Goal: Task Accomplishment & Management: Complete application form

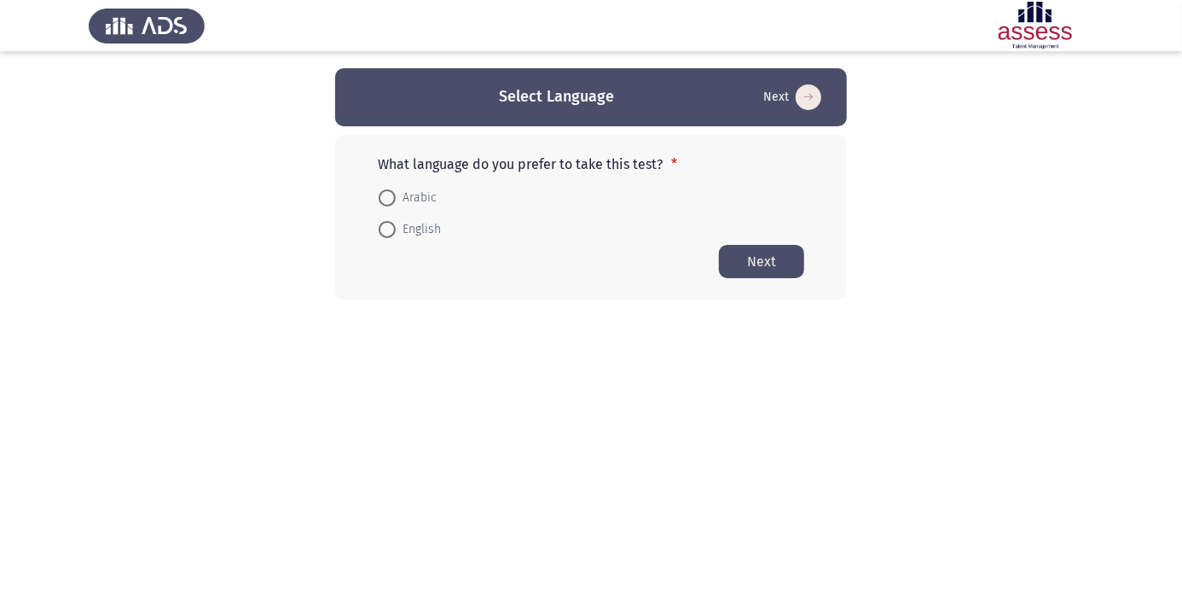
click at [393, 196] on span at bounding box center [387, 197] width 17 height 17
click at [393, 196] on input "Arabic" at bounding box center [387, 197] width 17 height 17
radio input "true"
click at [768, 273] on button "Next" at bounding box center [761, 260] width 85 height 33
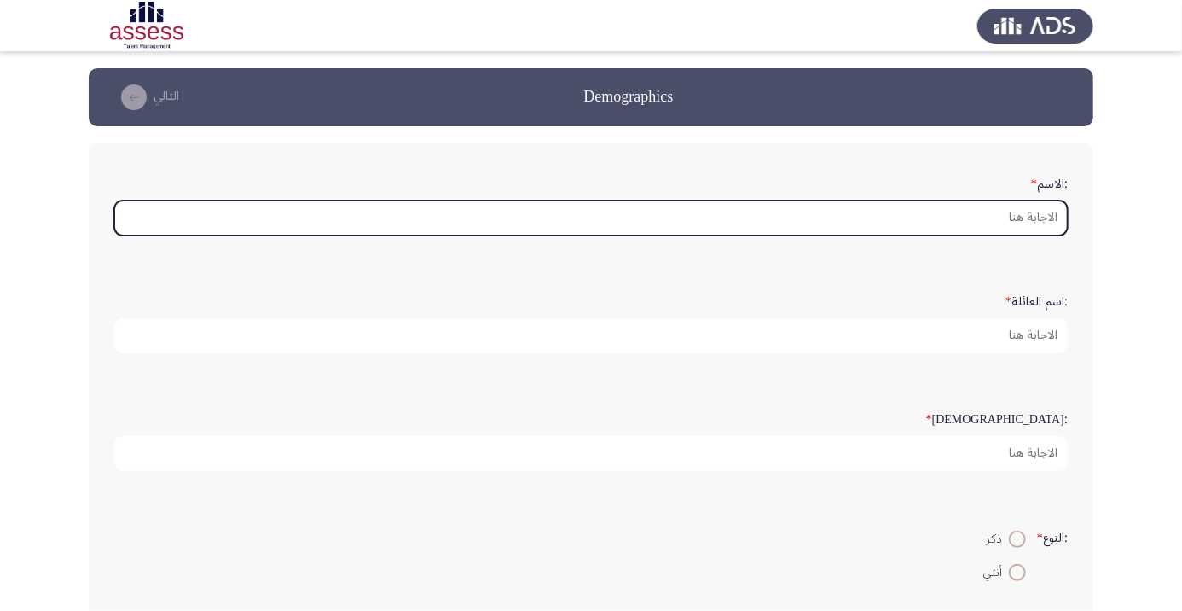
click at [965, 212] on input ":الاسم *" at bounding box center [591, 217] width 954 height 35
click at [1006, 216] on input ":الاسم *" at bounding box center [591, 217] width 954 height 35
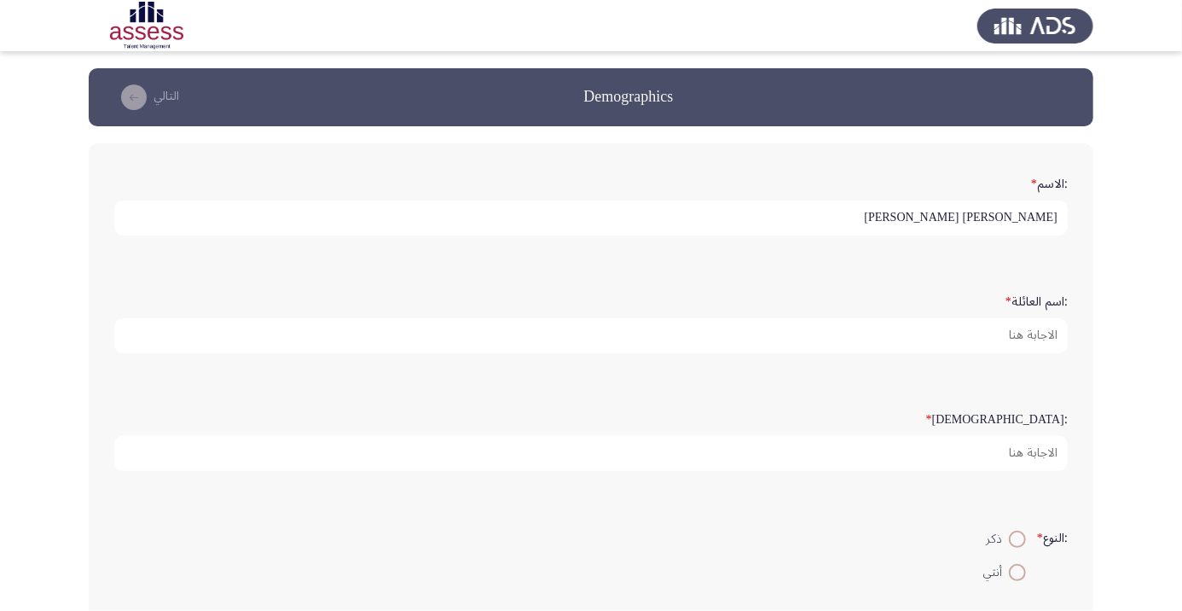
click at [946, 215] on input "[PERSON_NAME] [PERSON_NAME]" at bounding box center [591, 217] width 954 height 35
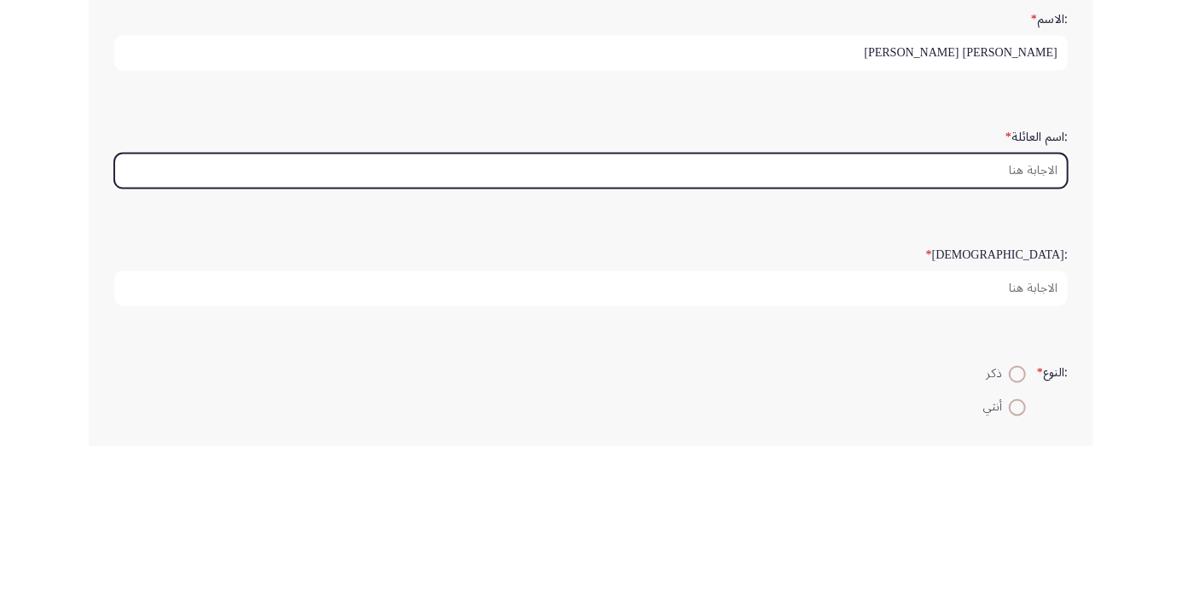
click at [1007, 336] on input ":اسم العائلة *" at bounding box center [591, 335] width 954 height 35
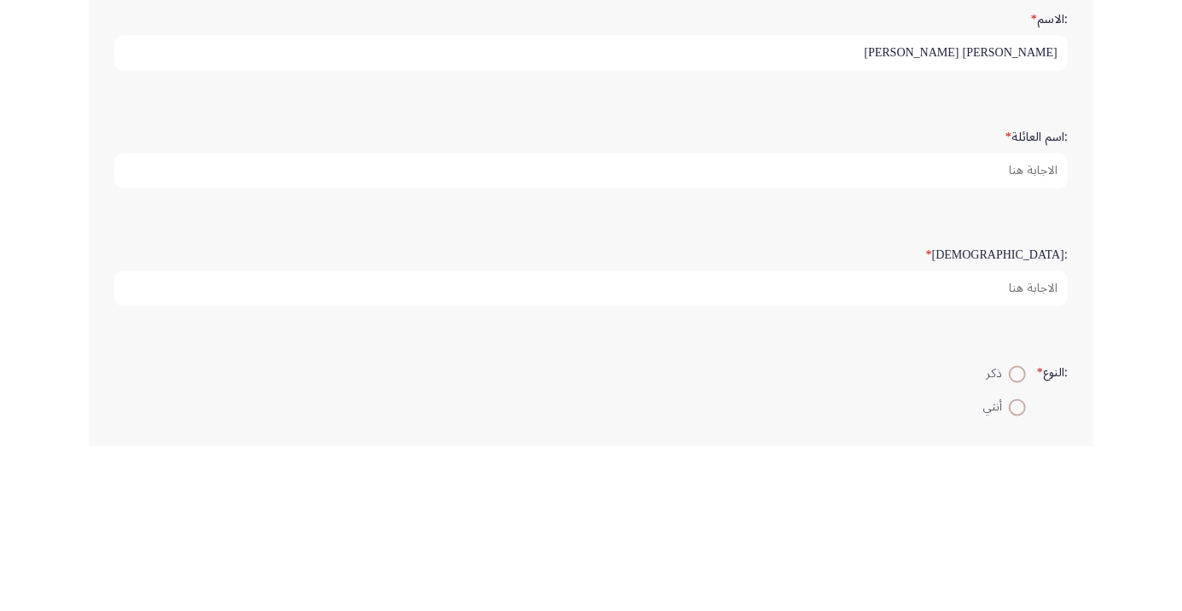
click at [938, 213] on input "[PERSON_NAME] [PERSON_NAME]" at bounding box center [591, 217] width 954 height 35
click at [962, 223] on input "[PERSON_NAME]" at bounding box center [591, 217] width 954 height 35
click at [950, 212] on input "[PERSON_NAME]" at bounding box center [591, 217] width 954 height 35
type input "[PERSON_NAME]"
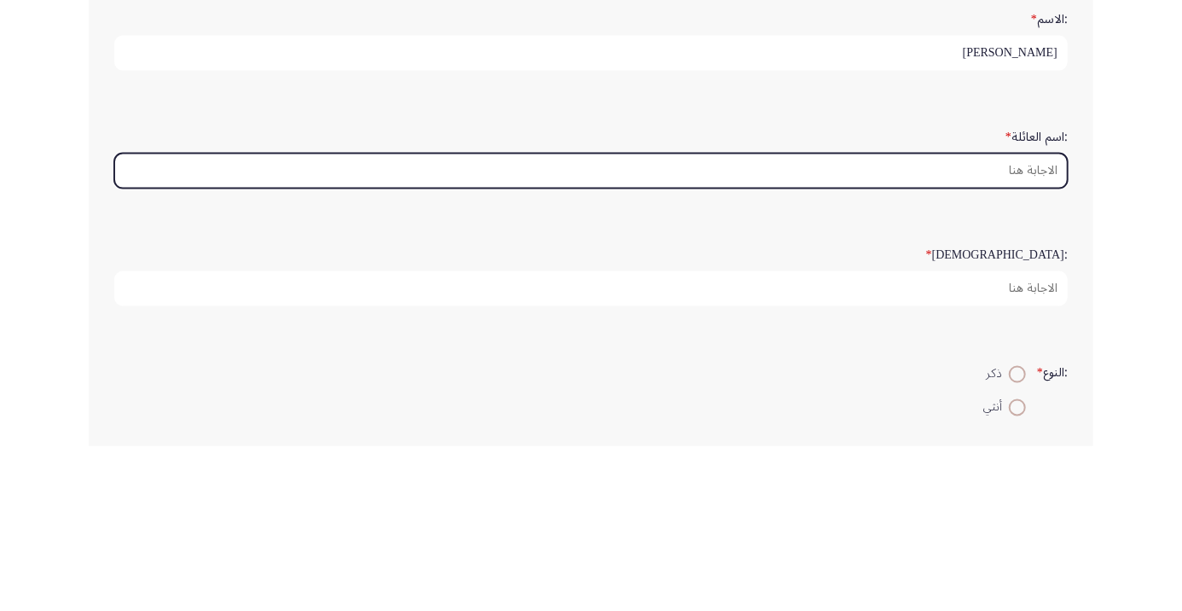
click at [1013, 328] on input ":اسم العائلة *" at bounding box center [591, 335] width 954 height 35
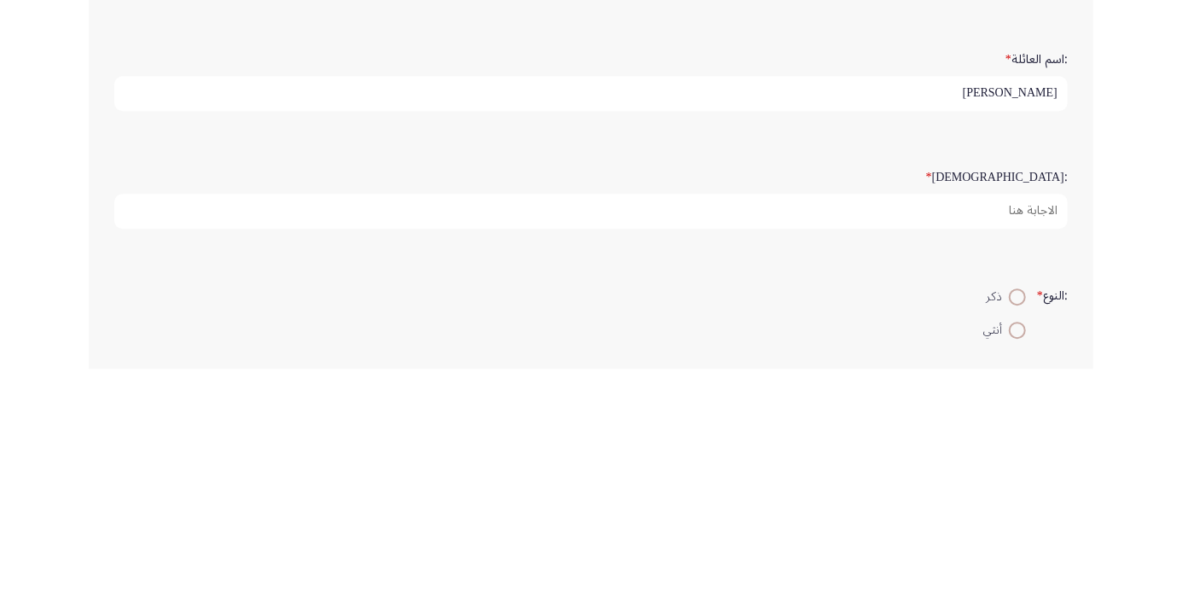
type input "[PERSON_NAME]"
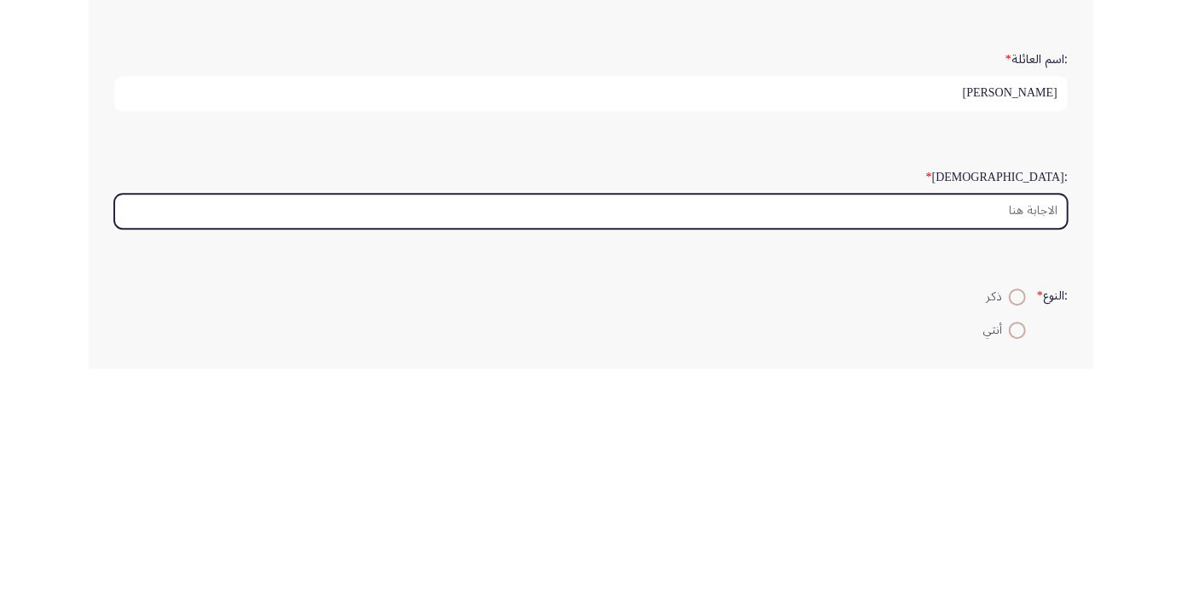
click at [1020, 456] on input ":السن *" at bounding box center [591, 453] width 954 height 35
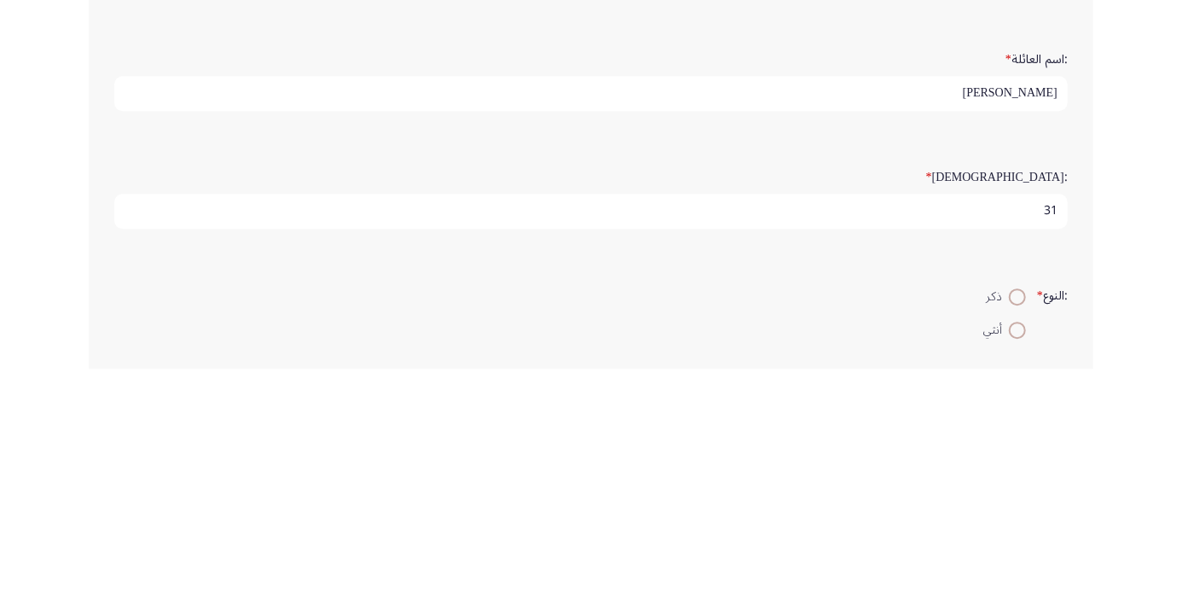
type input "31"
click at [1018, 539] on span at bounding box center [1018, 539] width 0 height 0
click at [1015, 536] on input "ذكر" at bounding box center [1017, 539] width 17 height 17
radio input "true"
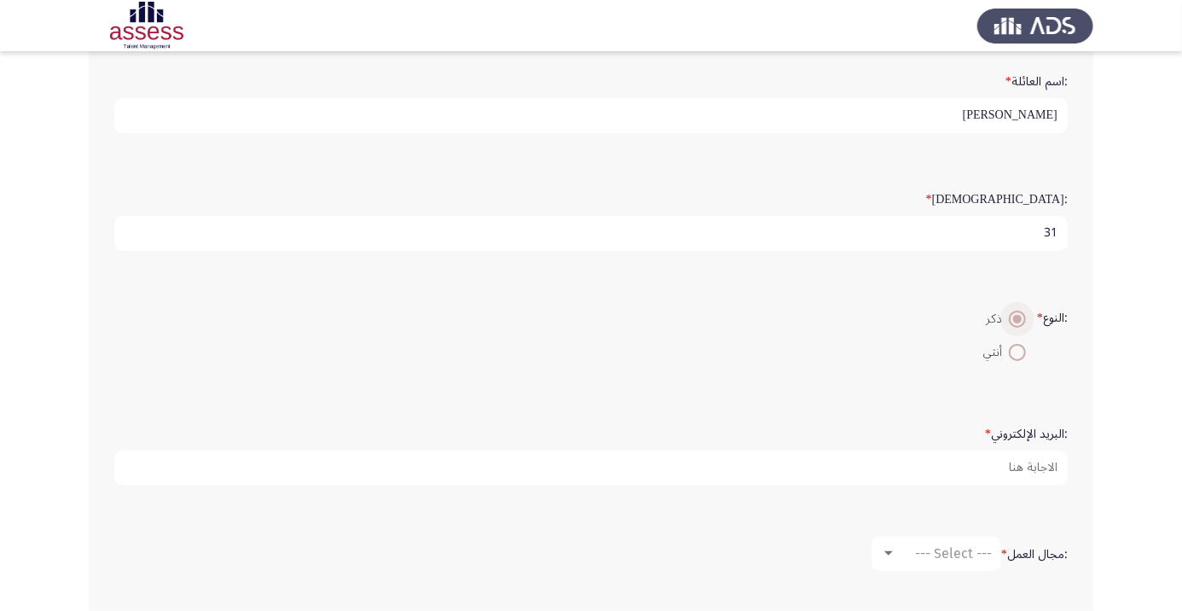
scroll to position [239, 0]
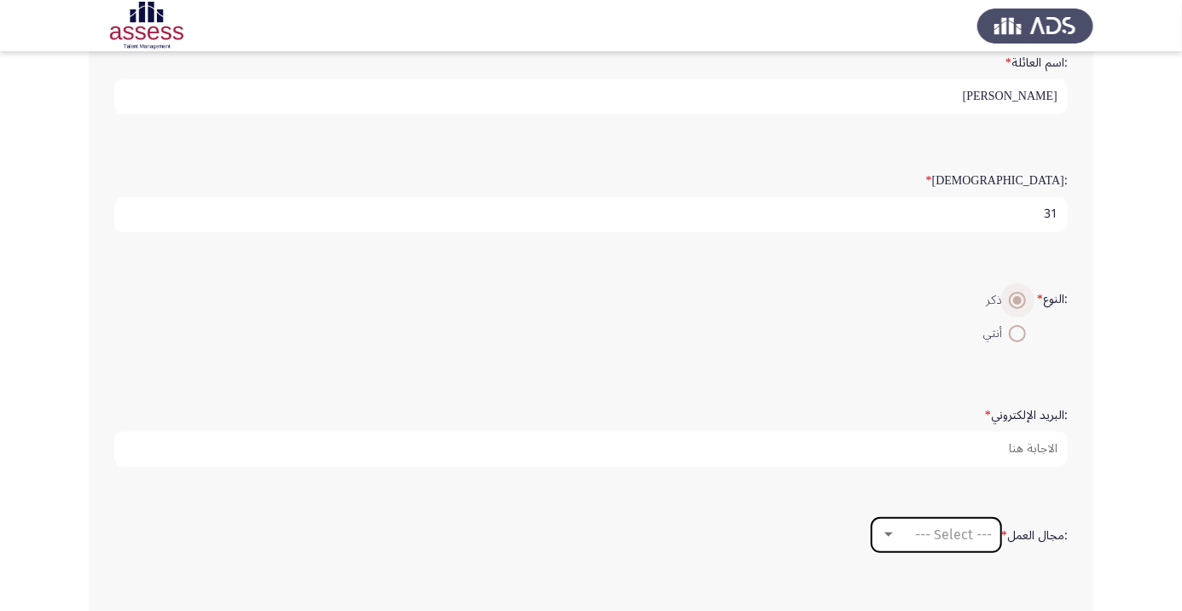
click at [966, 536] on span "--- Select ---" at bounding box center [953, 534] width 77 height 16
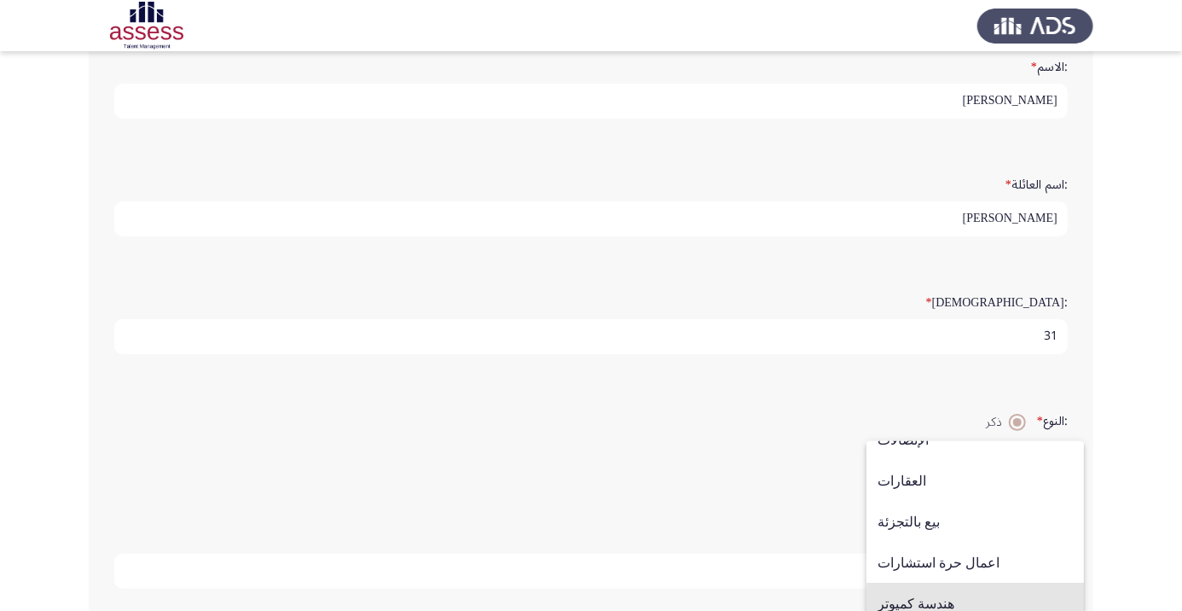
scroll to position [560, 0]
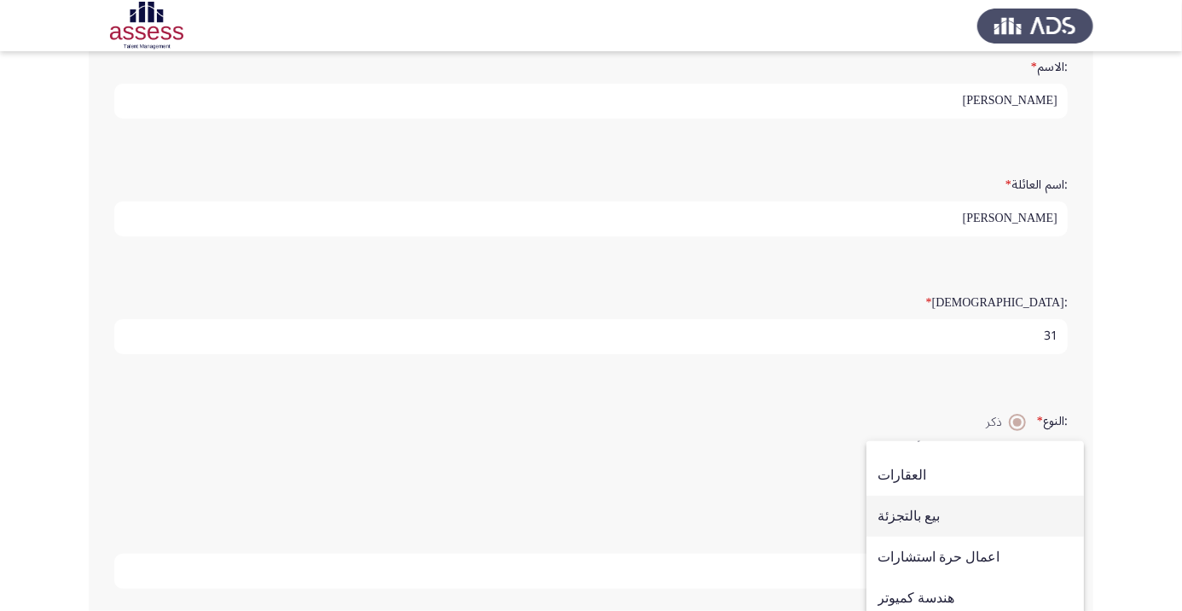
click at [953, 512] on span "بيع بالتجزئة" at bounding box center [975, 516] width 195 height 41
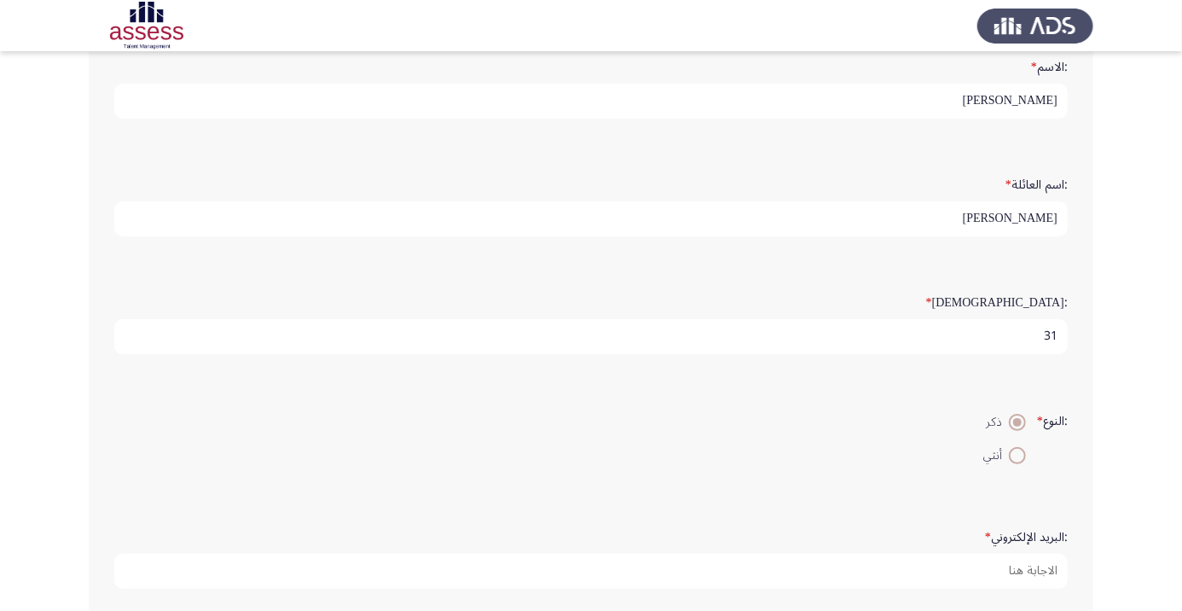
scroll to position [403, 0]
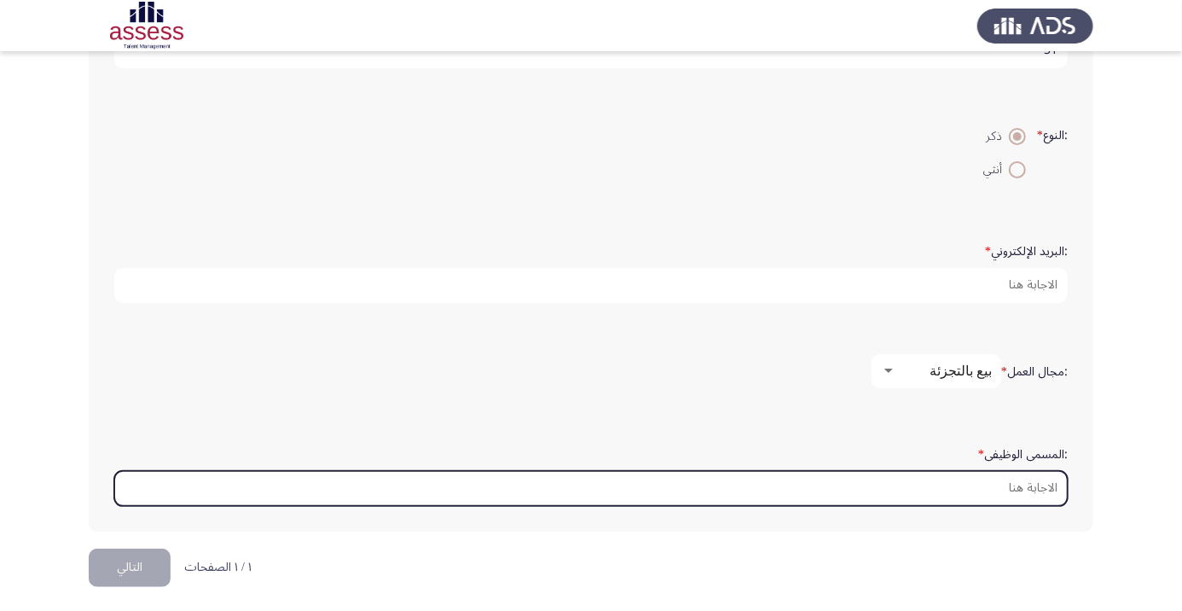
click at [1018, 489] on input ":المسمى الوظيفى *" at bounding box center [591, 488] width 954 height 35
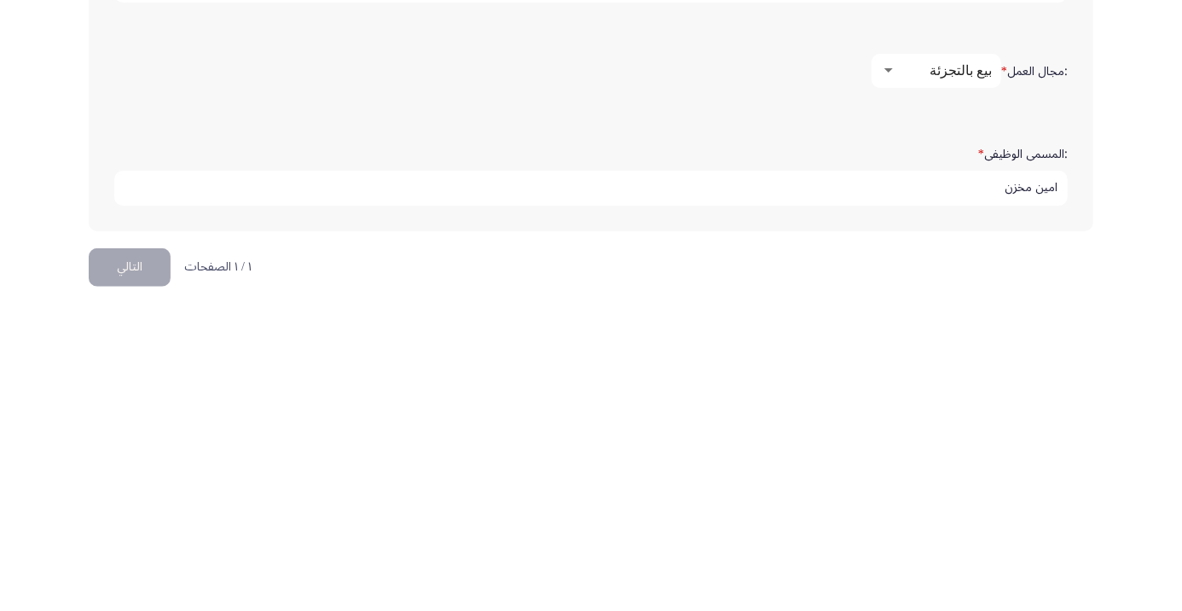
type input "امين مخزن"
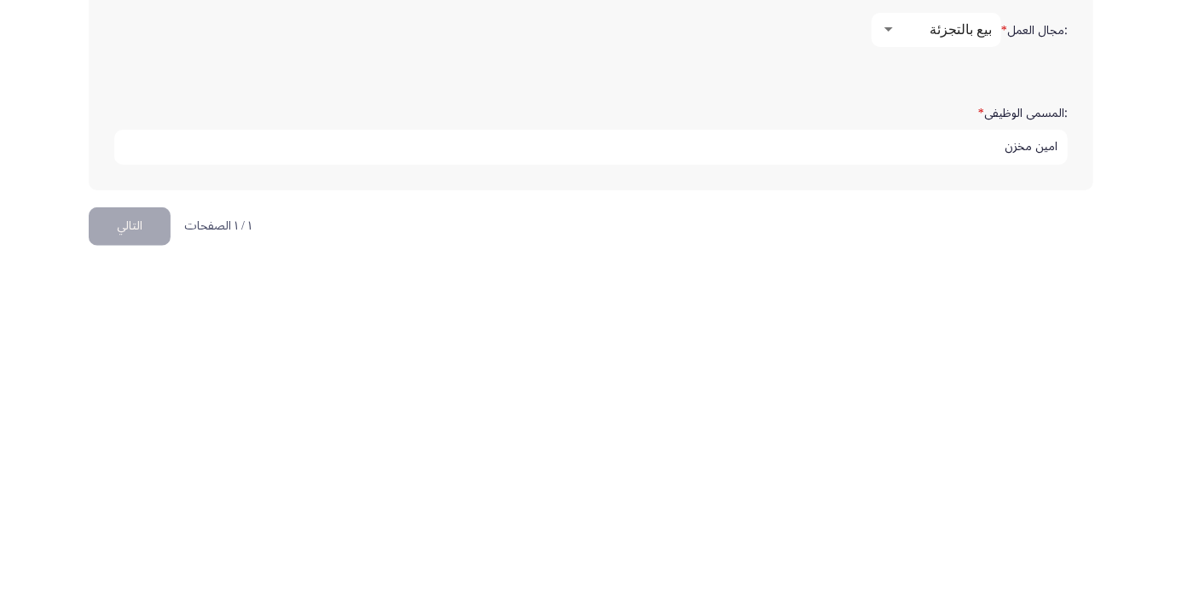
click at [139, 567] on button "التالي" at bounding box center [130, 567] width 82 height 38
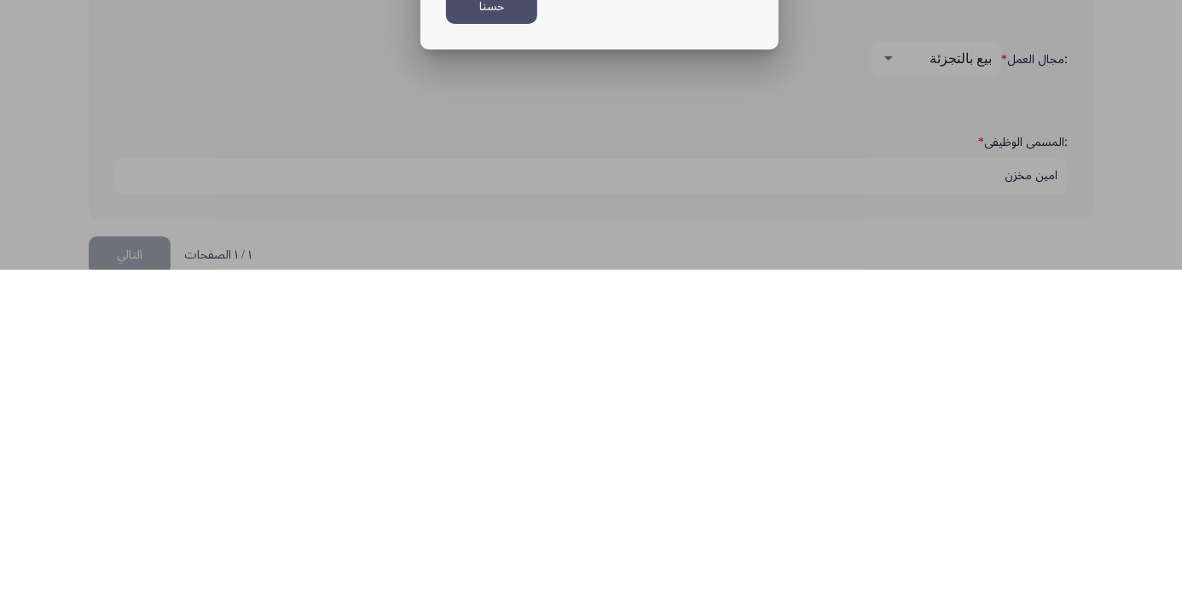
scroll to position [0, 0]
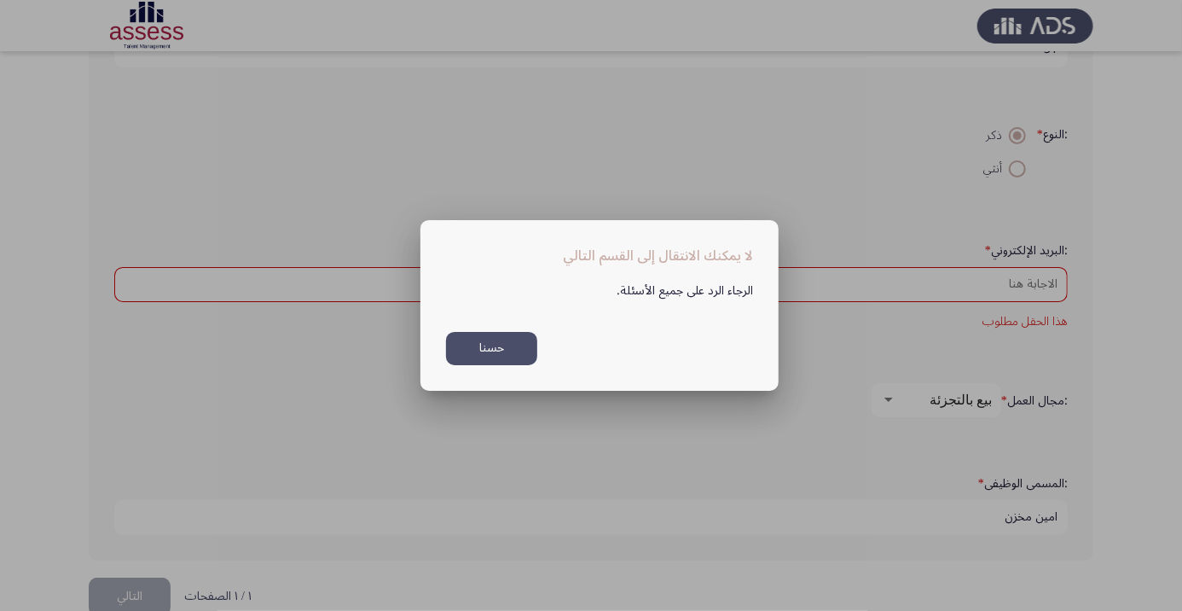
click at [496, 351] on button "حسنا" at bounding box center [491, 348] width 91 height 33
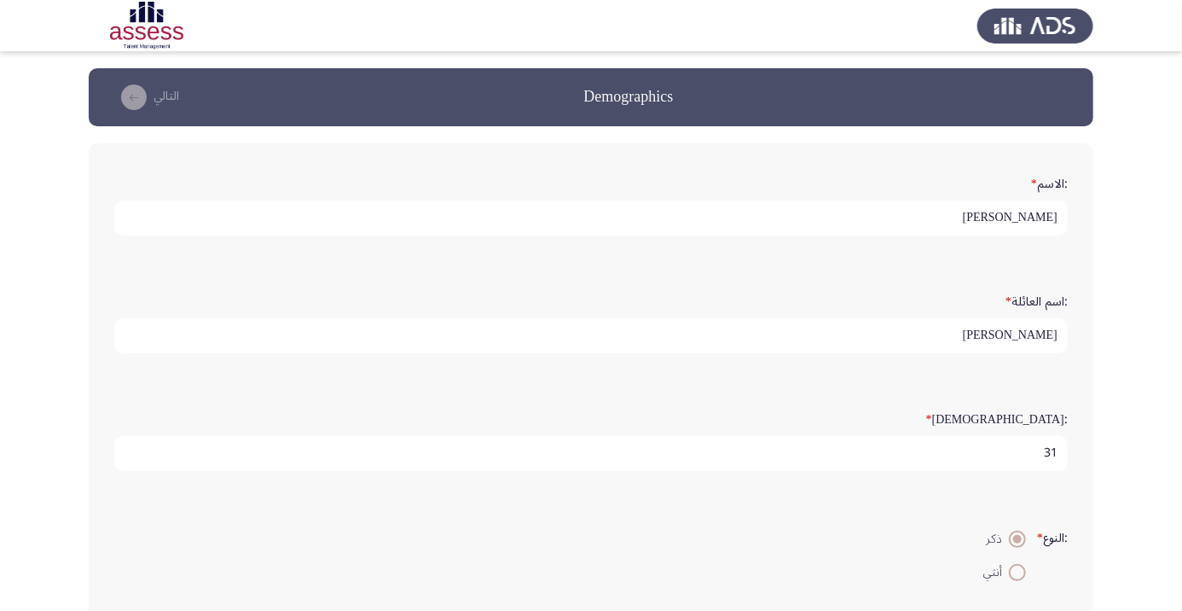
scroll to position [403, 0]
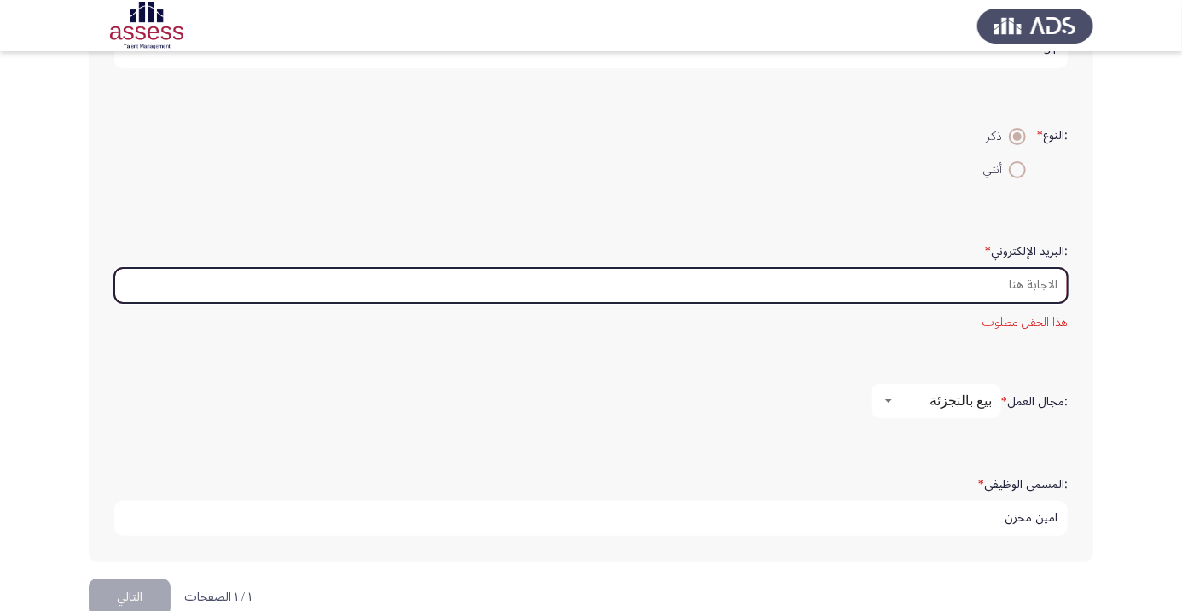
click at [1028, 287] on input ":البريد الإلكتروني *" at bounding box center [591, 285] width 954 height 35
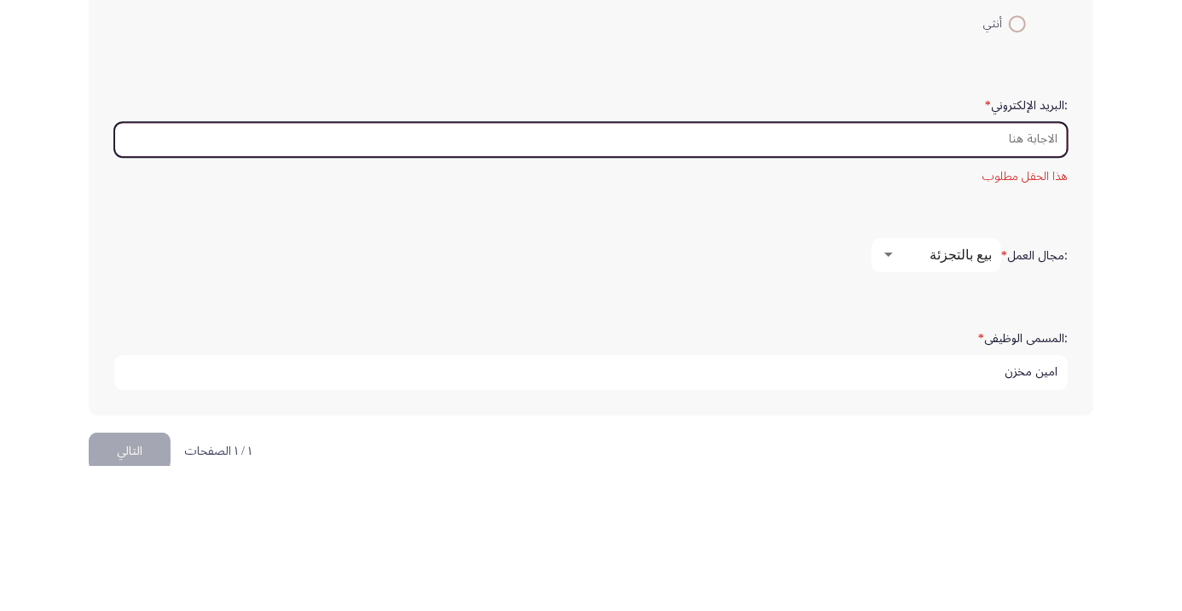
click at [447, 274] on input ":البريد الإلكتروني *" at bounding box center [591, 285] width 954 height 35
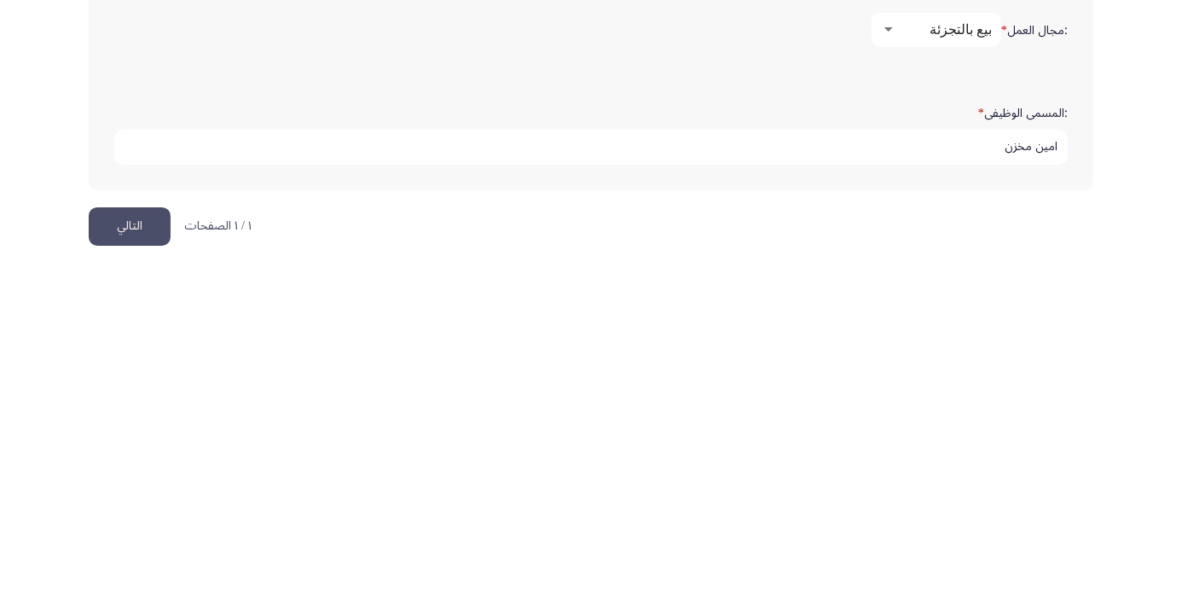
type input "[EMAIL_ADDRESS][DOMAIN_NAME]"
click at [138, 570] on button "التالي" at bounding box center [130, 567] width 82 height 38
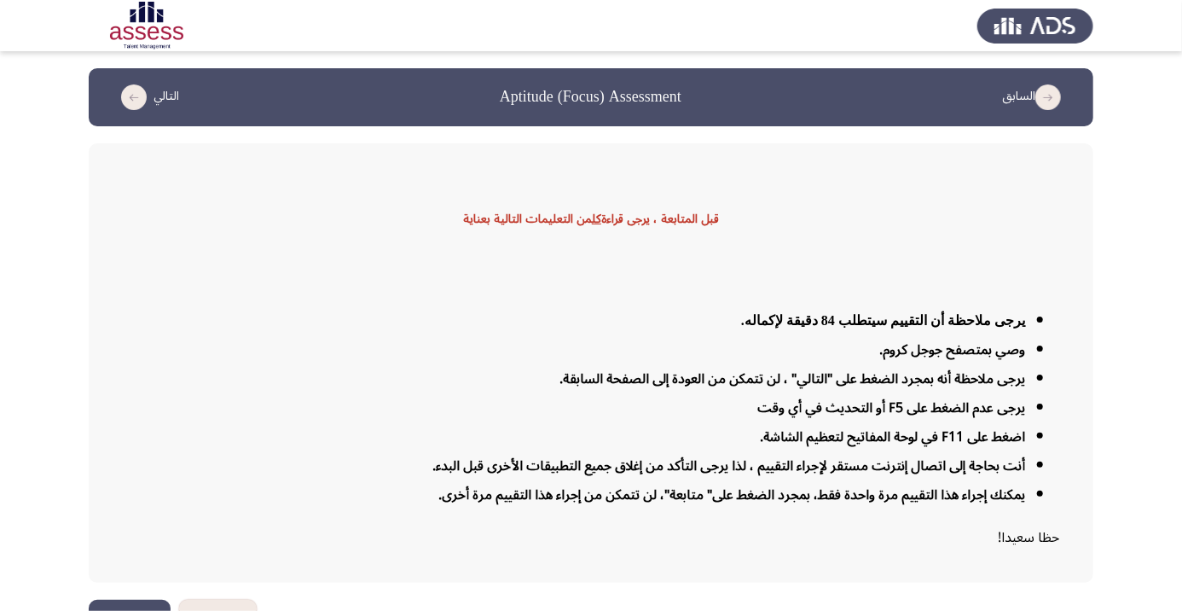
scroll to position [40, 0]
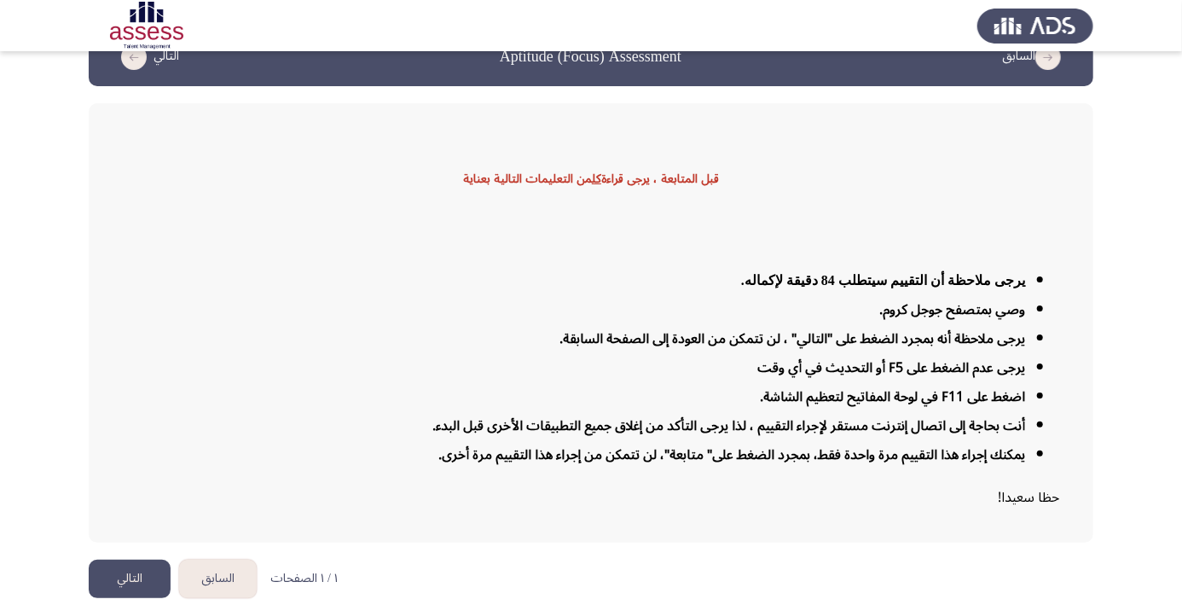
click at [136, 598] on button "التالي" at bounding box center [130, 579] width 82 height 38
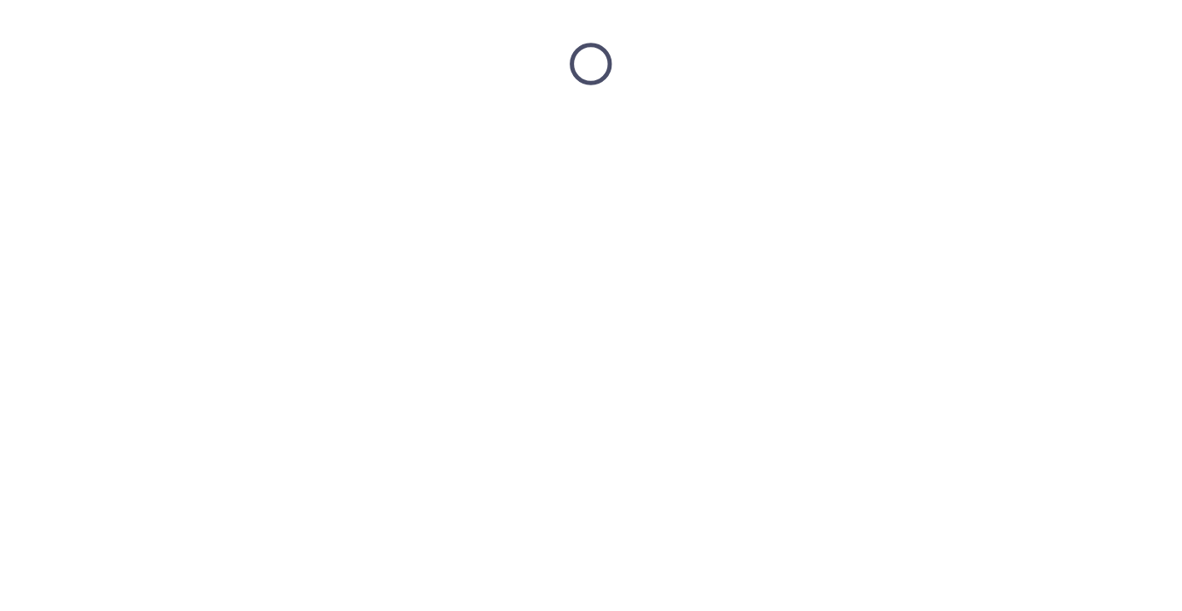
scroll to position [0, 0]
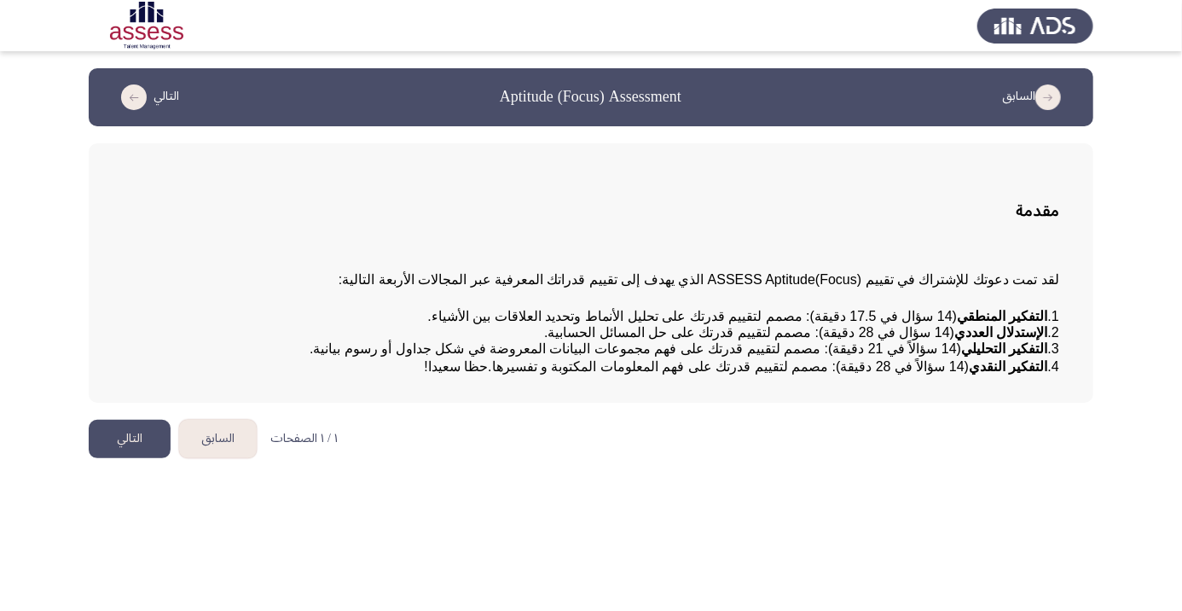
click at [138, 458] on button "التالي" at bounding box center [130, 439] width 82 height 38
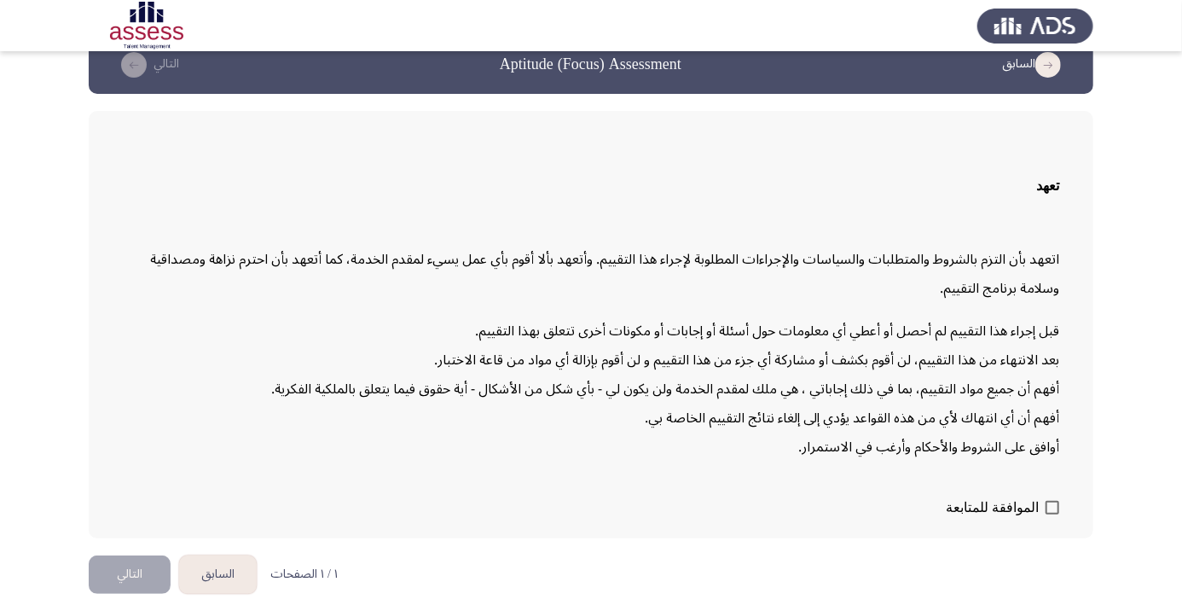
scroll to position [48, 0]
click at [1055, 514] on span at bounding box center [1053, 508] width 14 height 14
click at [1053, 515] on input "الموافقة للمتابعة" at bounding box center [1052, 514] width 1 height 1
checkbox input "true"
click at [130, 594] on button "التالي" at bounding box center [130, 574] width 82 height 38
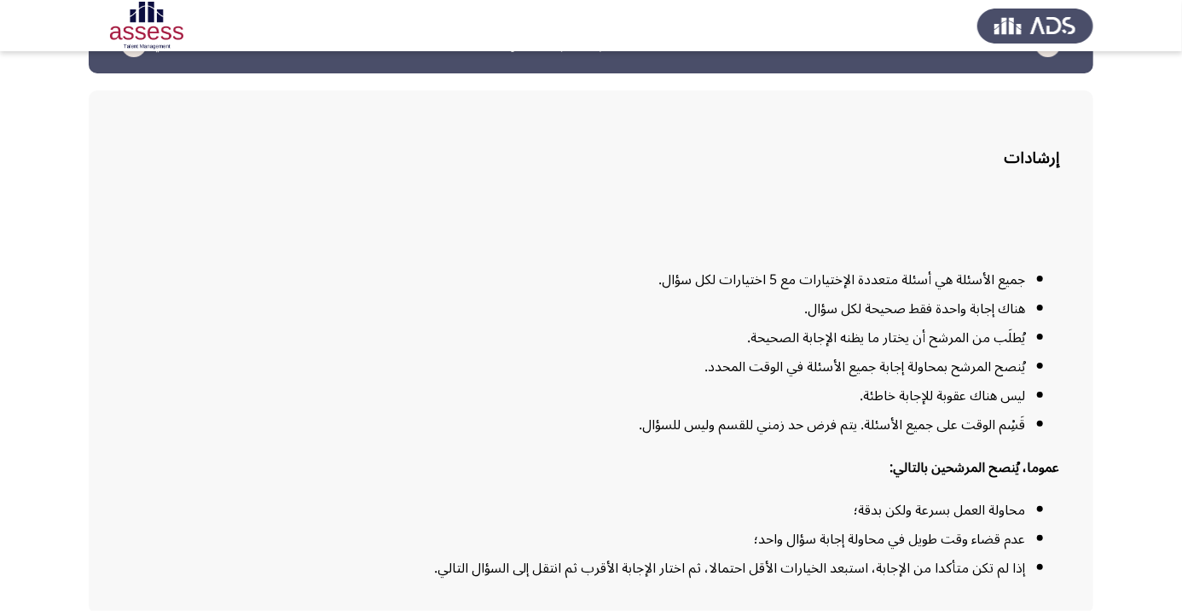
scroll to position [138, 0]
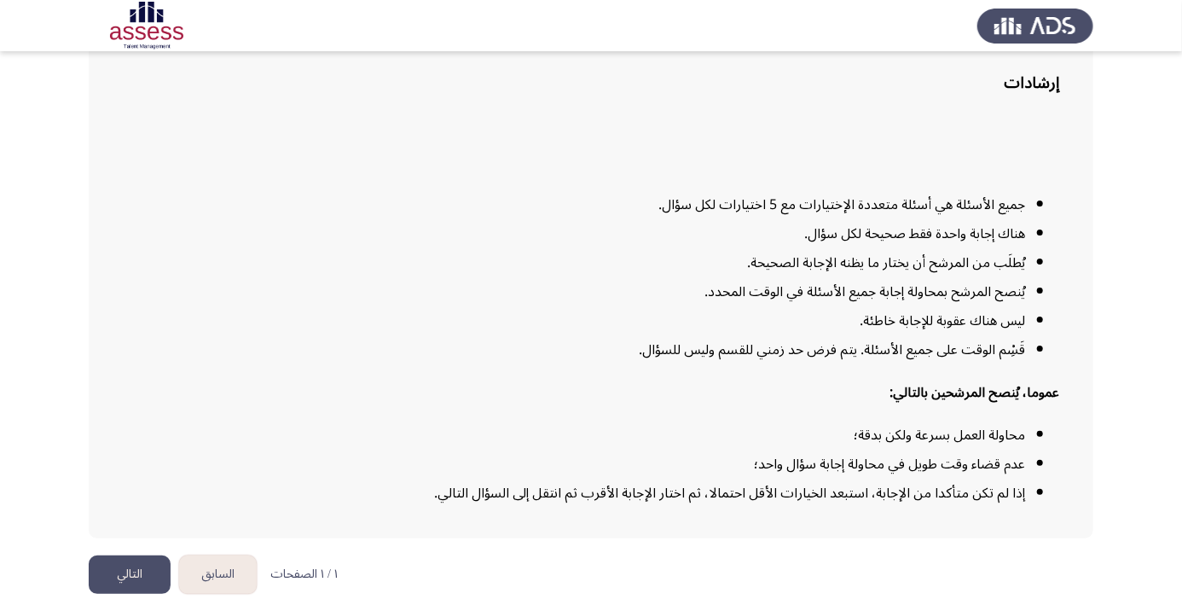
click at [137, 594] on button "التالي" at bounding box center [130, 574] width 82 height 38
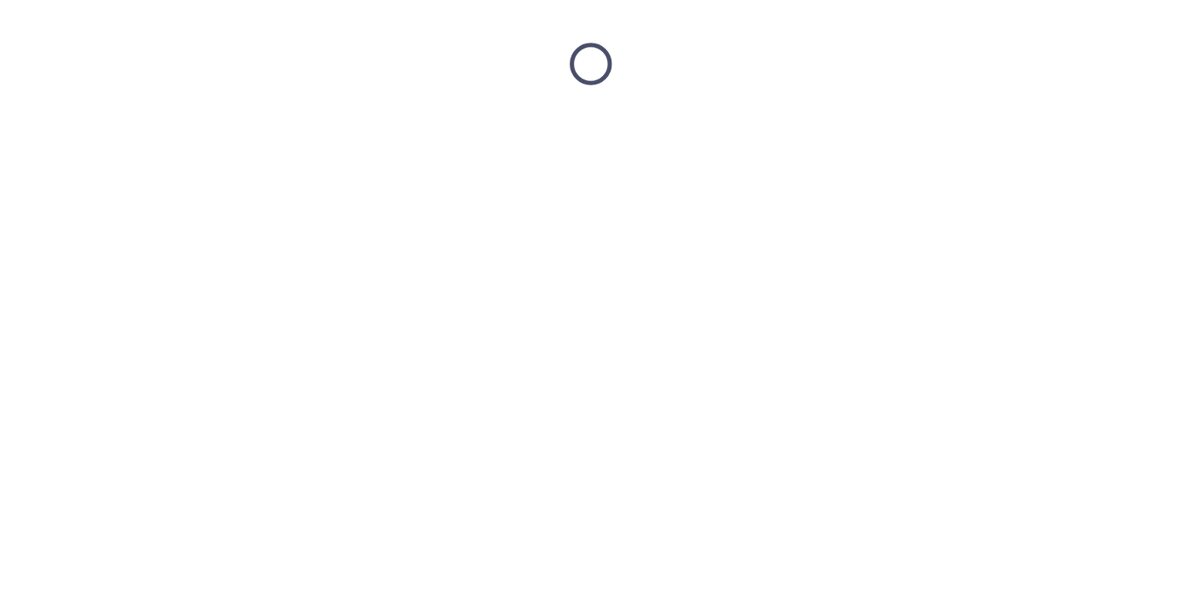
scroll to position [0, 0]
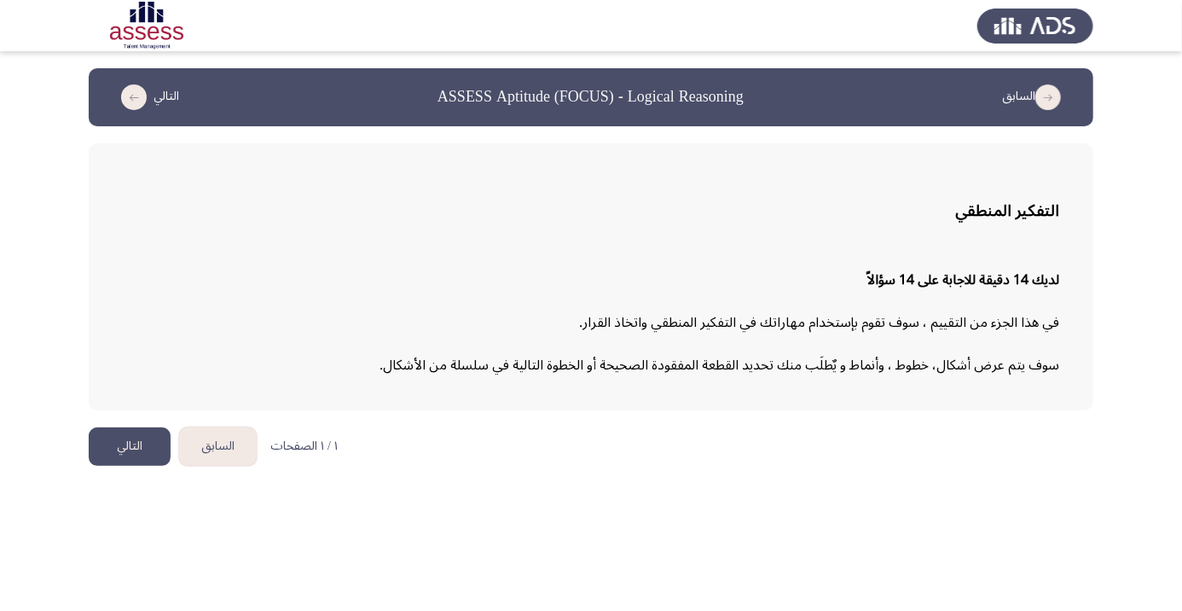
click at [120, 448] on button "التالي" at bounding box center [130, 446] width 82 height 38
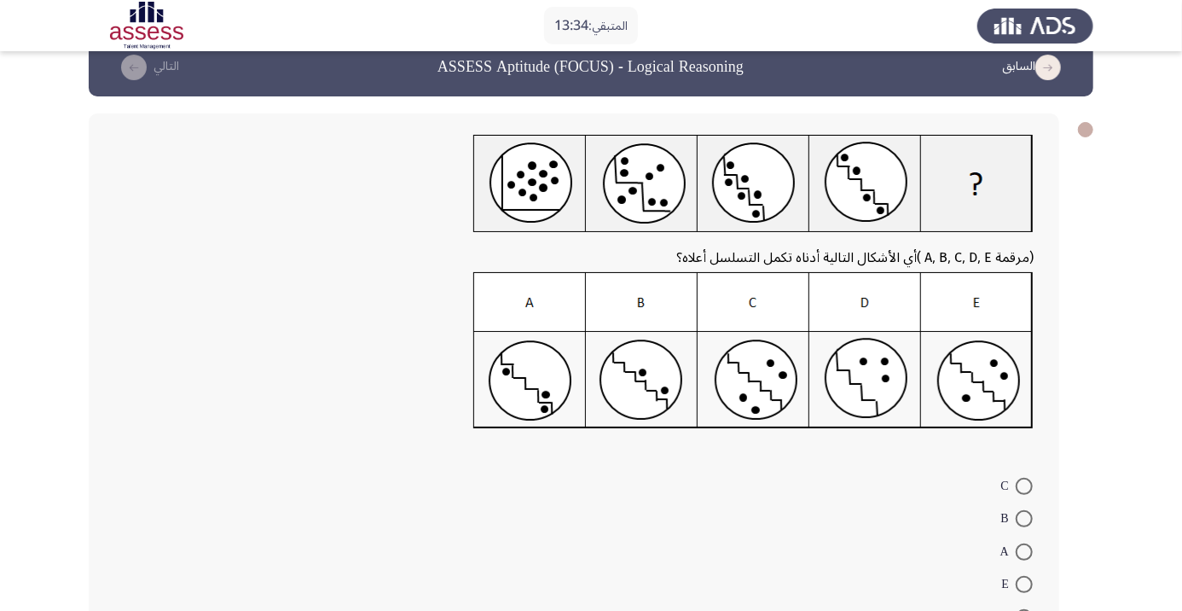
scroll to position [44, 0]
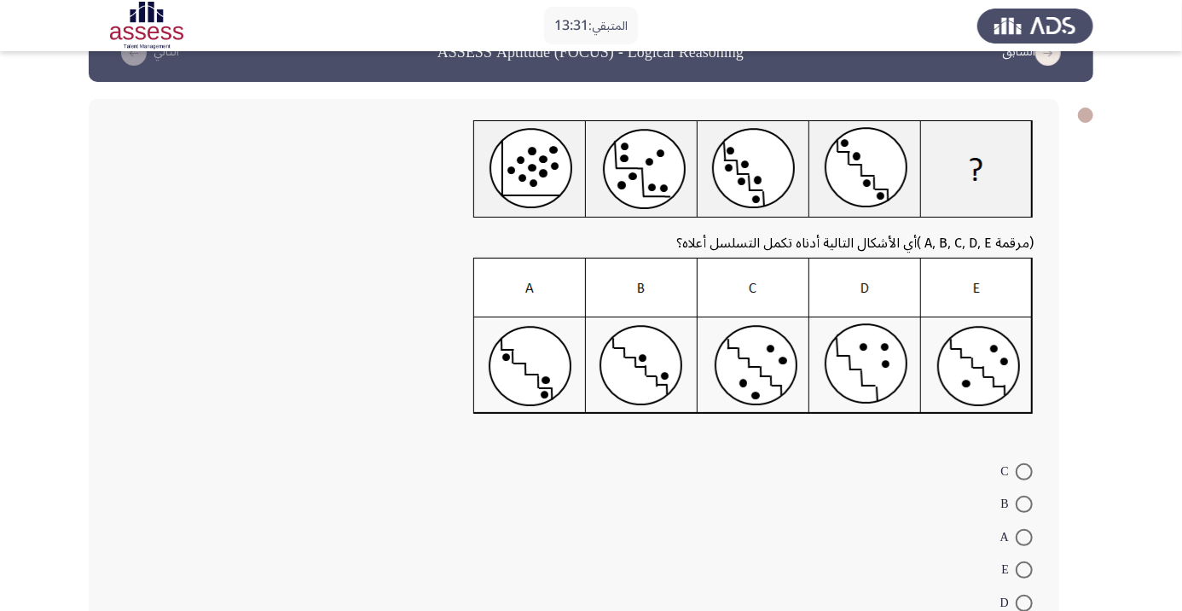
click at [654, 364] on img at bounding box center [753, 336] width 560 height 157
click at [1024, 503] on span at bounding box center [1024, 504] width 17 height 17
click at [1024, 503] on input "B" at bounding box center [1024, 504] width 17 height 17
radio input "true"
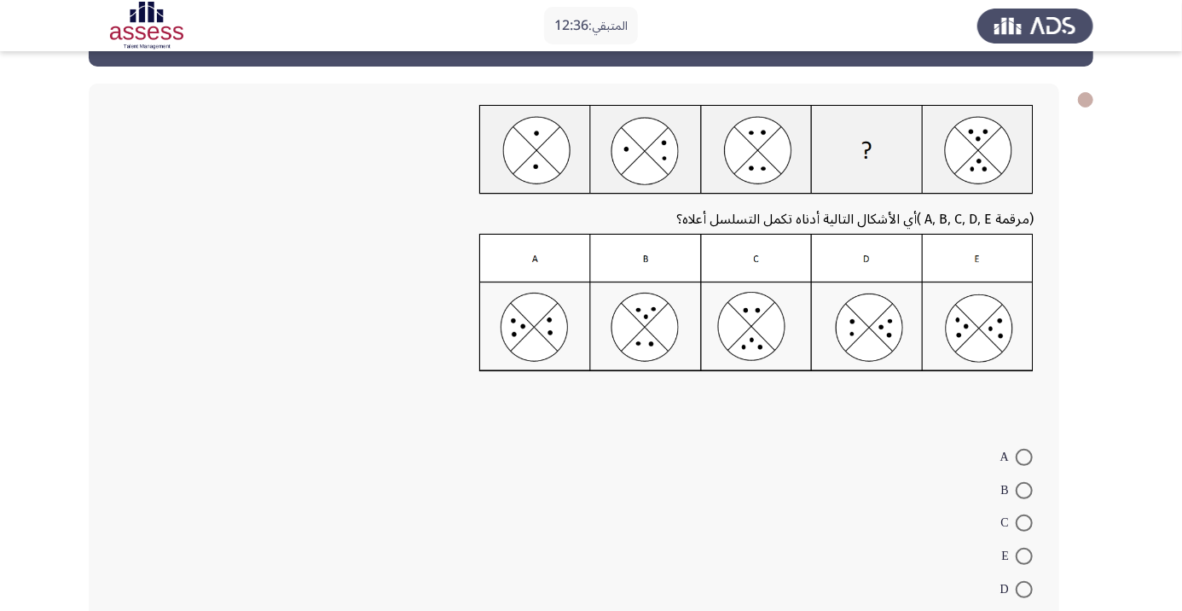
scroll to position [65, 0]
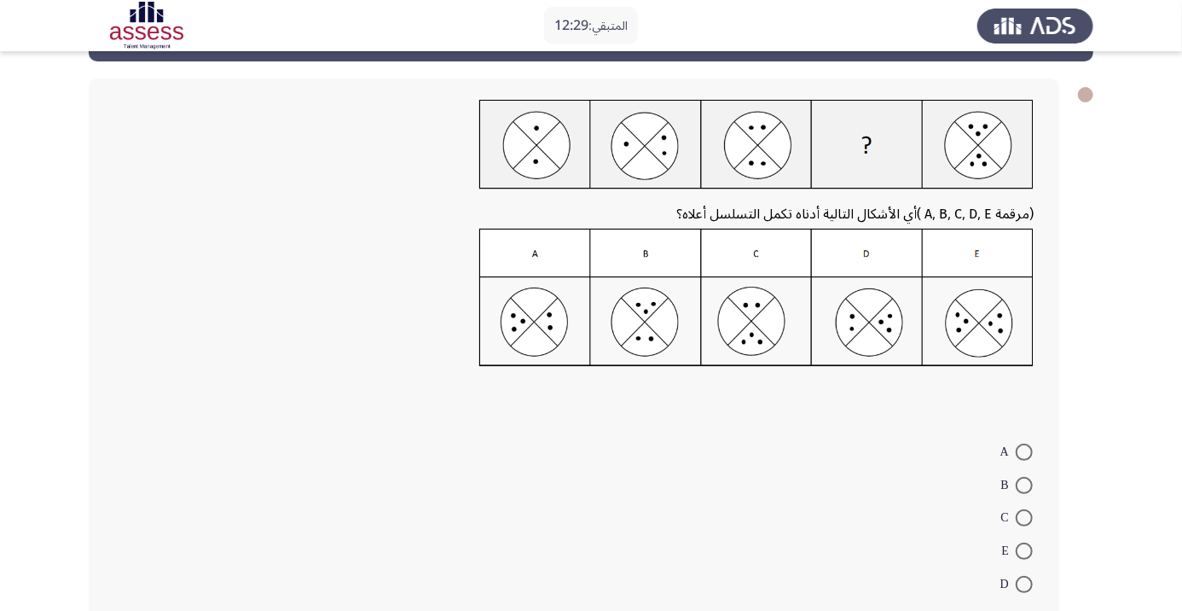
click at [865, 327] on img at bounding box center [756, 298] width 554 height 138
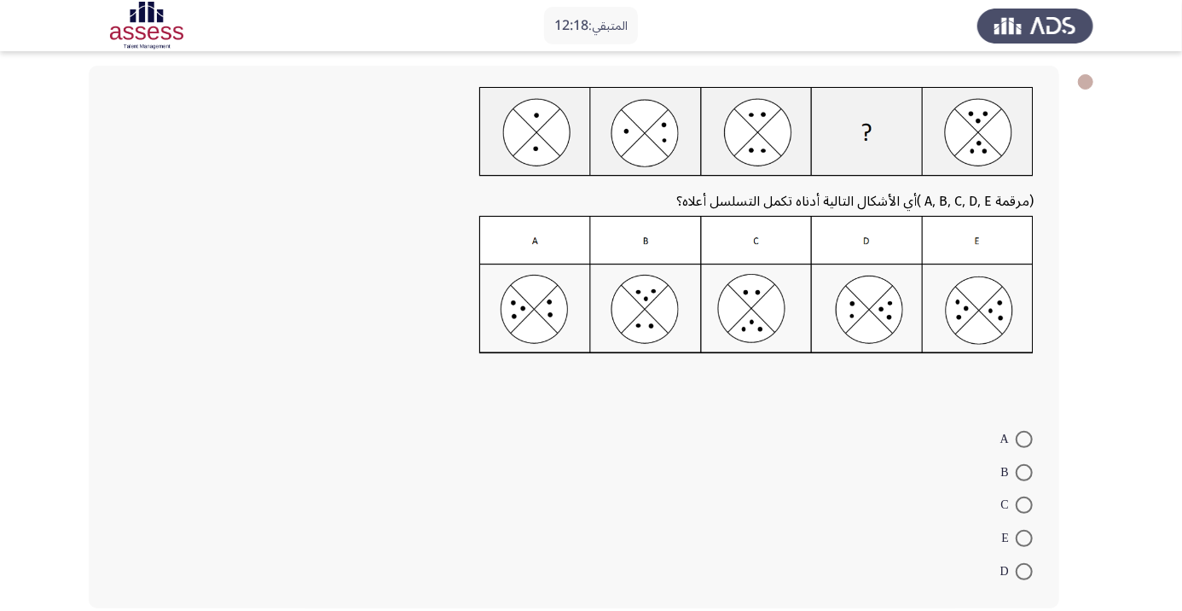
click at [1024, 570] on span at bounding box center [1024, 571] width 17 height 17
click at [1024, 570] on input "D" at bounding box center [1024, 571] width 17 height 17
radio input "true"
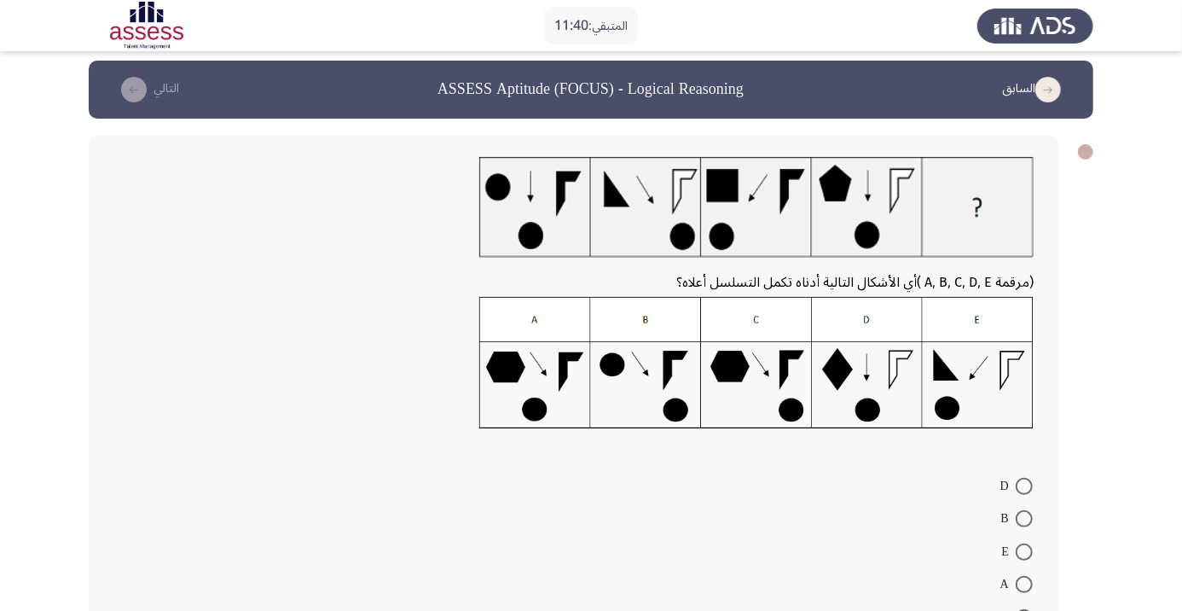
scroll to position [0, 0]
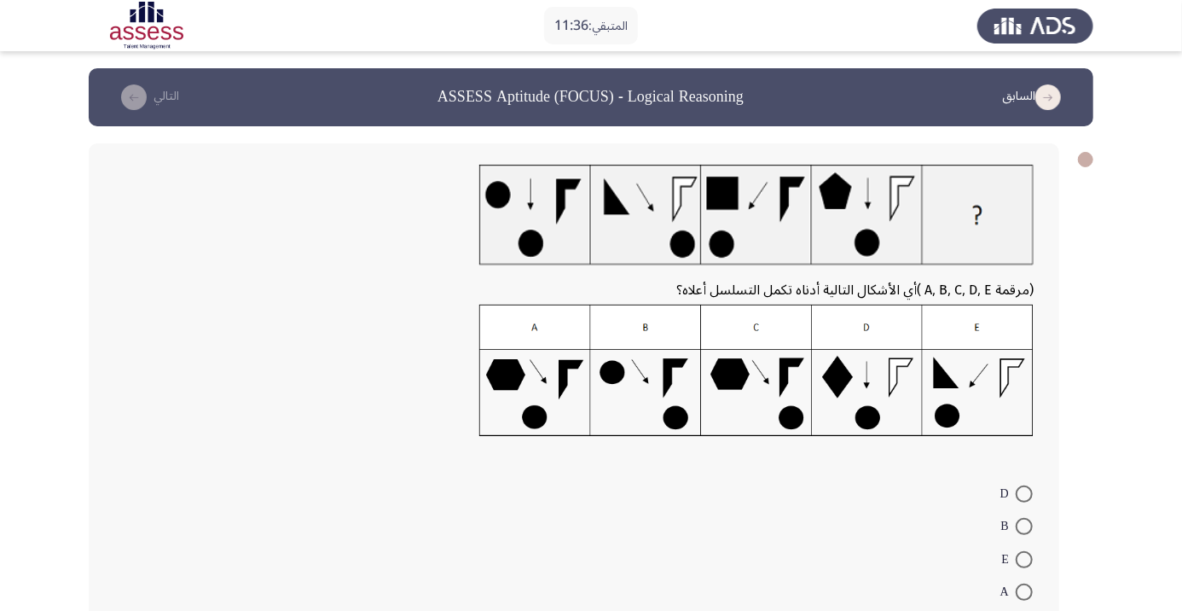
radio input "true"
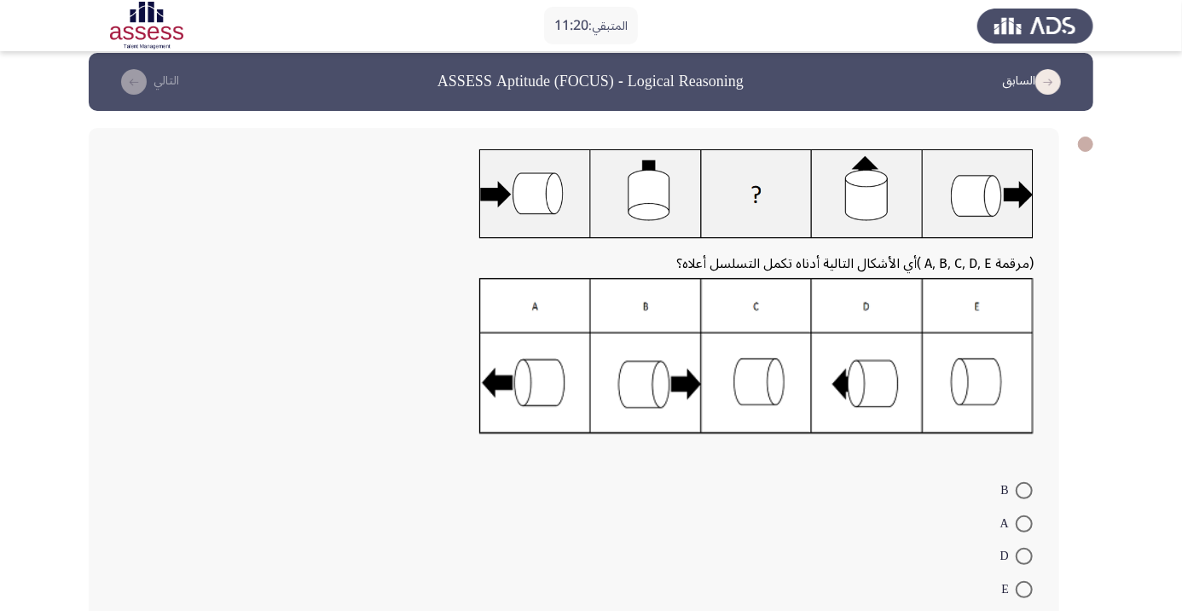
scroll to position [14, 0]
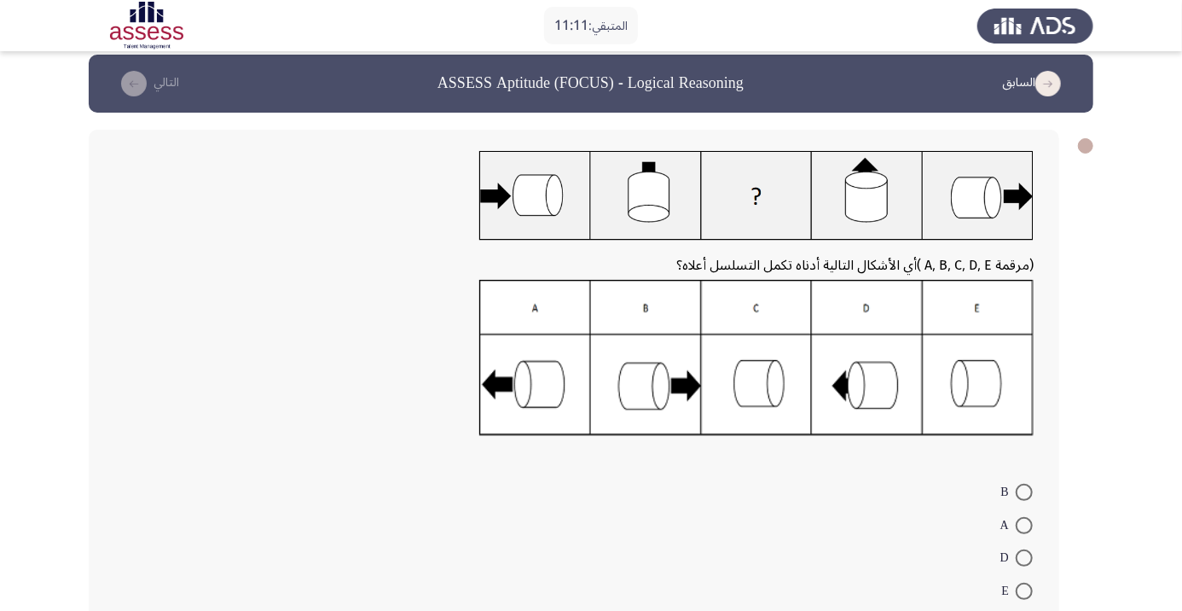
radio input "true"
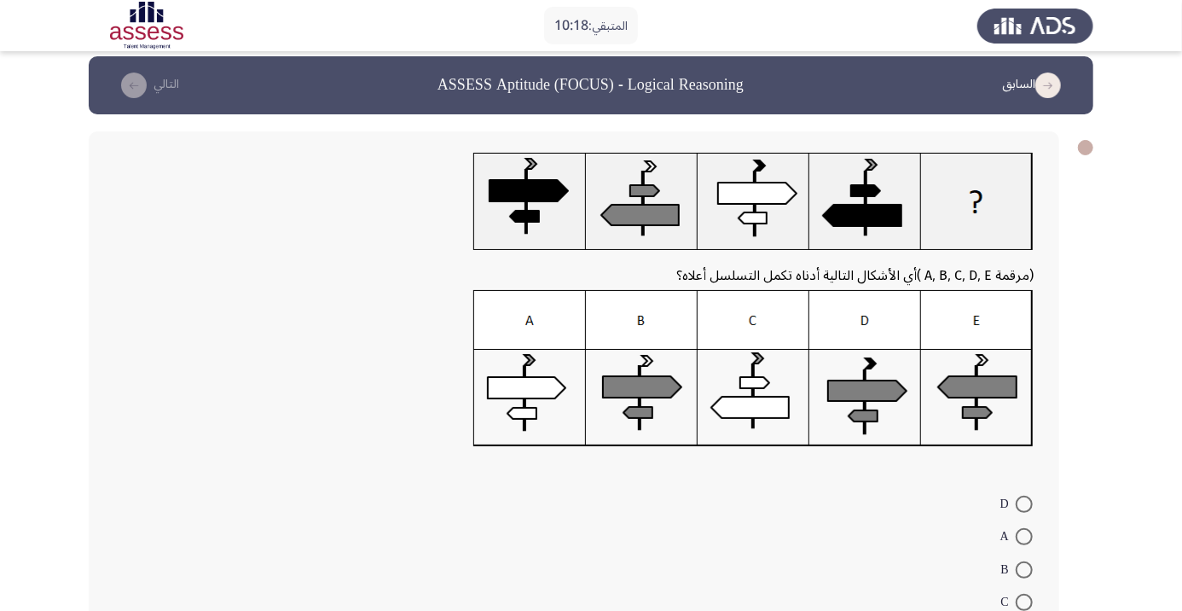
scroll to position [10, 0]
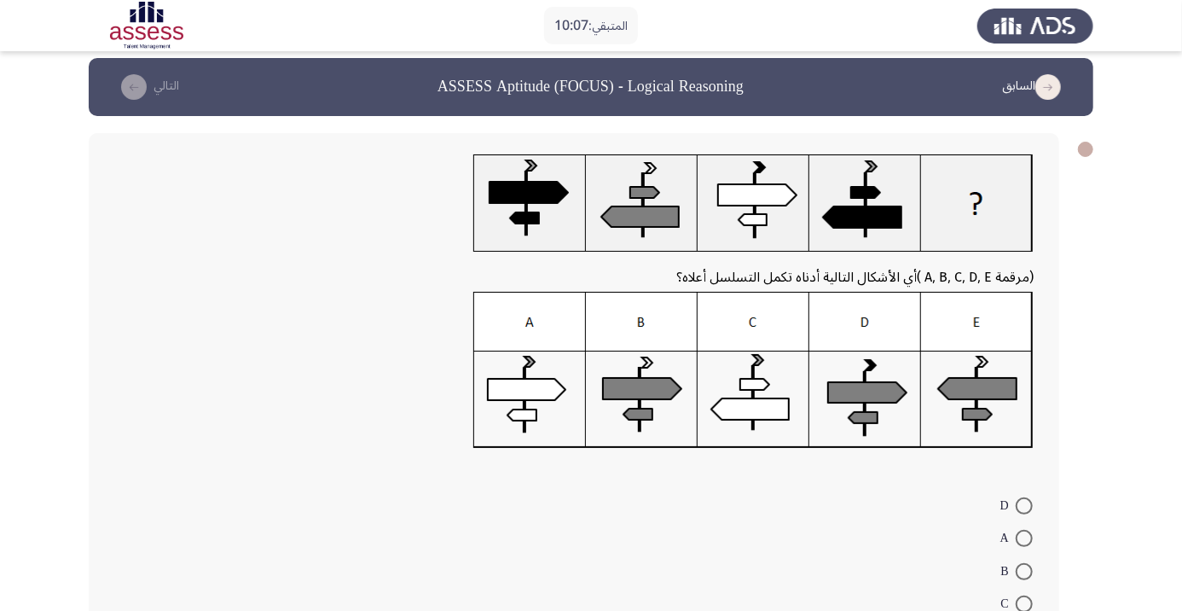
click at [1017, 595] on span at bounding box center [1024, 603] width 17 height 17
click at [1017, 595] on input "C" at bounding box center [1024, 603] width 17 height 17
radio input "true"
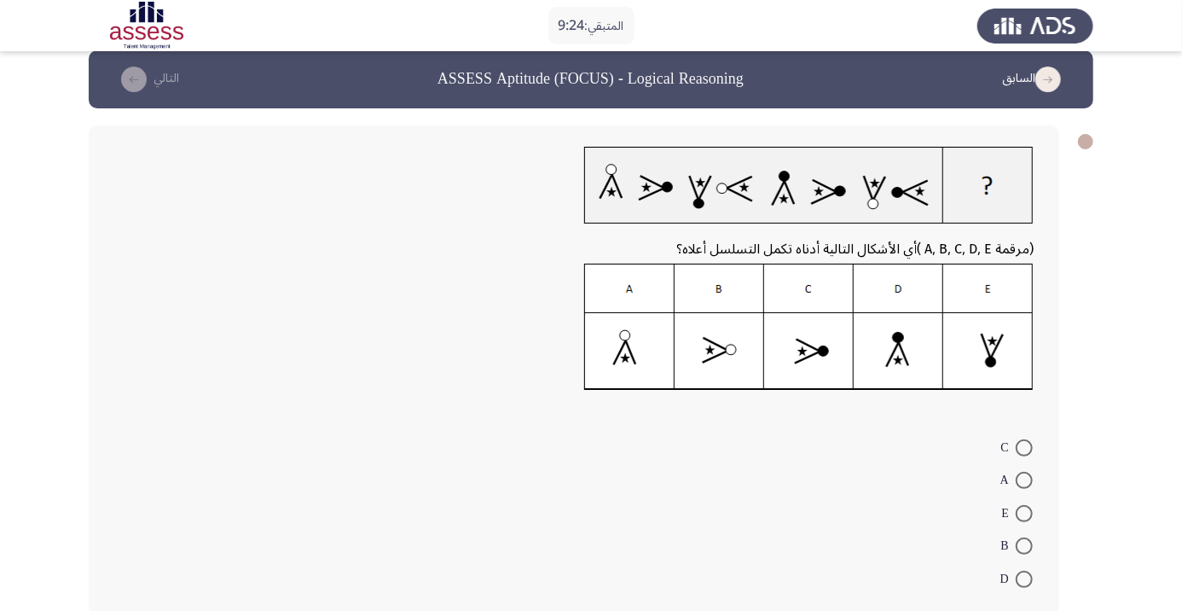
scroll to position [26, 0]
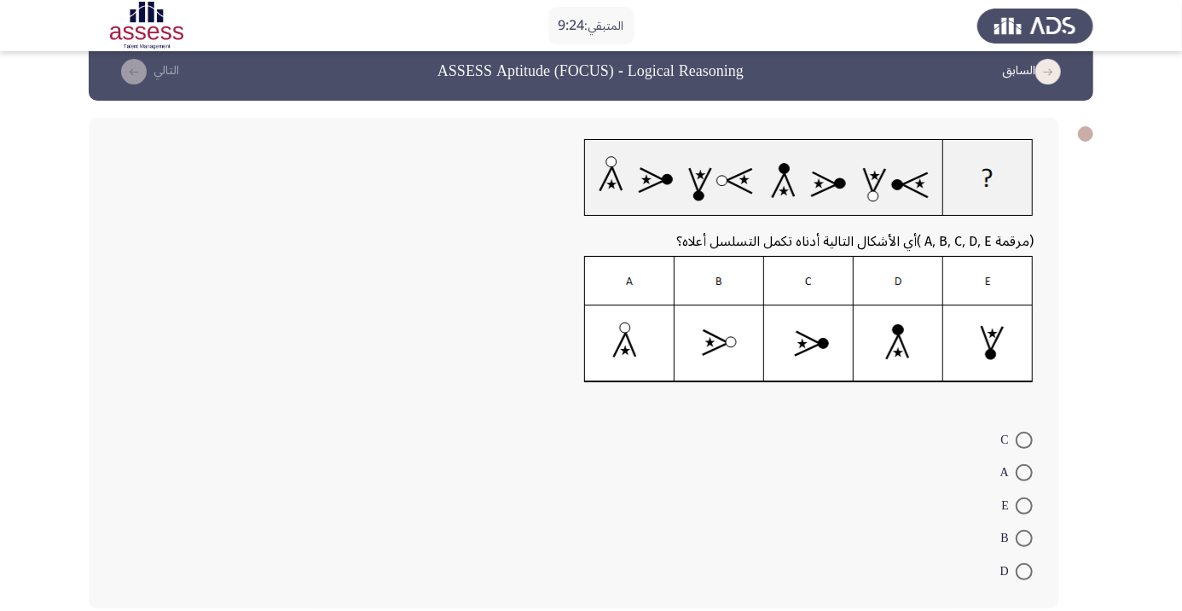
click at [901, 335] on img at bounding box center [809, 319] width 450 height 127
click at [1024, 570] on span at bounding box center [1024, 571] width 17 height 17
click at [1024, 570] on input "D" at bounding box center [1024, 571] width 17 height 17
radio input "true"
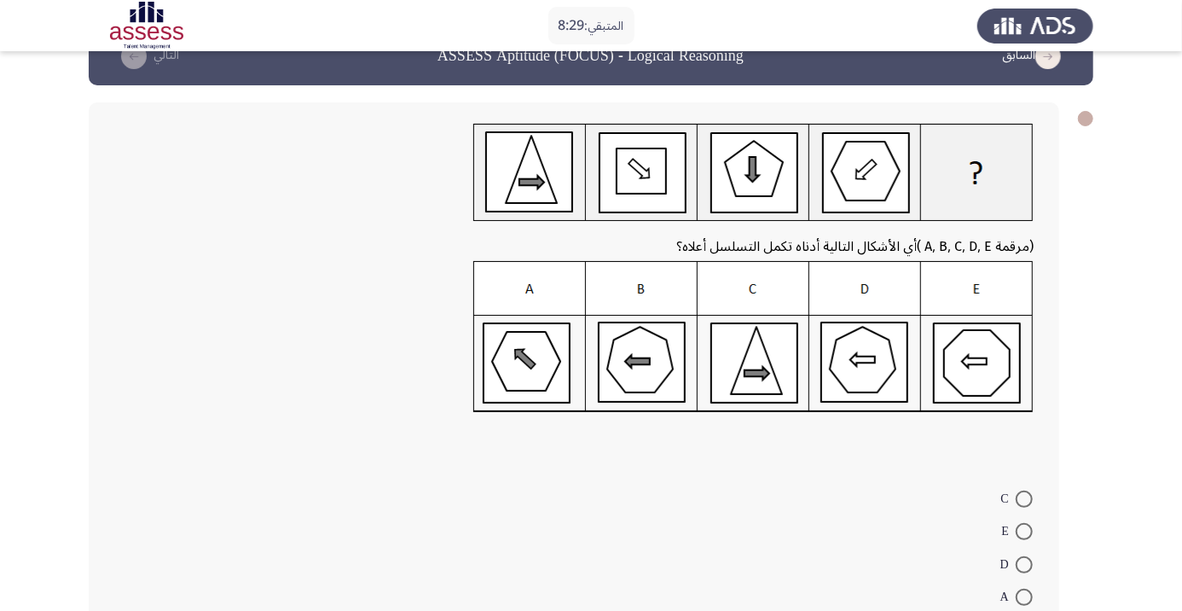
scroll to position [43, 0]
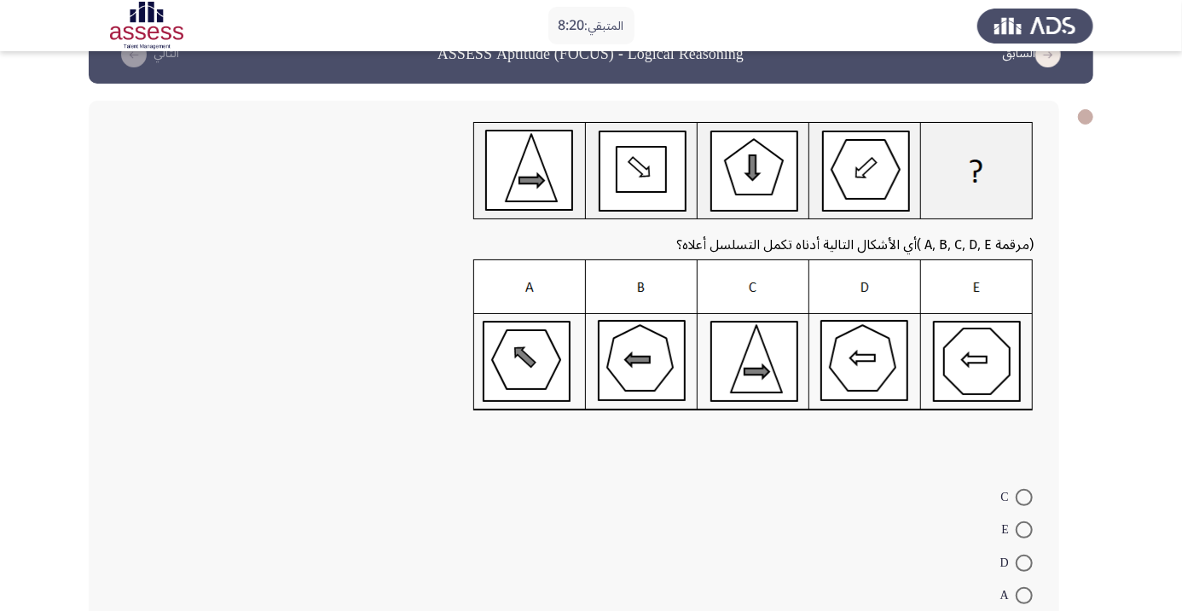
click at [1024, 496] on span at bounding box center [1024, 497] width 17 height 17
click at [1024, 496] on input "C" at bounding box center [1024, 497] width 17 height 17
radio input "true"
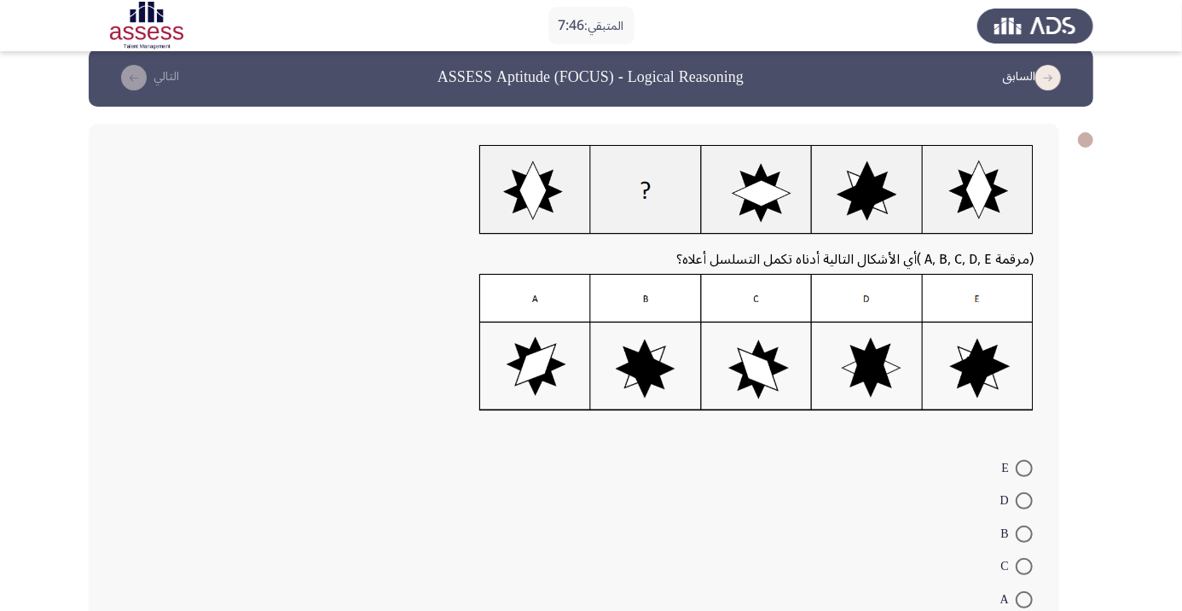
scroll to position [48, 0]
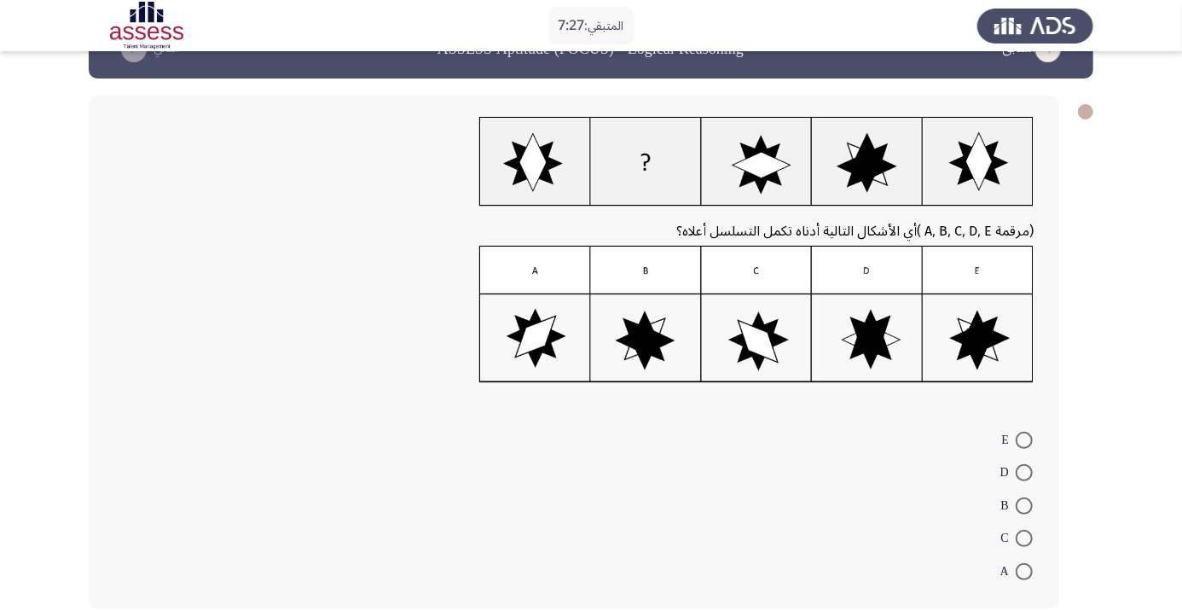
click at [1024, 571] on span at bounding box center [1024, 571] width 17 height 17
click at [1024, 571] on input "A" at bounding box center [1024, 571] width 17 height 17
radio input "true"
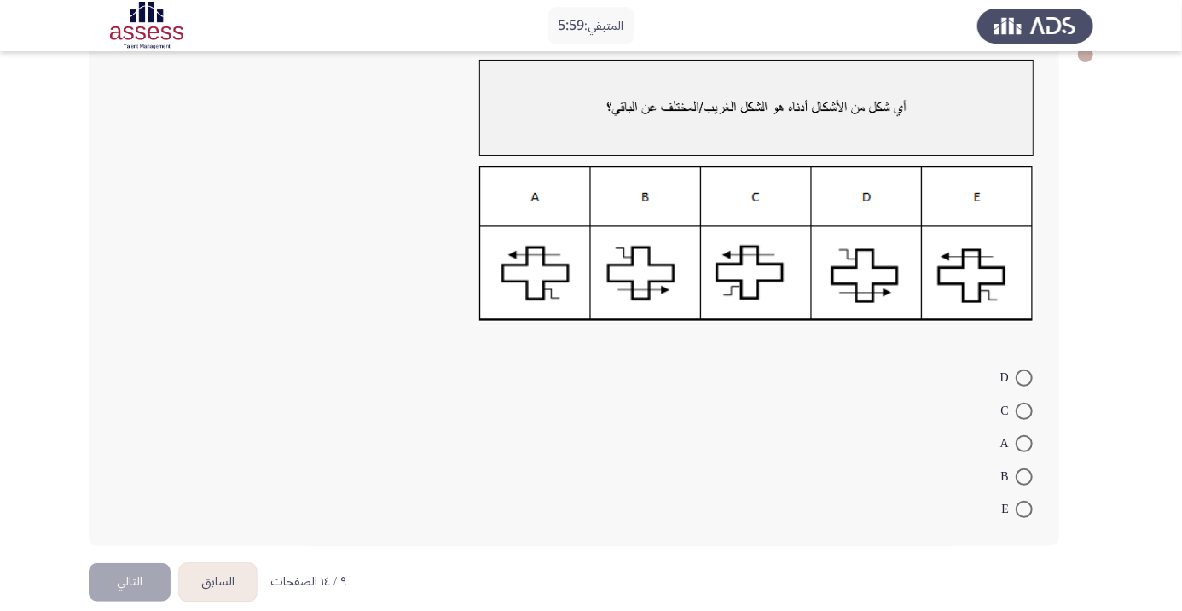
scroll to position [119, 0]
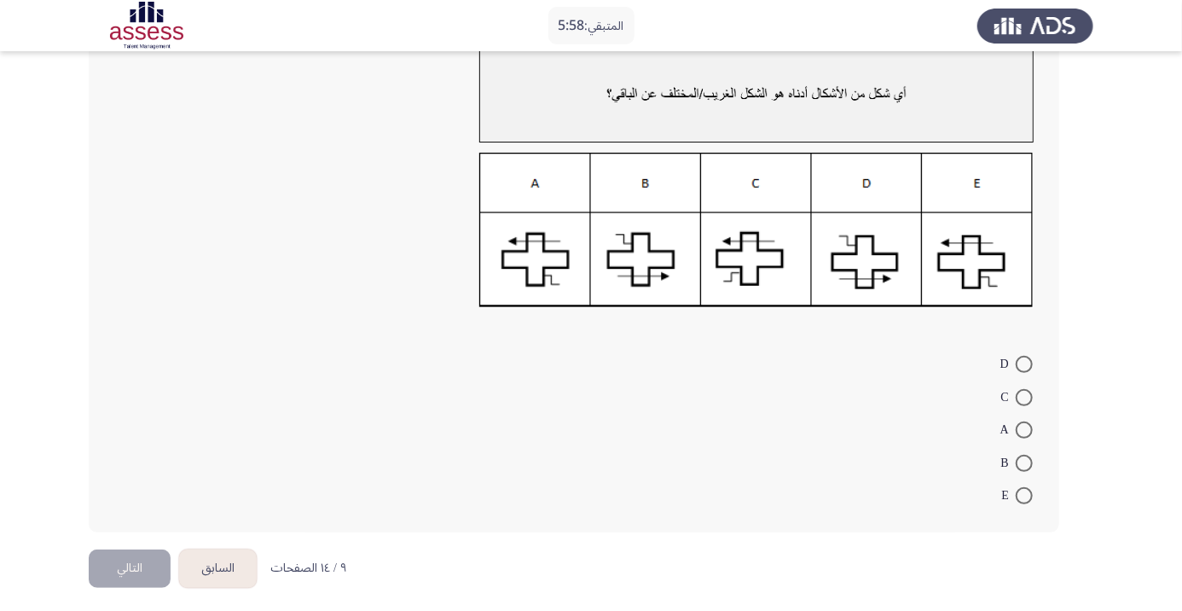
click at [1024, 391] on span at bounding box center [1024, 397] width 17 height 17
click at [1024, 391] on input "C" at bounding box center [1024, 397] width 17 height 17
radio input "true"
click at [1024, 363] on span at bounding box center [1024, 364] width 17 height 17
click at [1024, 363] on input "D" at bounding box center [1024, 364] width 17 height 17
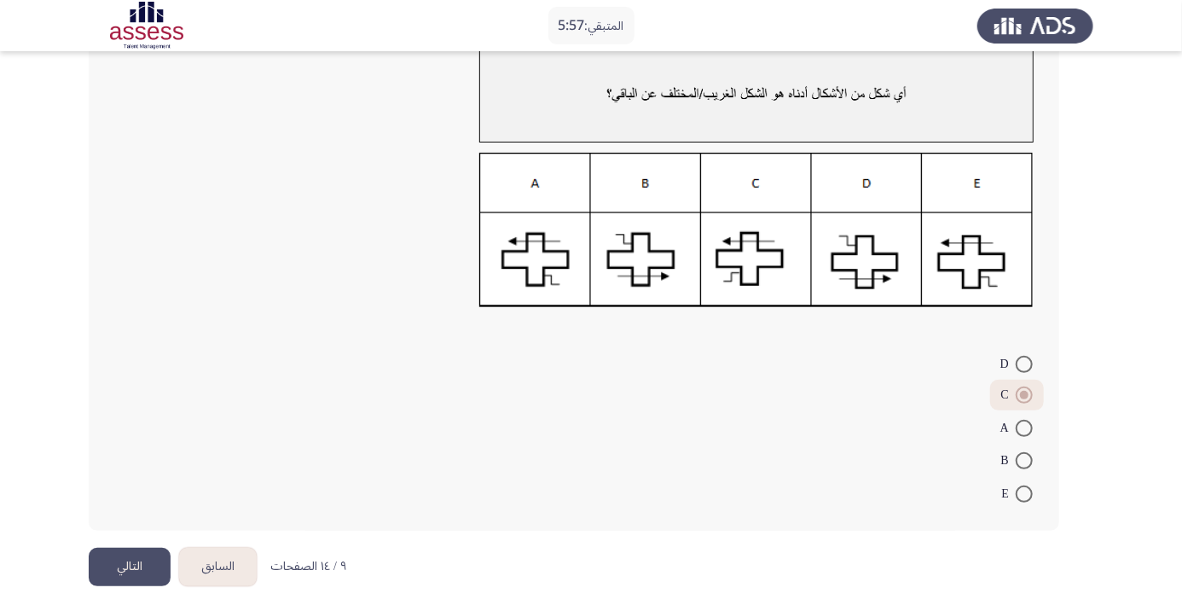
radio input "true"
click at [126, 561] on button "التالي" at bounding box center [130, 567] width 82 height 38
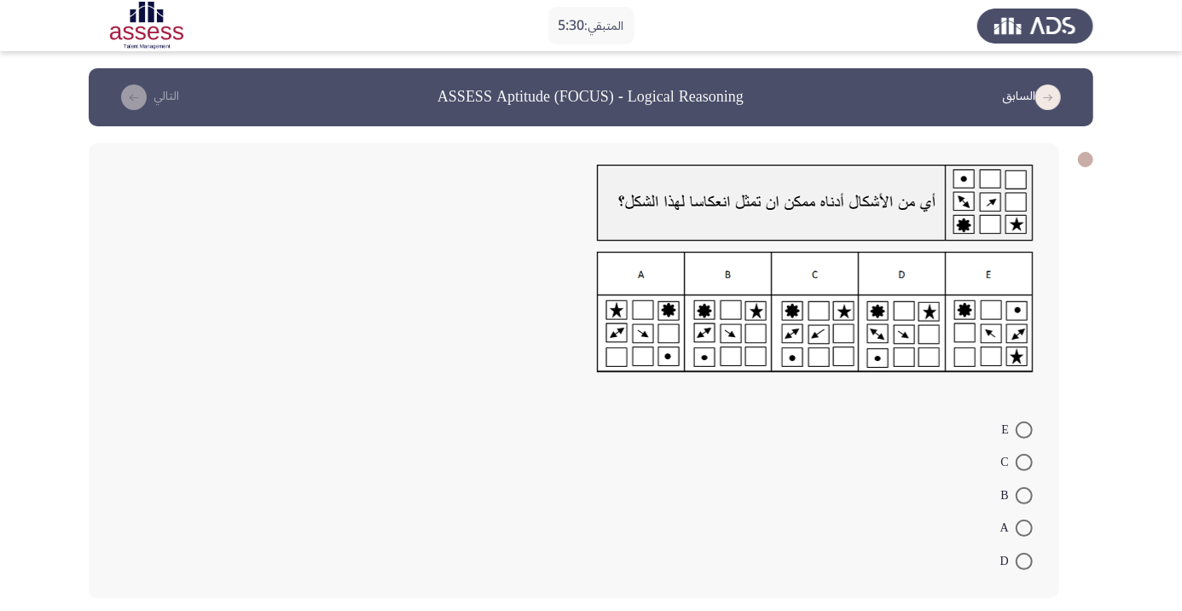
click at [885, 467] on form "E C B A D" at bounding box center [574, 494] width 920 height 165
click at [1024, 528] on span at bounding box center [1024, 527] width 17 height 17
click at [1024, 528] on input "A" at bounding box center [1024, 527] width 17 height 17
radio input "true"
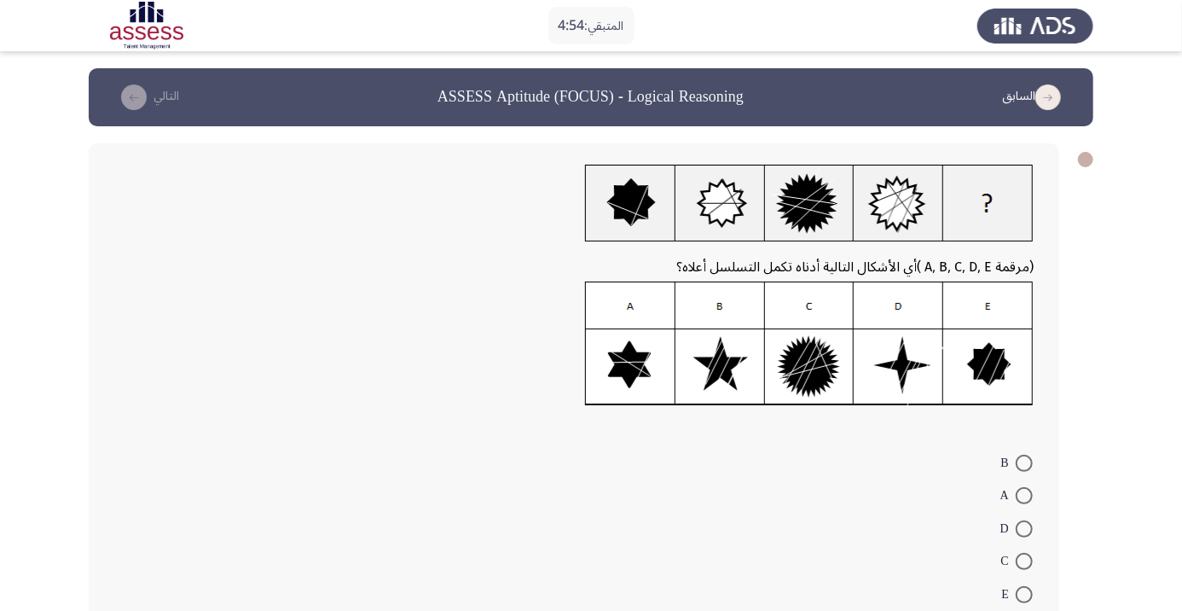
click at [1024, 560] on span at bounding box center [1024, 561] width 17 height 17
click at [1024, 560] on input "C" at bounding box center [1024, 561] width 17 height 17
radio input "true"
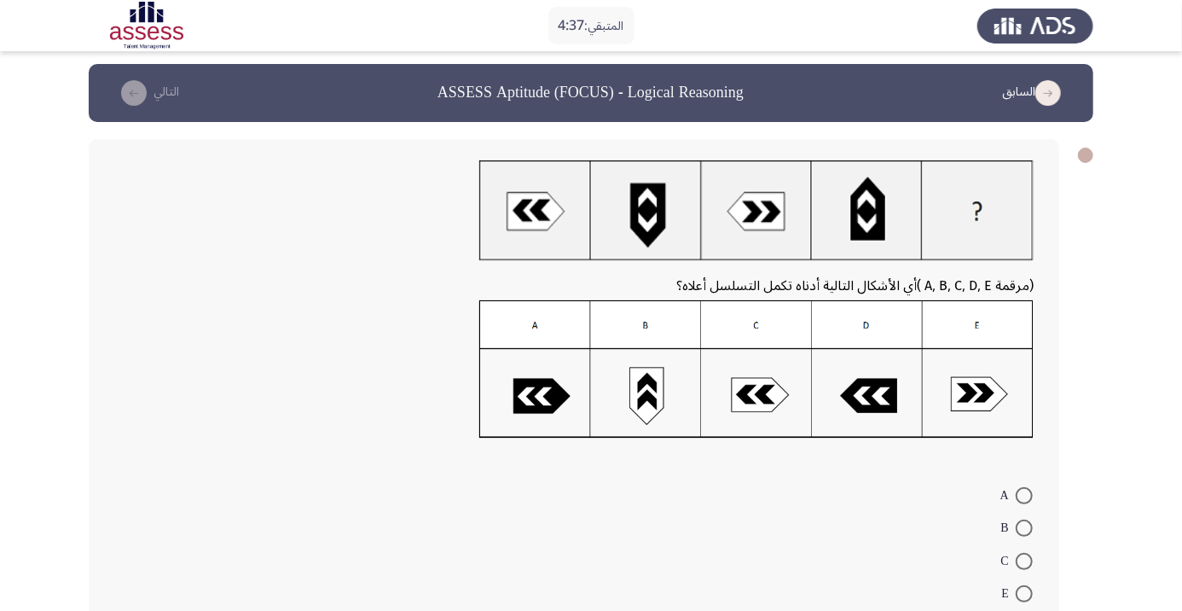
scroll to position [7, 0]
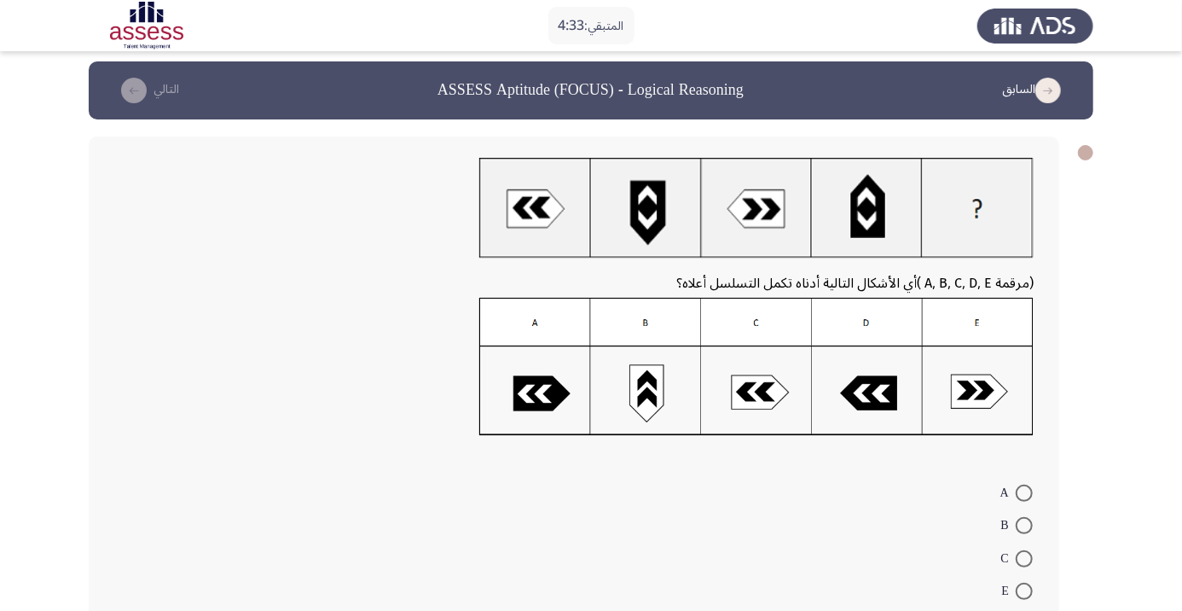
click at [1016, 525] on span at bounding box center [1024, 525] width 17 height 17
click at [1016, 525] on input "B" at bounding box center [1024, 525] width 17 height 17
radio input "true"
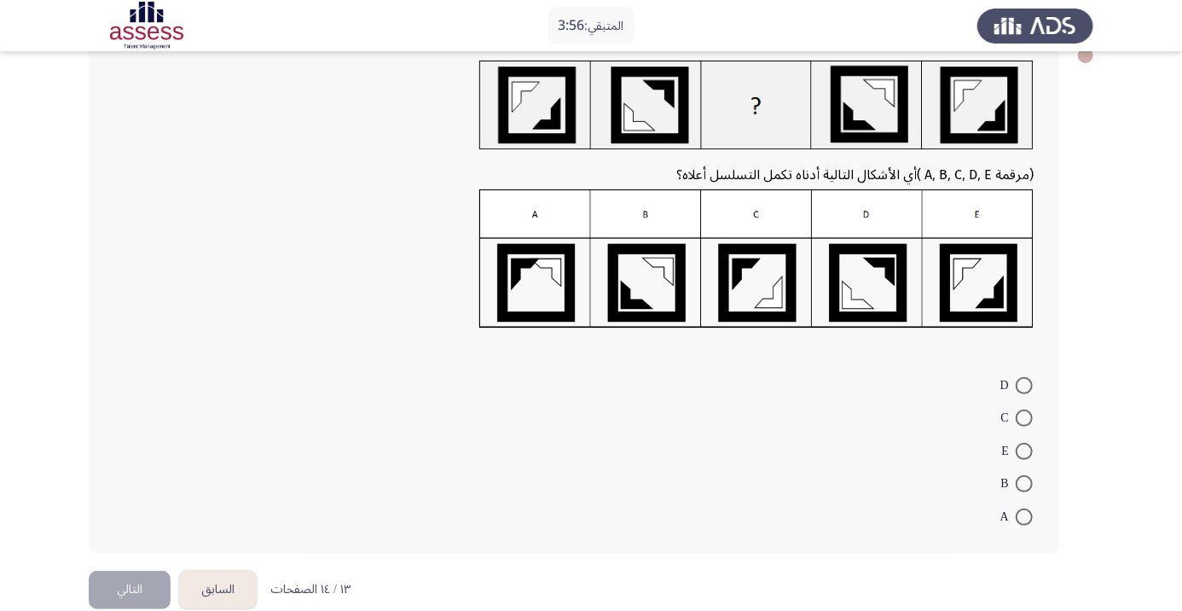
scroll to position [103, 0]
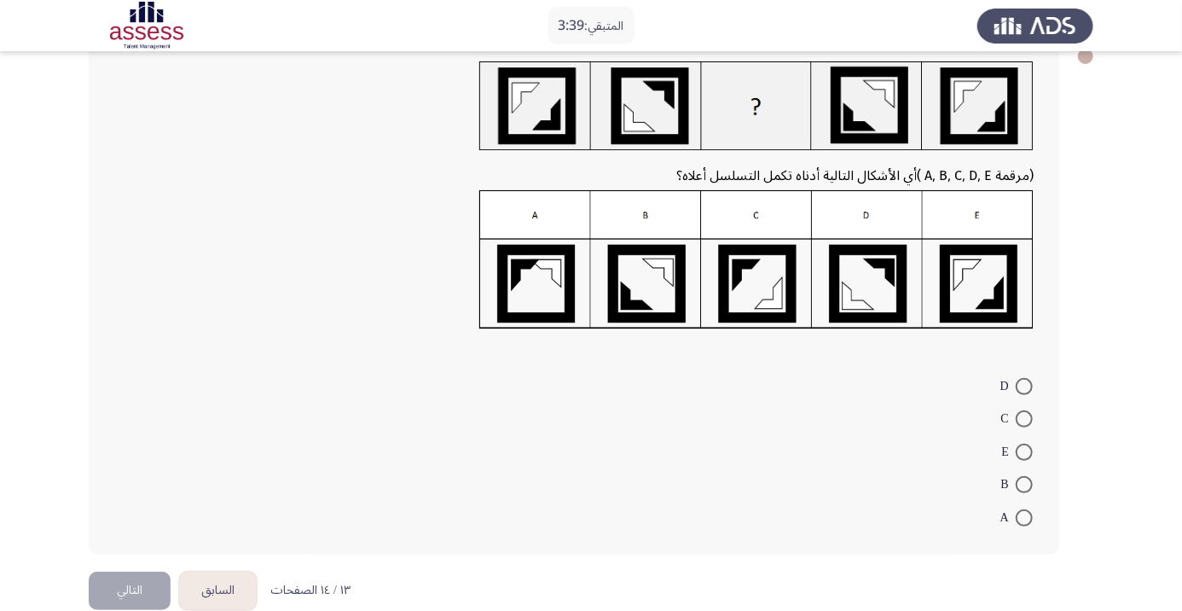
click at [1027, 502] on mat-radio-button "A" at bounding box center [1016, 516] width 55 height 33
click at [1018, 484] on span at bounding box center [1024, 484] width 17 height 17
click at [1018, 484] on input "B" at bounding box center [1024, 484] width 17 height 17
radio input "true"
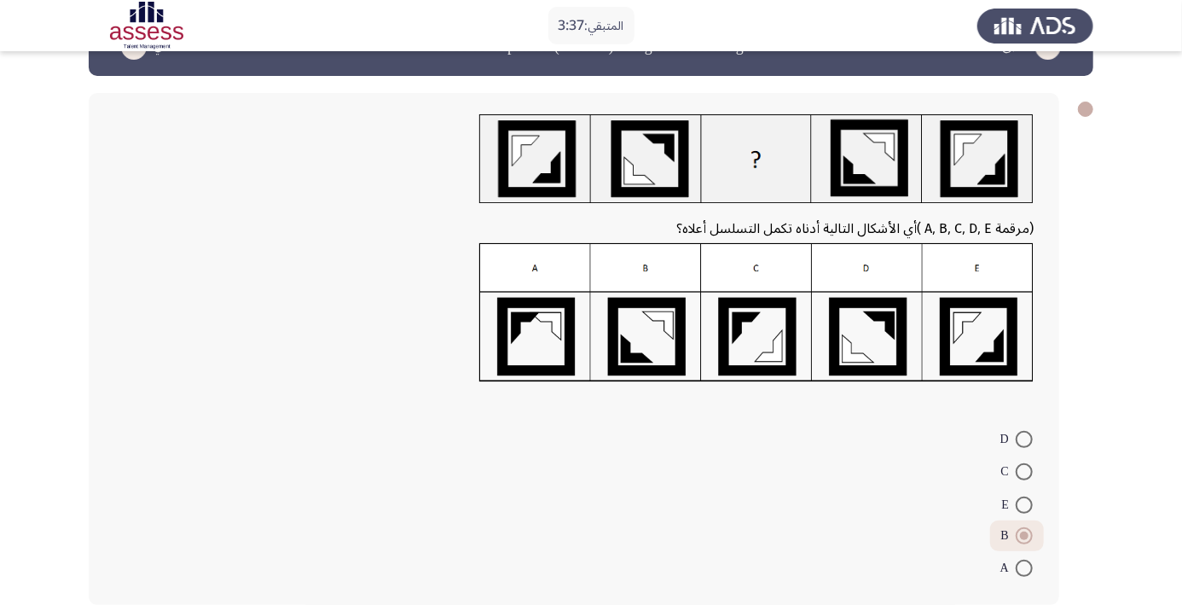
scroll to position [48, 0]
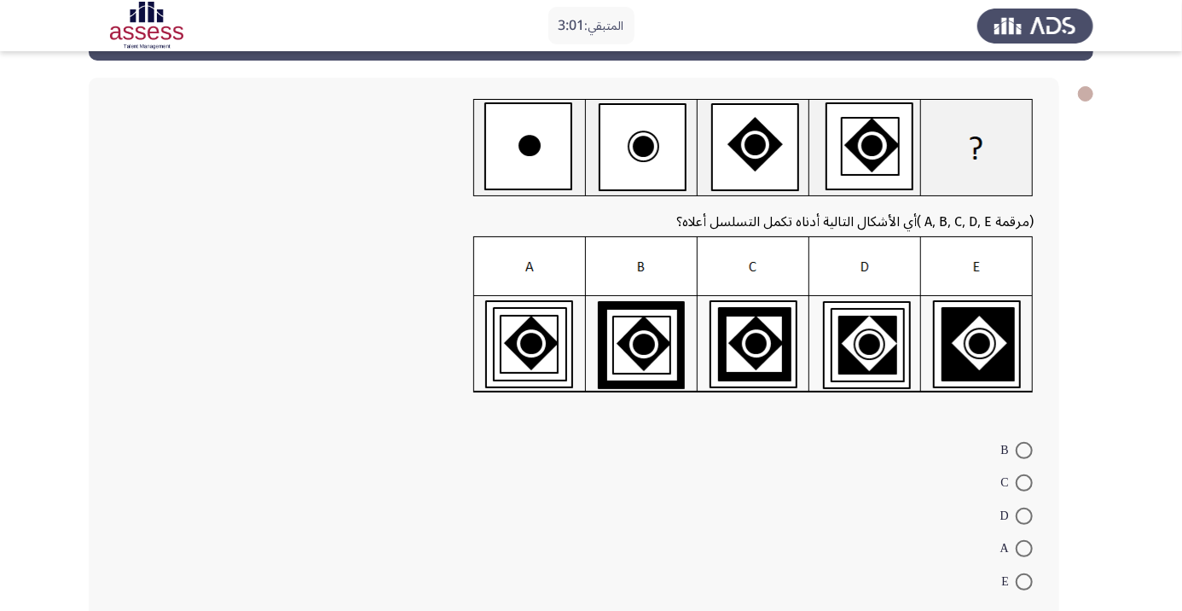
scroll to position [86, 0]
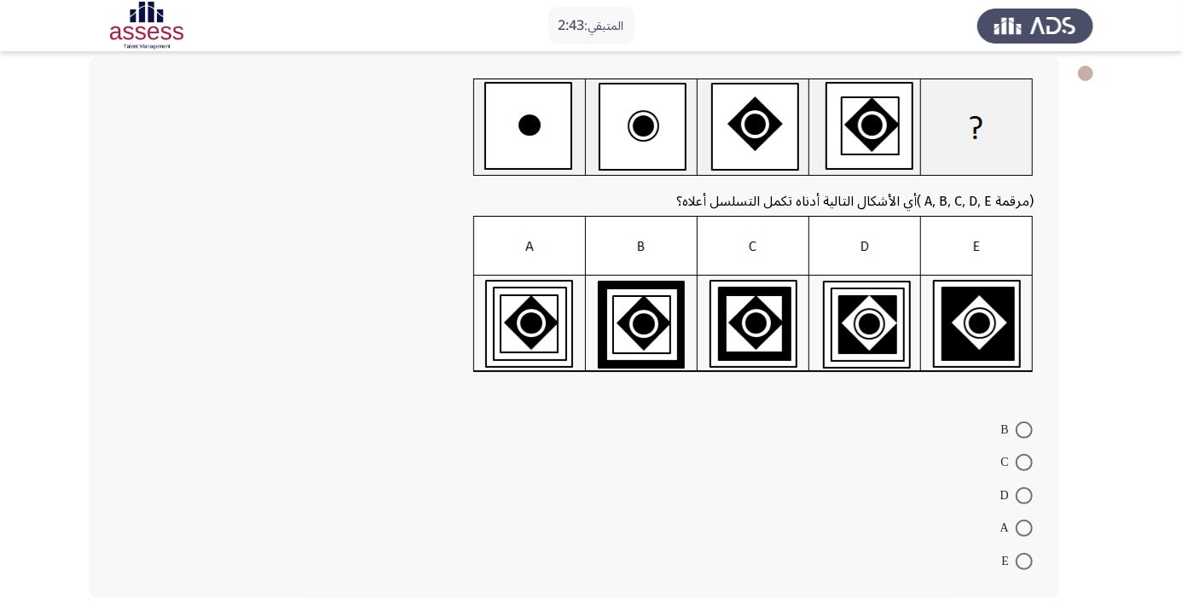
click at [1026, 565] on span at bounding box center [1024, 561] width 17 height 17
click at [1026, 565] on input "E" at bounding box center [1024, 561] width 17 height 17
radio input "true"
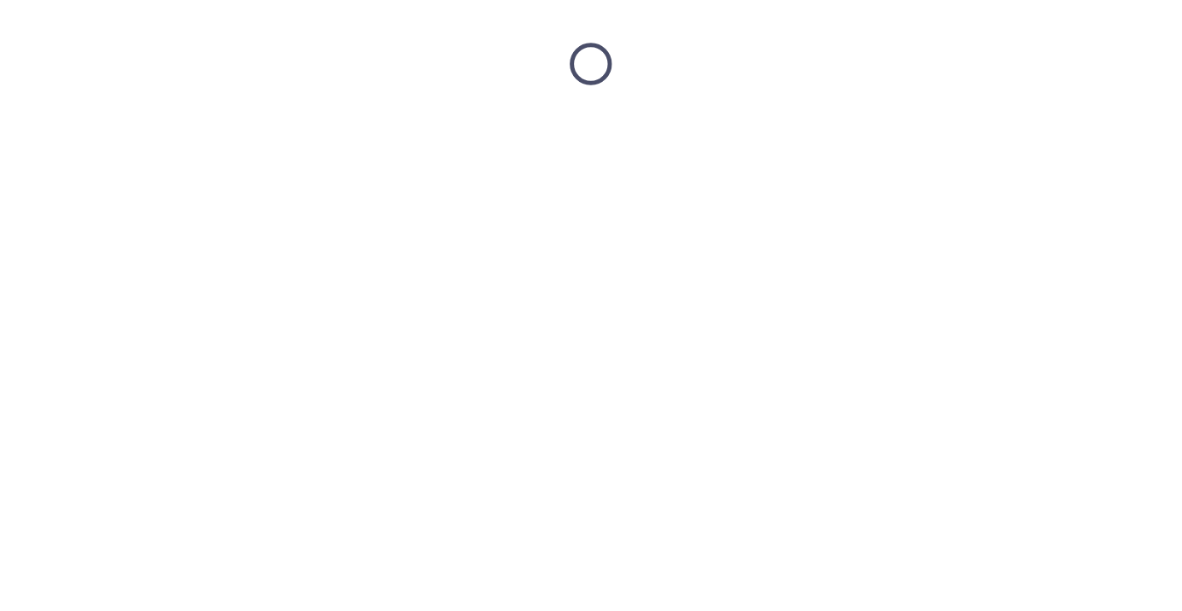
scroll to position [0, 0]
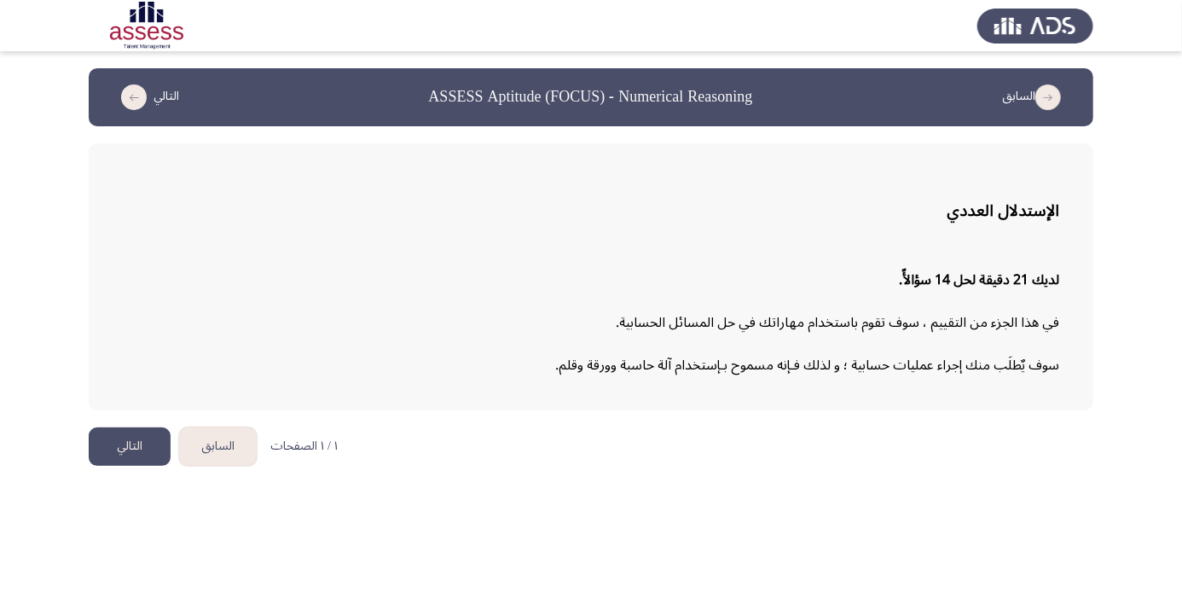
click at [125, 457] on button "التالي" at bounding box center [130, 446] width 82 height 38
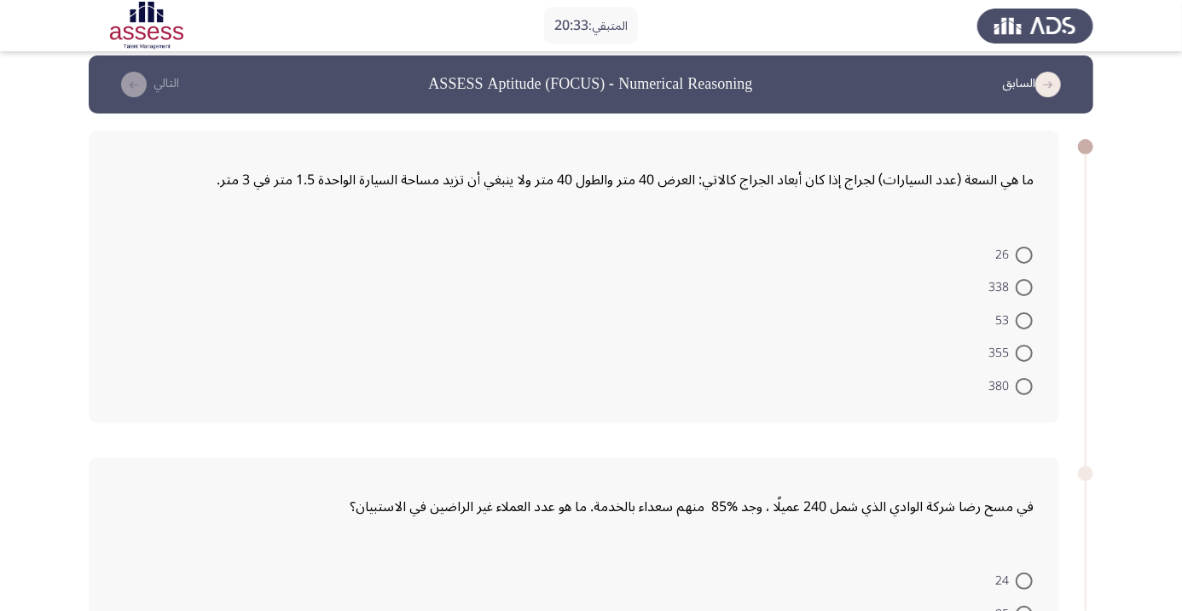
scroll to position [8, 0]
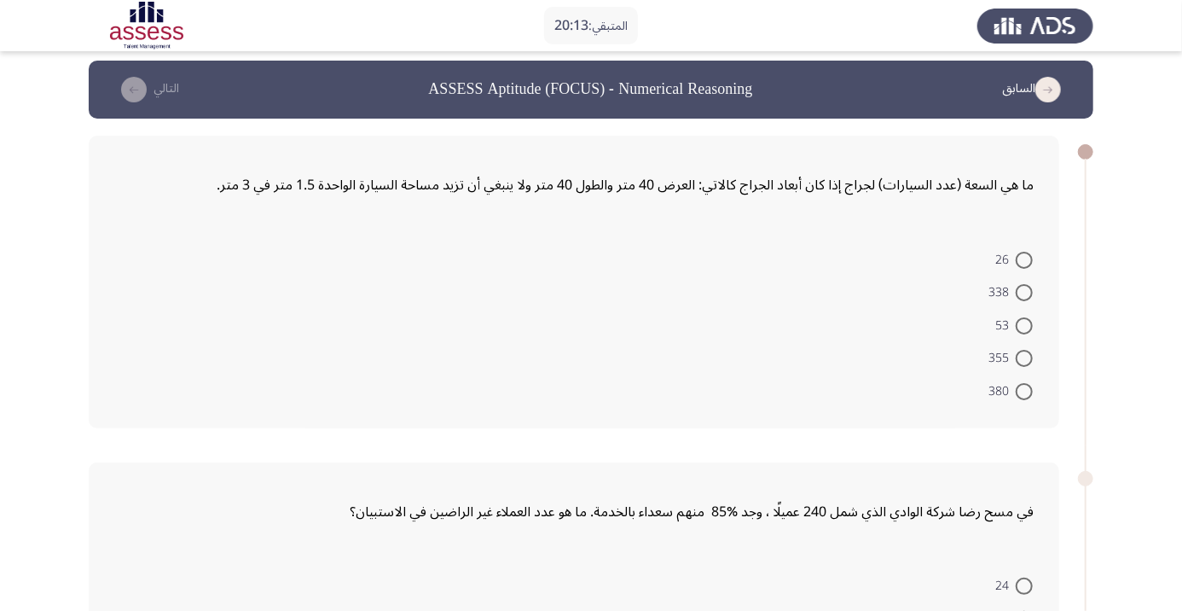
click at [1030, 252] on span at bounding box center [1024, 260] width 17 height 17
click at [1030, 252] on input "26" at bounding box center [1024, 260] width 17 height 17
radio input "true"
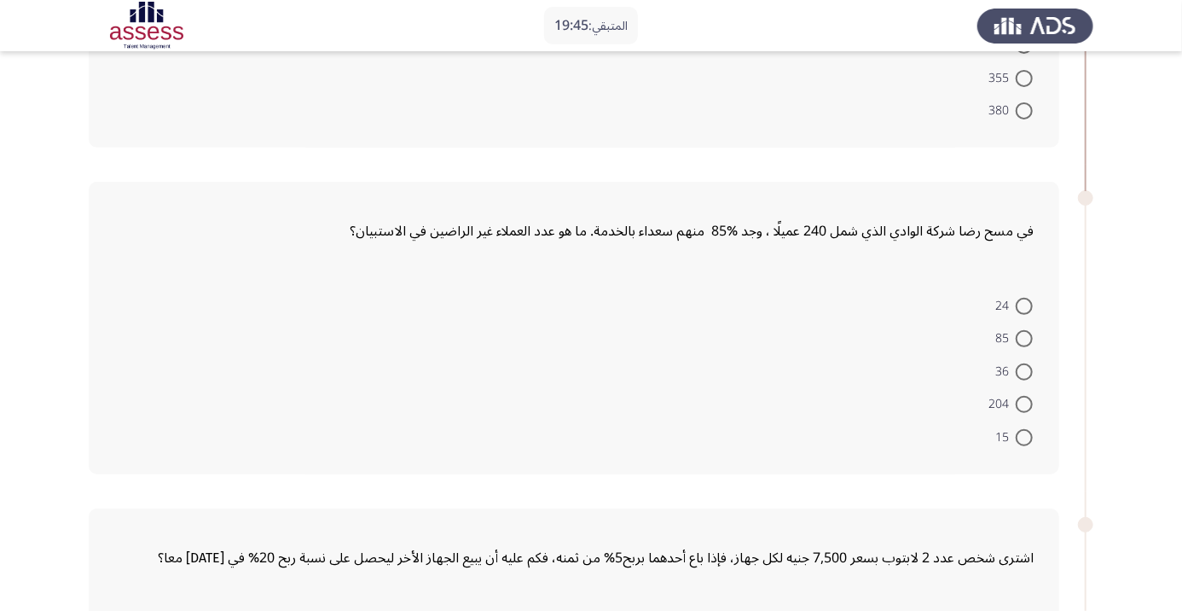
scroll to position [318, 0]
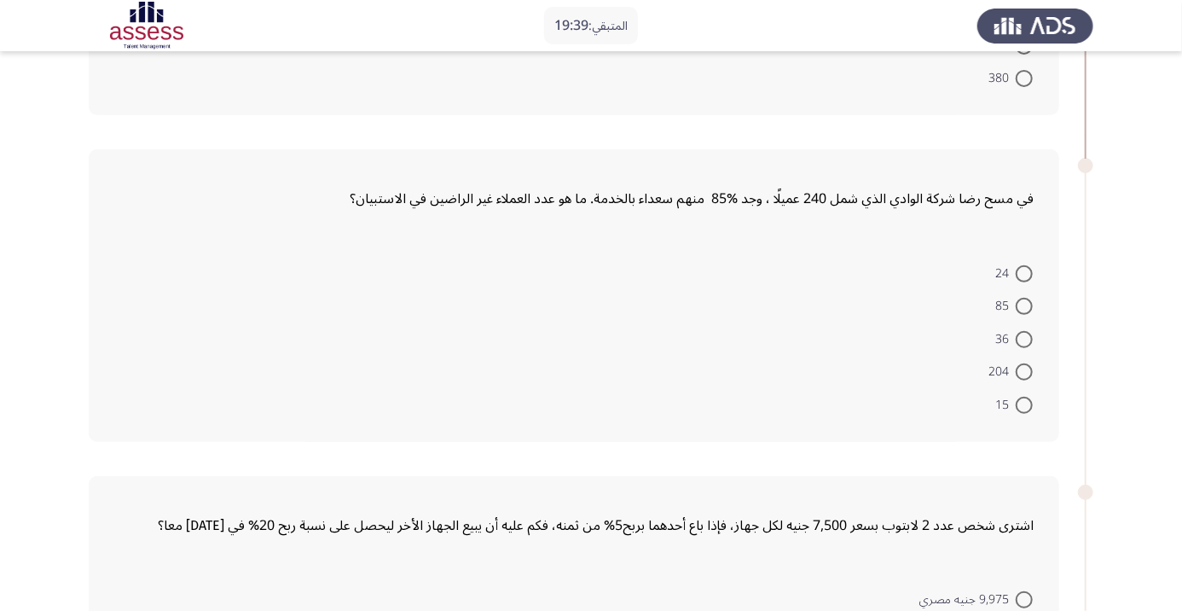
click at [1030, 338] on span at bounding box center [1024, 339] width 17 height 17
click at [1030, 338] on input "36" at bounding box center [1024, 339] width 17 height 17
radio input "true"
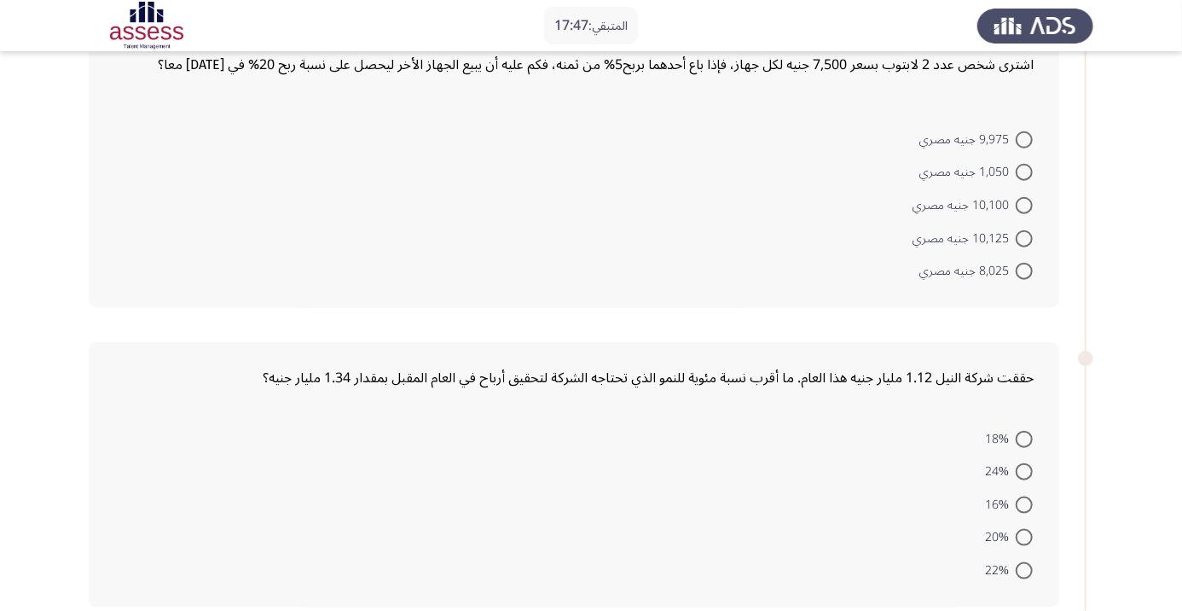
scroll to position [767, 0]
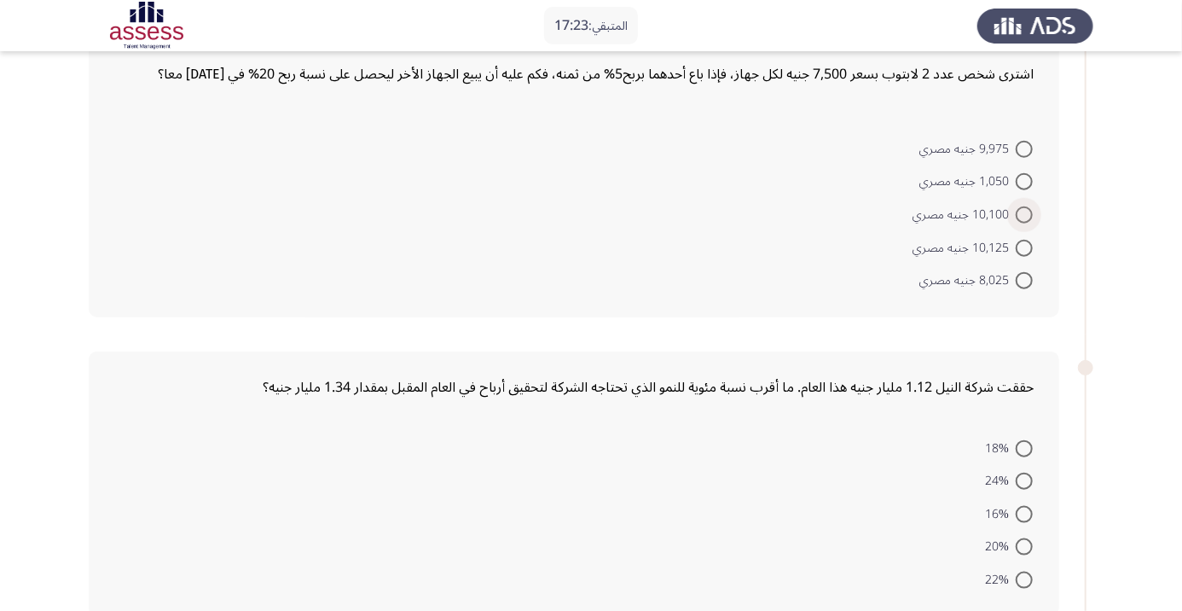
click at [1024, 212] on span at bounding box center [1024, 214] width 17 height 17
click at [1024, 212] on input "10,100 جنيه مصري" at bounding box center [1024, 214] width 17 height 17
radio input "true"
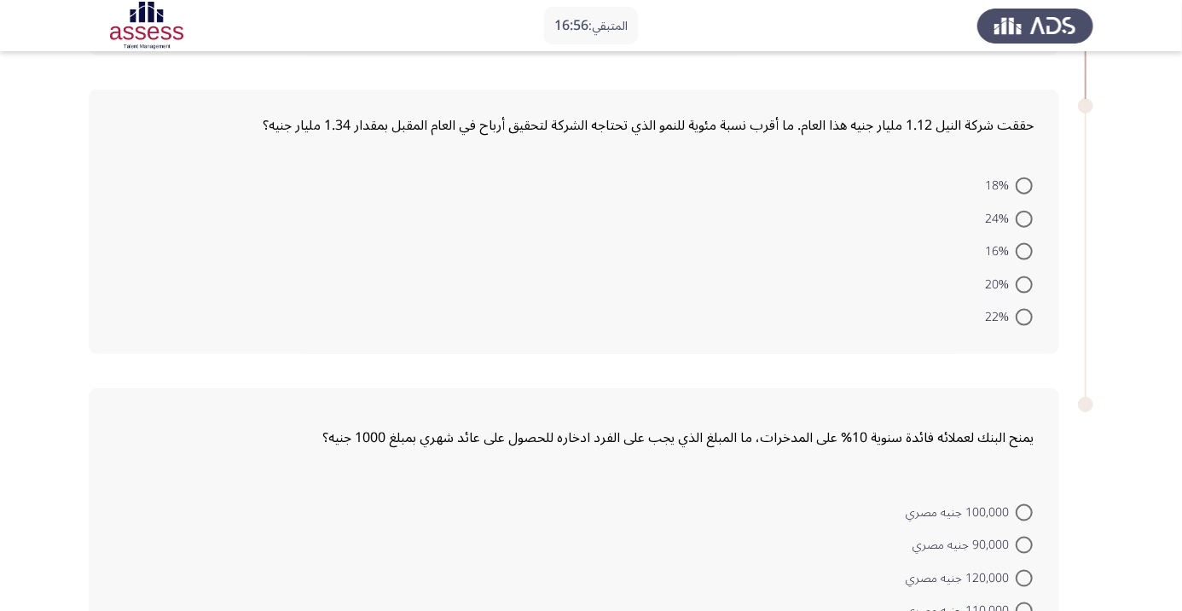
scroll to position [1026, 0]
click at [1024, 218] on span at bounding box center [1024, 220] width 17 height 17
click at [1024, 218] on input "24%" at bounding box center [1024, 220] width 17 height 17
radio input "true"
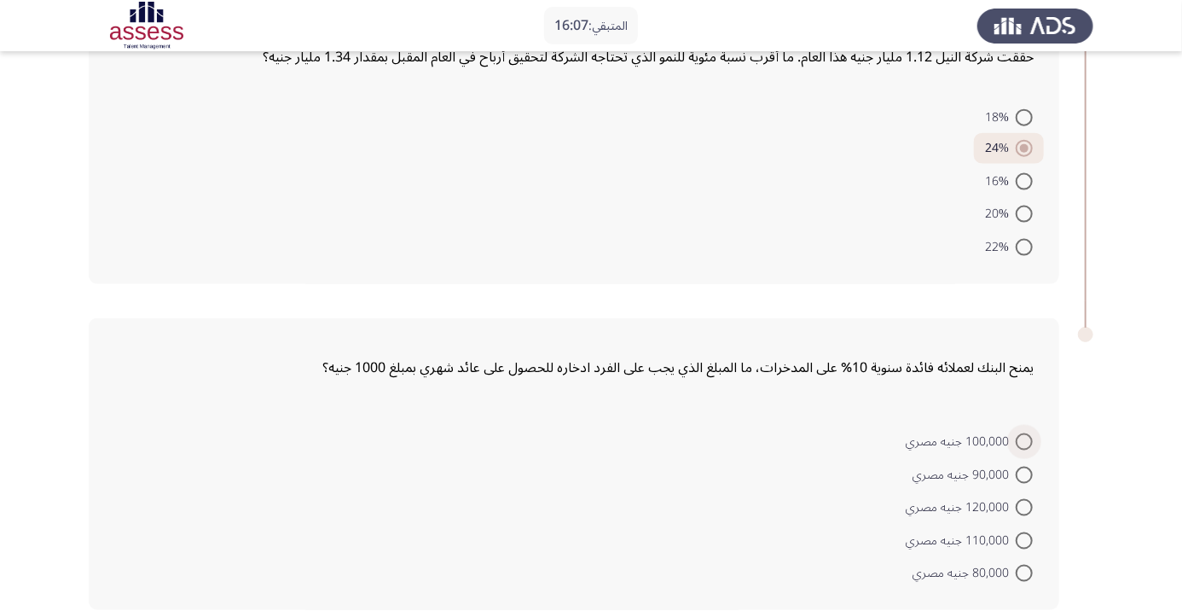
click at [1024, 439] on span at bounding box center [1024, 441] width 17 height 17
click at [1024, 439] on input "100,000 جنيه مصري" at bounding box center [1024, 441] width 17 height 17
radio input "true"
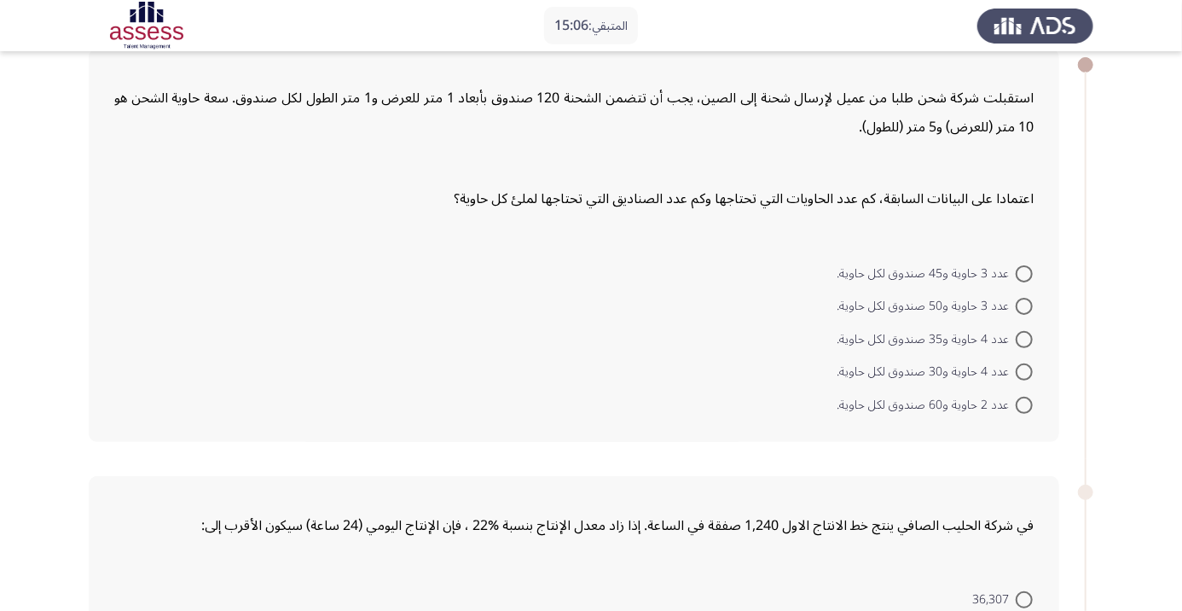
scroll to position [105, 0]
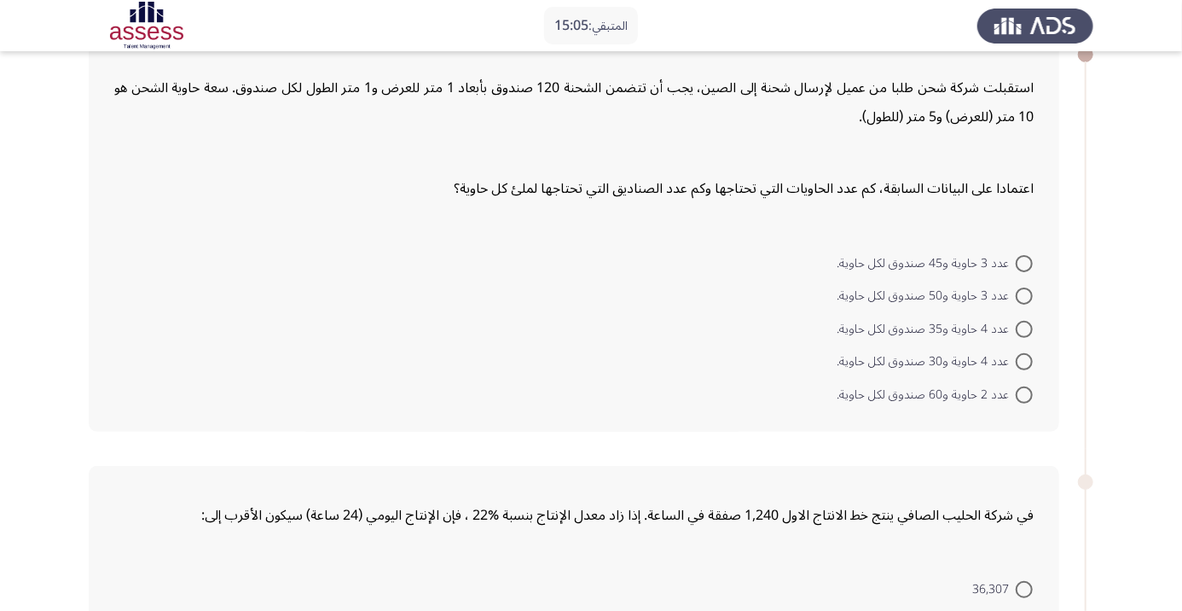
click at [1032, 402] on span at bounding box center [1024, 394] width 17 height 17
click at [1032, 402] on input "عدد 2 حاوية و60 صندوق لكل حاوية." at bounding box center [1024, 394] width 17 height 17
radio input "true"
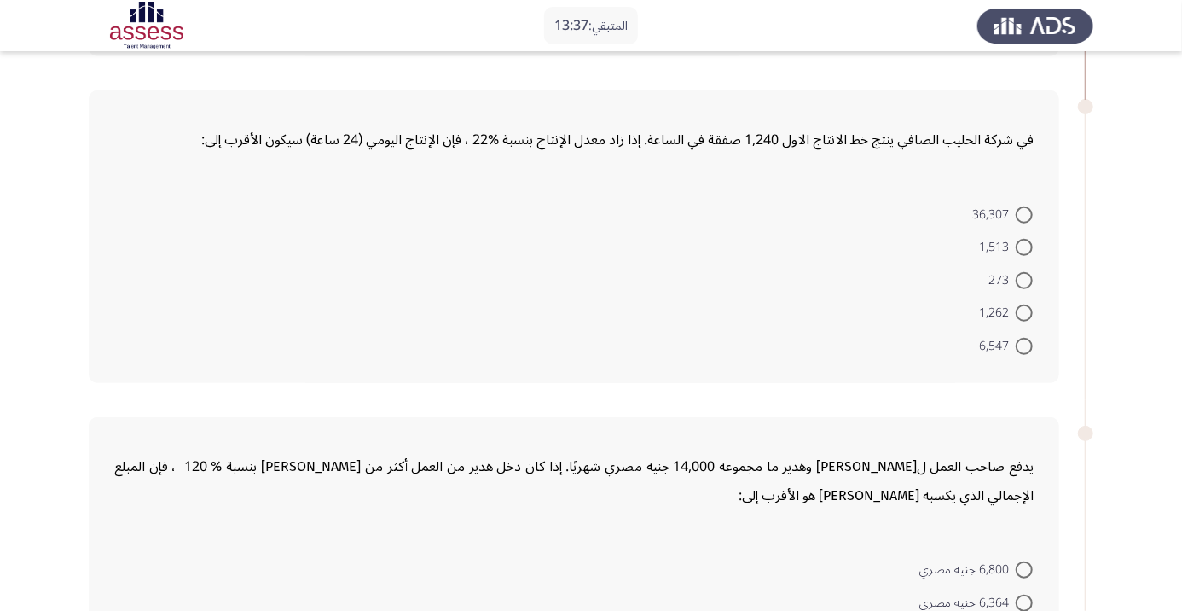
scroll to position [483, 0]
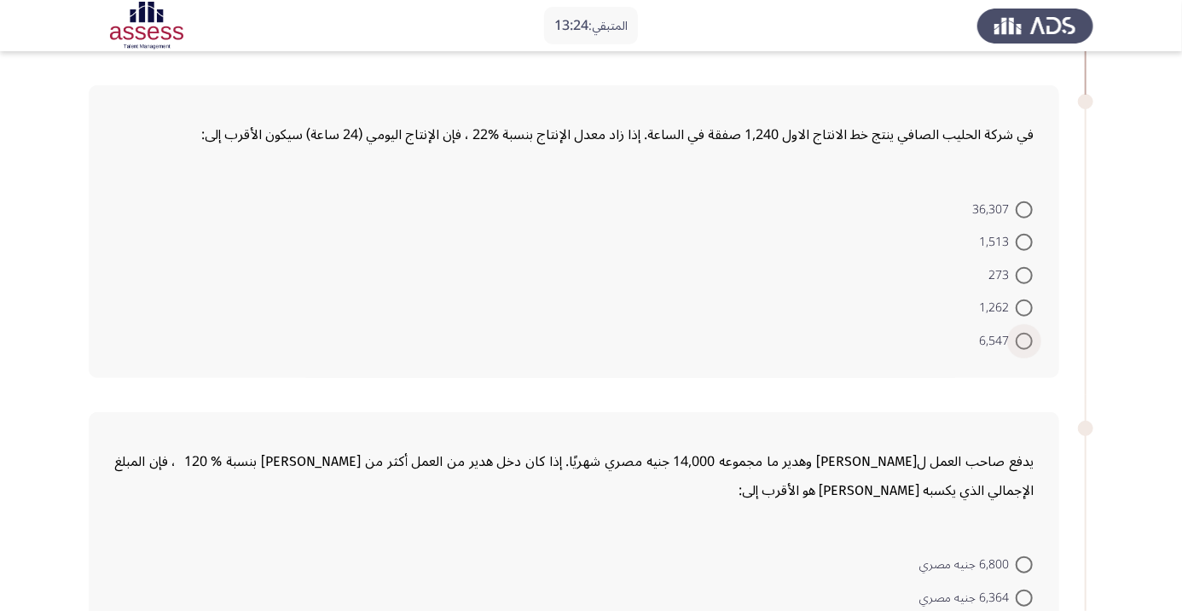
click at [1023, 349] on label "6,547" at bounding box center [1006, 341] width 54 height 20
click at [1023, 349] on input "6,547" at bounding box center [1024, 341] width 17 height 17
radio input "true"
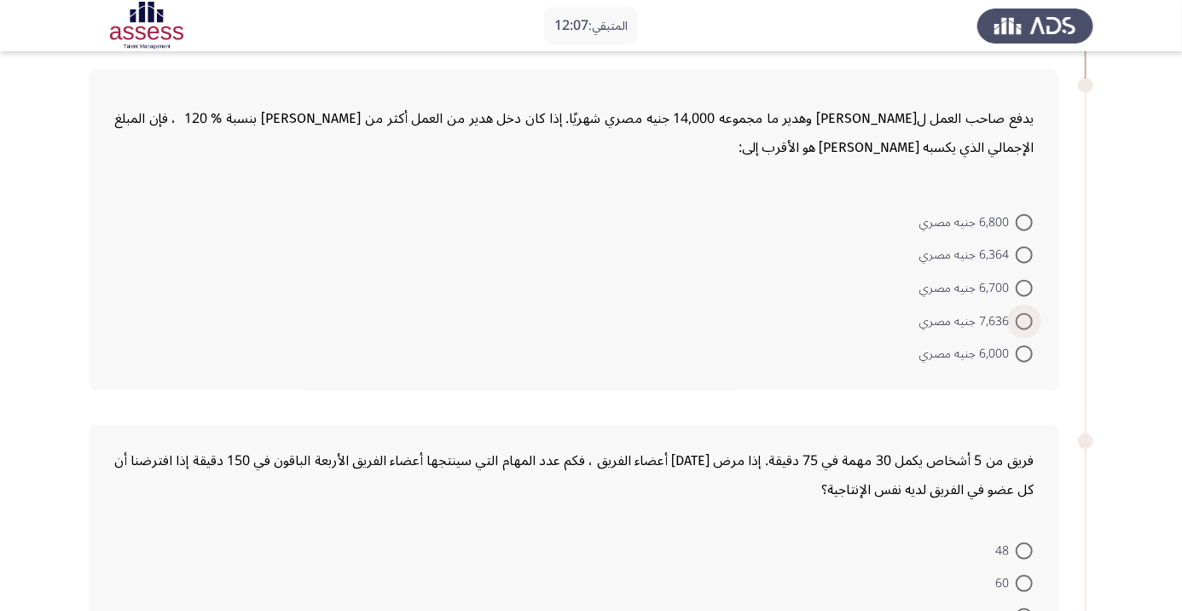
scroll to position [802, 0]
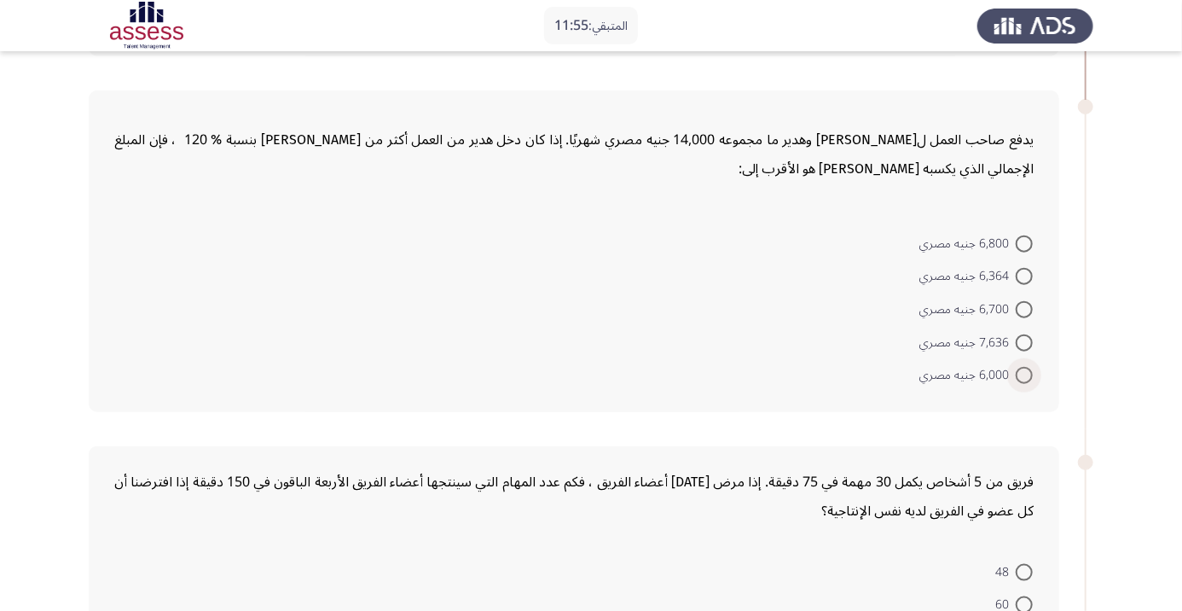
click at [1024, 373] on span at bounding box center [1024, 375] width 17 height 17
click at [1024, 373] on input "6,000 جنيه مصري" at bounding box center [1024, 375] width 17 height 17
radio input "true"
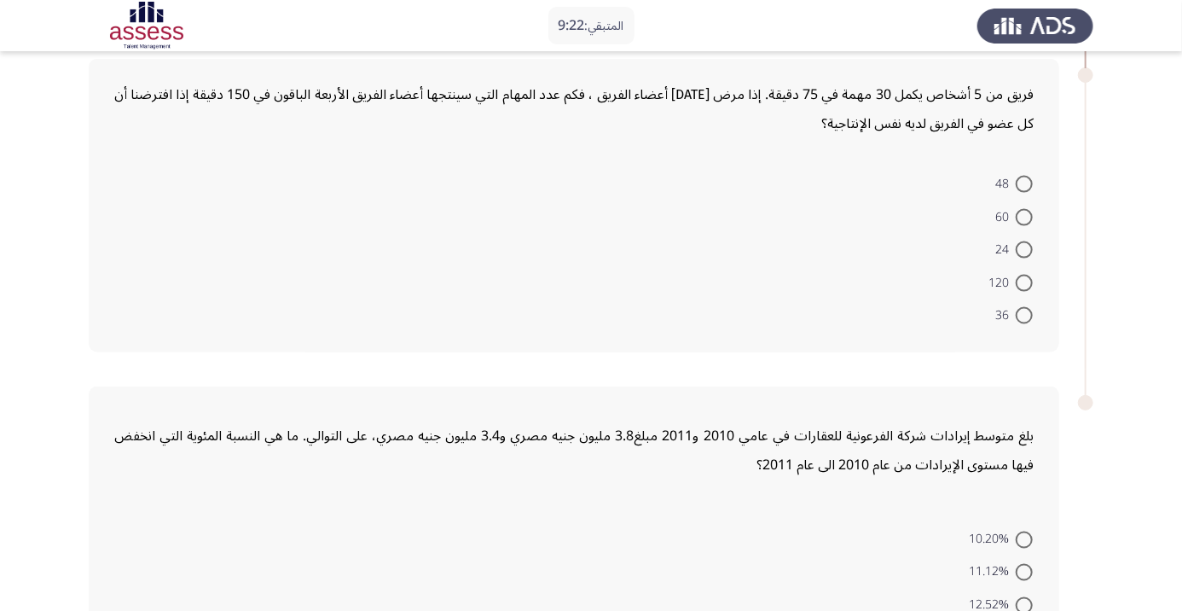
scroll to position [1186, 0]
click at [1024, 183] on span at bounding box center [1024, 185] width 17 height 17
click at [1024, 183] on input "48" at bounding box center [1024, 185] width 17 height 17
radio input "true"
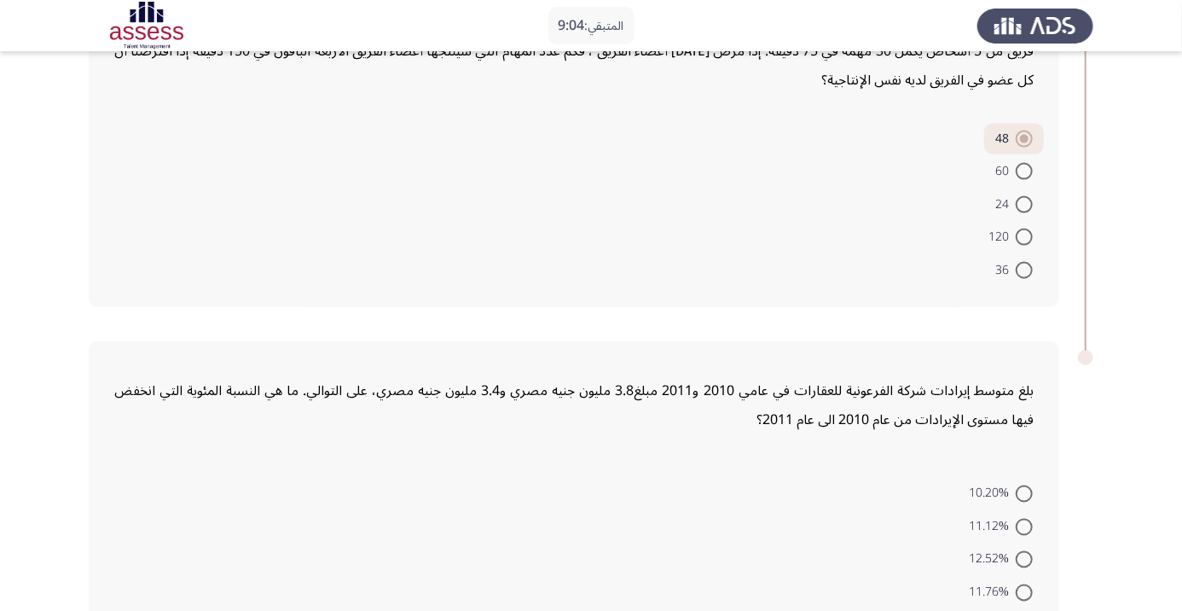
scroll to position [1283, 0]
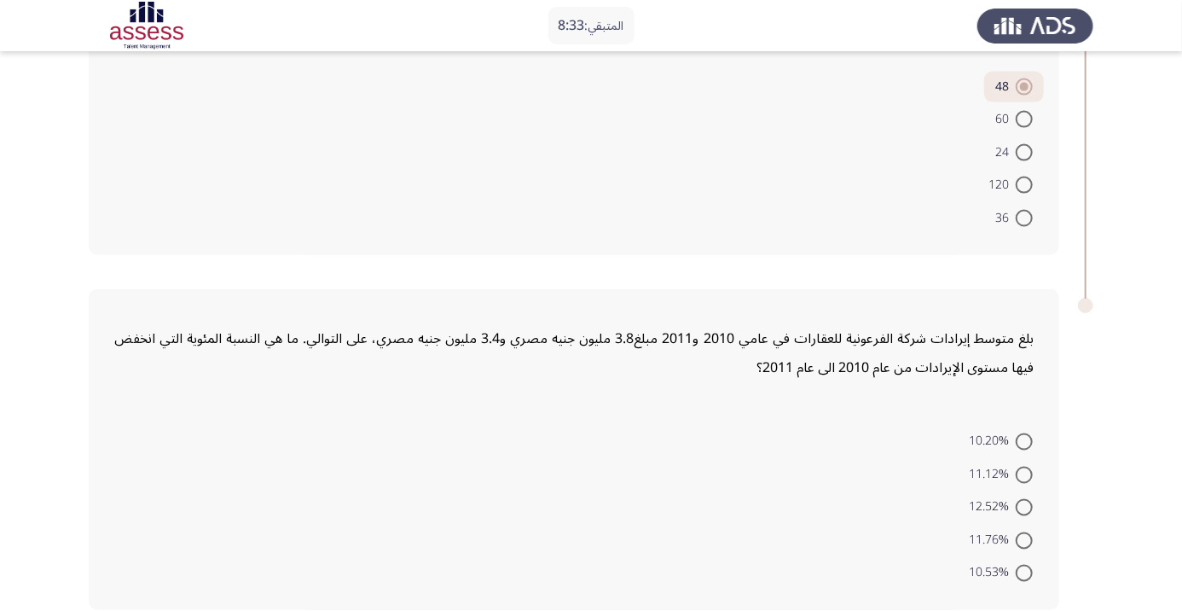
click at [1024, 439] on span at bounding box center [1024, 441] width 17 height 17
click at [1024, 439] on input "10.20%" at bounding box center [1024, 441] width 17 height 17
radio input "true"
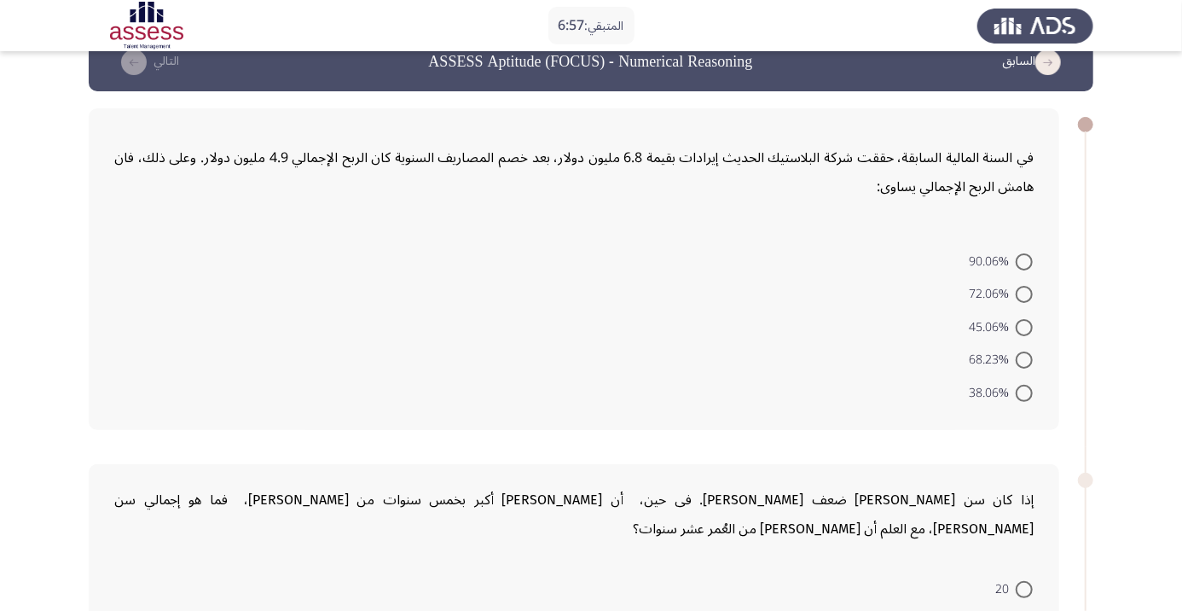
scroll to position [84, 0]
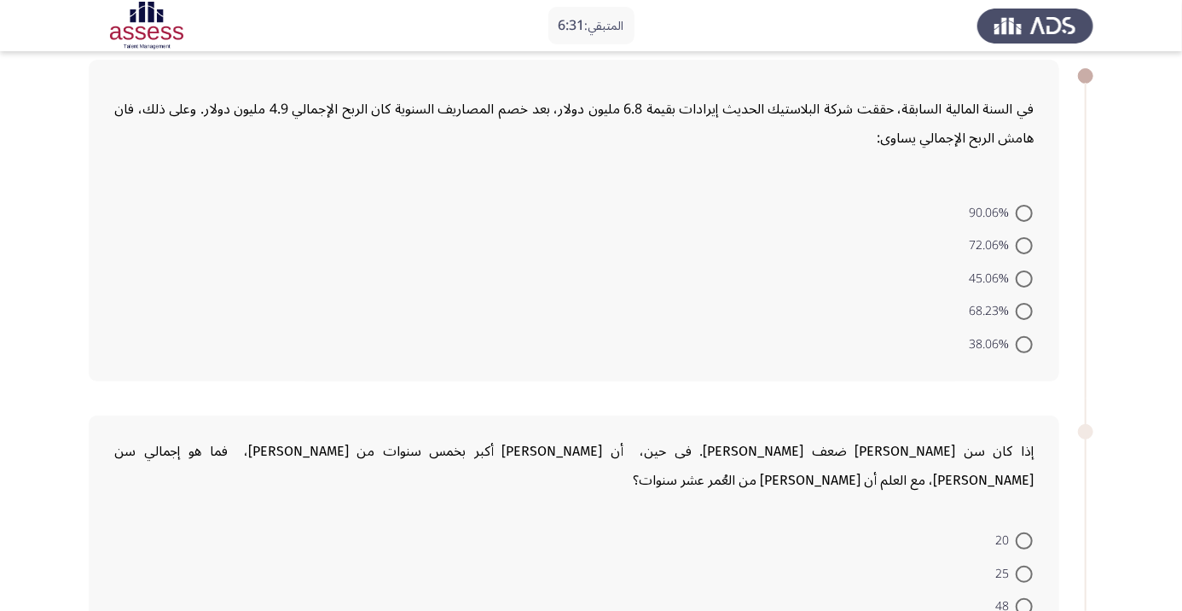
click at [1030, 323] on mat-radio-button "68.23%" at bounding box center [1001, 310] width 86 height 33
click at [1024, 310] on span at bounding box center [1024, 311] width 17 height 17
click at [1024, 310] on input "68.23%" at bounding box center [1024, 311] width 17 height 17
radio input "true"
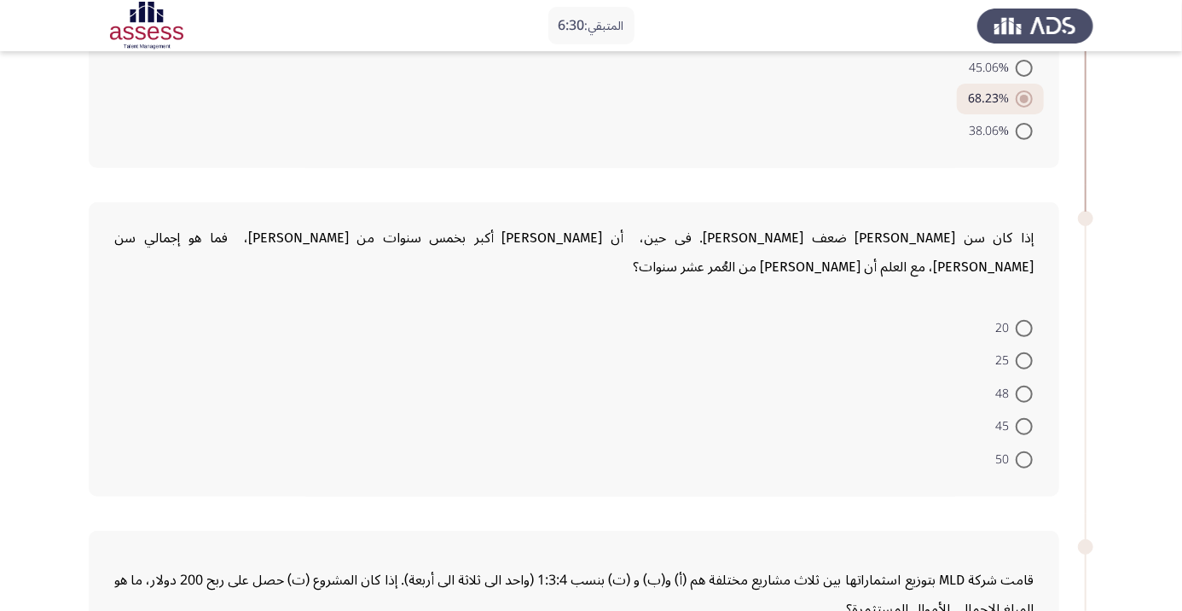
scroll to position [295, 0]
click at [1024, 351] on span at bounding box center [1024, 359] width 17 height 17
click at [1024, 351] on input "25" at bounding box center [1024, 359] width 17 height 17
radio input "true"
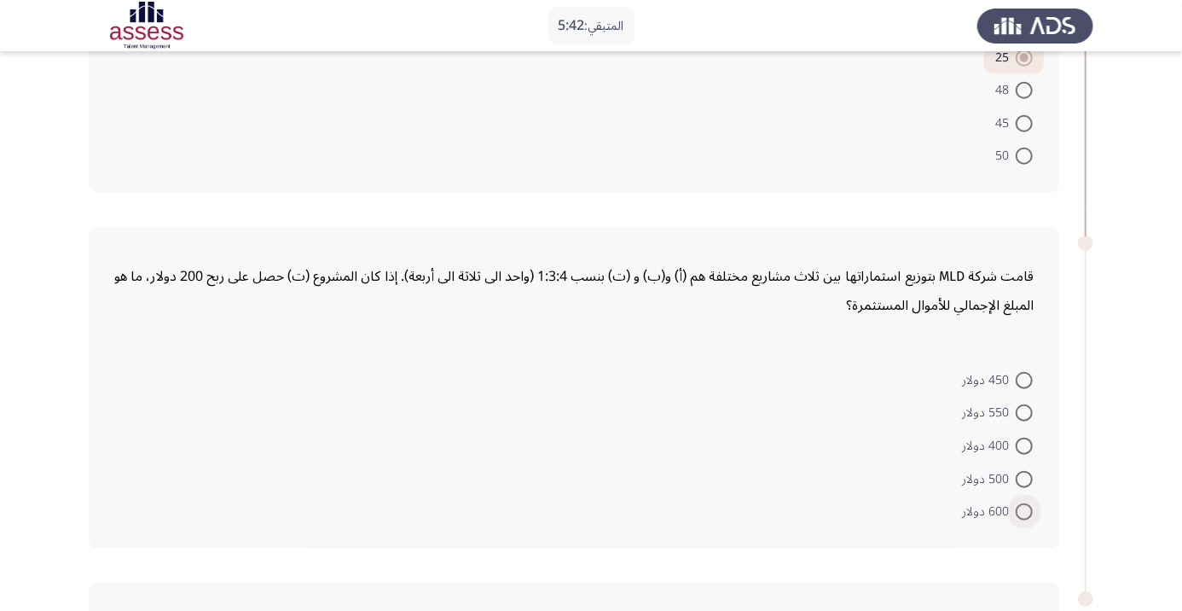
scroll to position [590, 0]
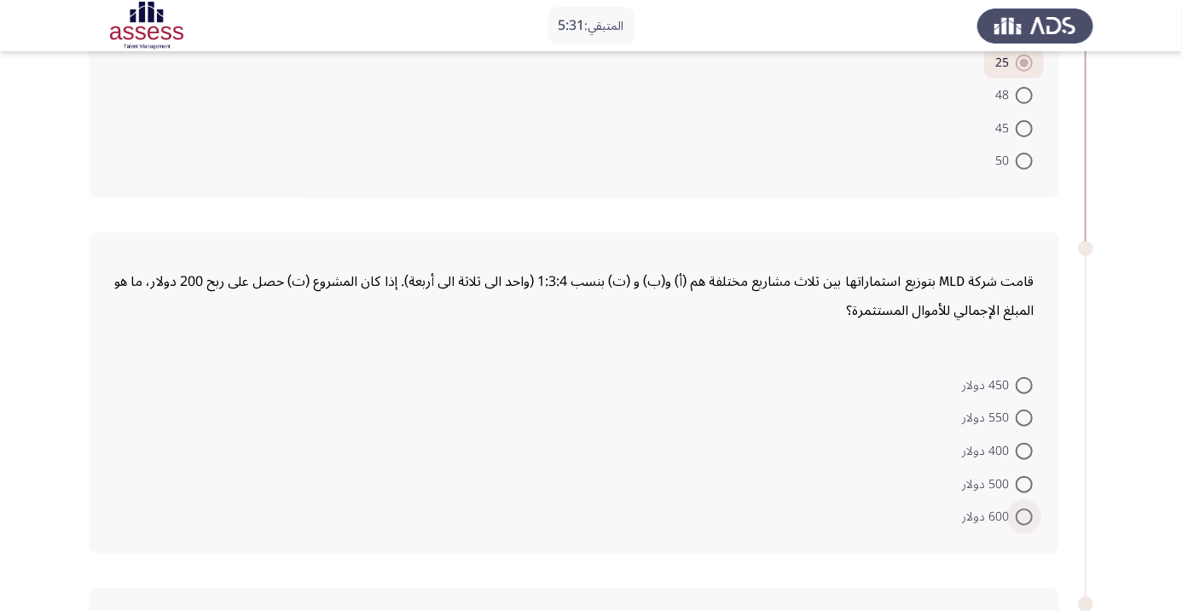
click at [1028, 507] on label "600 دولار" at bounding box center [997, 517] width 71 height 20
click at [1028, 508] on input "600 دولار" at bounding box center [1024, 516] width 17 height 17
radio input "true"
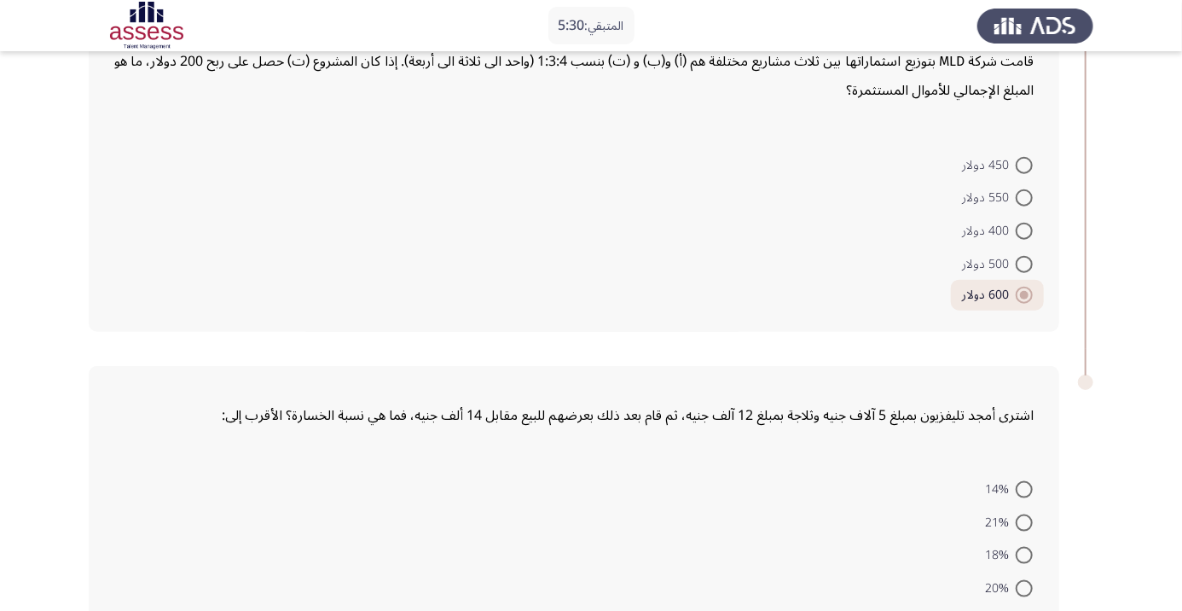
scroll to position [830, 0]
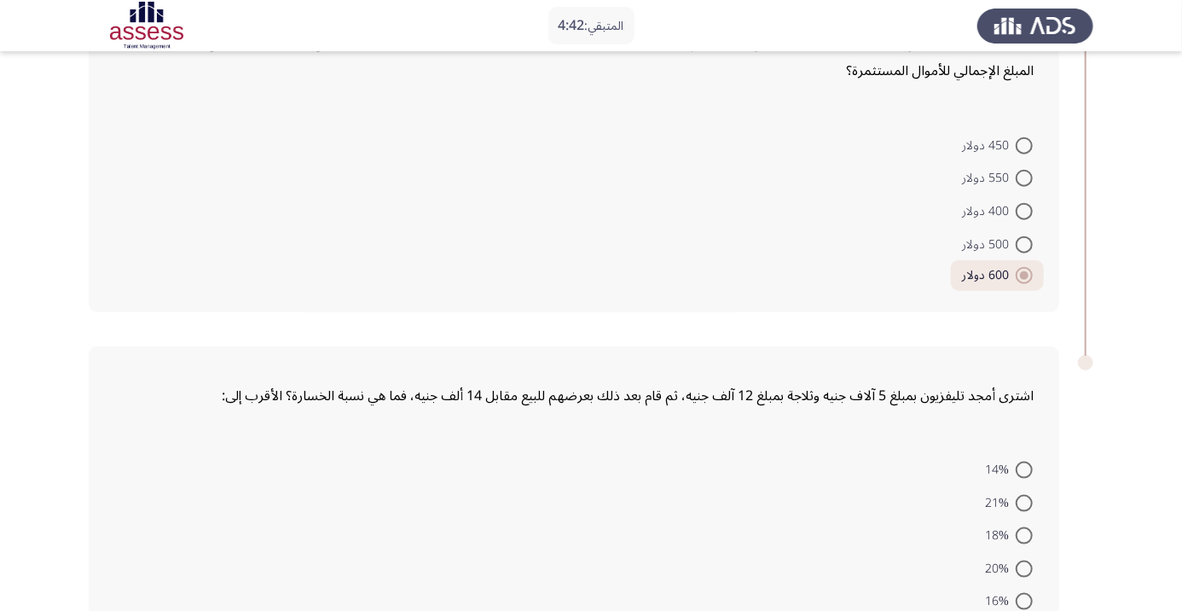
click at [1030, 461] on span at bounding box center [1024, 469] width 17 height 17
click at [1030, 461] on input "14%" at bounding box center [1024, 469] width 17 height 17
radio input "true"
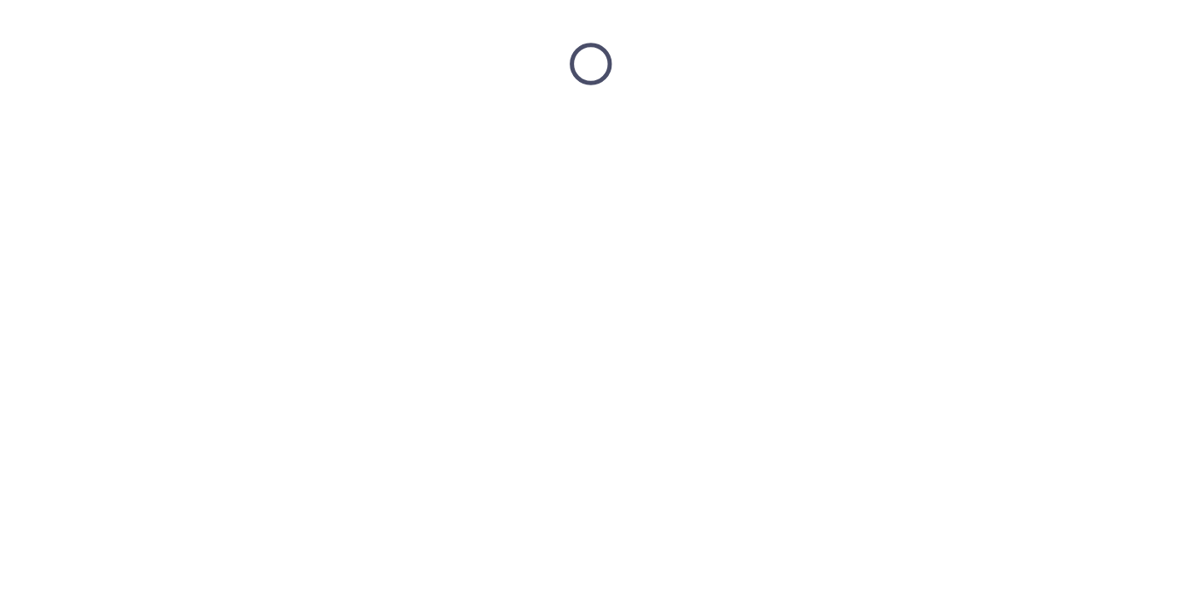
scroll to position [0, 0]
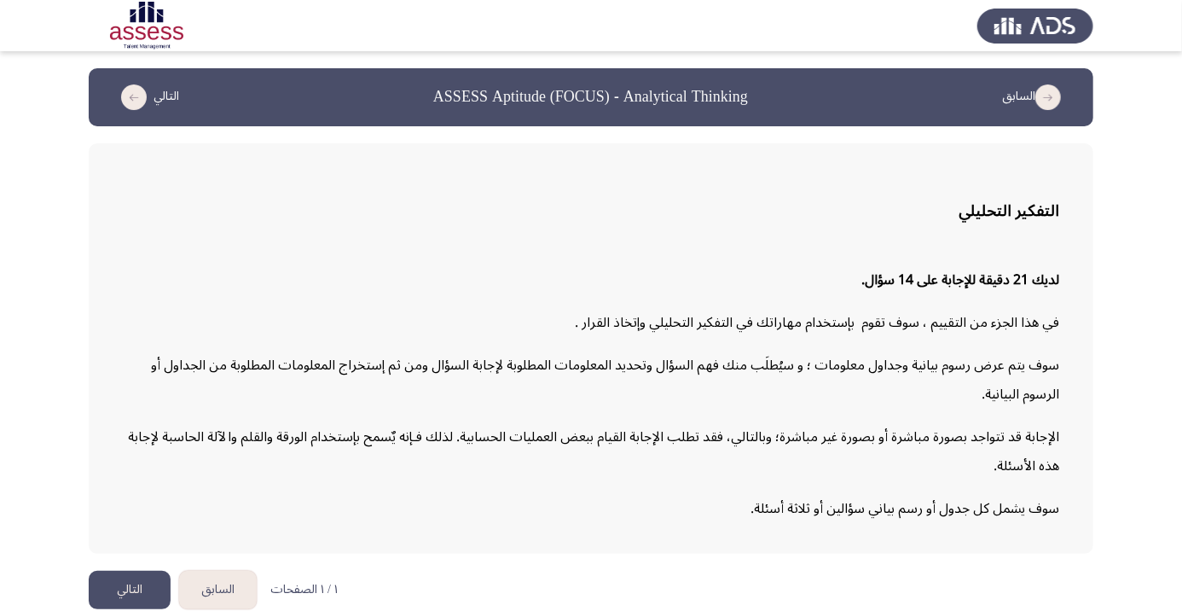
click at [136, 609] on button "التالي" at bounding box center [130, 590] width 82 height 38
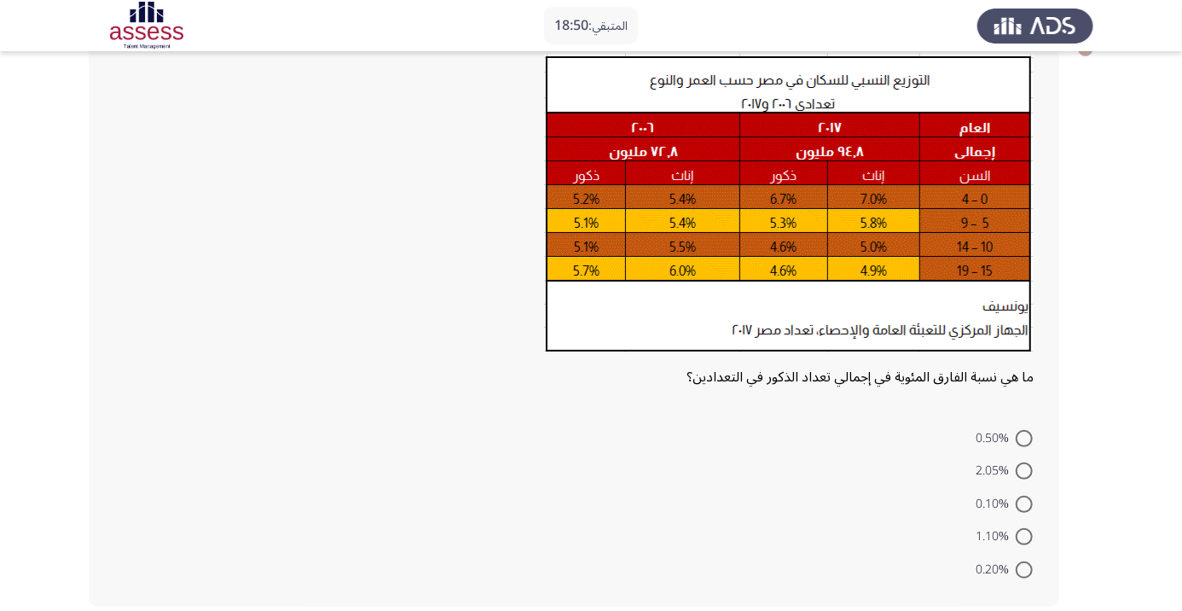
scroll to position [162, 0]
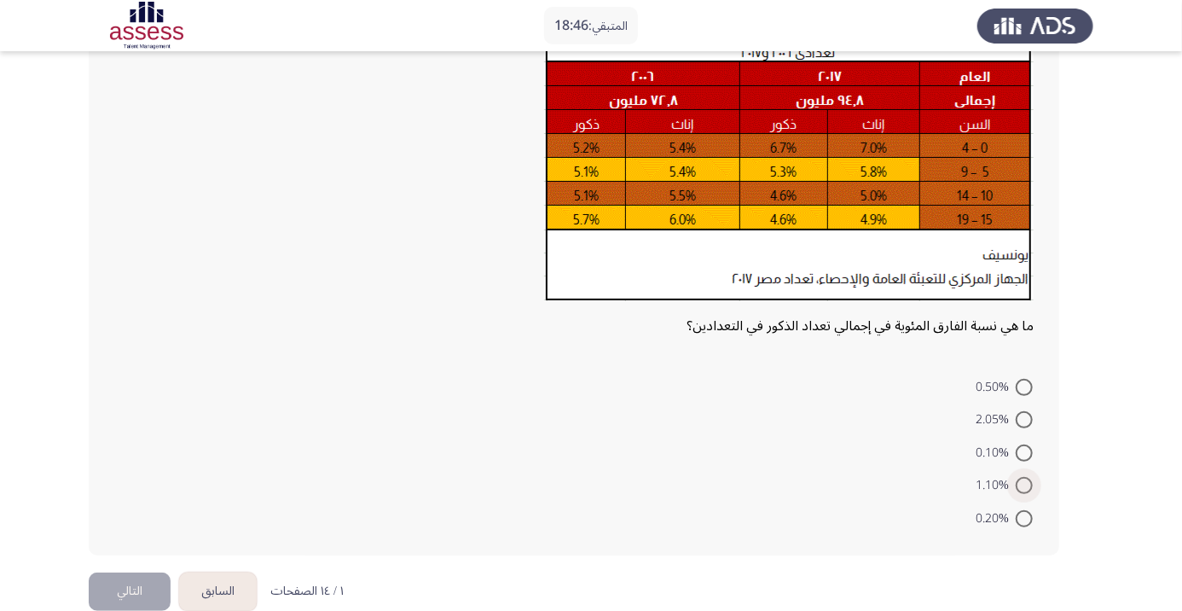
click at [1024, 484] on span at bounding box center [1024, 485] width 17 height 17
click at [1024, 484] on input "1.10%" at bounding box center [1024, 485] width 17 height 17
radio input "true"
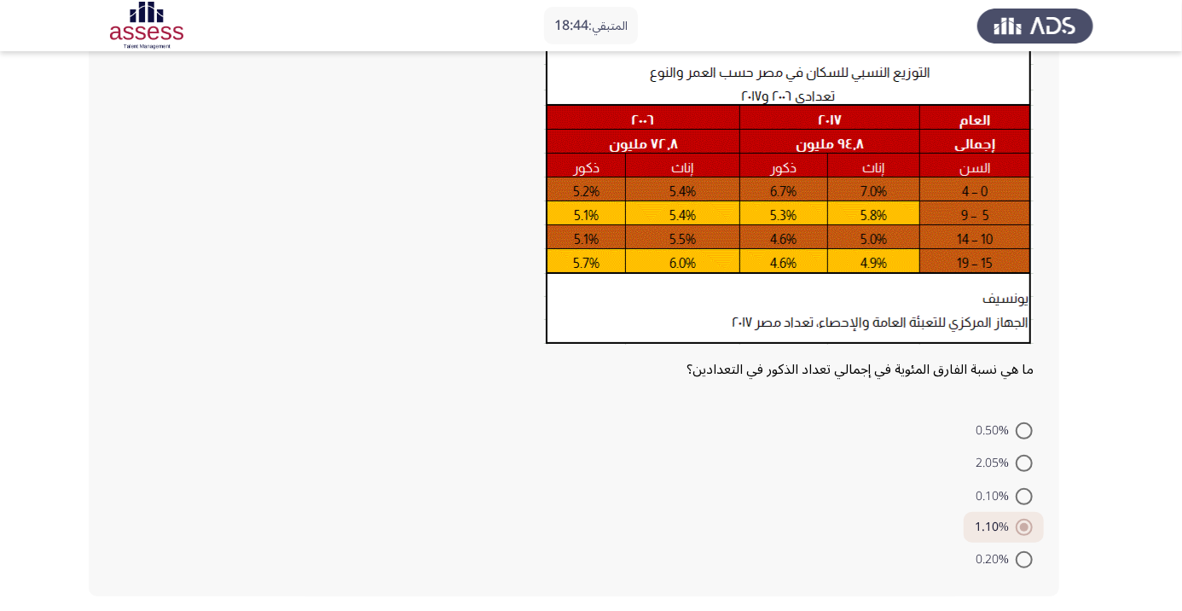
scroll to position [102, 0]
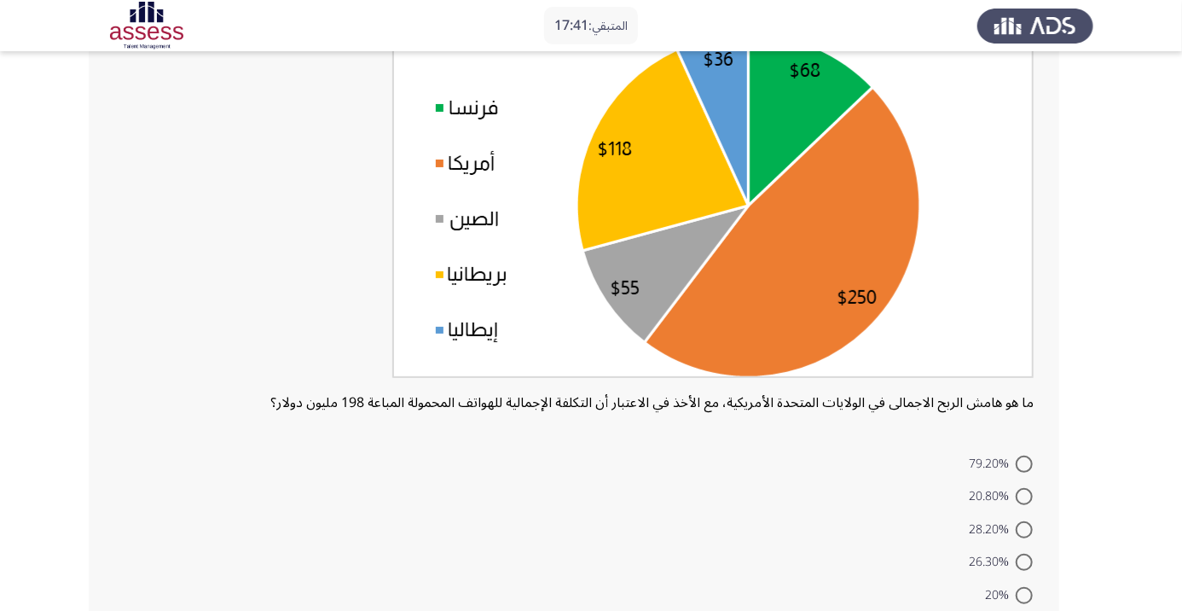
scroll to position [196, 0]
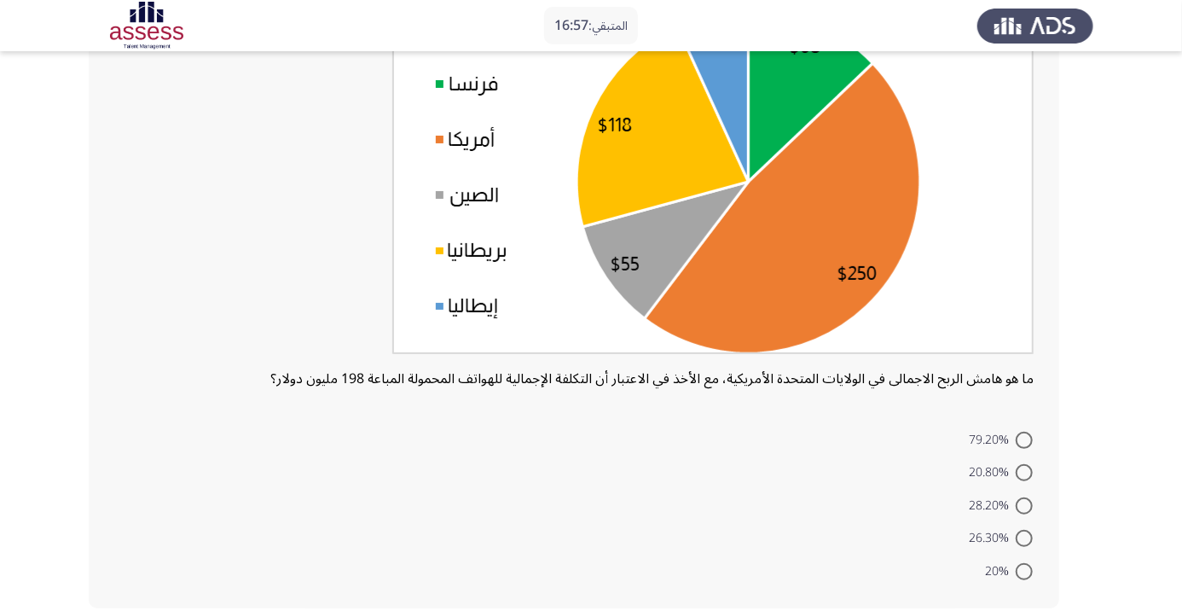
click at [1024, 439] on span at bounding box center [1024, 440] width 17 height 17
click at [1024, 439] on input "79.20%" at bounding box center [1024, 440] width 17 height 17
radio input "true"
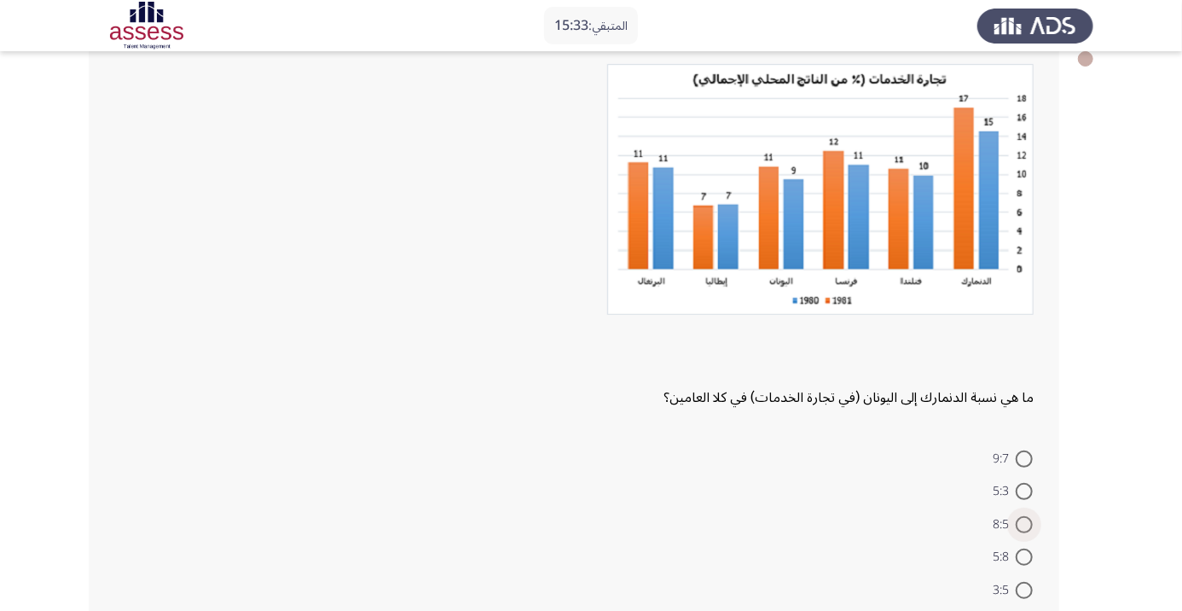
scroll to position [119, 0]
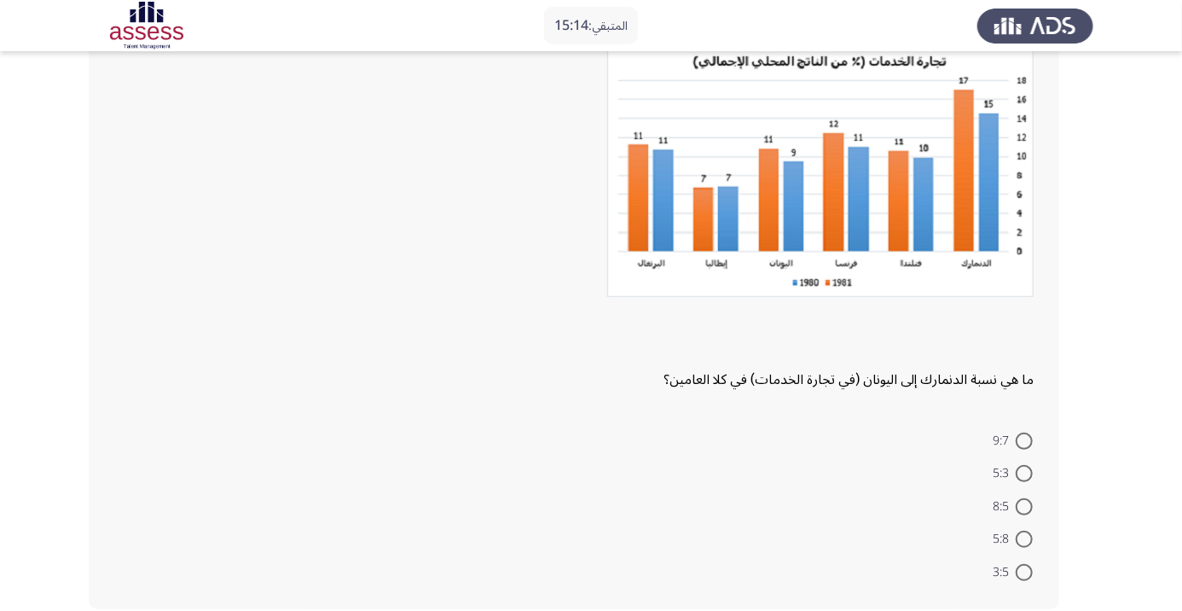
click at [1024, 571] on span at bounding box center [1024, 572] width 17 height 17
click at [1024, 571] on input "3:5" at bounding box center [1024, 572] width 17 height 17
radio input "true"
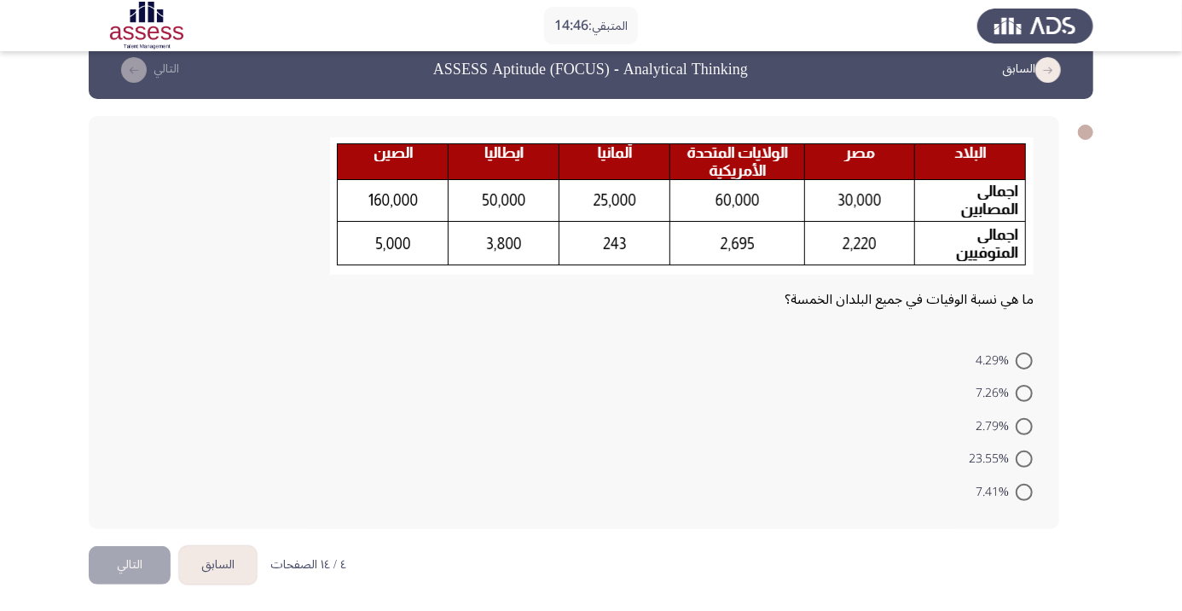
scroll to position [30, 0]
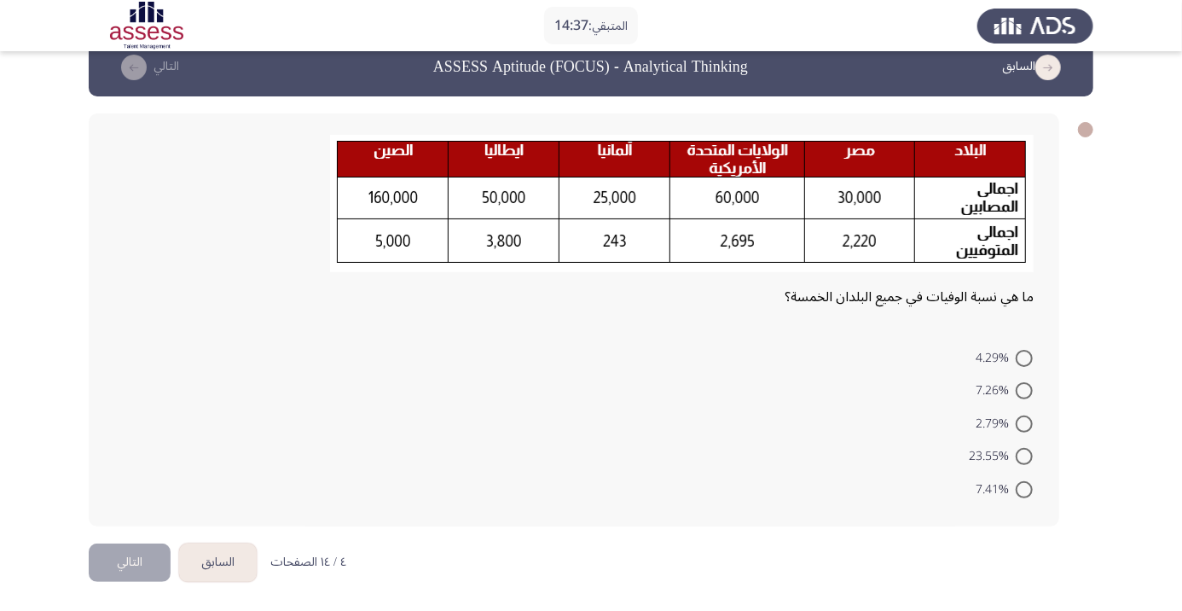
click at [1024, 423] on span at bounding box center [1024, 423] width 17 height 17
click at [1024, 423] on input "2.79%" at bounding box center [1024, 423] width 17 height 17
radio input "true"
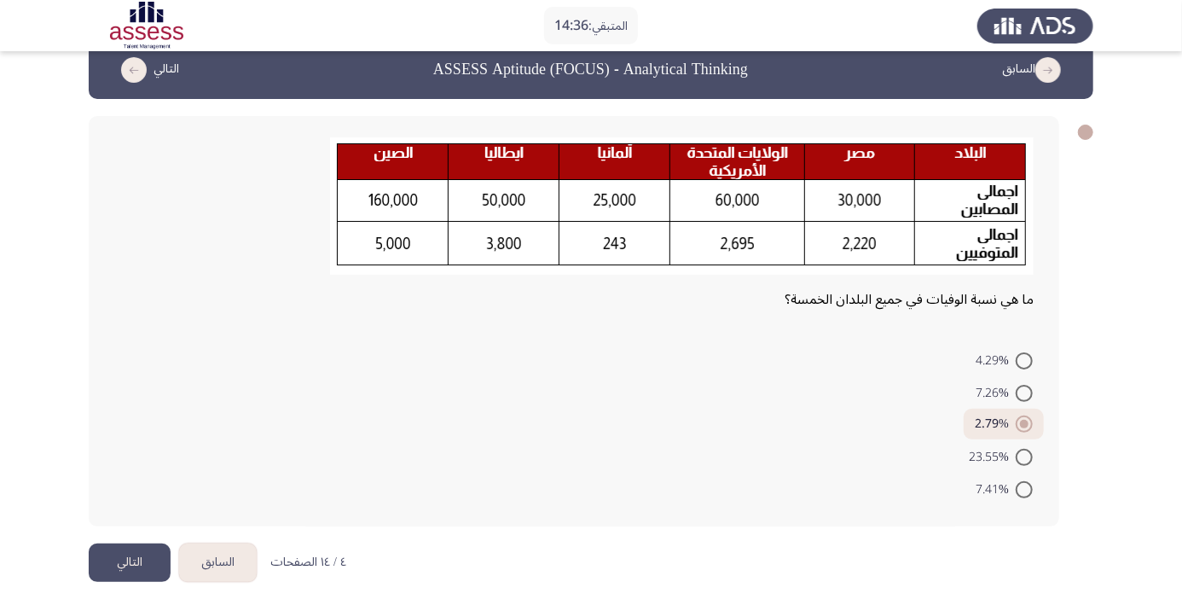
click at [139, 558] on button "التالي" at bounding box center [130, 562] width 82 height 38
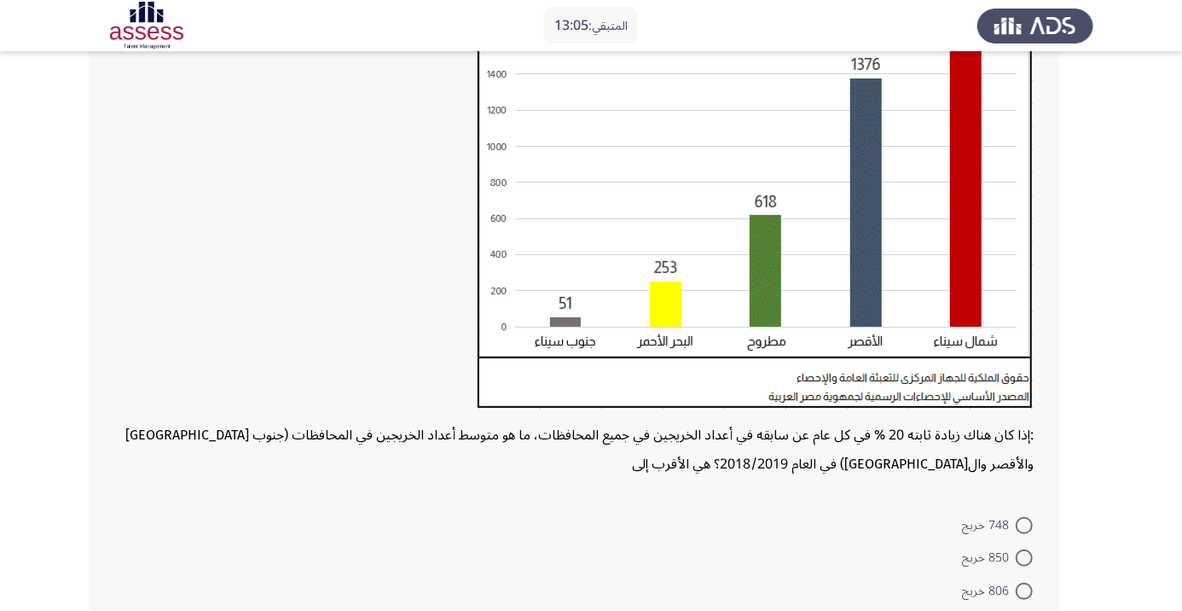
scroll to position [228, 0]
click at [1024, 594] on span at bounding box center [1024, 590] width 17 height 17
click at [1024, 594] on input "806 خريج" at bounding box center [1024, 590] width 17 height 17
radio input "true"
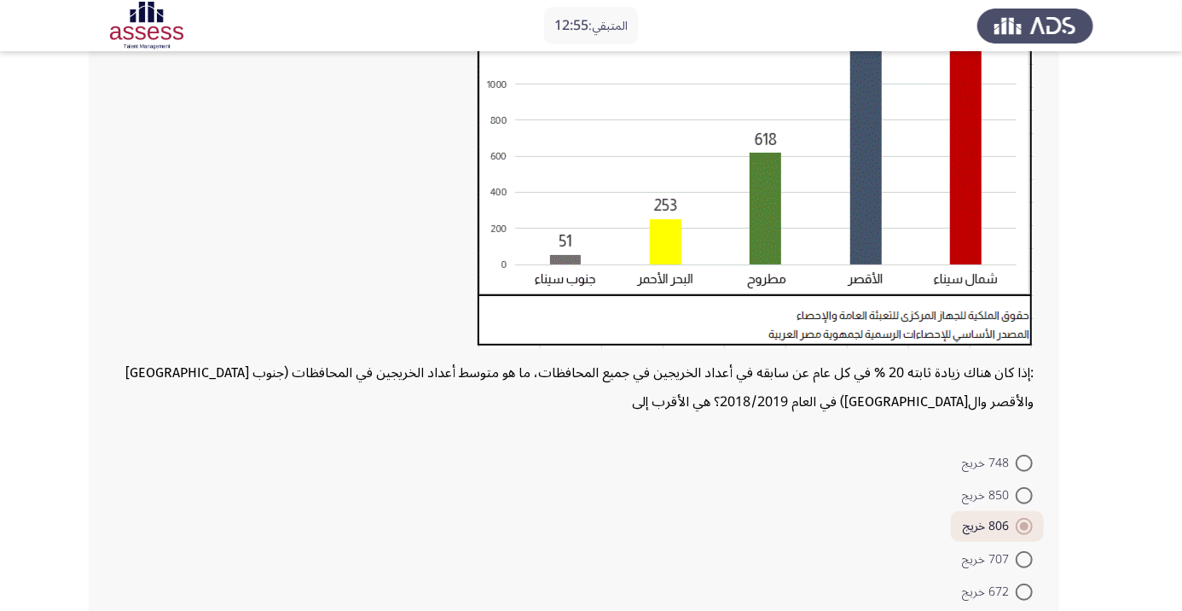
scroll to position [310, 0]
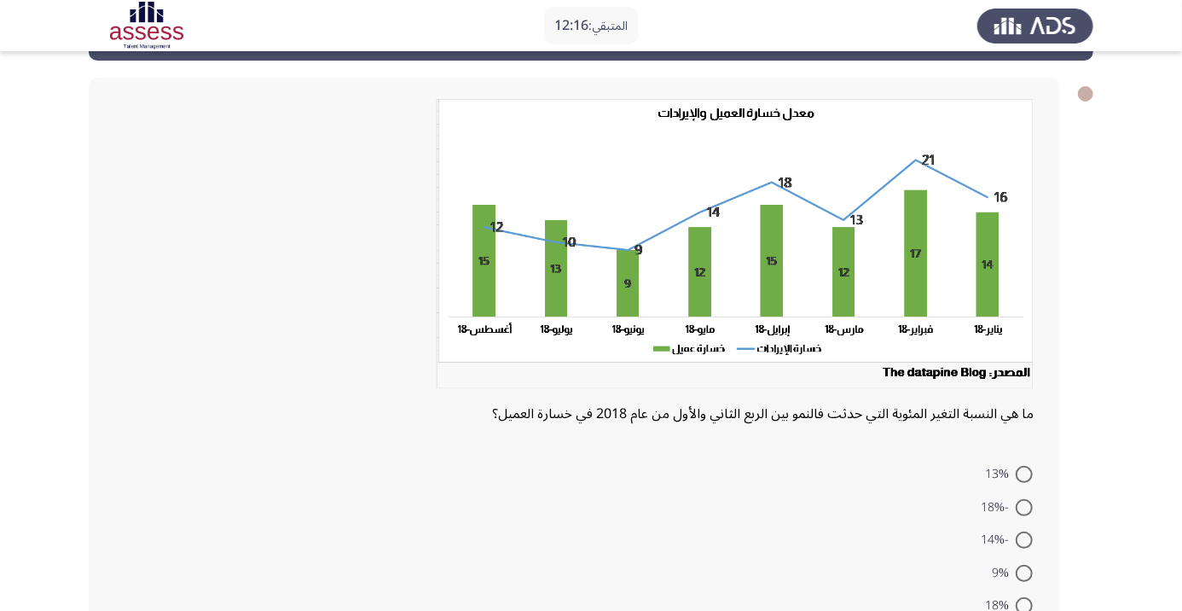
scroll to position [75, 0]
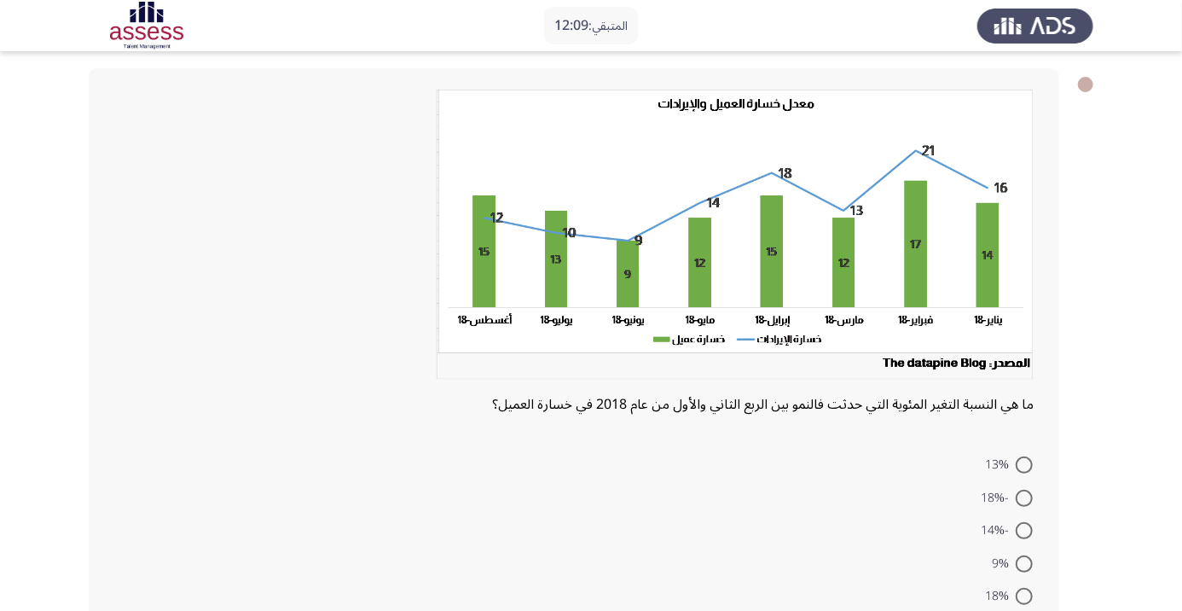
click at [1030, 529] on span at bounding box center [1024, 530] width 17 height 17
click at [1030, 529] on input "-14%" at bounding box center [1024, 530] width 17 height 17
radio input "true"
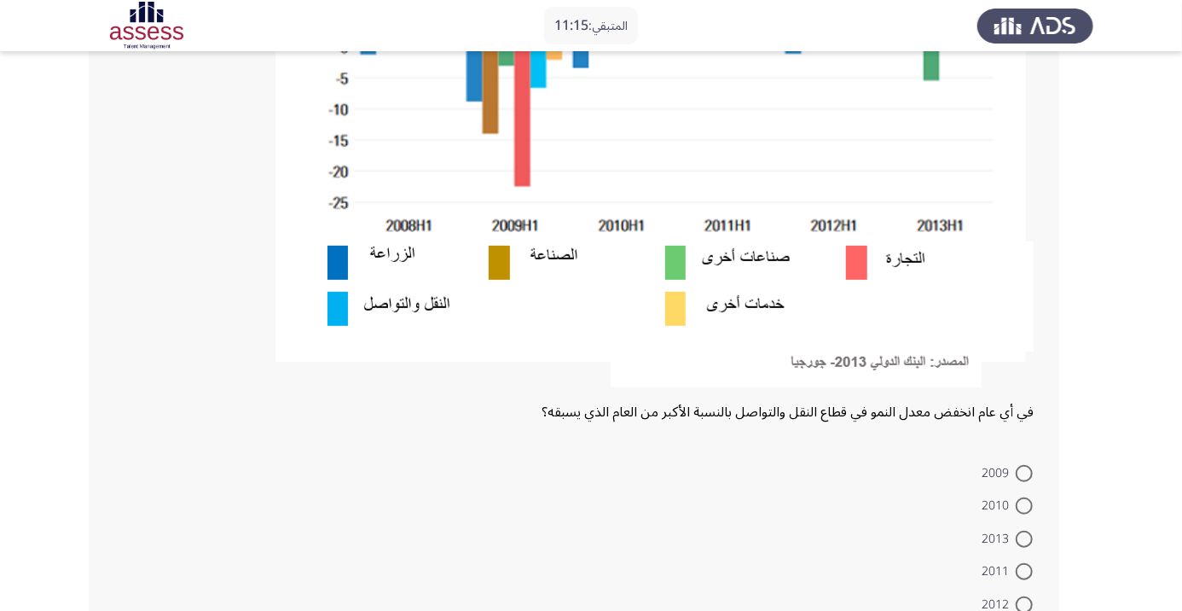
scroll to position [415, 0]
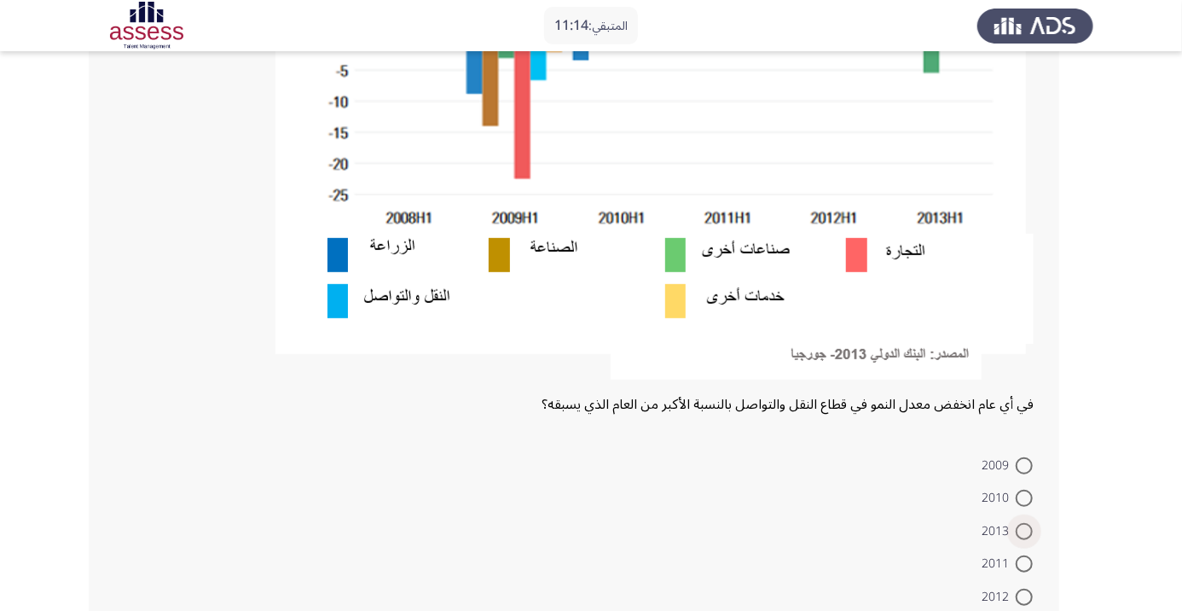
click at [1024, 531] on span at bounding box center [1024, 531] width 17 height 17
click at [1024, 531] on input "2013" at bounding box center [1024, 531] width 17 height 17
radio input "true"
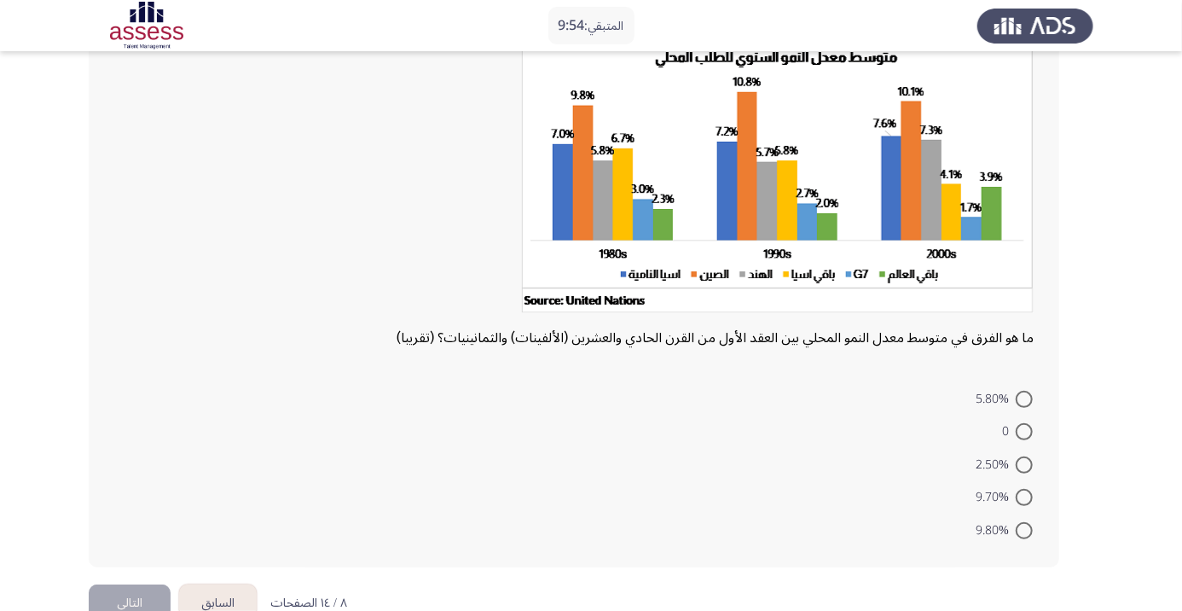
scroll to position [136, 0]
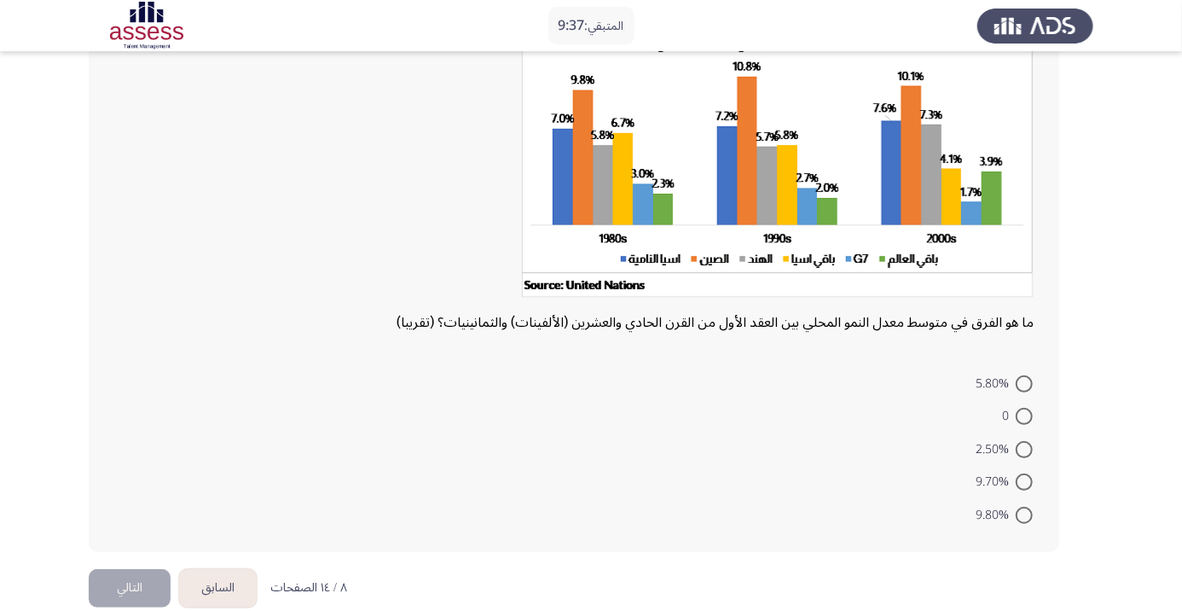
click at [1024, 382] on span at bounding box center [1024, 383] width 17 height 17
click at [1024, 382] on input "5.80%" at bounding box center [1024, 383] width 17 height 17
radio input "true"
click at [137, 583] on button "التالي" at bounding box center [130, 585] width 82 height 38
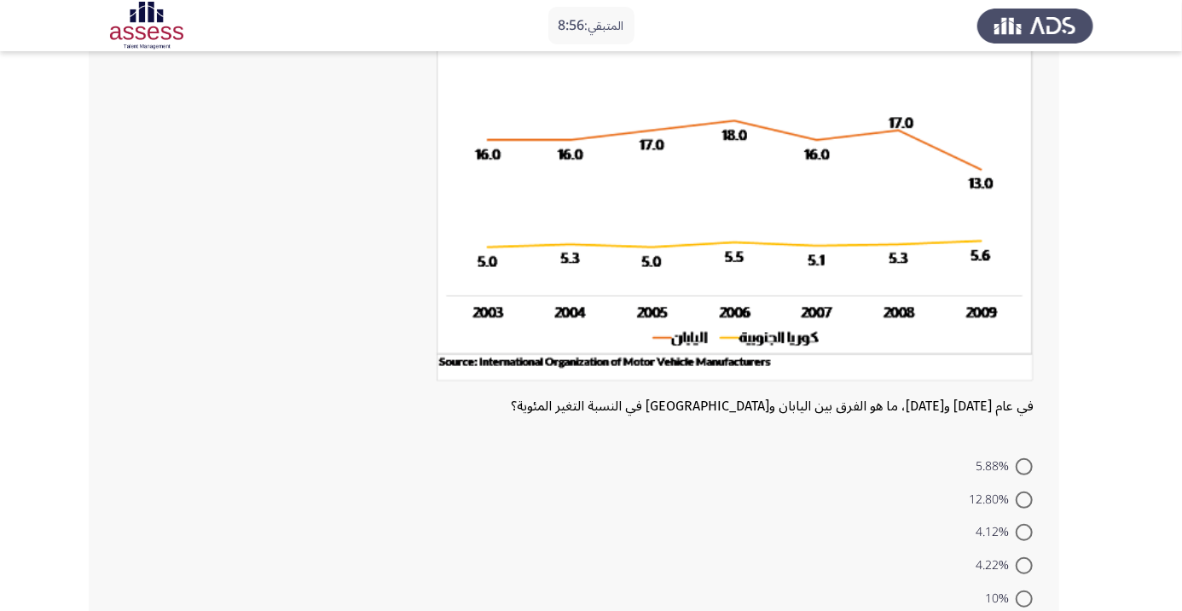
scroll to position [151, 0]
click at [1022, 603] on span at bounding box center [1024, 597] width 17 height 17
click at [1022, 603] on input "10%" at bounding box center [1024, 597] width 17 height 17
radio input "true"
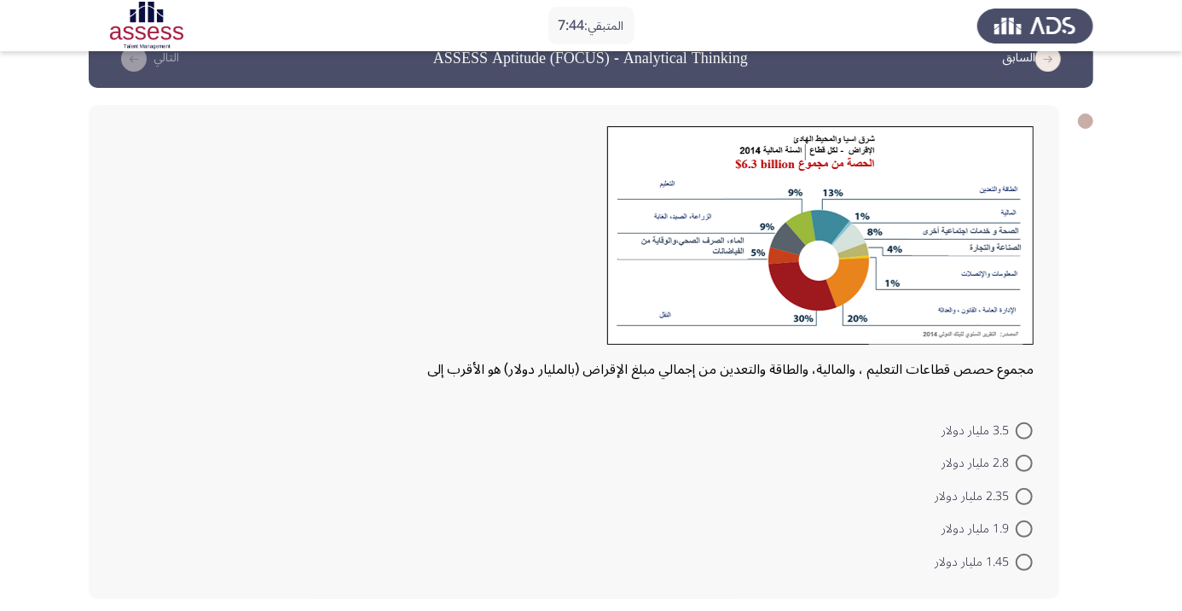
scroll to position [21, 0]
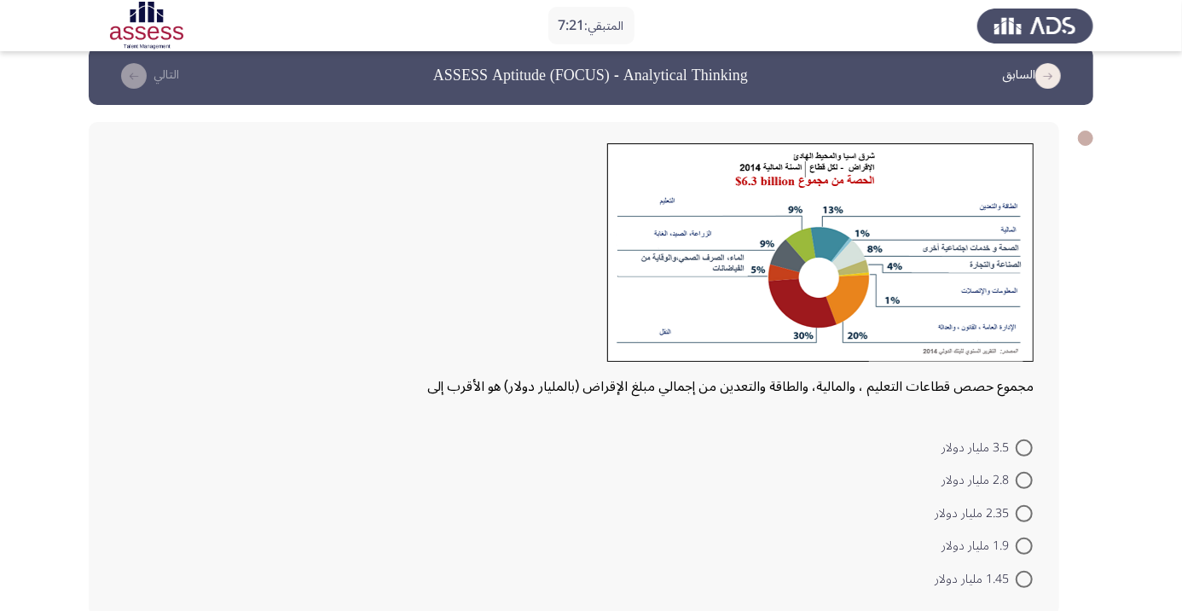
click at [1024, 577] on span at bounding box center [1024, 579] width 17 height 17
click at [1024, 577] on input "1.45 مليار دولار" at bounding box center [1024, 579] width 17 height 17
radio input "true"
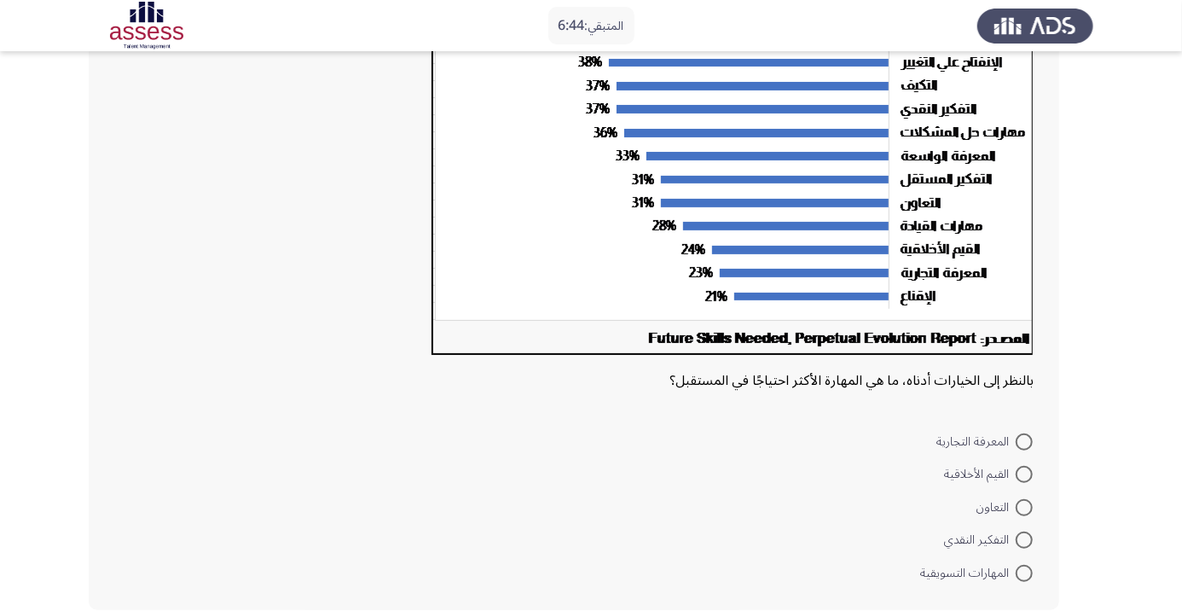
scroll to position [257, 0]
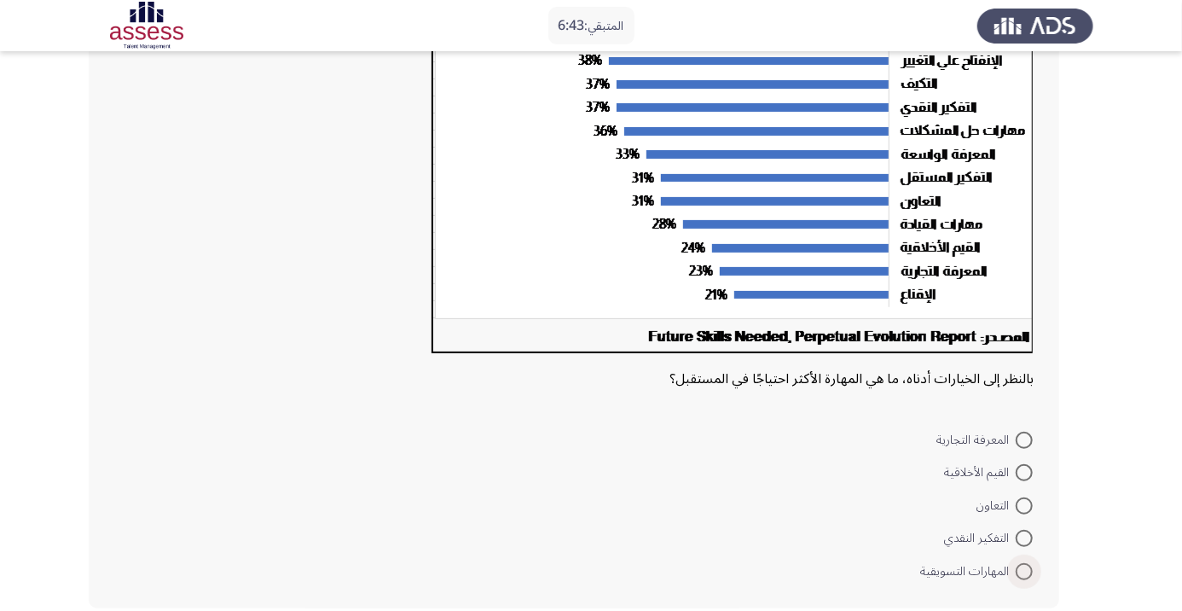
click at [1024, 571] on span at bounding box center [1024, 571] width 17 height 17
click at [1024, 571] on input "المهارات التسويقية" at bounding box center [1024, 571] width 17 height 17
radio input "true"
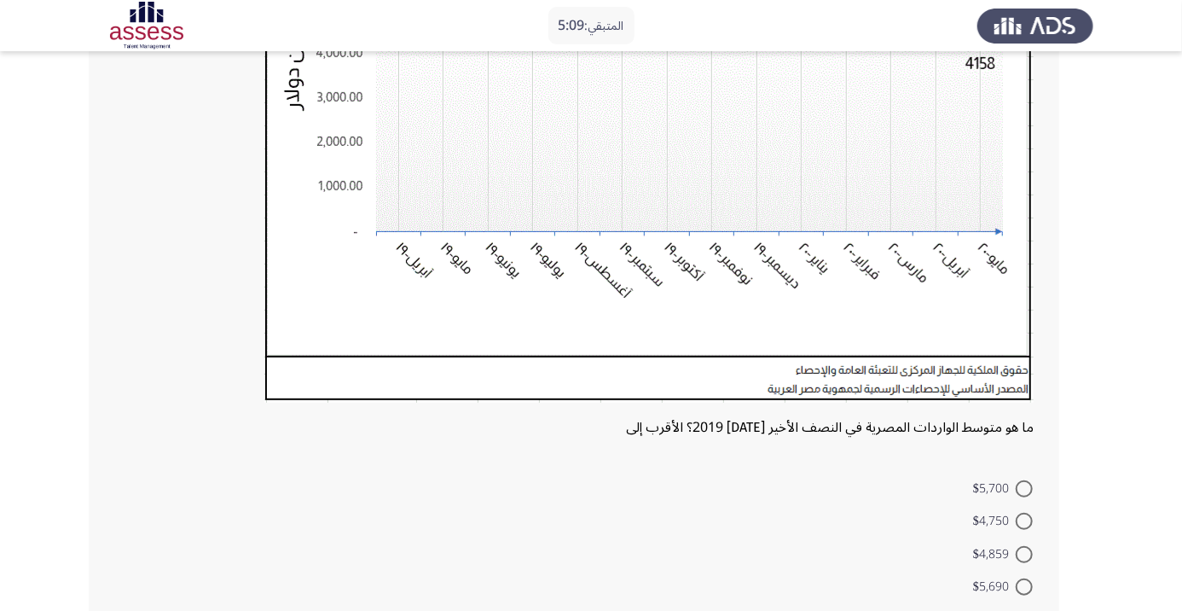
scroll to position [368, 0]
click at [1024, 584] on span at bounding box center [1024, 585] width 17 height 17
click at [1024, 584] on input "$5,690" at bounding box center [1024, 585] width 17 height 17
radio input "true"
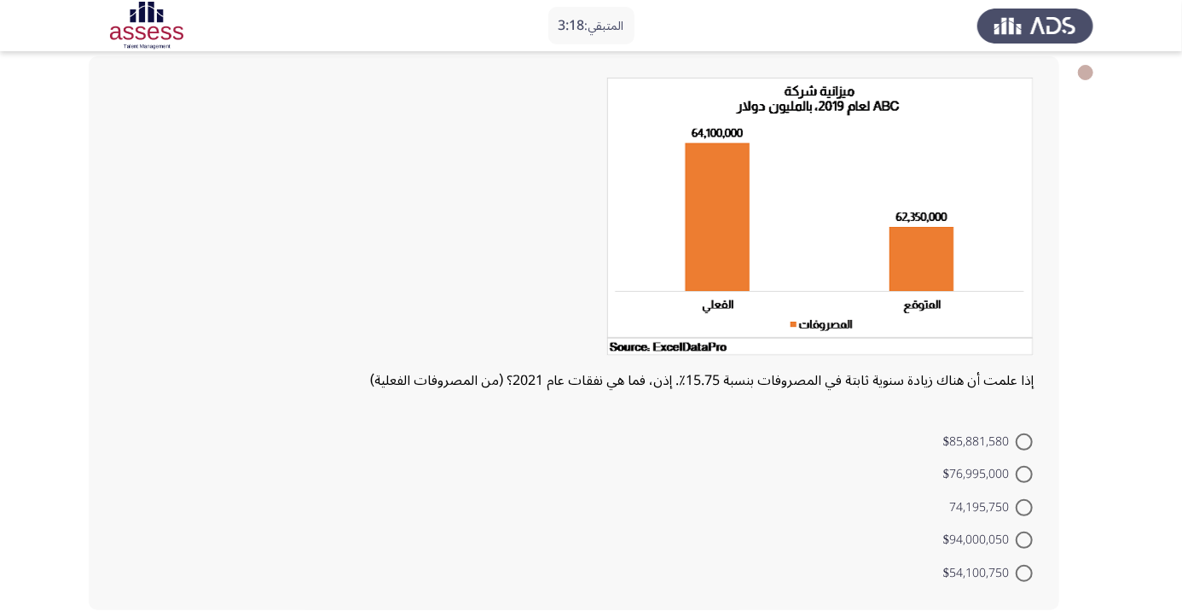
scroll to position [89, 0]
click at [1024, 571] on span at bounding box center [1024, 571] width 17 height 17
click at [1024, 571] on input "$54,100,750" at bounding box center [1024, 571] width 17 height 17
radio input "true"
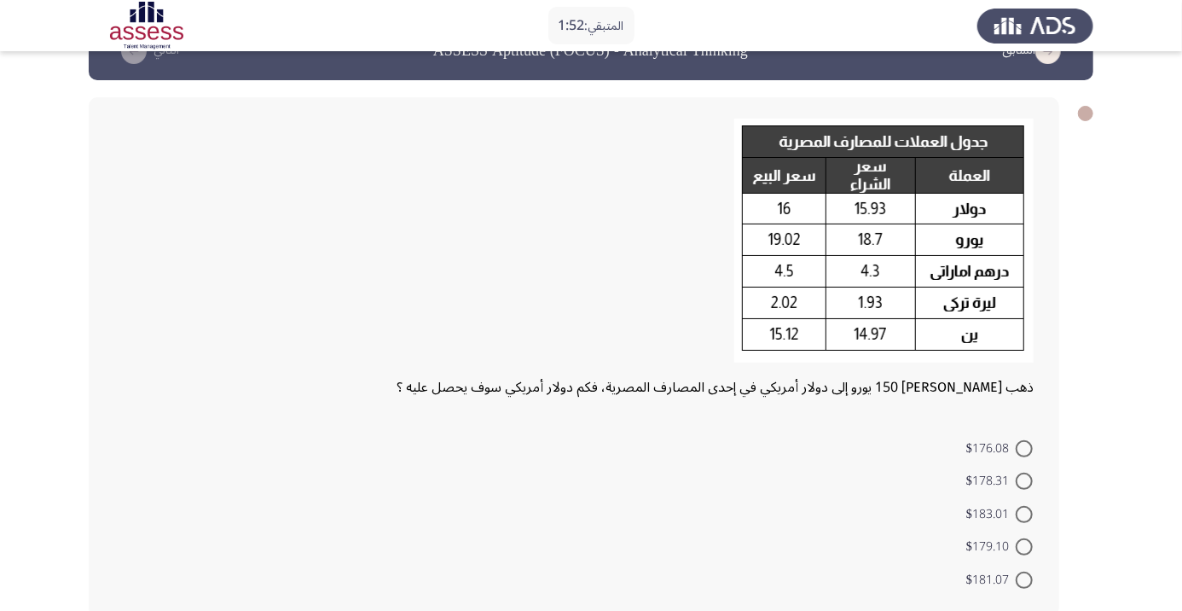
scroll to position [55, 0]
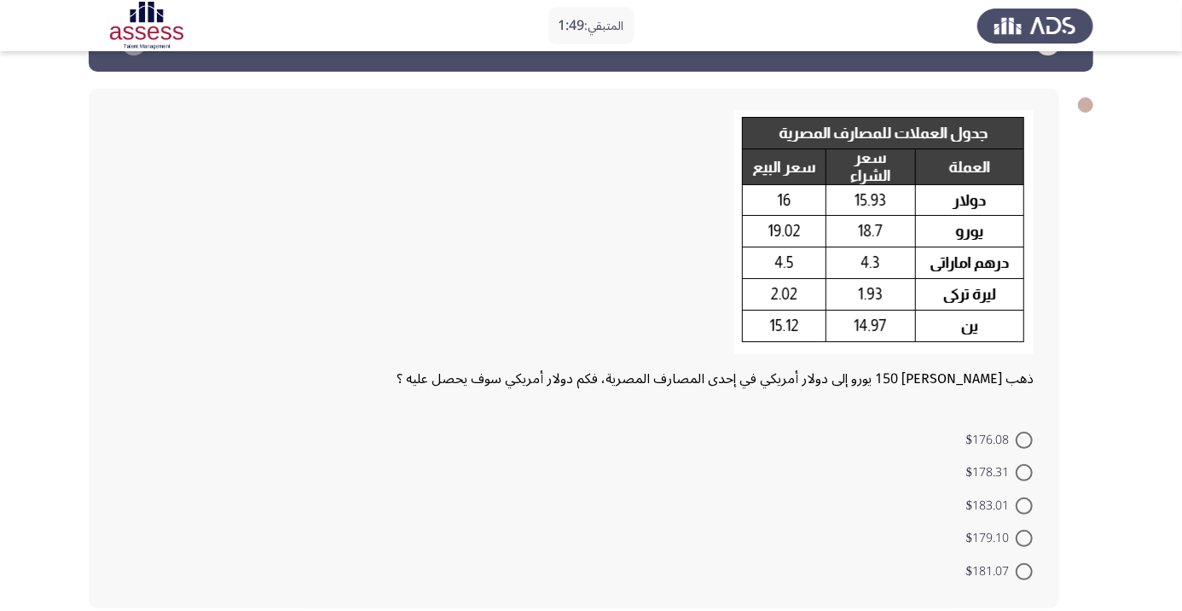
click at [1032, 439] on span at bounding box center [1024, 440] width 17 height 17
click at [1032, 439] on input "$176.08" at bounding box center [1024, 440] width 17 height 17
radio input "true"
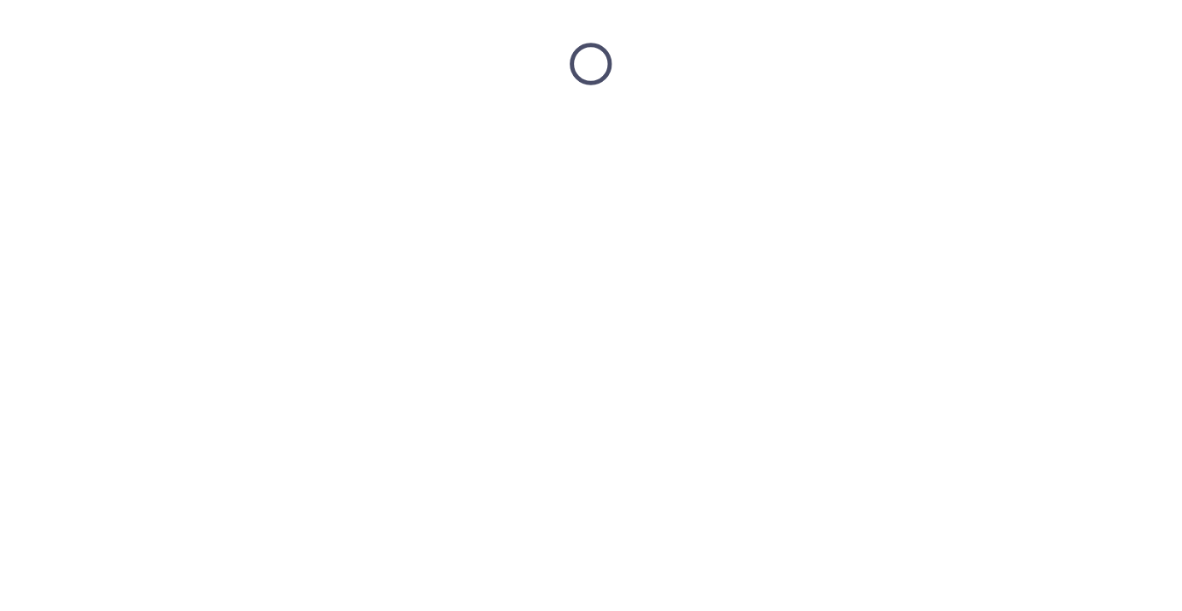
scroll to position [0, 0]
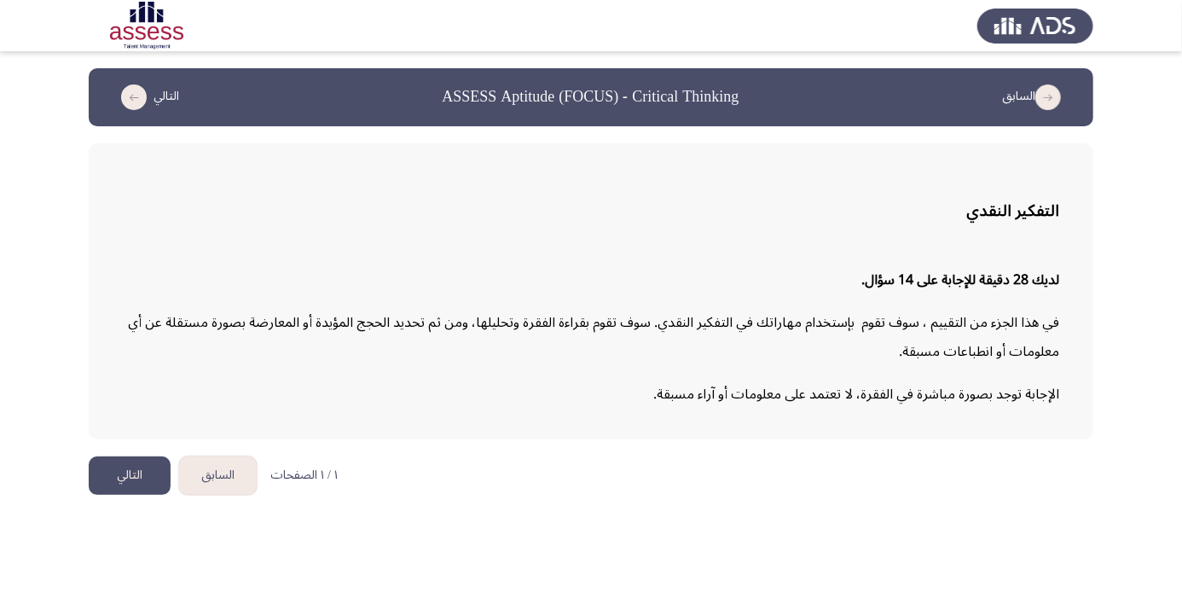
click at [117, 483] on button "التالي" at bounding box center [130, 475] width 82 height 38
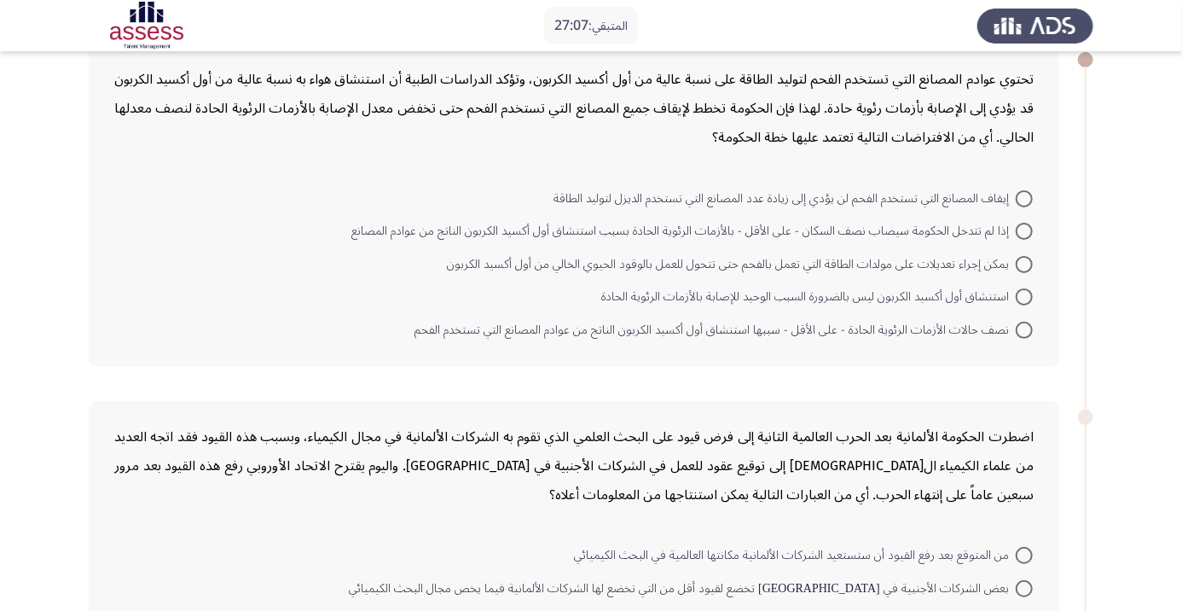
scroll to position [97, 0]
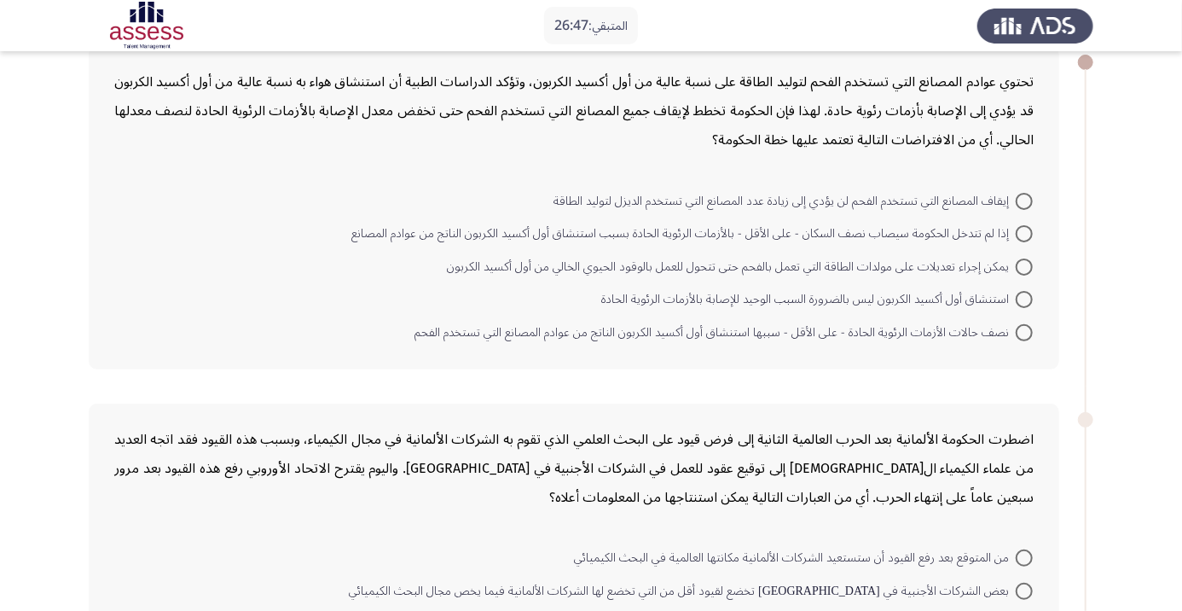
click at [1024, 265] on span at bounding box center [1024, 266] width 17 height 17
click at [1024, 265] on input "يمكن إجراء تعديلات على مولدات الطاقة التي تعمل بالفحم حتى تتحول للعمل بالوقود ا…" at bounding box center [1024, 266] width 17 height 17
radio input "true"
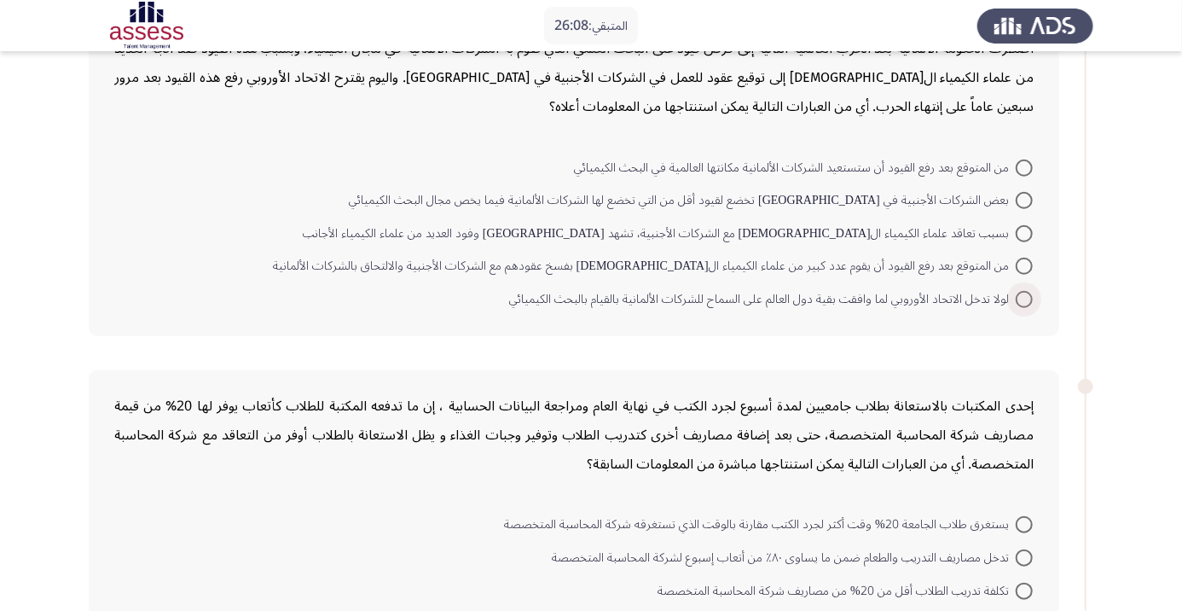
scroll to position [486, 0]
click at [851, 377] on div "إحدى المكتبات بالاستعانة بطلاب جامعيين لمدة أسبوع لجرد الكتب في نهاية العام ومر…" at bounding box center [574, 530] width 971 height 323
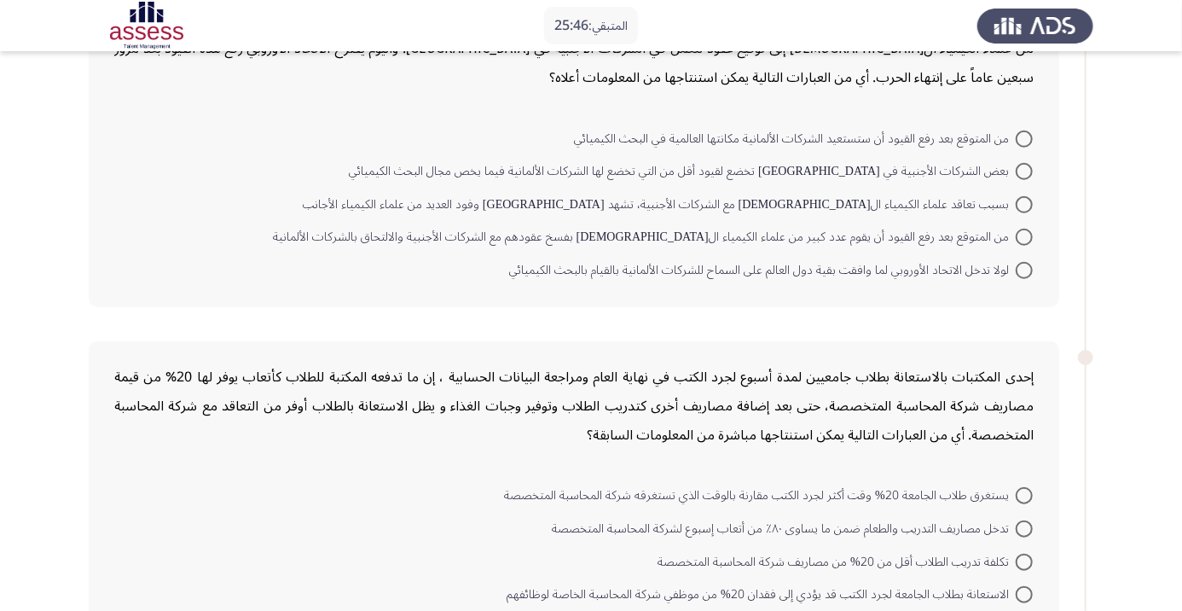
scroll to position [522, 0]
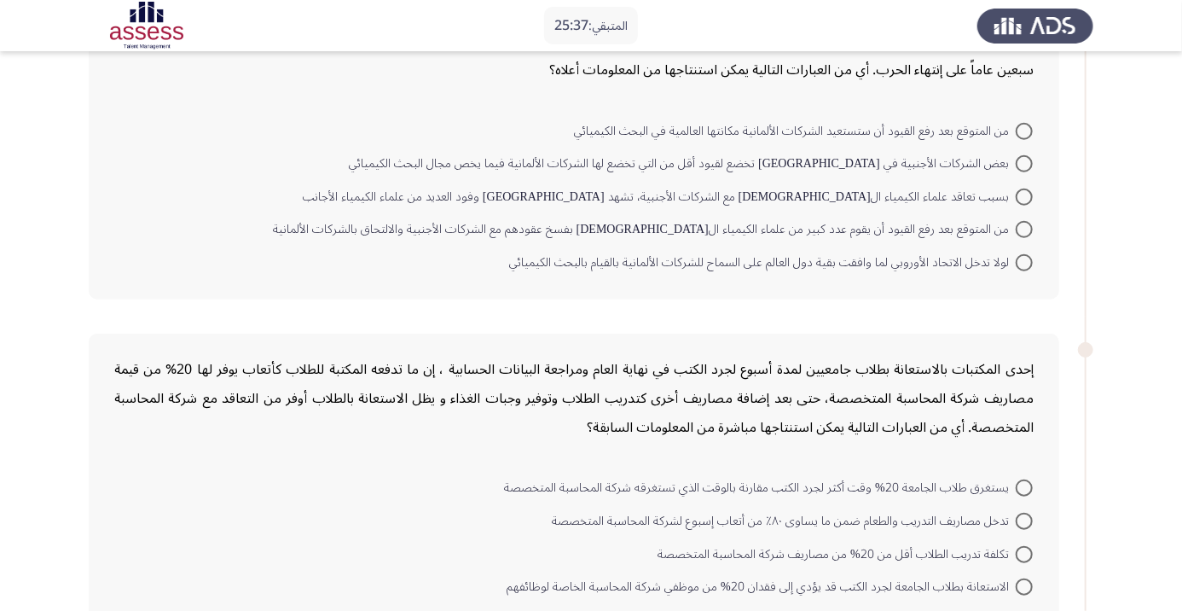
click at [1024, 228] on span at bounding box center [1024, 229] width 17 height 17
click at [1024, 228] on input "من المتوقع بعد رفع القيود أن يقوم عدد كبير من علماء الكيمياء ال[DEMOGRAPHIC_DAT…" at bounding box center [1024, 229] width 17 height 17
radio input "true"
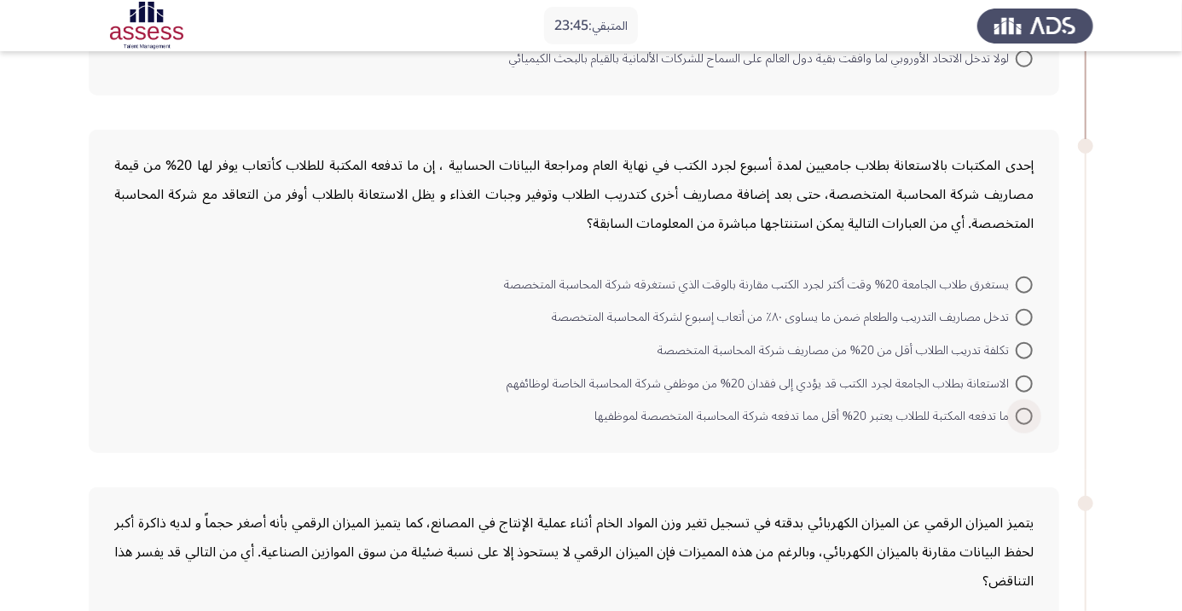
scroll to position [756, 0]
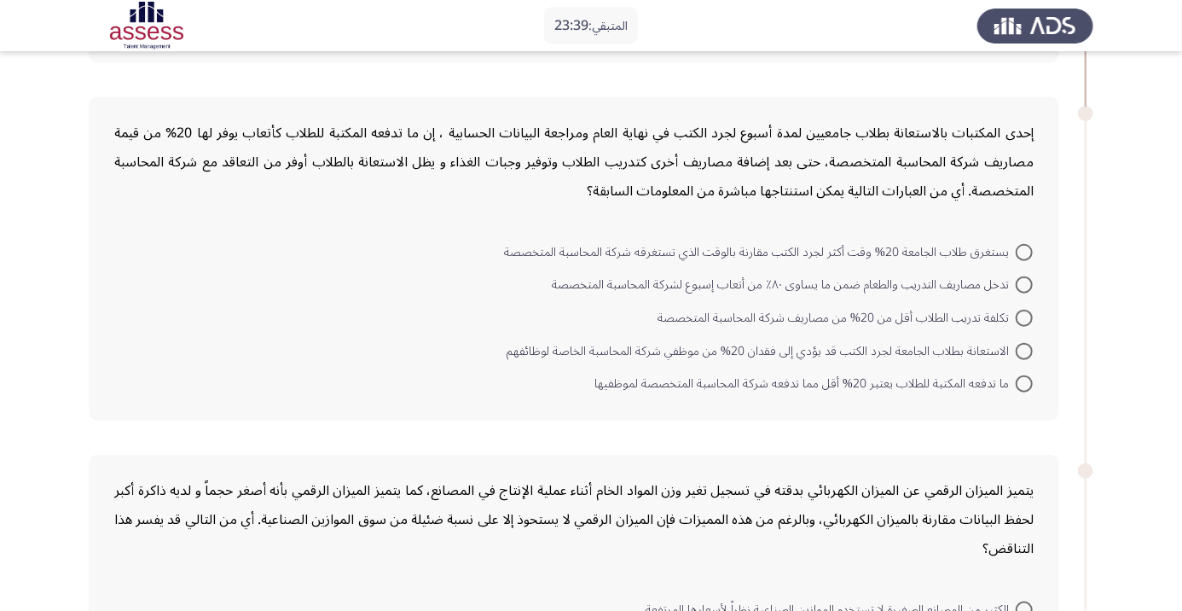
click at [1024, 316] on span at bounding box center [1024, 318] width 17 height 17
click at [1024, 316] on input "تكلفة تدريب الطلاب أقل من 20% من مصاريف شركة المحاسبة المتخصصة" at bounding box center [1024, 318] width 17 height 17
radio input "true"
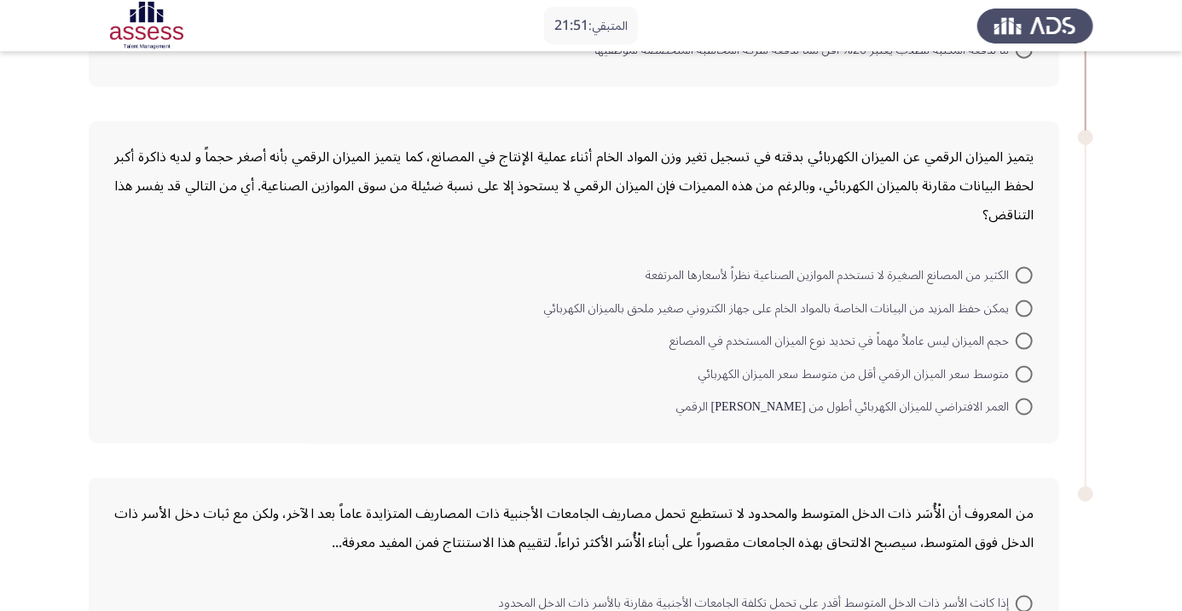
scroll to position [1076, 0]
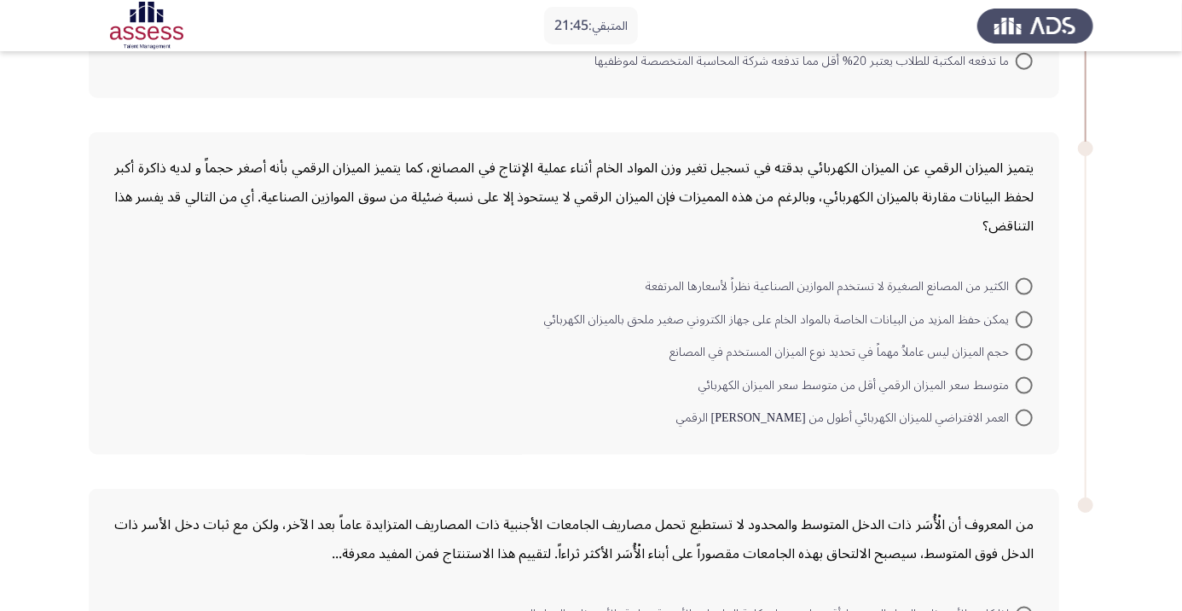
click at [1024, 415] on span at bounding box center [1024, 417] width 17 height 17
click at [1024, 415] on input "العمر الافتراضي للميزان الكهربائي أطول من [PERSON_NAME] الرقمي" at bounding box center [1024, 417] width 17 height 17
radio input "true"
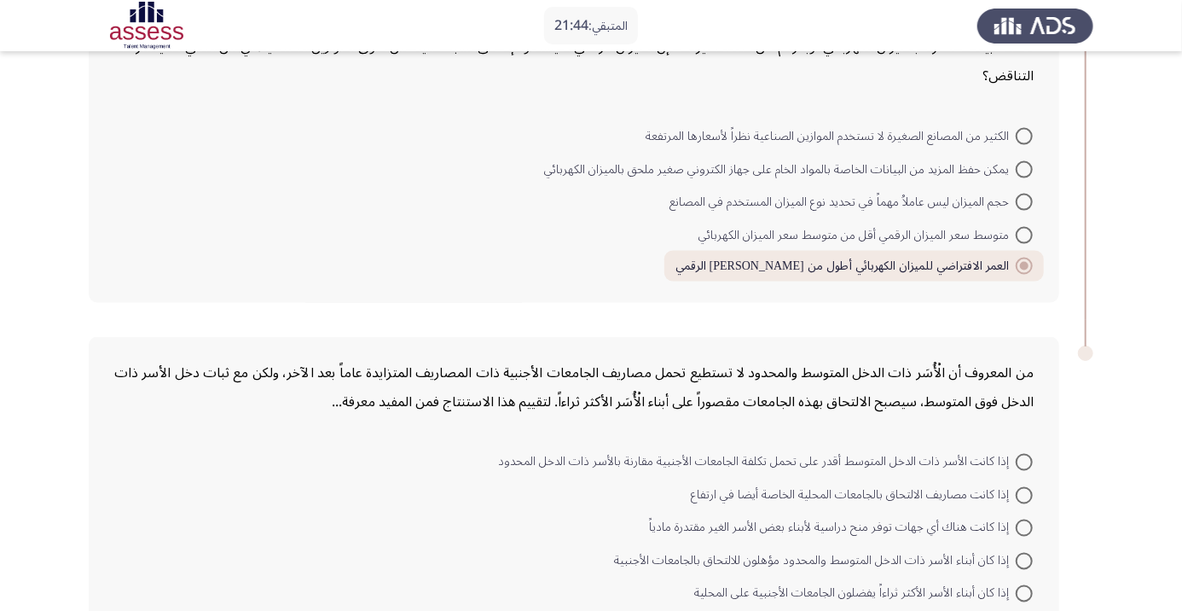
scroll to position [1246, 0]
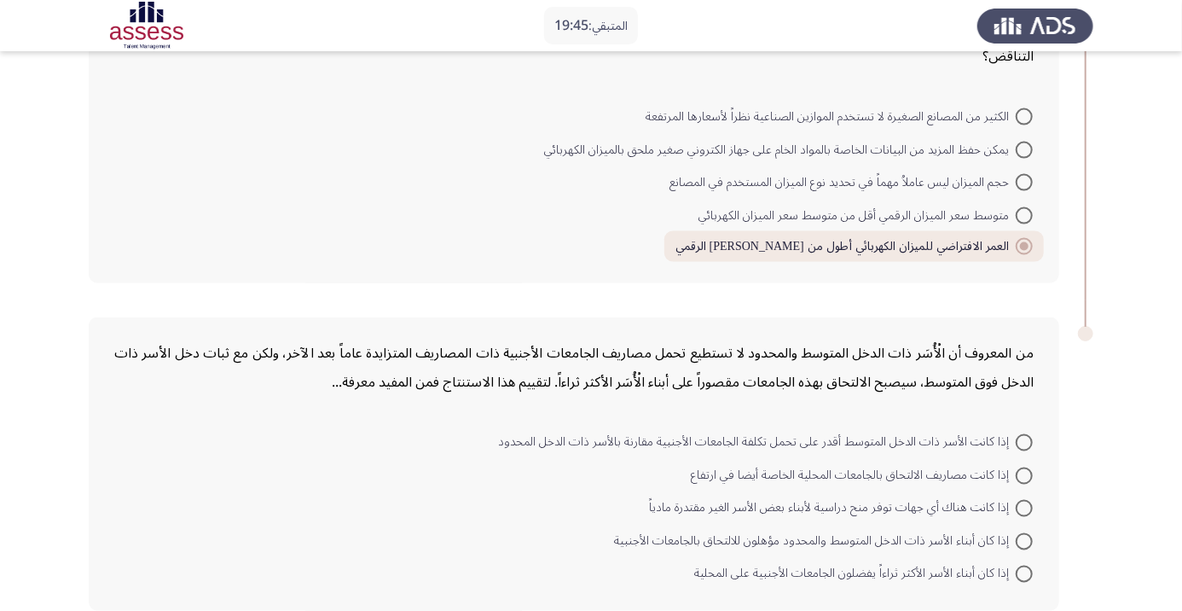
click at [1030, 570] on span at bounding box center [1024, 574] width 17 height 17
click at [1030, 570] on input "إذا كان أبناء الأسر الأكثر ثراءاً يفضلون الجامعات الأجنبية على المحلية" at bounding box center [1024, 574] width 17 height 17
radio input "true"
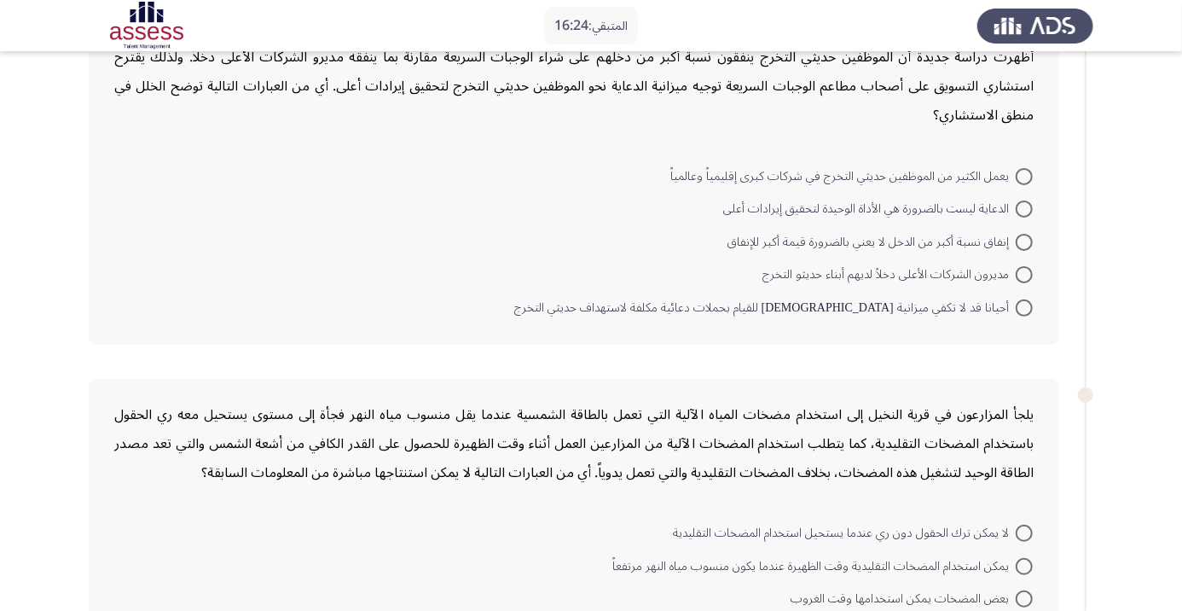
scroll to position [111, 0]
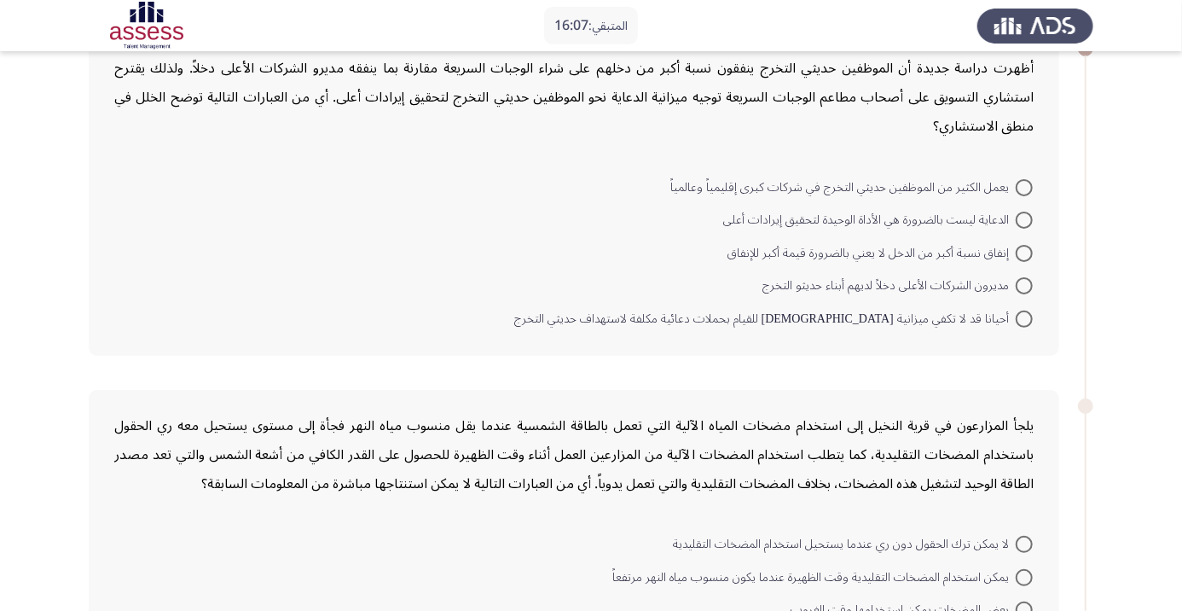
click at [1024, 252] on span at bounding box center [1024, 253] width 17 height 17
click at [1024, 252] on input "إنفاق نسبة أكبر من الدخل لا يعني بالضرورة قيمة أكبر للإنفاق" at bounding box center [1024, 253] width 17 height 17
radio input "true"
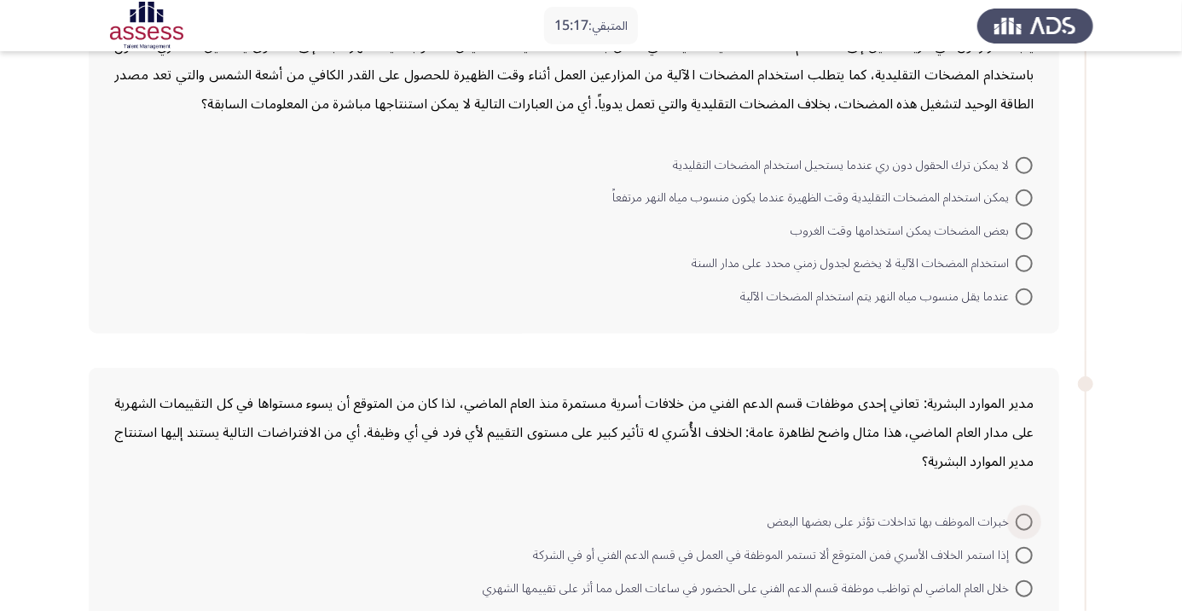
scroll to position [484, 0]
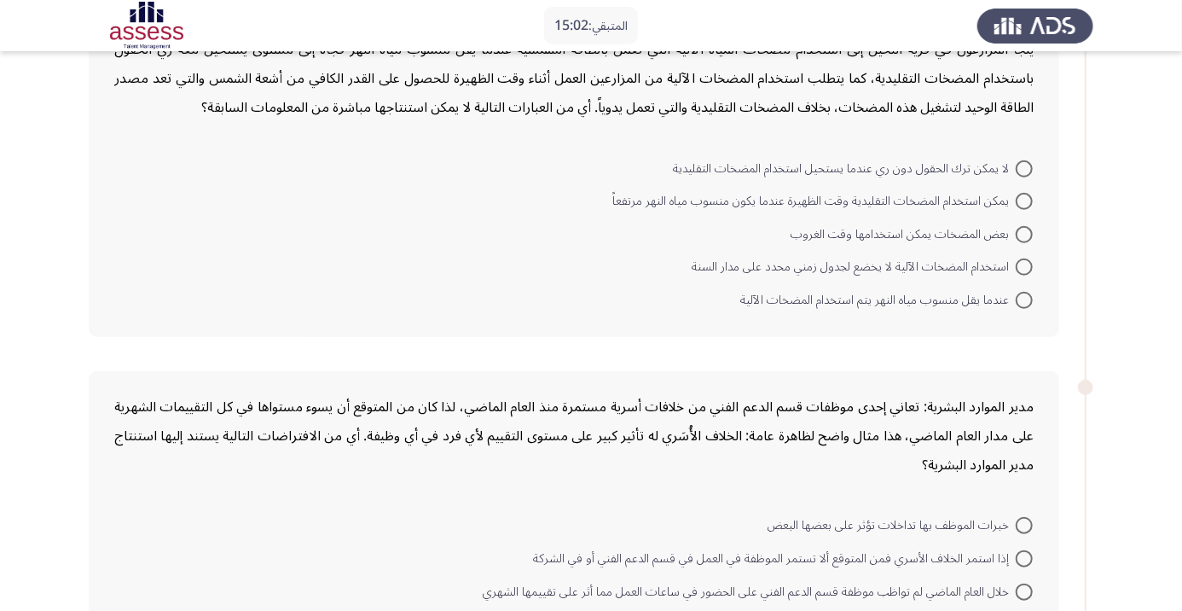
click at [1024, 167] on span at bounding box center [1024, 168] width 17 height 17
click at [1024, 167] on input "لا يمكن ترك الحقول دون ري عندما يستحيل استخدام المضخات التقليدية" at bounding box center [1024, 168] width 17 height 17
radio input "true"
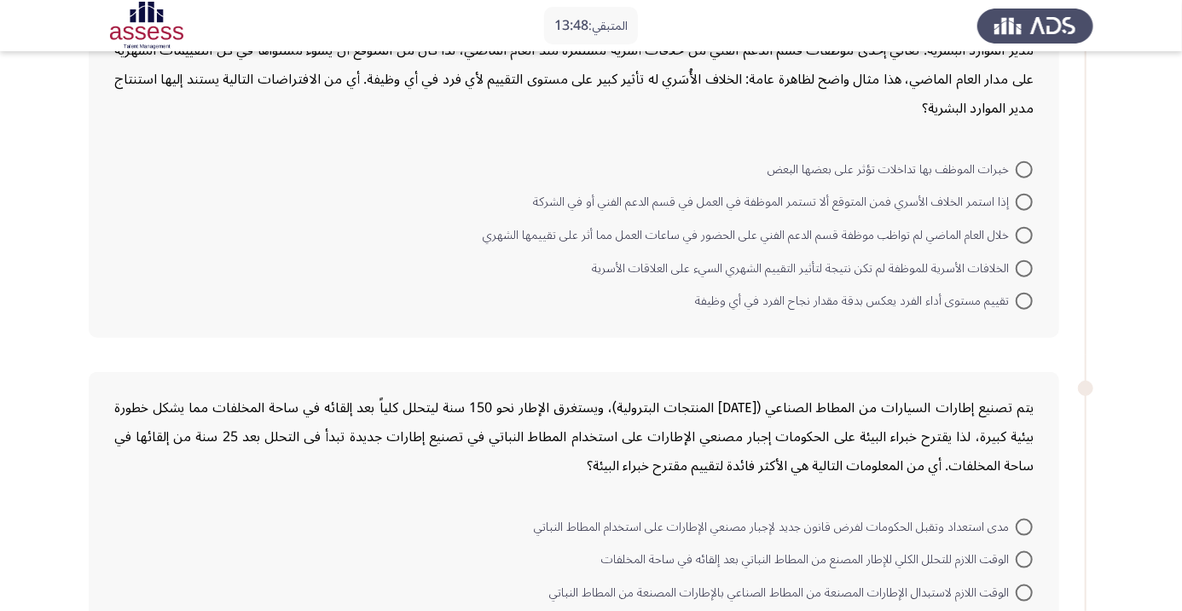
scroll to position [846, 0]
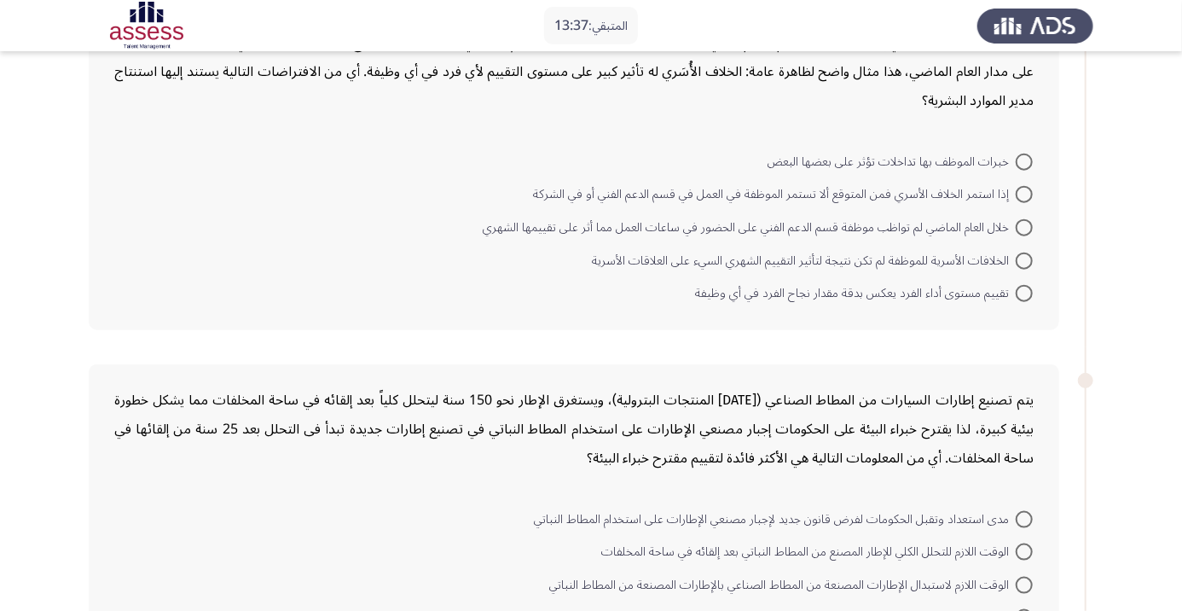
click at [1024, 290] on span at bounding box center [1024, 293] width 17 height 17
click at [1024, 290] on input "تقييم مستوى أداء الفرد يعكس بدقة مقدار نجاح الفرد في أي وظيفة" at bounding box center [1024, 293] width 17 height 17
radio input "true"
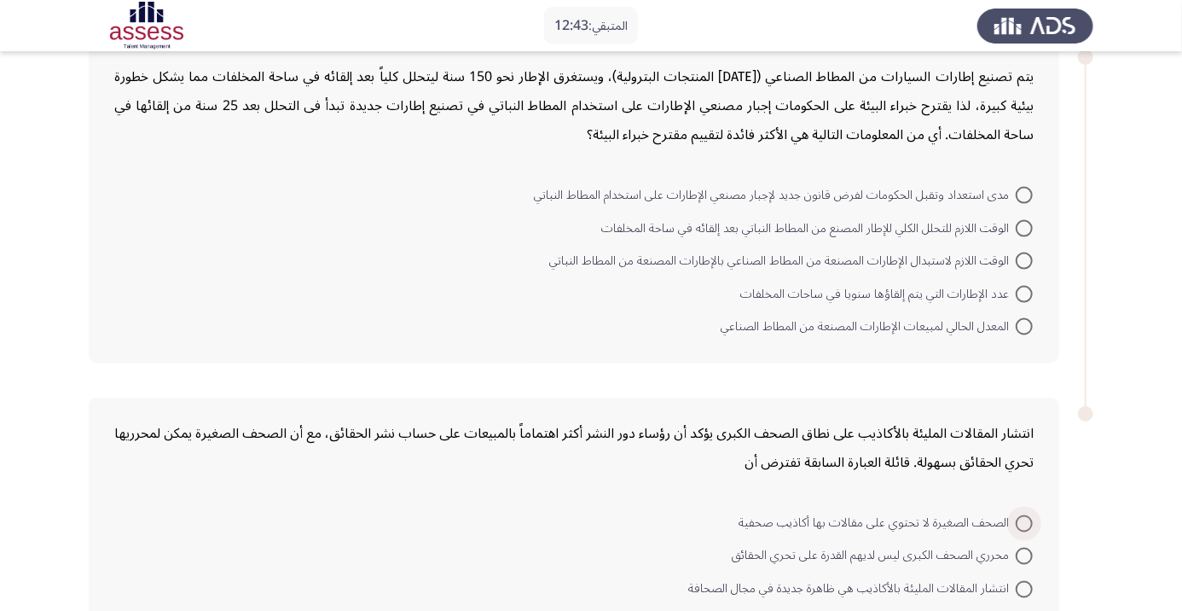
scroll to position [1183, 0]
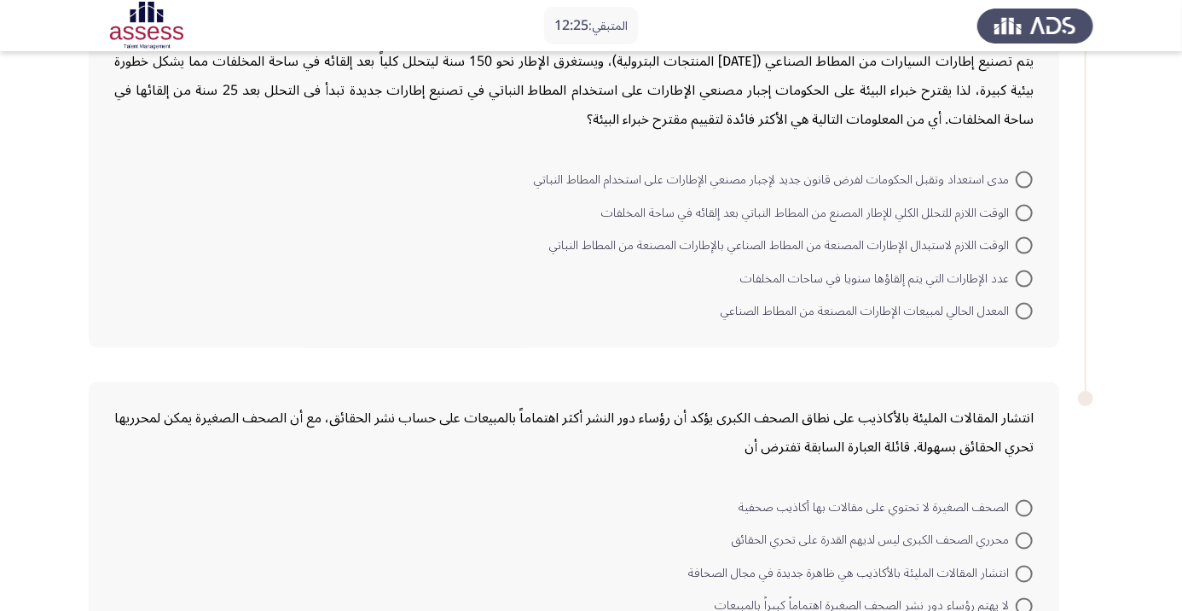
click at [1024, 177] on span at bounding box center [1024, 179] width 17 height 17
click at [1024, 177] on input "مدى استعداد وتقبل الحكومات لفرض قانون جديد لإجبار مصنعي الإطارات على استخدام ال…" at bounding box center [1024, 179] width 17 height 17
radio input "true"
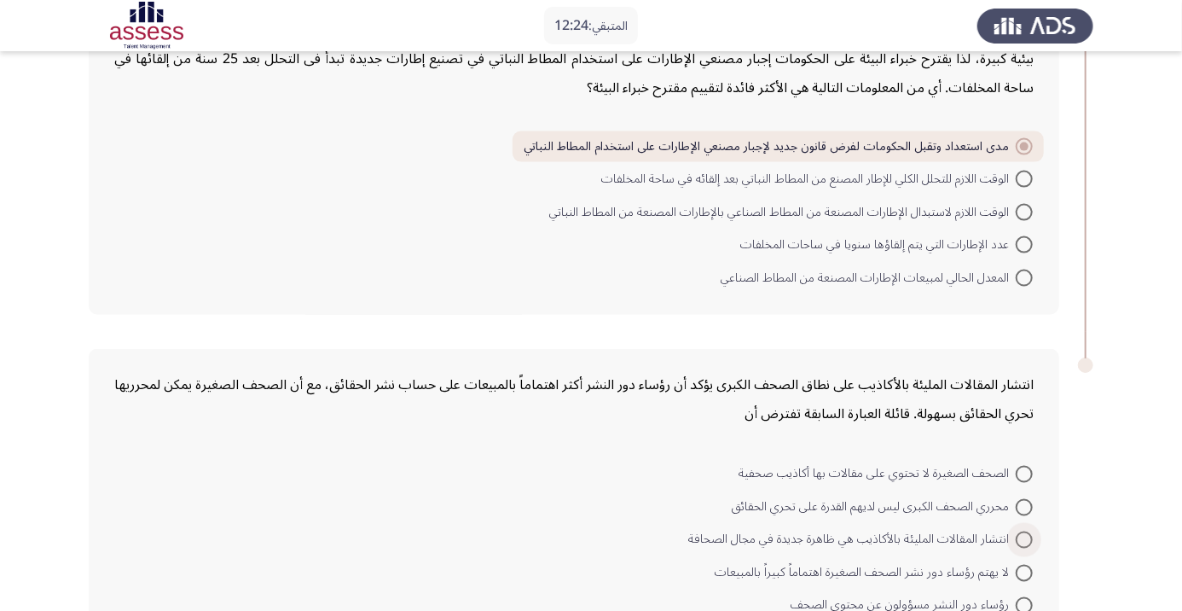
scroll to position [1246, 0]
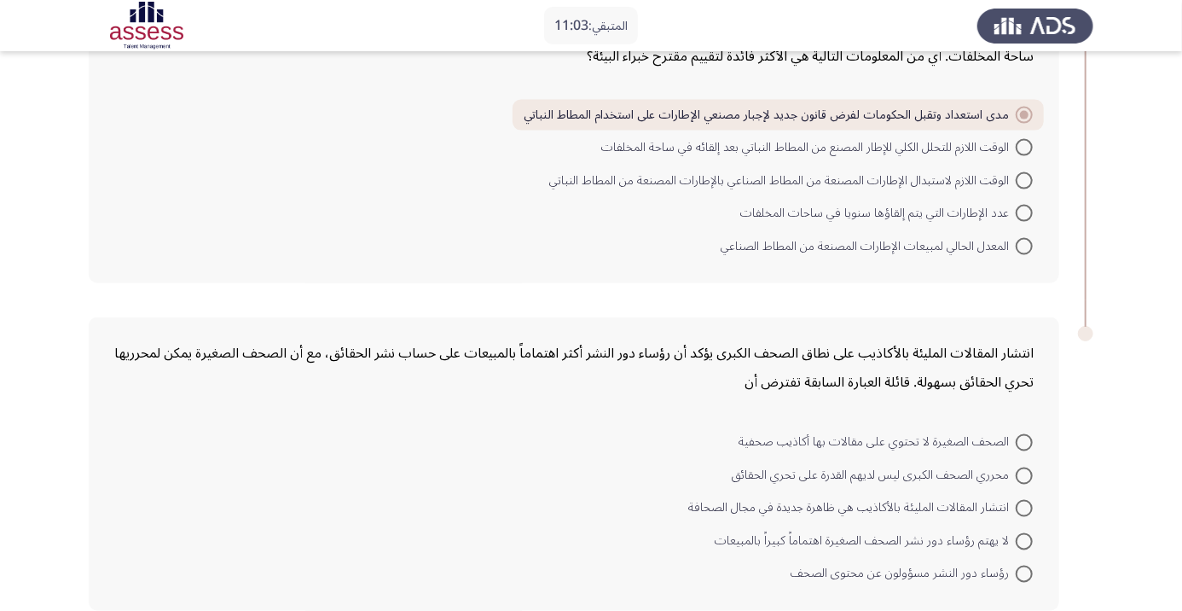
click at [1018, 500] on span at bounding box center [1024, 508] width 17 height 17
click at [1018, 500] on input "انتشار المقالات المليئة بالأكاذيب هي ظاهرة جديدة في مجال الصحافة" at bounding box center [1024, 508] width 17 height 17
radio input "true"
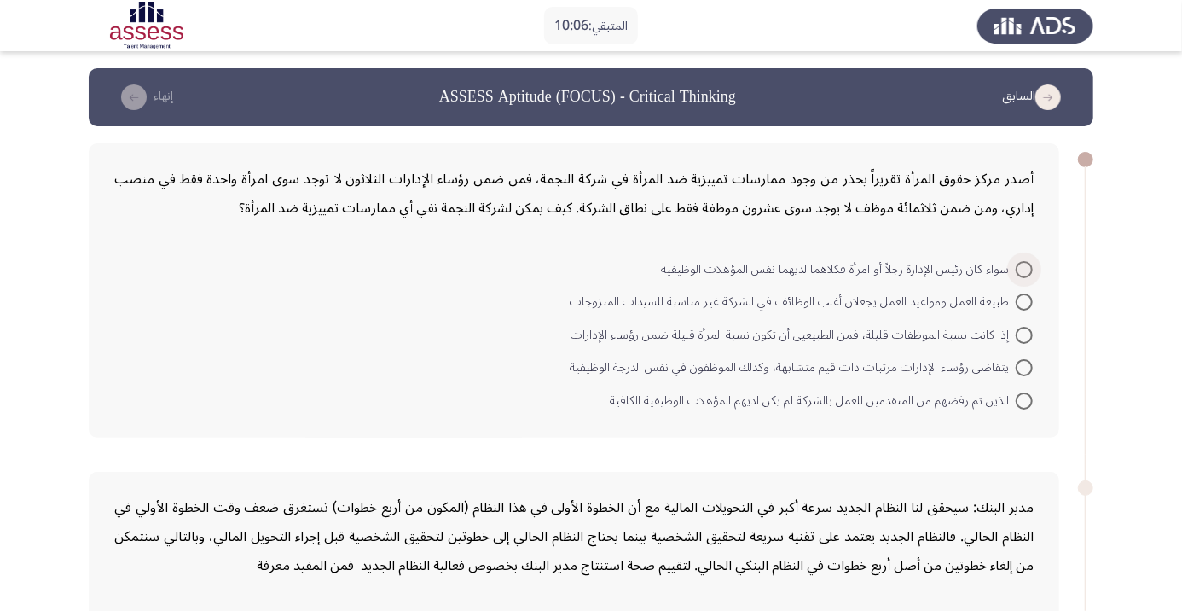
scroll to position [20, 0]
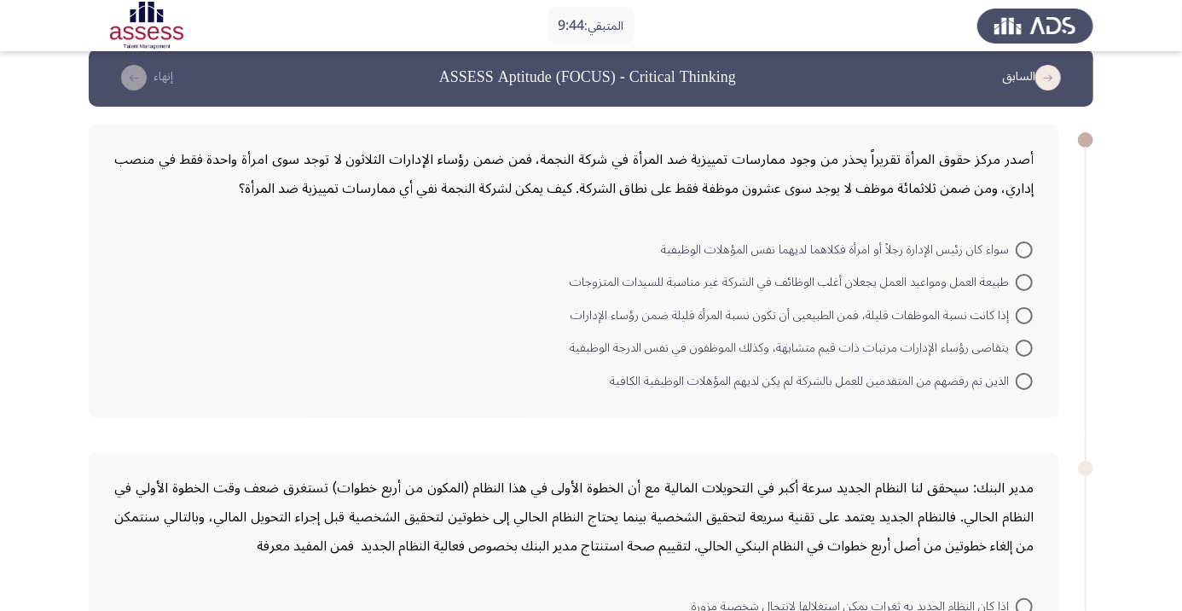
click at [1024, 248] on span at bounding box center [1024, 249] width 17 height 17
click at [1024, 248] on input "سواء كان رئيس الإدارة رجلاً أو امرأة فكلاهما لديهما نفس المؤهلات الوظيفية" at bounding box center [1024, 249] width 17 height 17
radio input "true"
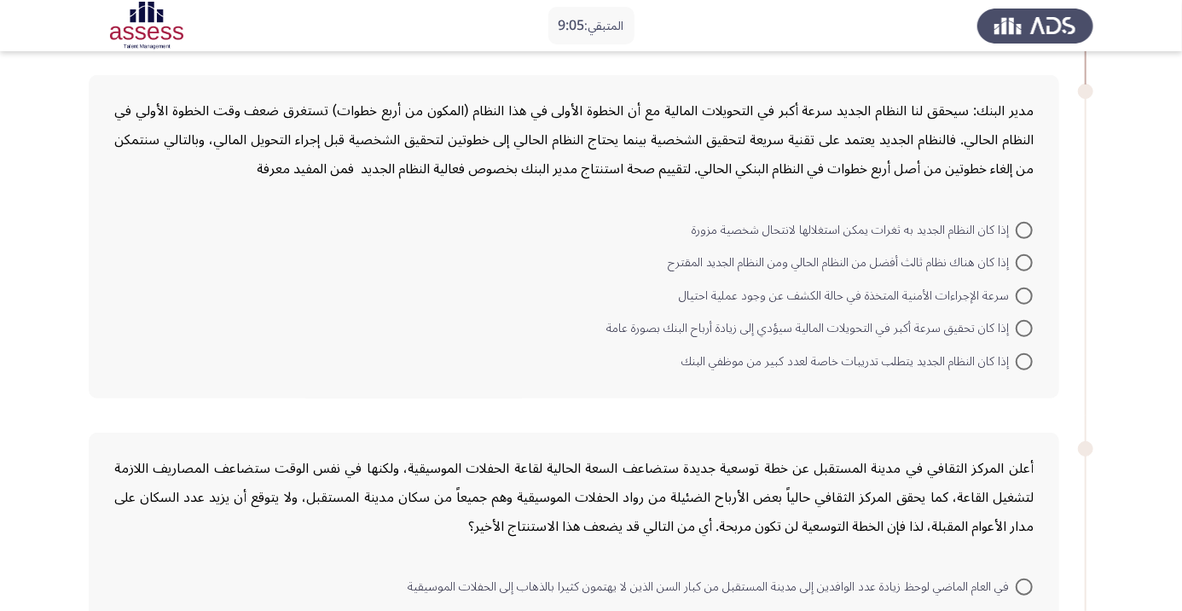
scroll to position [371, 0]
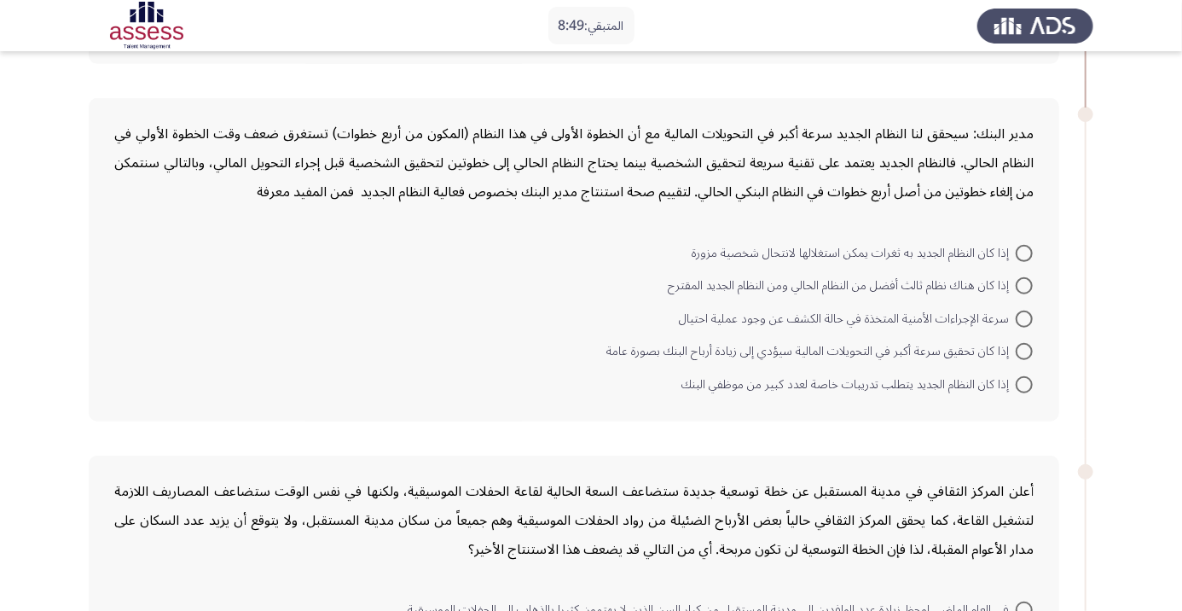
click at [1016, 344] on span at bounding box center [1024, 351] width 17 height 17
click at [1016, 344] on input "إذا كان تحقيق سرعة أكبر في التحويلات المالية سيؤدي إلى زيادة أرباح البنك بصورة …" at bounding box center [1024, 351] width 17 height 17
radio input "true"
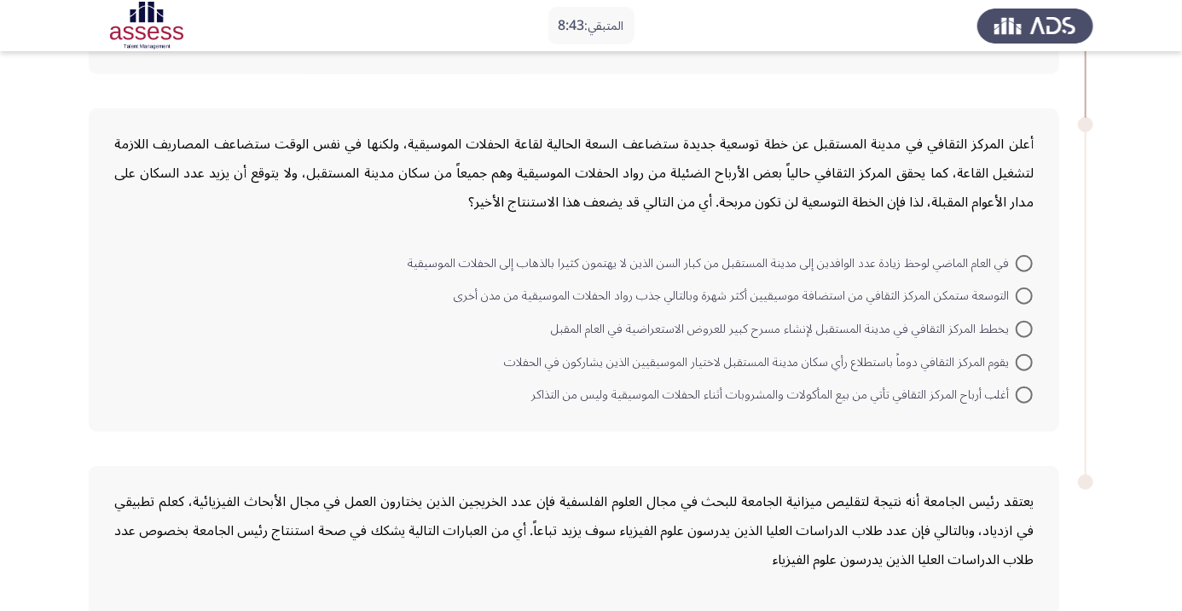
scroll to position [710, 0]
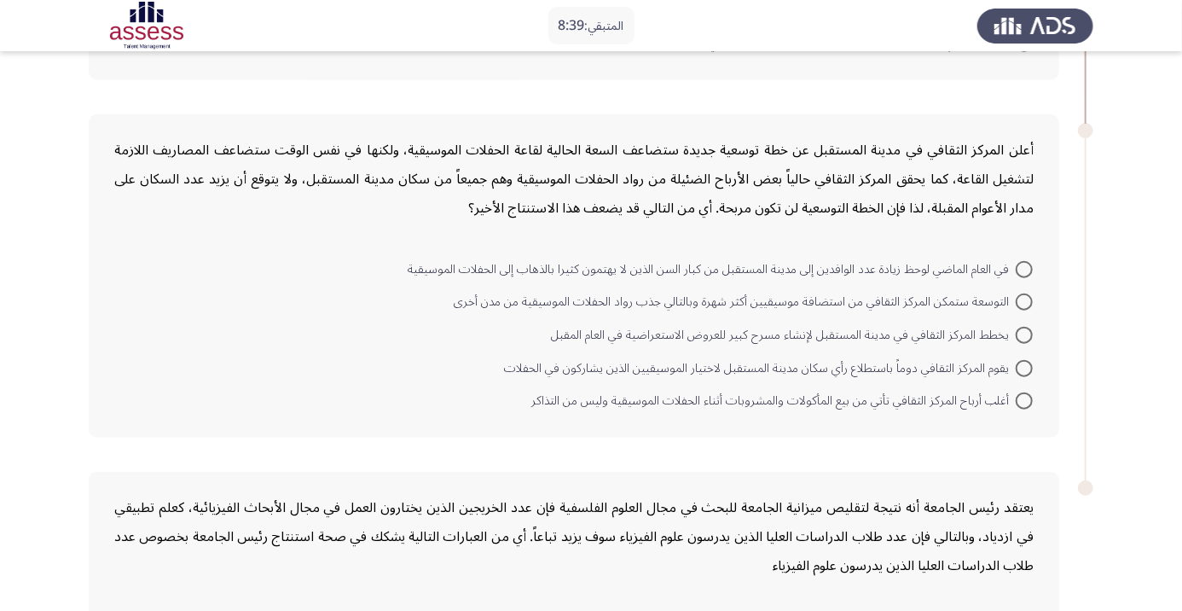
click at [3, 61] on app-assessment-container "المتبقي: 8:39 السابق ASSESS Aptitude (FOCUS) - Critical Thinking إنهاء أصدر مرك…" at bounding box center [591, 85] width 1182 height 1453
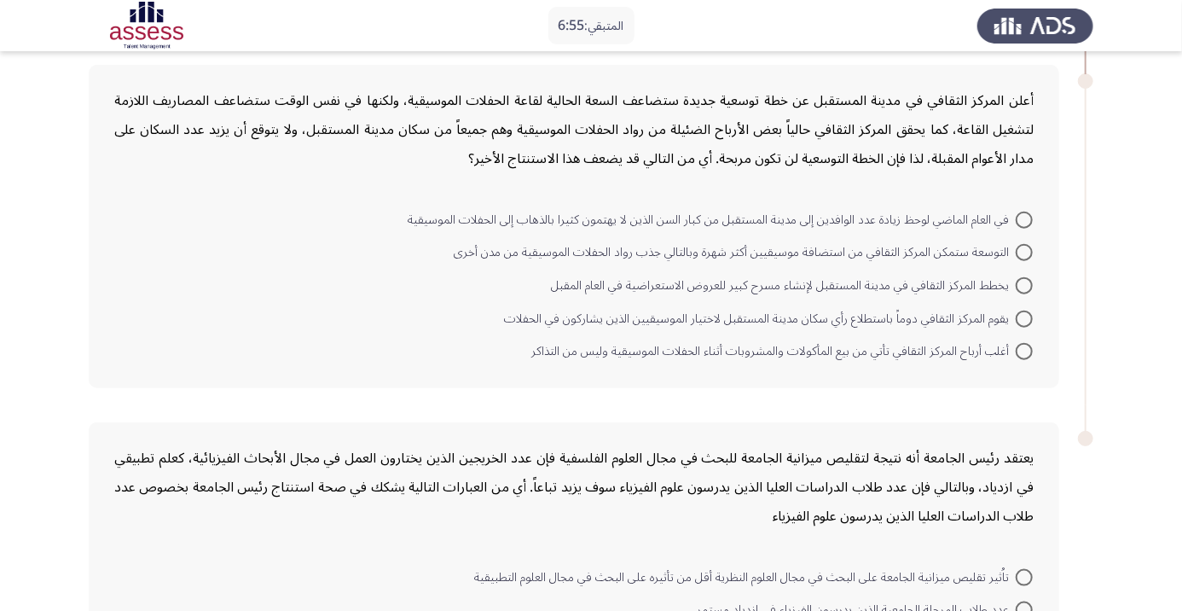
scroll to position [794, 0]
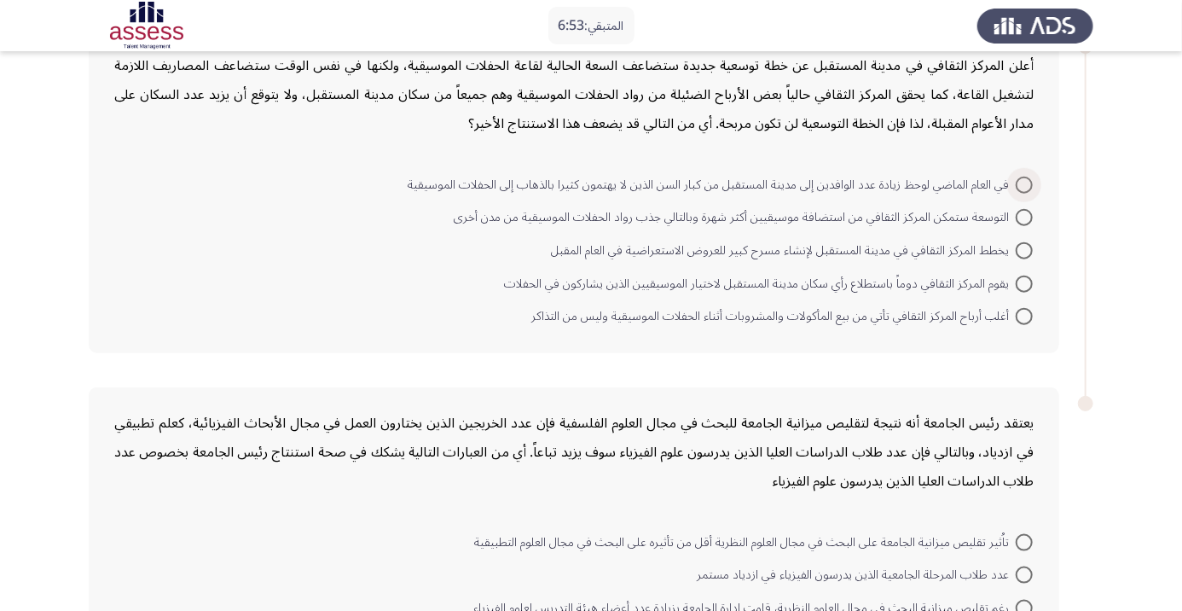
click at [1024, 183] on span at bounding box center [1024, 185] width 17 height 17
click at [1024, 183] on input "في العام الماضي لوحظ زيادة عدد الوافدين إلى مدينة المستقبل من كبار السن الذين ل…" at bounding box center [1024, 185] width 17 height 17
radio input "true"
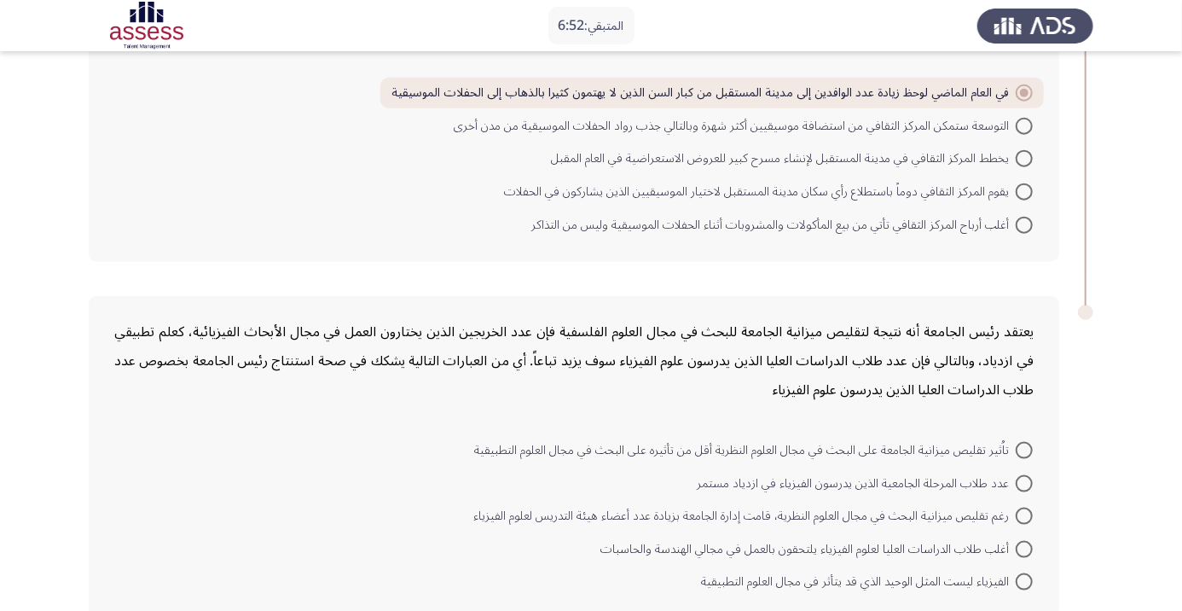
scroll to position [892, 0]
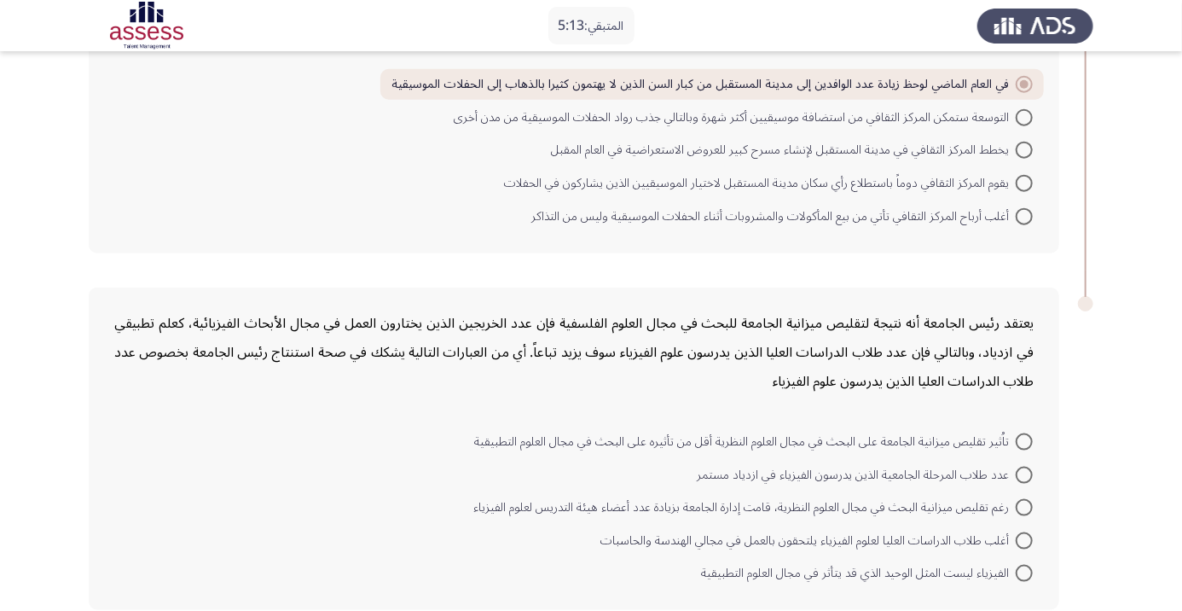
click at [1024, 537] on span at bounding box center [1024, 540] width 17 height 17
click at [1024, 537] on input "أغلب طلاب الدراسات العليا لعلوم الفيزياء يلتحقون بالعمل في مجالي الهندسة والحاس…" at bounding box center [1024, 540] width 17 height 17
radio input "true"
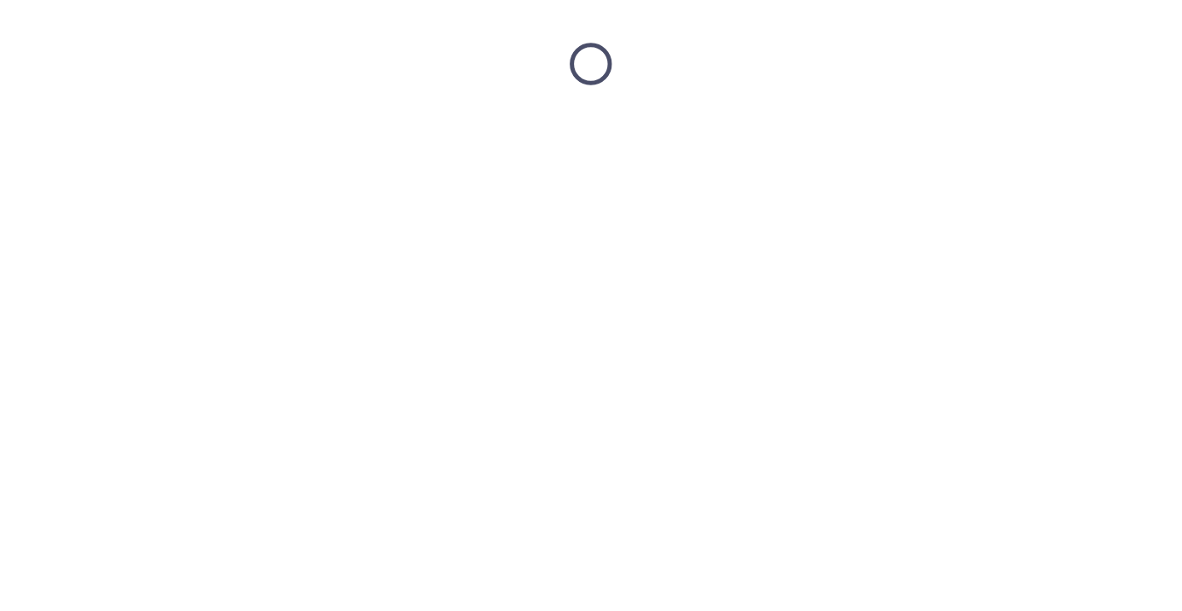
scroll to position [0, 0]
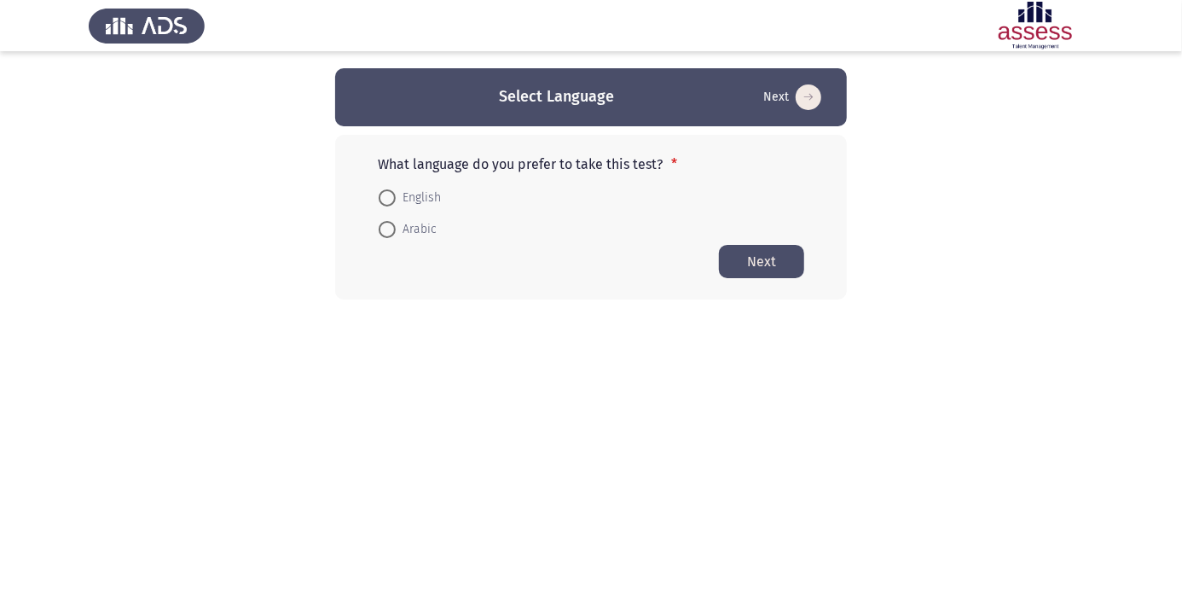
click at [392, 234] on span at bounding box center [387, 229] width 17 height 17
click at [392, 234] on input "Arabic" at bounding box center [387, 229] width 17 height 17
radio input "true"
click at [751, 264] on button "Next" at bounding box center [761, 260] width 85 height 33
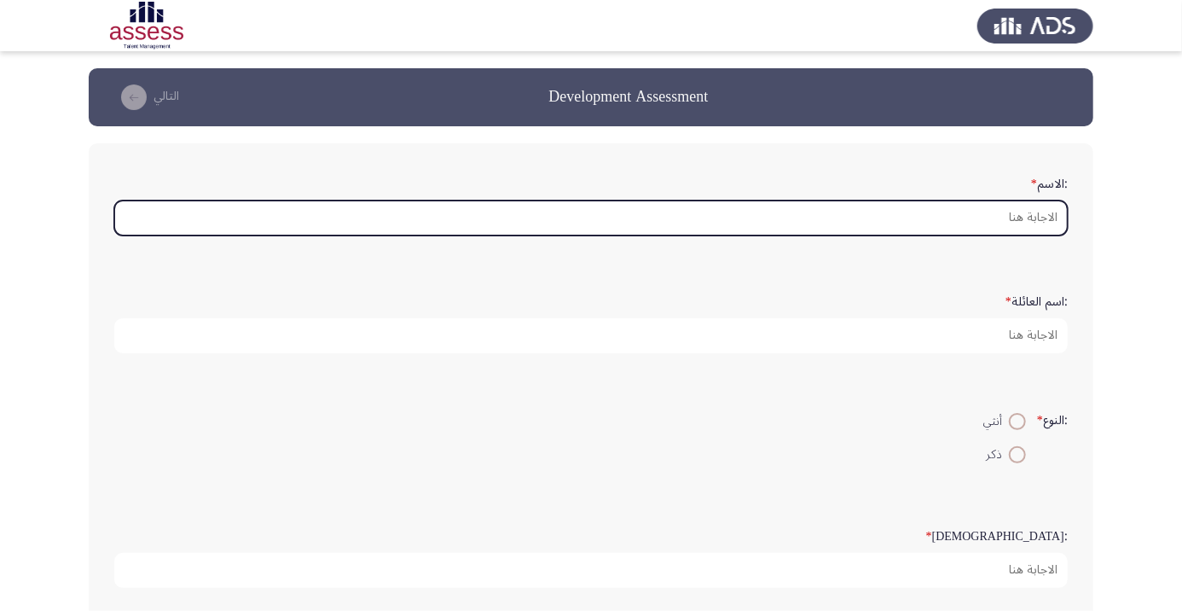
click at [791, 212] on input ":الاسم *" at bounding box center [591, 217] width 954 height 35
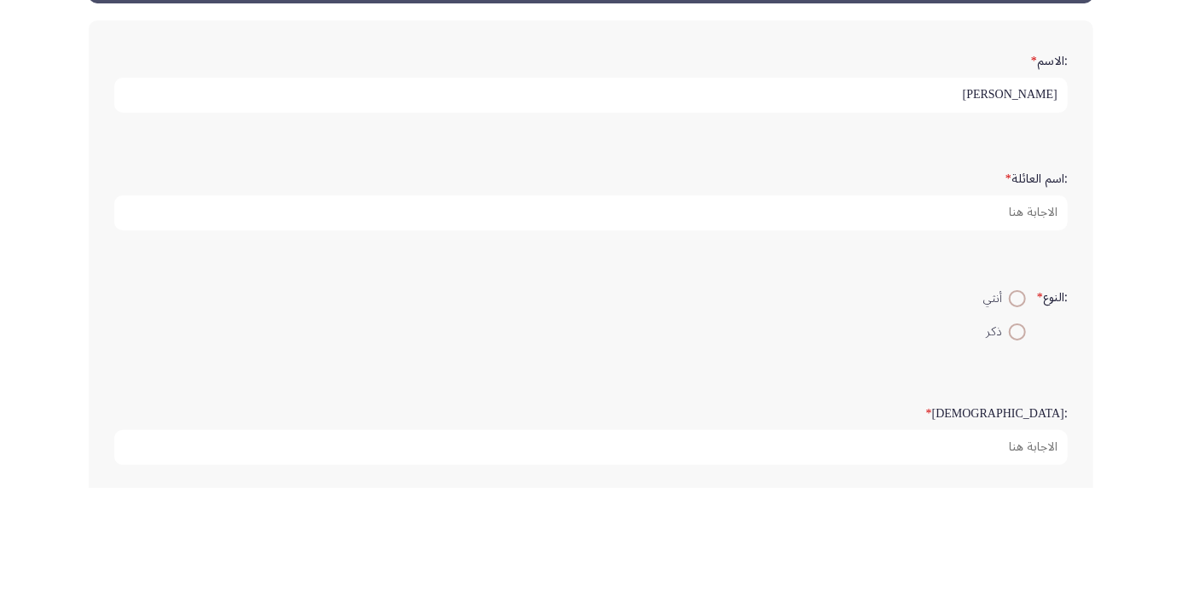
type input "[PERSON_NAME]"
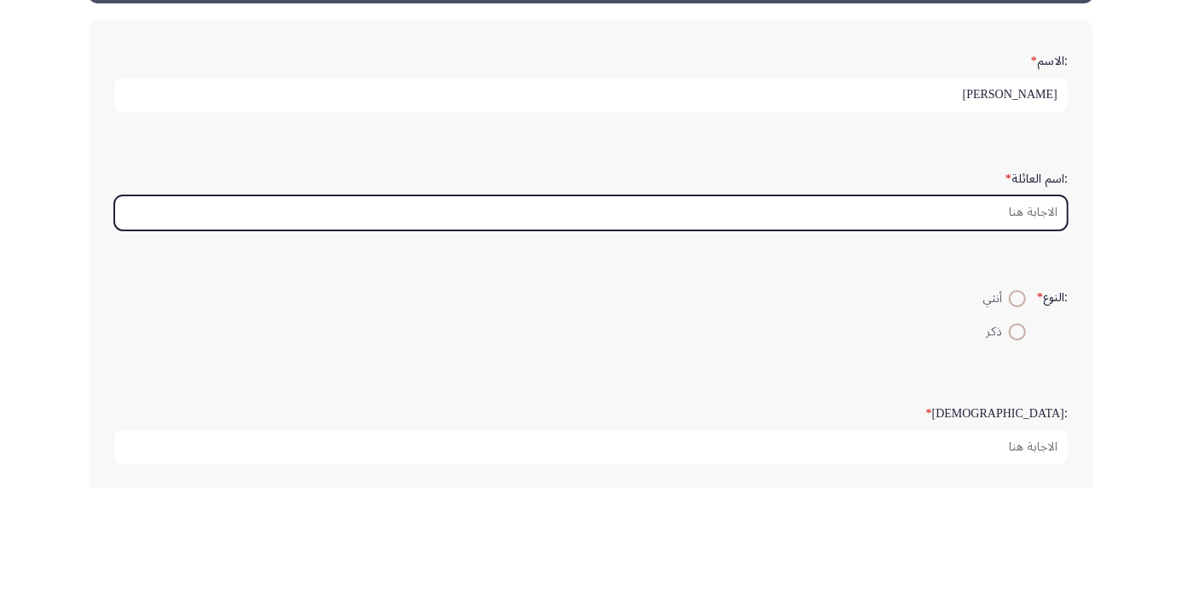
click at [977, 333] on input ":اسم العائلة *" at bounding box center [591, 335] width 954 height 35
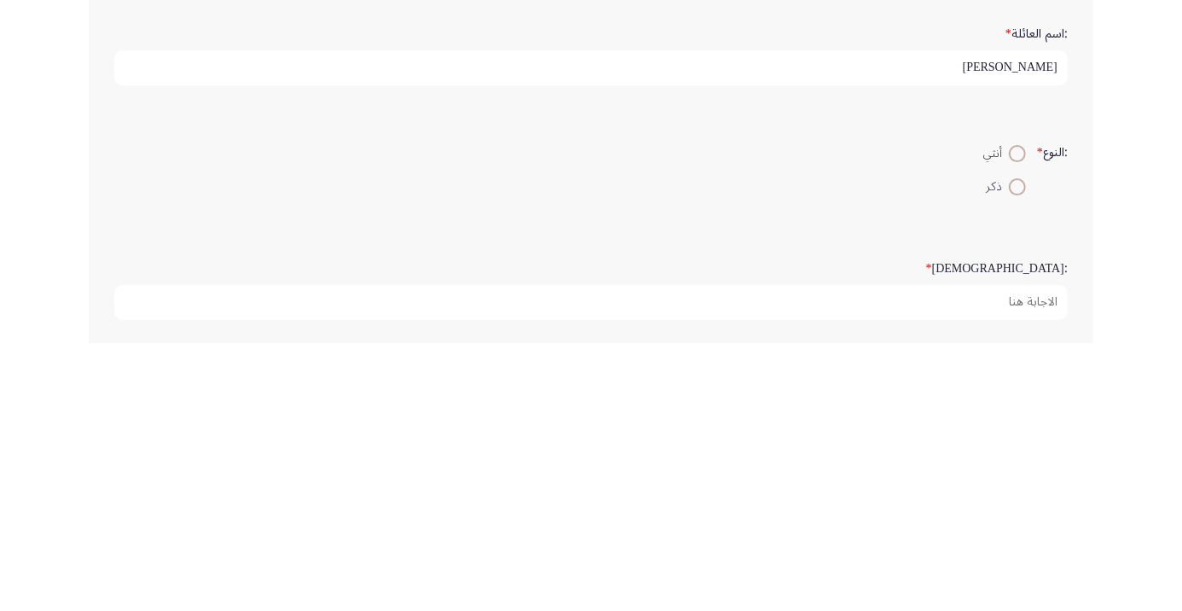
type input "[PERSON_NAME]"
click at [1018, 455] on span at bounding box center [1018, 455] width 0 height 0
click at [1015, 452] on input "ذكر" at bounding box center [1017, 454] width 17 height 17
radio input "true"
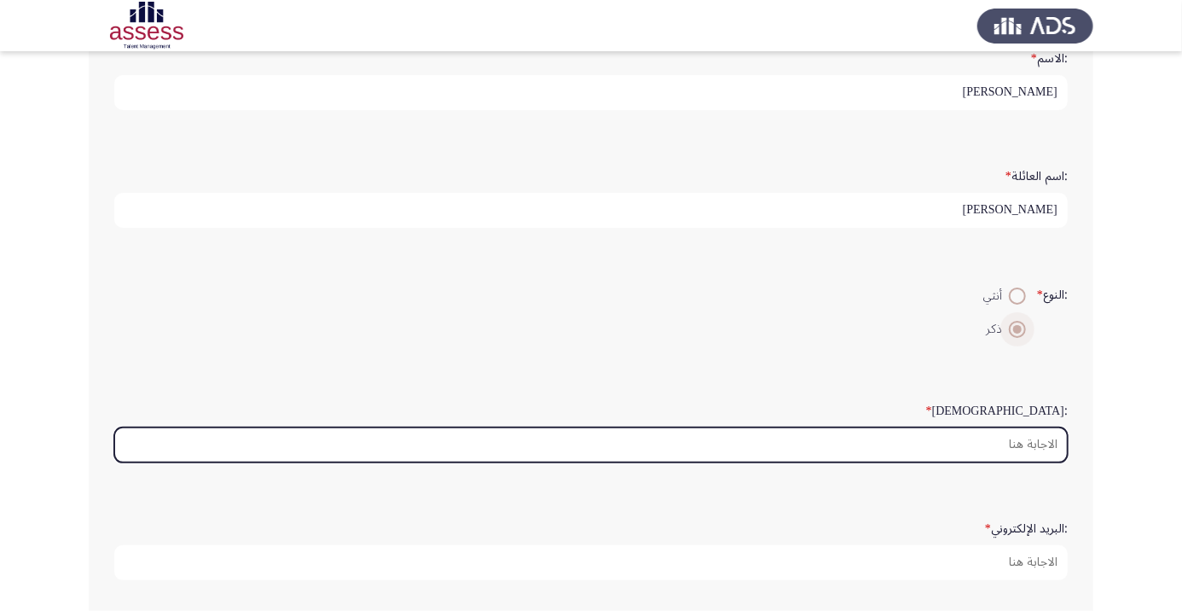
click at [965, 444] on input ":السن *" at bounding box center [591, 444] width 954 height 35
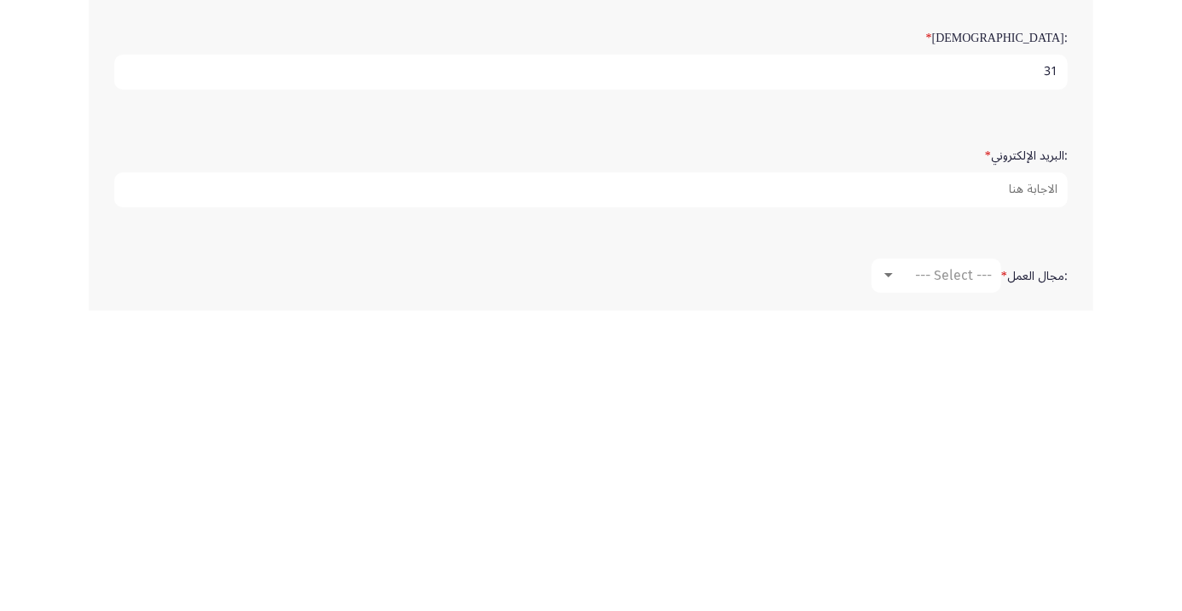
scroll to position [200, 0]
type input "31"
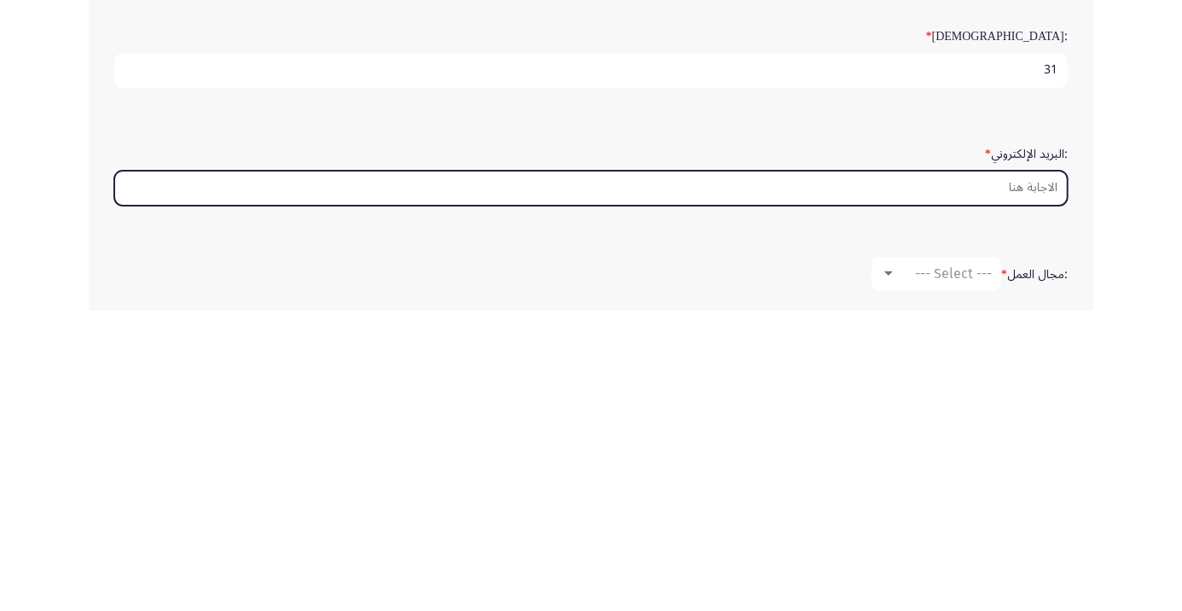
click at [1003, 484] on input ":البريد الإلكتروني *" at bounding box center [591, 488] width 954 height 35
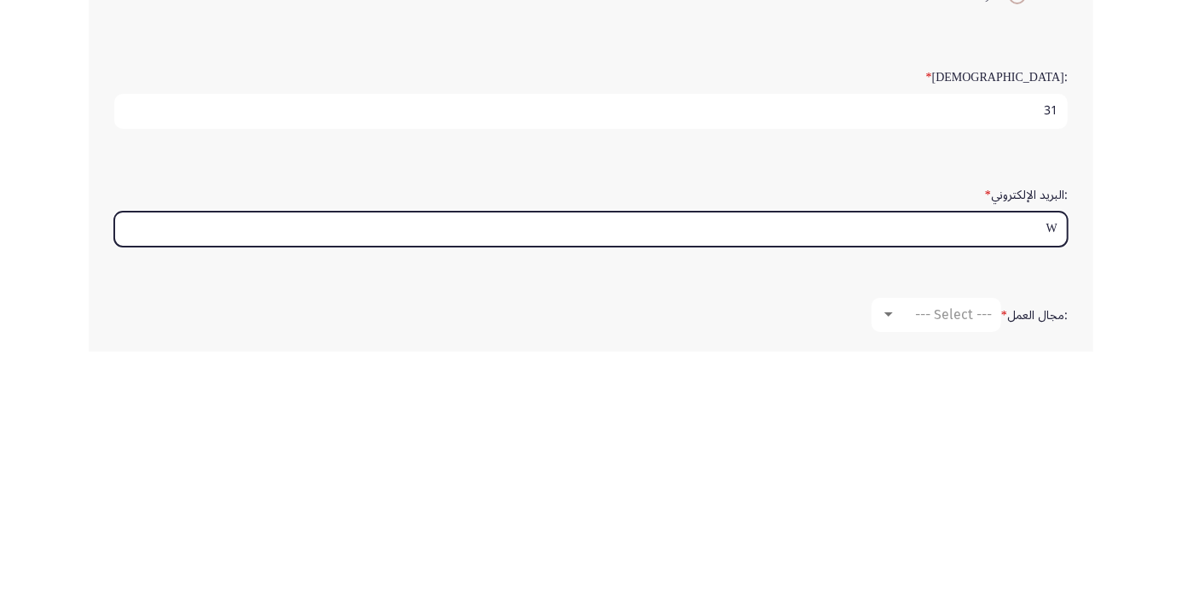
type input "Wr"
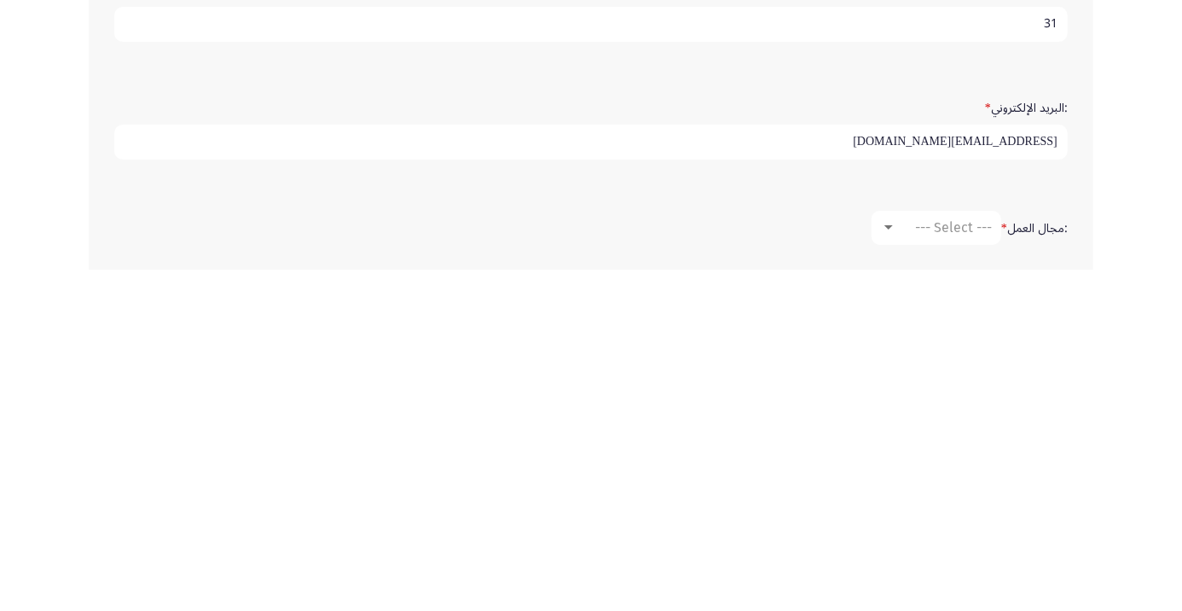
scroll to position [262, 0]
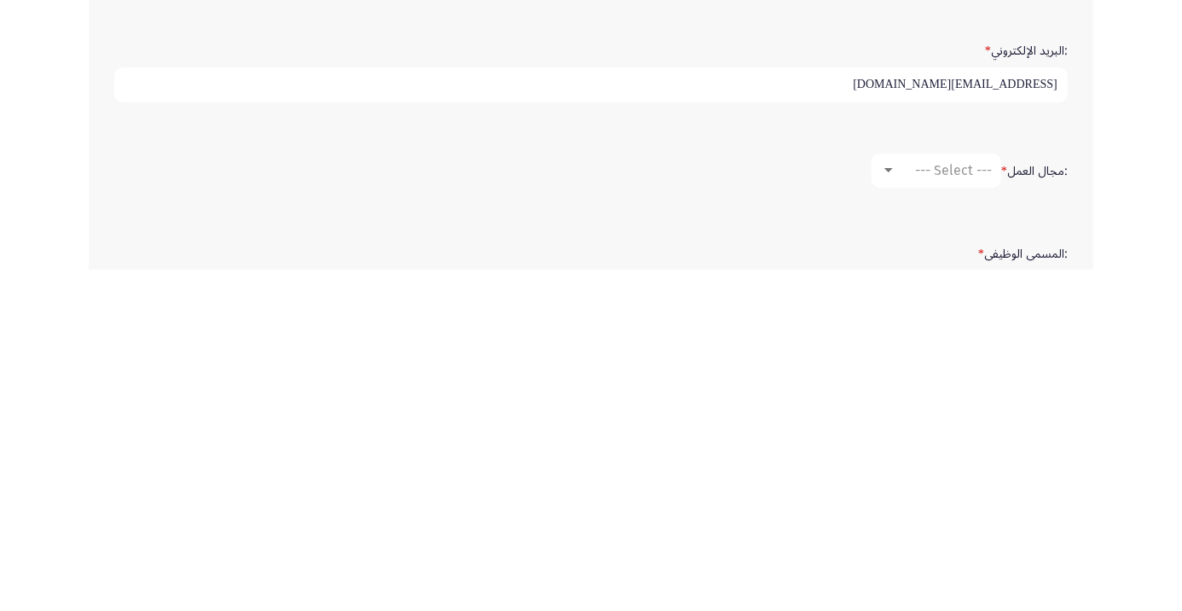
type input "wr19aaz@gmail.com"
click at [964, 504] on span "--- Select ---" at bounding box center [953, 511] width 77 height 16
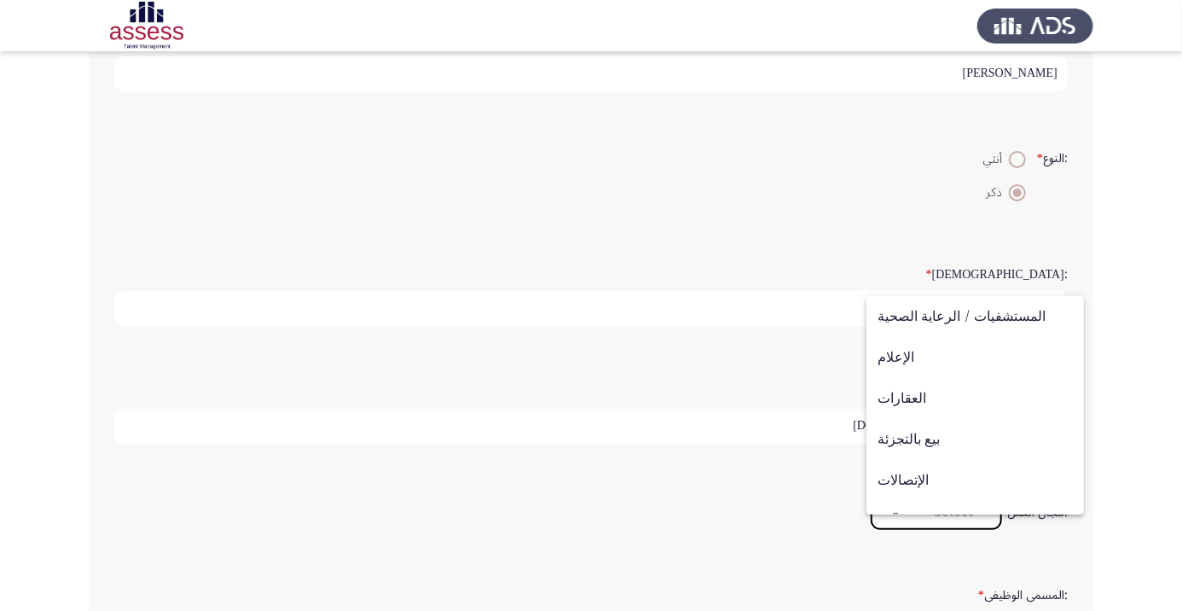
scroll to position [533, 0]
click at [954, 438] on span "بيع بالتجزئة" at bounding box center [975, 438] width 195 height 41
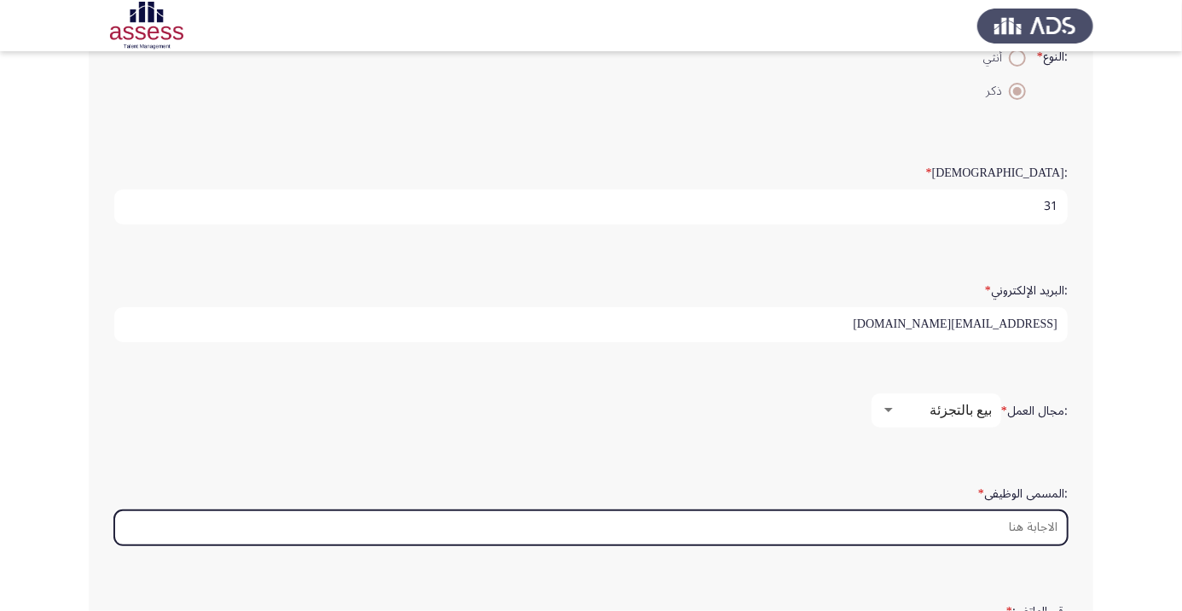
click at [1026, 516] on input ":المسمى الوظيفى *" at bounding box center [591, 527] width 954 height 35
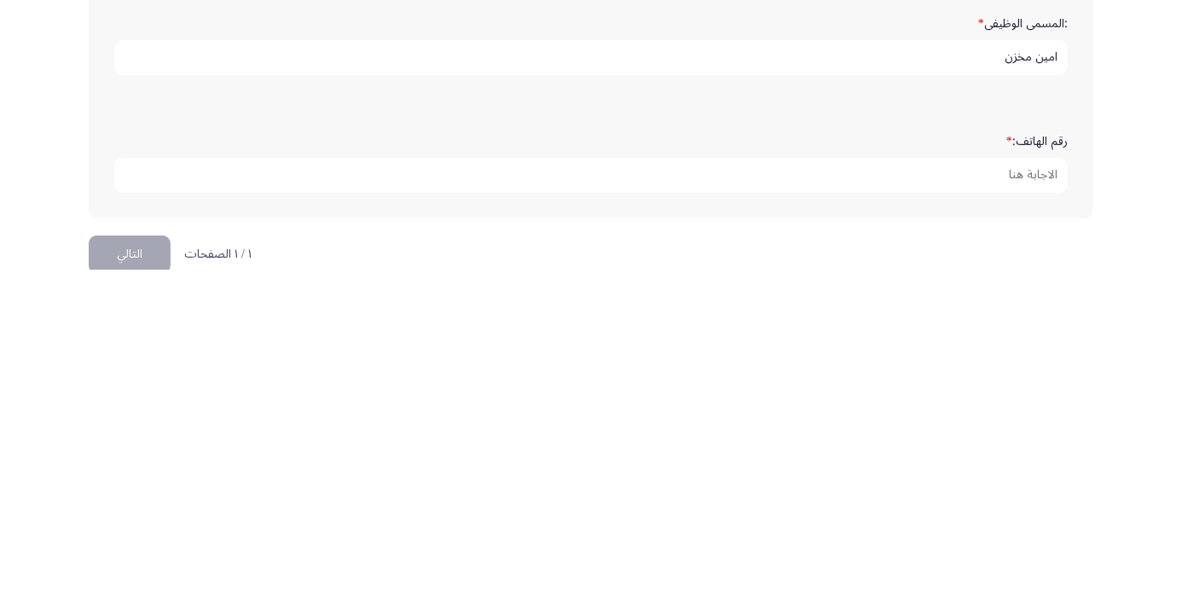
scroll to position [519, 0]
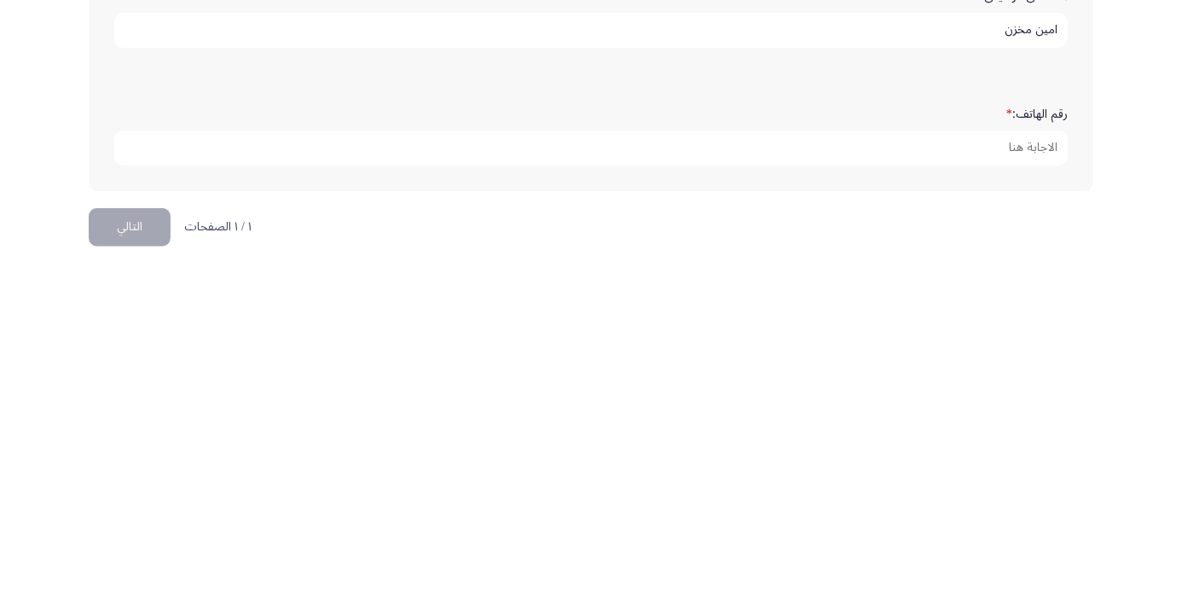
type input "امين مخزن"
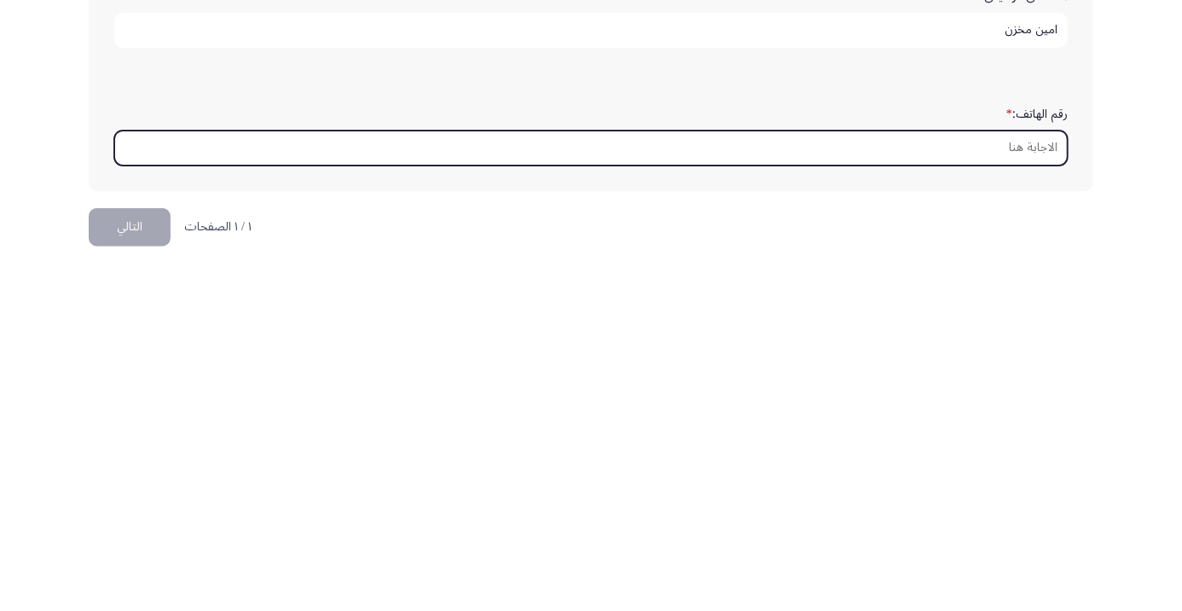
click at [1020, 475] on input "رقم الهاتف: *" at bounding box center [591, 489] width 954 height 35
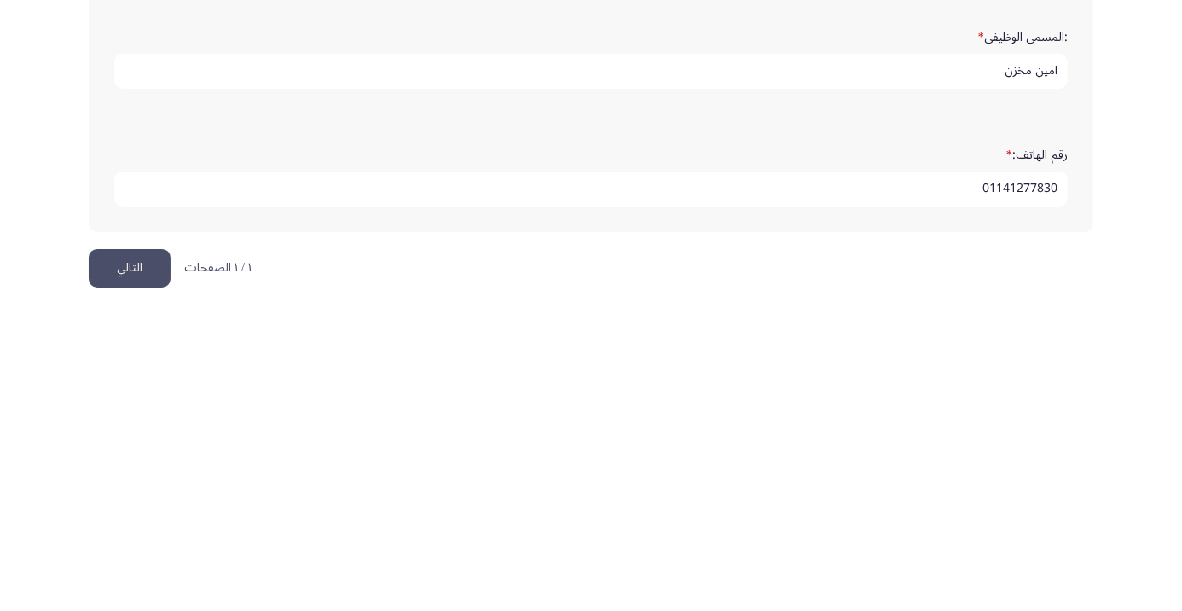
type input "01141277830"
click at [130, 564] on button "التالي" at bounding box center [130, 568] width 82 height 38
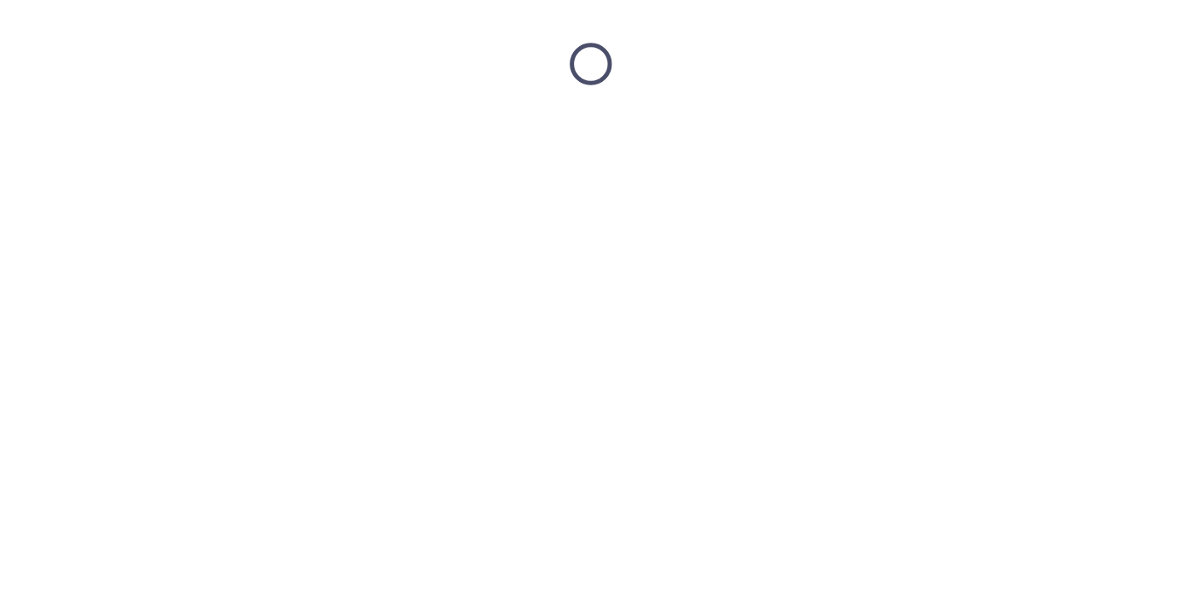
scroll to position [0, 0]
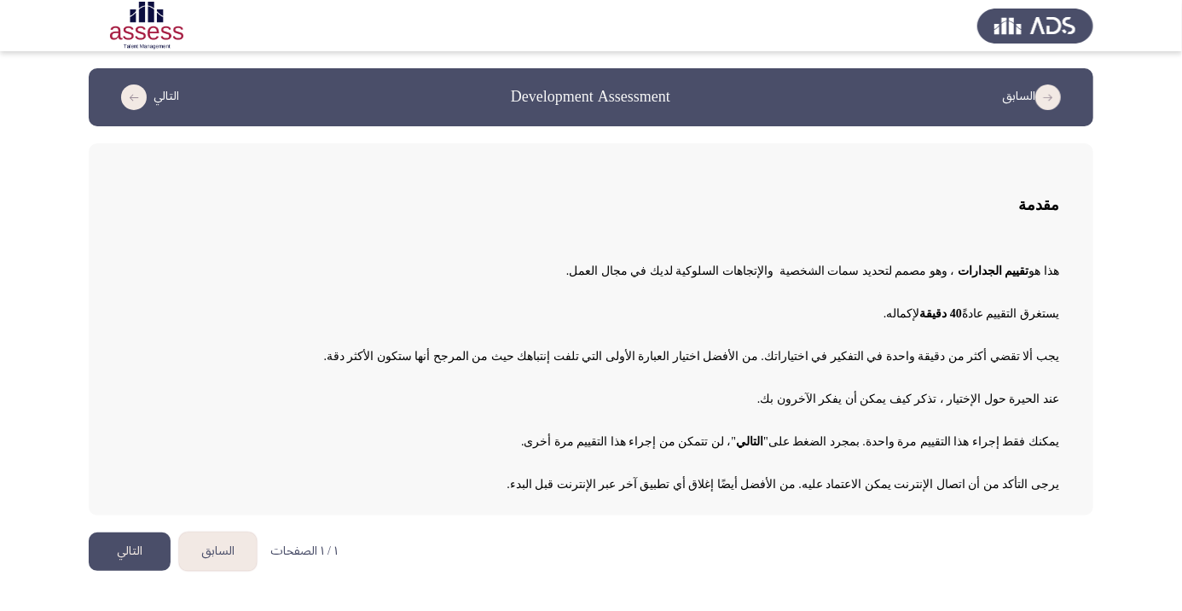
click at [137, 558] on button "التالي" at bounding box center [130, 551] width 82 height 38
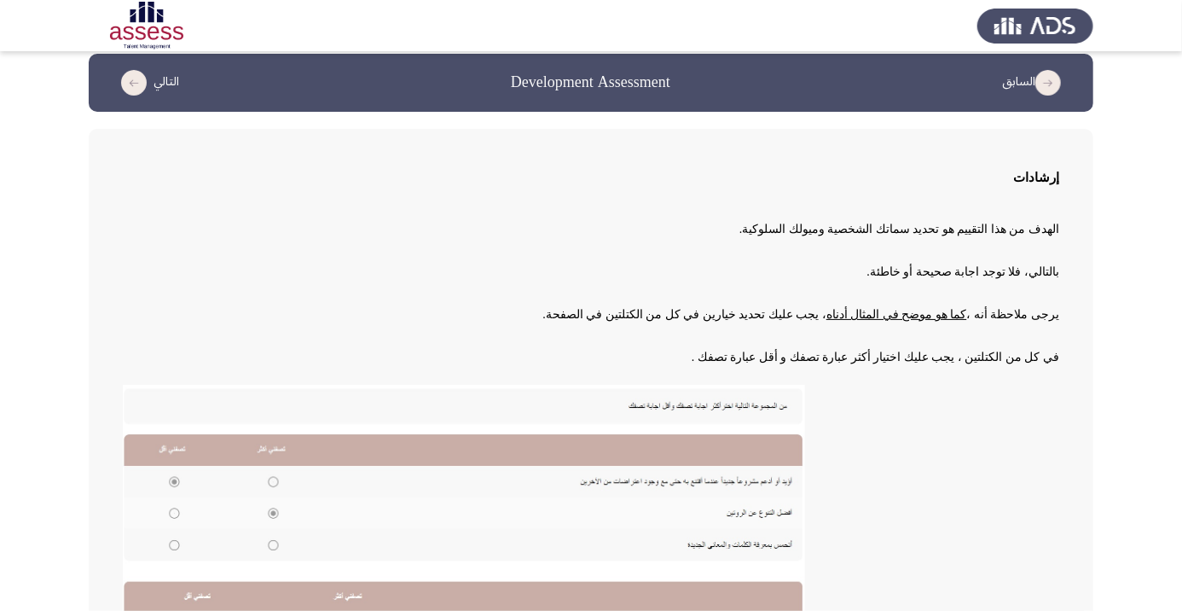
scroll to position [188, 0]
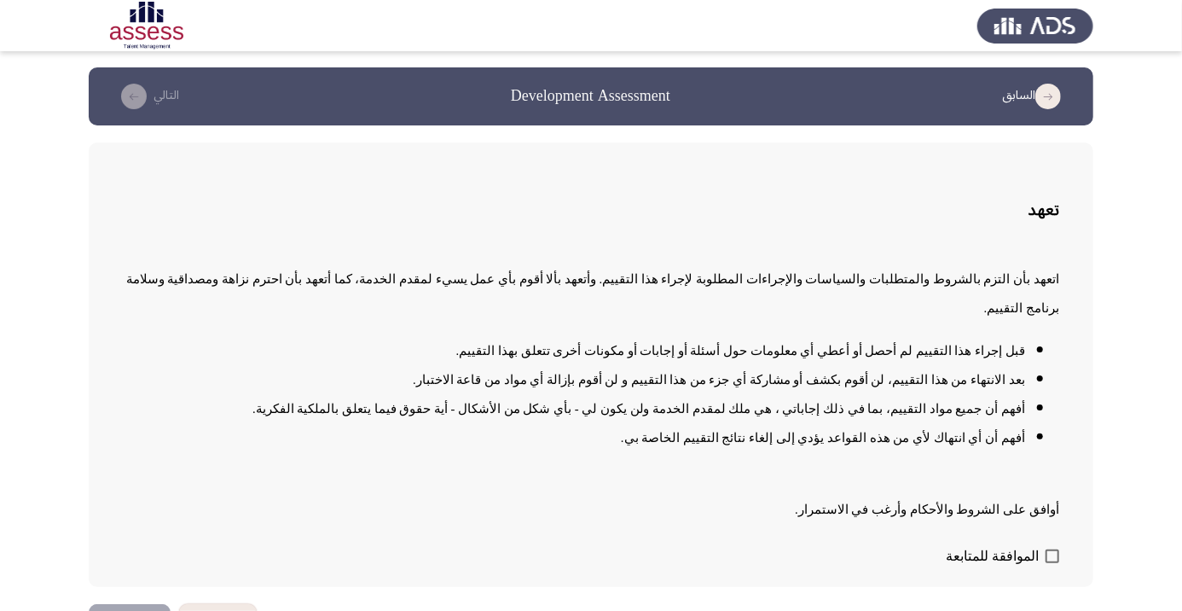
scroll to position [0, 0]
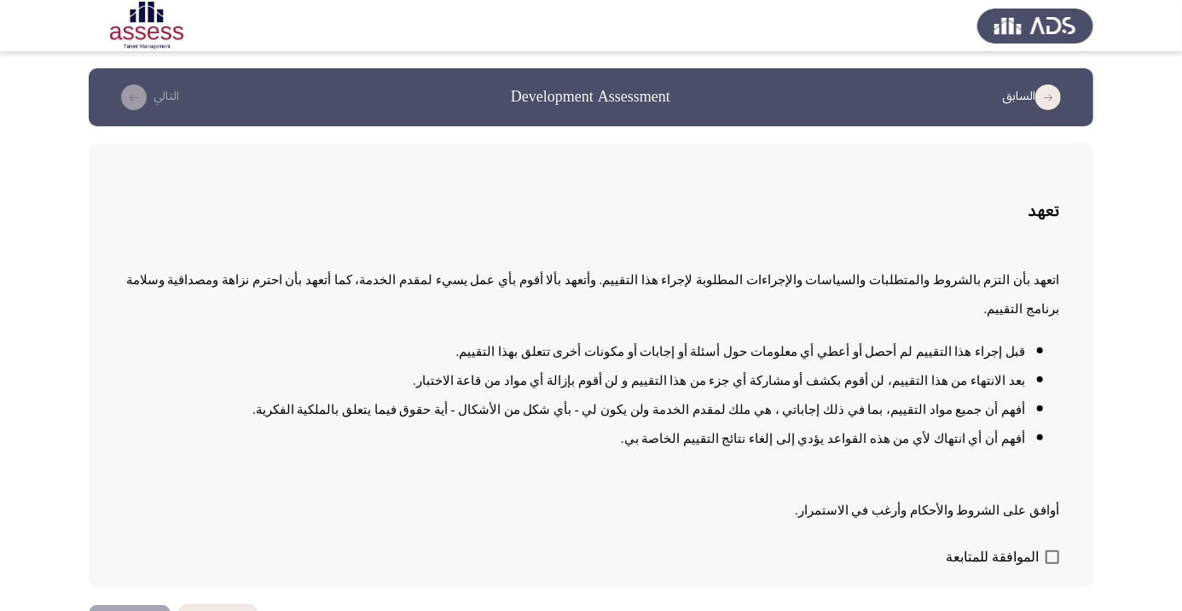
click at [1044, 588] on div "تعهد اتعهد بأن التزم بالشروط والمتطلبات والسياسات والإجراءات المطلوبة لإجراء هذ…" at bounding box center [591, 365] width 1005 height 444
click at [1053, 564] on span at bounding box center [1053, 557] width 14 height 14
click at [1053, 565] on input "الموافقة للمتابعة" at bounding box center [1052, 564] width 1 height 1
checkbox input "true"
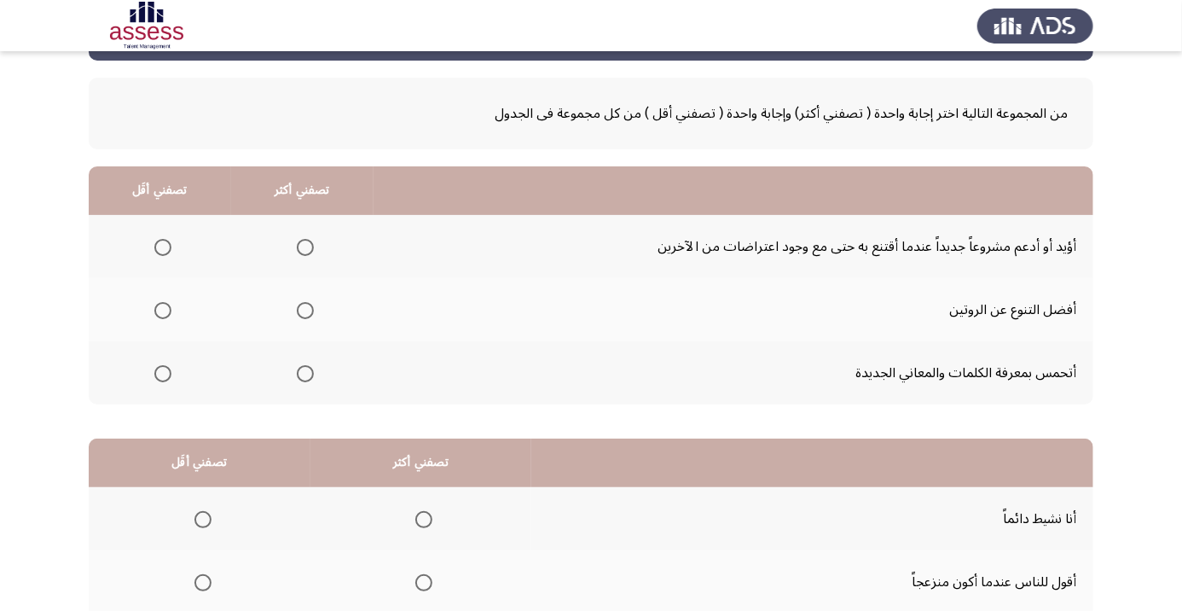
scroll to position [63, 0]
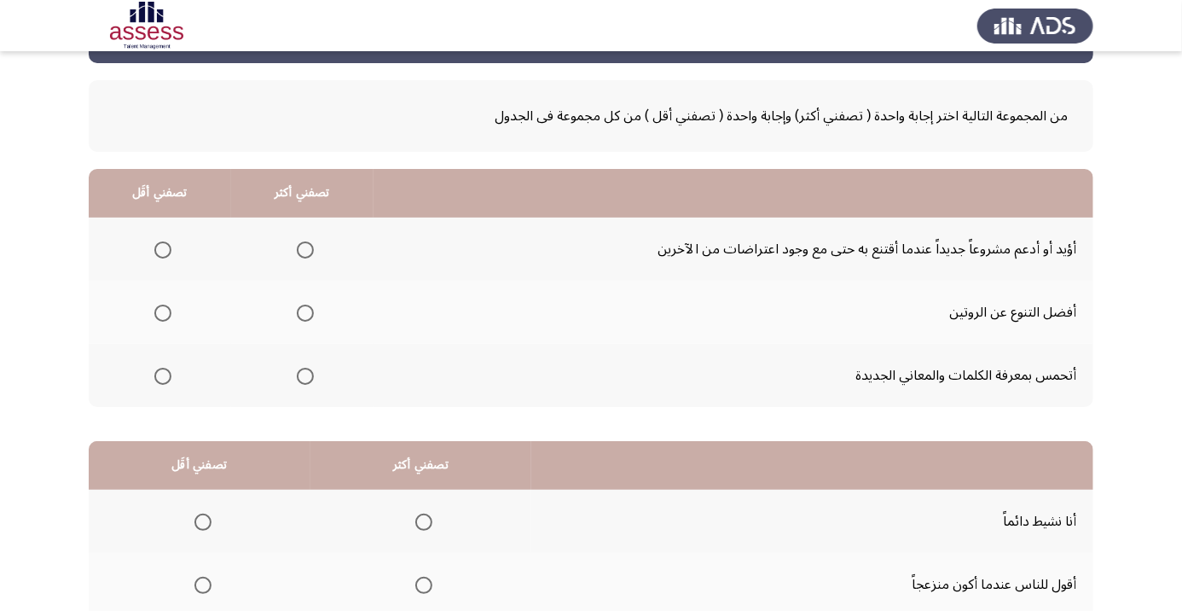
click at [301, 312] on span "Select an option" at bounding box center [305, 313] width 17 height 17
click at [301, 312] on input "Select an option" at bounding box center [305, 313] width 17 height 17
click at [156, 394] on th at bounding box center [160, 375] width 142 height 63
click at [167, 368] on span "Select an option" at bounding box center [162, 376] width 17 height 17
click at [167, 368] on input "Select an option" at bounding box center [162, 376] width 17 height 17
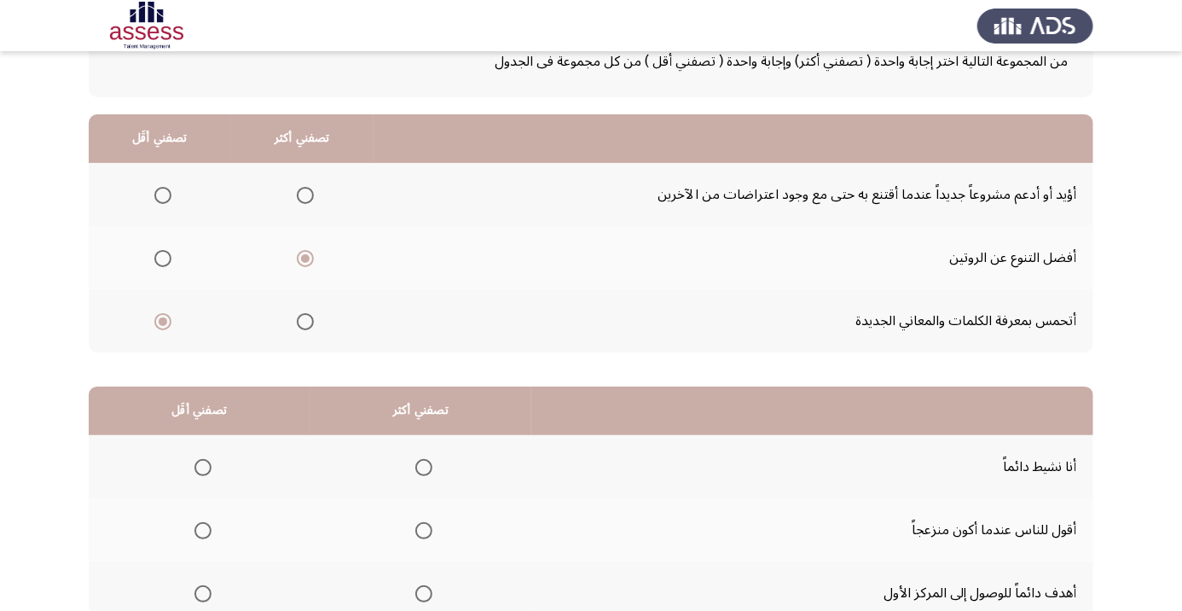
scroll to position [167, 0]
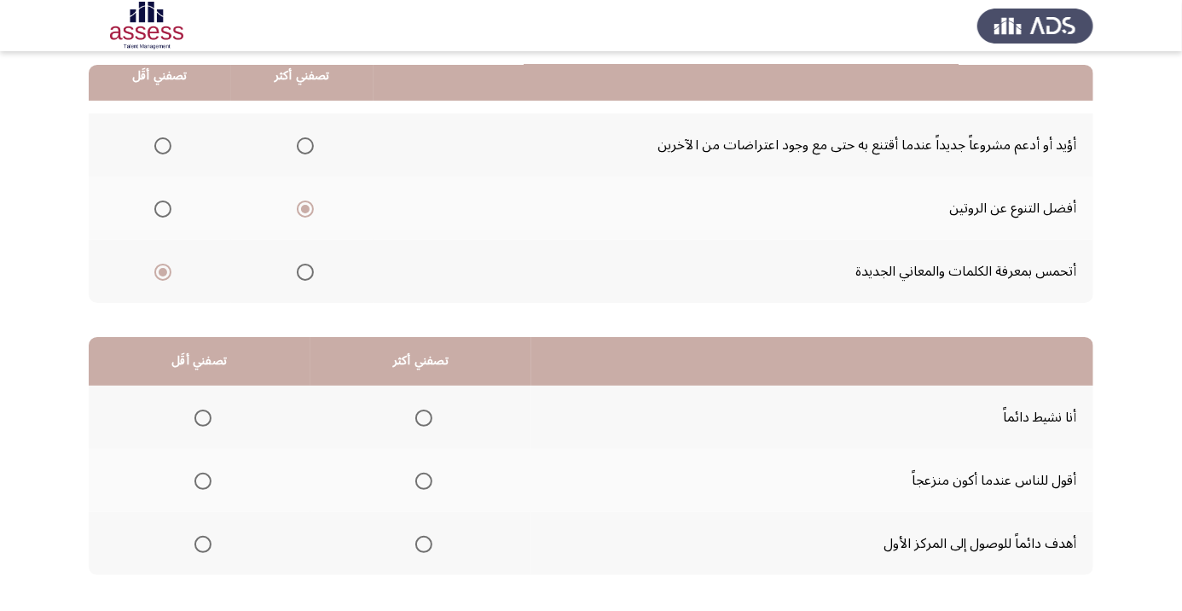
click at [424, 544] on span "Select an option" at bounding box center [424, 544] width 0 height 0
click at [425, 542] on input "Select an option" at bounding box center [423, 544] width 17 height 17
click at [198, 482] on span "Select an option" at bounding box center [202, 481] width 17 height 17
click at [198, 482] on input "Select an option" at bounding box center [202, 481] width 17 height 17
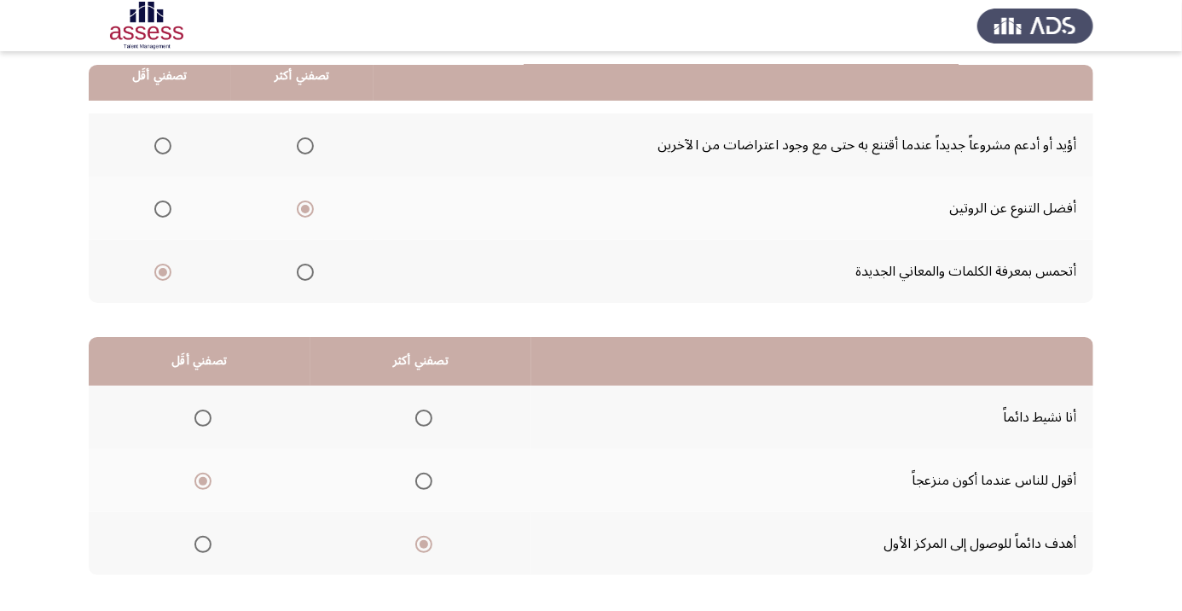
scroll to position [0, 0]
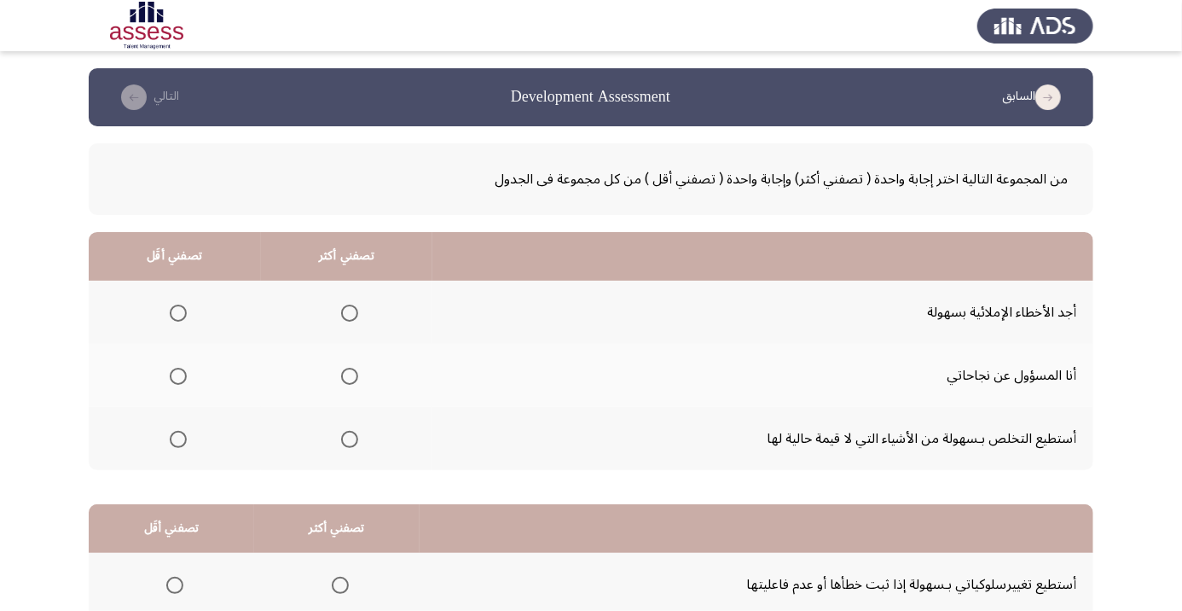
click at [359, 400] on th at bounding box center [347, 375] width 172 height 63
click at [355, 393] on th at bounding box center [347, 375] width 172 height 63
click at [368, 365] on th at bounding box center [347, 375] width 172 height 63
click at [349, 380] on span "Select an option" at bounding box center [349, 376] width 17 height 17
click at [349, 380] on input "Select an option" at bounding box center [349, 376] width 17 height 17
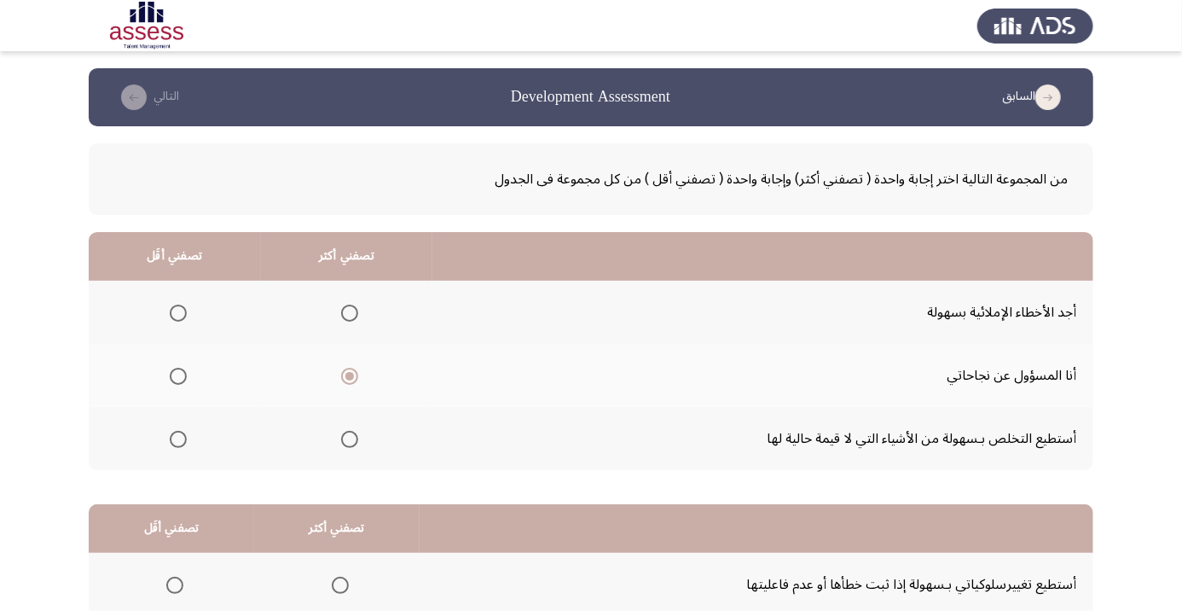
click at [178, 439] on span "Select an option" at bounding box center [178, 439] width 0 height 0
click at [177, 438] on input "Select an option" at bounding box center [178, 439] width 17 height 17
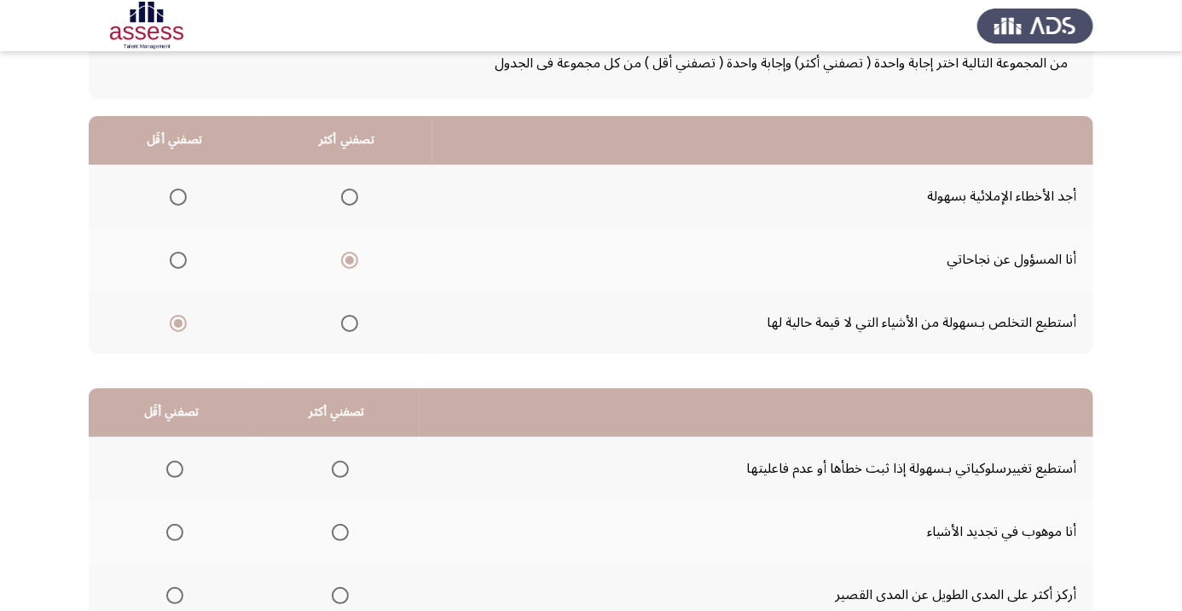
scroll to position [167, 0]
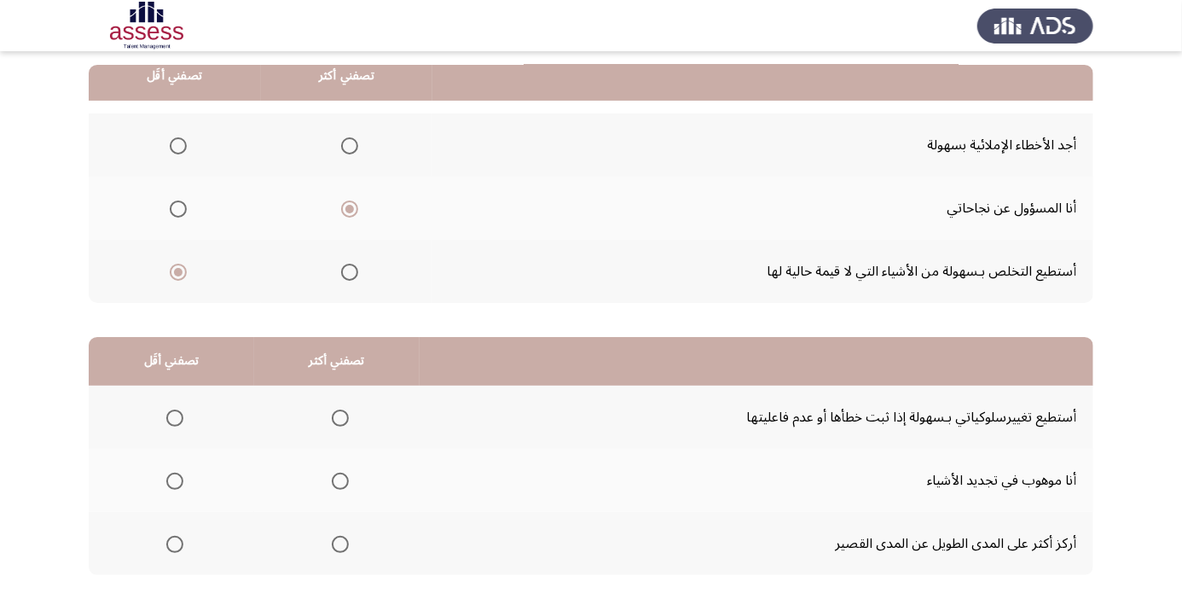
click at [340, 418] on span "Select an option" at bounding box center [340, 418] width 0 height 0
click at [339, 416] on input "Select an option" at bounding box center [340, 417] width 17 height 17
click at [175, 481] on span "Select an option" at bounding box center [175, 481] width 0 height 0
click at [174, 479] on input "Select an option" at bounding box center [174, 481] width 17 height 17
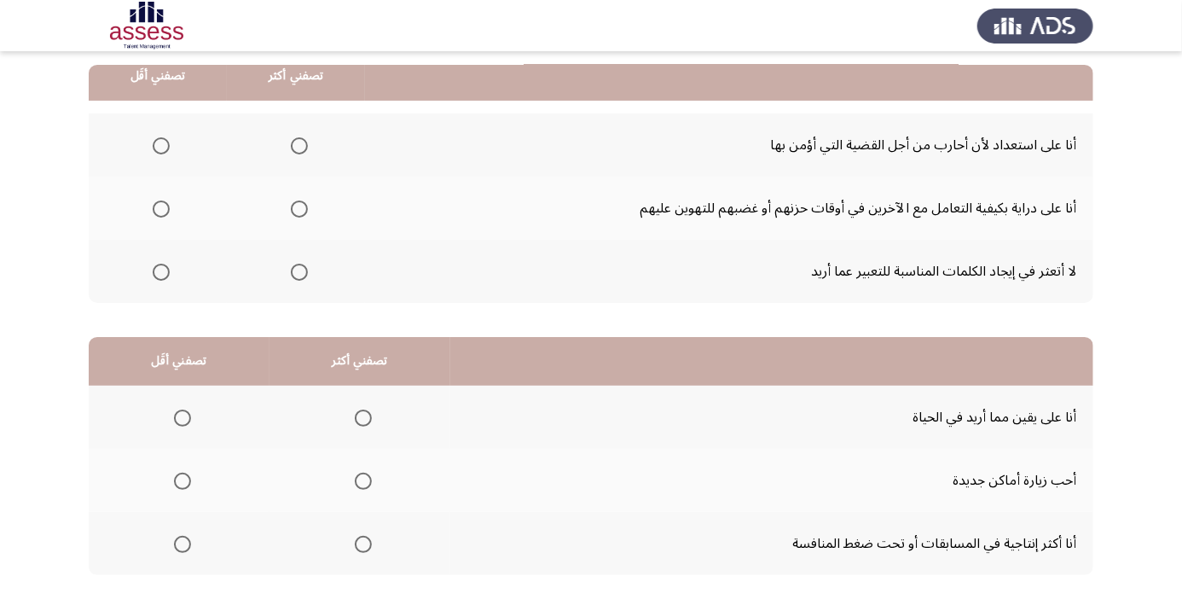
click at [300, 148] on span "Select an option" at bounding box center [299, 145] width 17 height 17
click at [300, 148] on input "Select an option" at bounding box center [299, 145] width 17 height 17
click at [160, 276] on span "Select an option" at bounding box center [161, 272] width 17 height 17
click at [160, 276] on input "Select an option" at bounding box center [161, 272] width 17 height 17
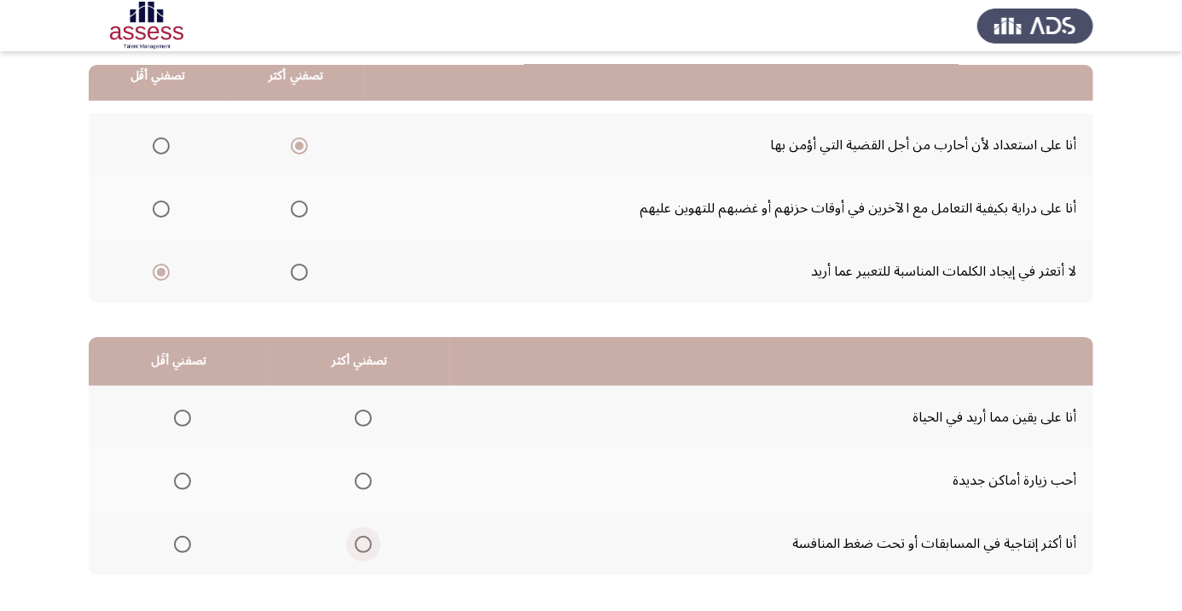
click at [368, 543] on span "Select an option" at bounding box center [363, 544] width 17 height 17
click at [368, 543] on input "Select an option" at bounding box center [363, 544] width 17 height 17
click at [183, 481] on span "Select an option" at bounding box center [183, 481] width 0 height 0
click at [182, 479] on input "Select an option" at bounding box center [182, 481] width 17 height 17
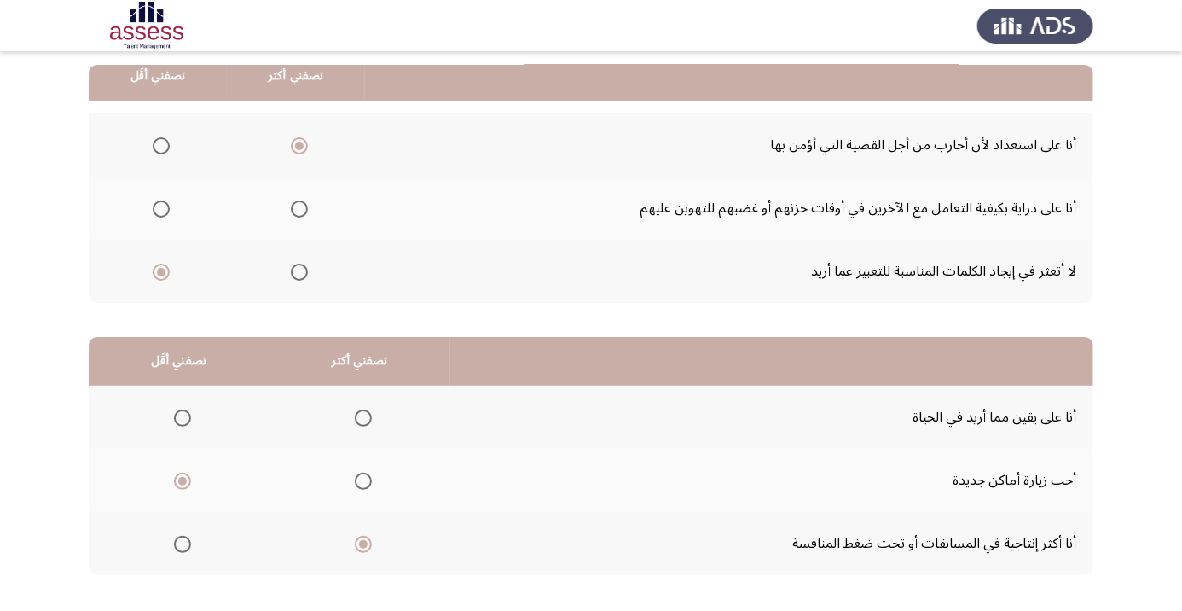
scroll to position [0, 0]
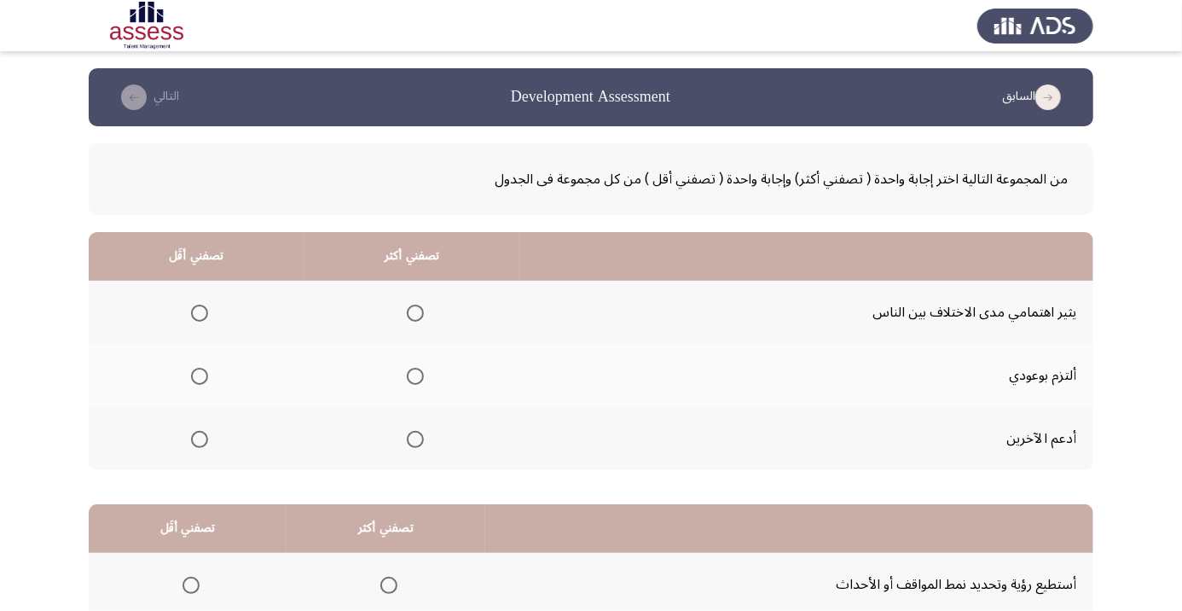
click at [415, 376] on span "Select an option" at bounding box center [415, 376] width 0 height 0
click at [415, 375] on input "Select an option" at bounding box center [415, 376] width 17 height 17
click at [200, 313] on span "Select an option" at bounding box center [200, 313] width 0 height 0
click at [199, 312] on input "Select an option" at bounding box center [199, 313] width 17 height 17
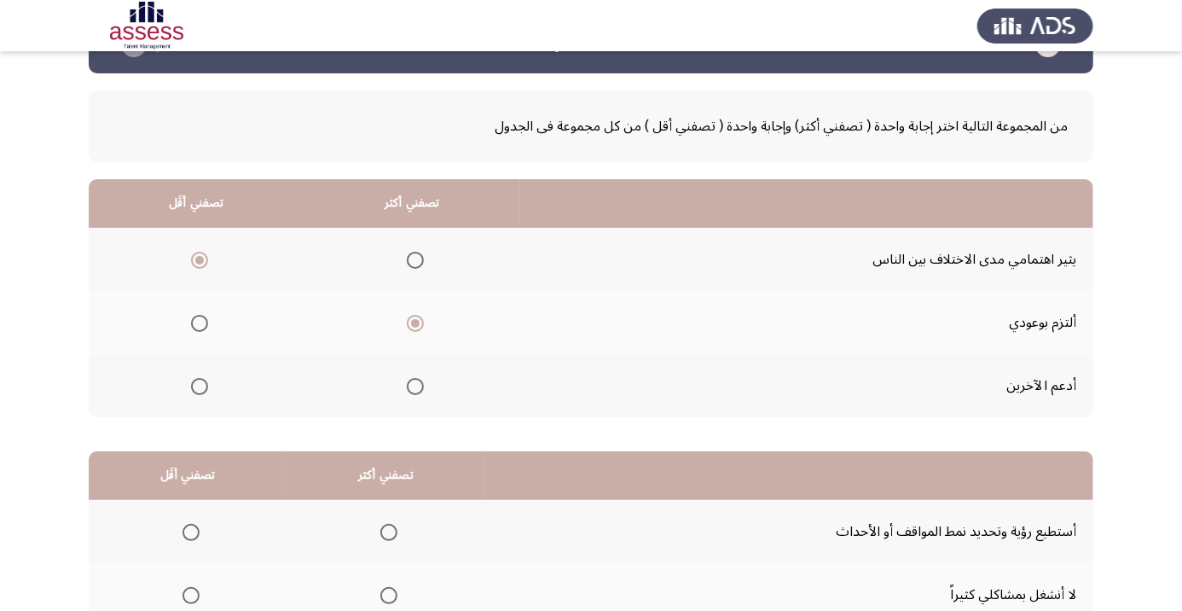
scroll to position [167, 0]
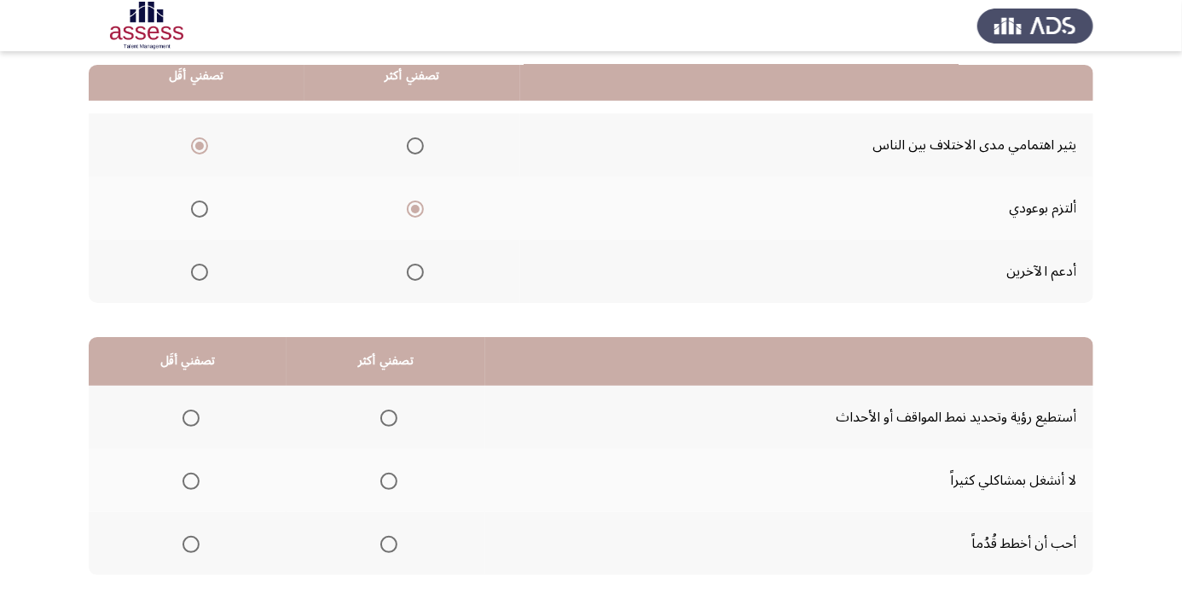
click at [191, 481] on span "Select an option" at bounding box center [191, 481] width 0 height 0
click at [190, 479] on input "Select an option" at bounding box center [191, 481] width 17 height 17
click at [388, 547] on span "Select an option" at bounding box center [388, 544] width 17 height 17
click at [388, 547] on input "Select an option" at bounding box center [388, 544] width 17 height 17
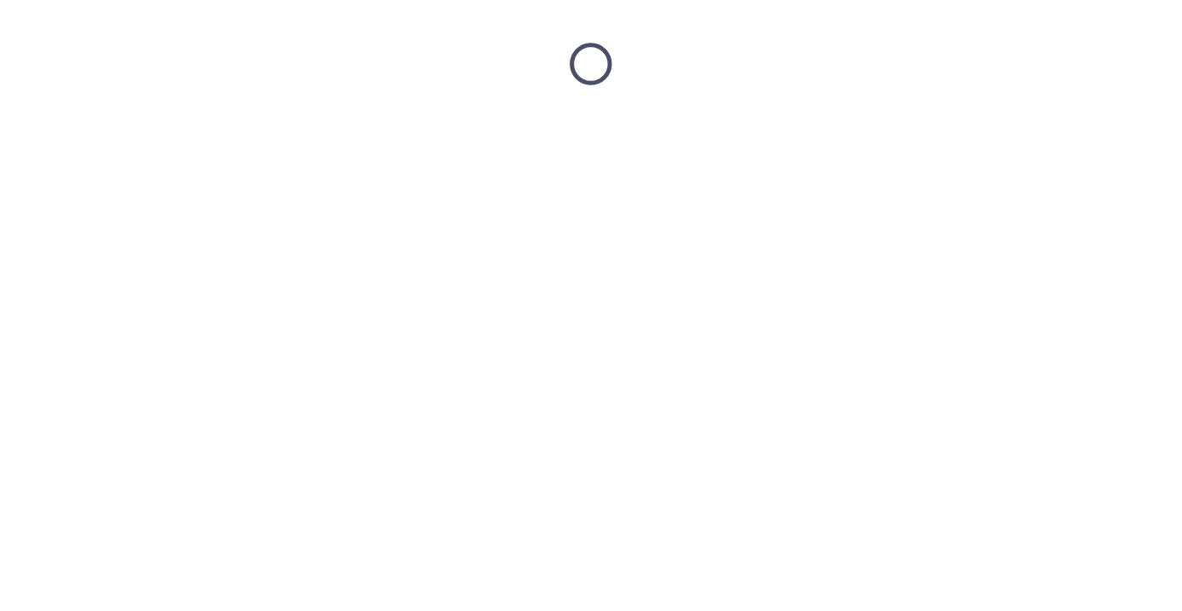
scroll to position [0, 0]
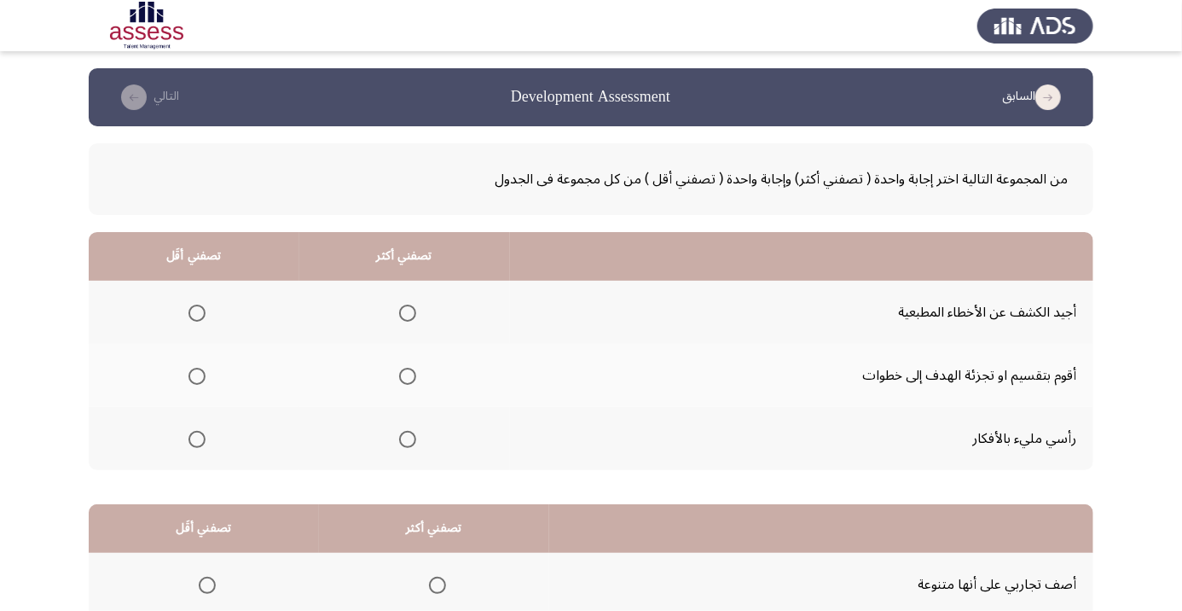
click at [407, 443] on span "Select an option" at bounding box center [407, 439] width 17 height 17
click at [407, 443] on input "Select an option" at bounding box center [407, 439] width 17 height 17
click at [197, 313] on span "Select an option" at bounding box center [197, 313] width 0 height 0
click at [197, 312] on input "Select an option" at bounding box center [197, 313] width 17 height 17
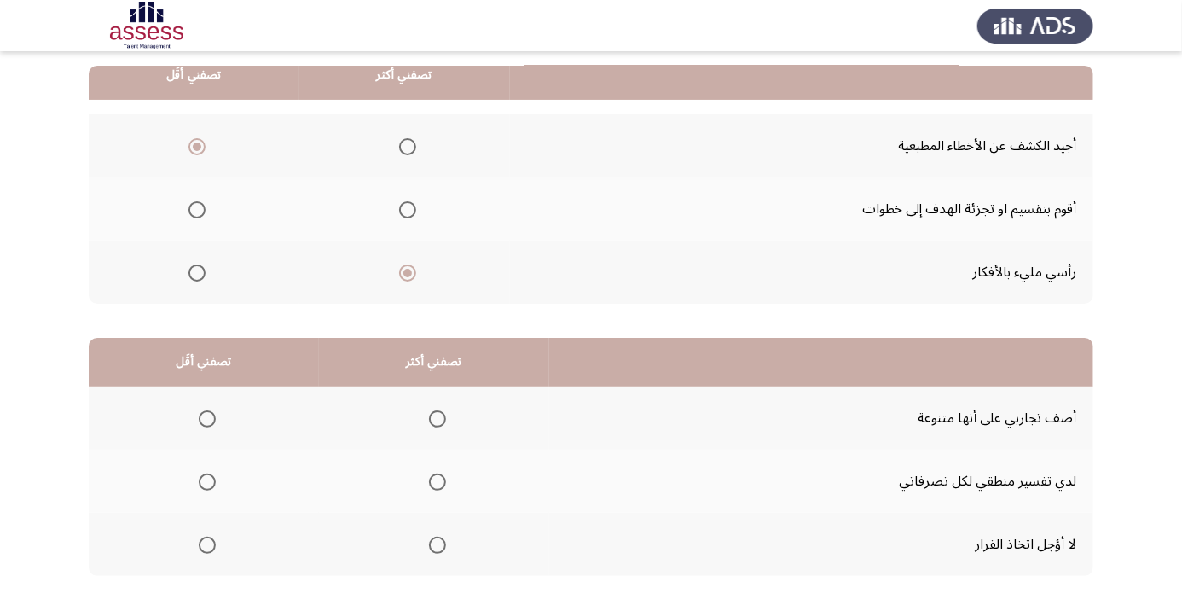
scroll to position [167, 0]
click at [207, 544] on span "Select an option" at bounding box center [207, 544] width 0 height 0
click at [207, 542] on input "Select an option" at bounding box center [207, 544] width 17 height 17
click at [440, 479] on span "Select an option" at bounding box center [437, 481] width 17 height 17
click at [440, 479] on input "Select an option" at bounding box center [437, 481] width 17 height 17
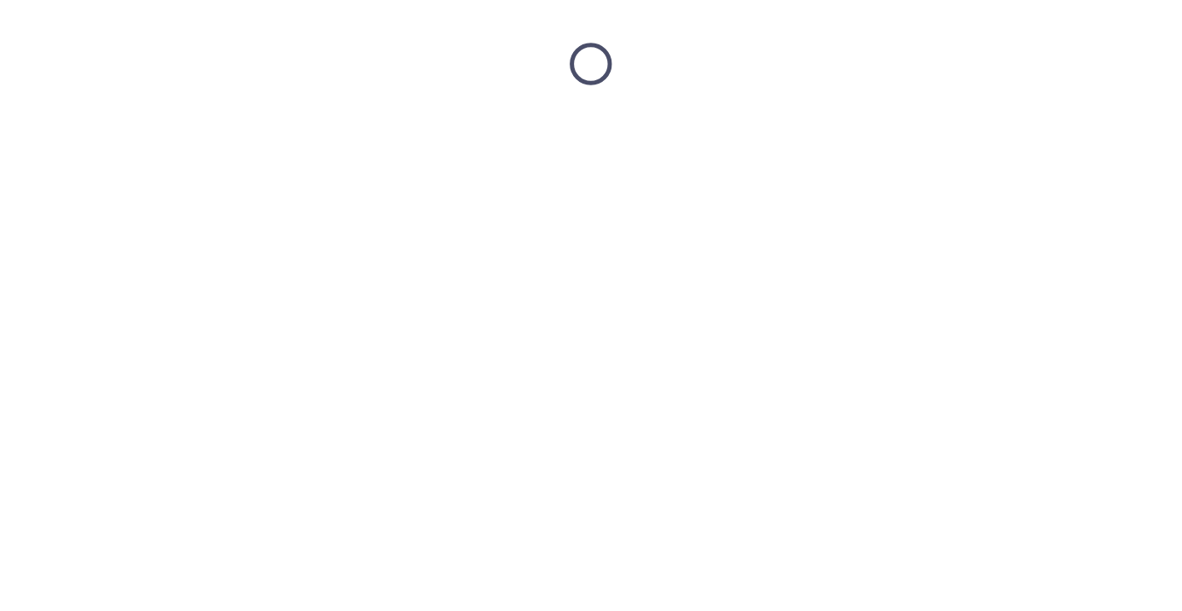
scroll to position [0, 0]
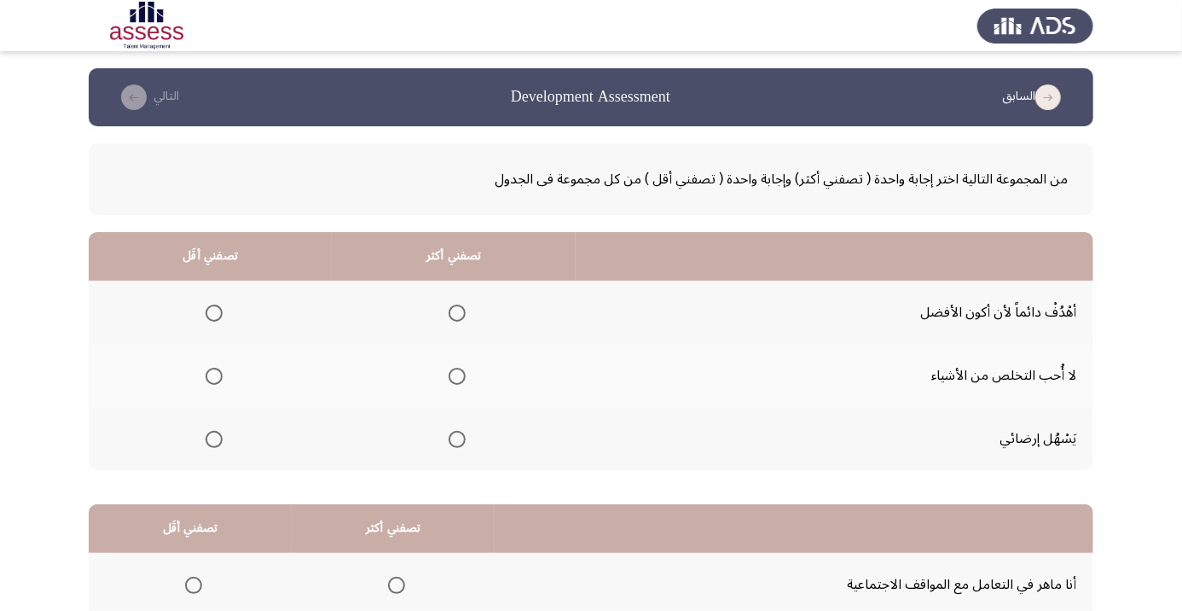
click at [457, 313] on span "Select an option" at bounding box center [457, 313] width 0 height 0
click at [460, 312] on input "Select an option" at bounding box center [457, 313] width 17 height 17
click at [214, 375] on span "Select an option" at bounding box center [214, 376] width 17 height 17
click at [214, 375] on input "Select an option" at bounding box center [214, 376] width 17 height 17
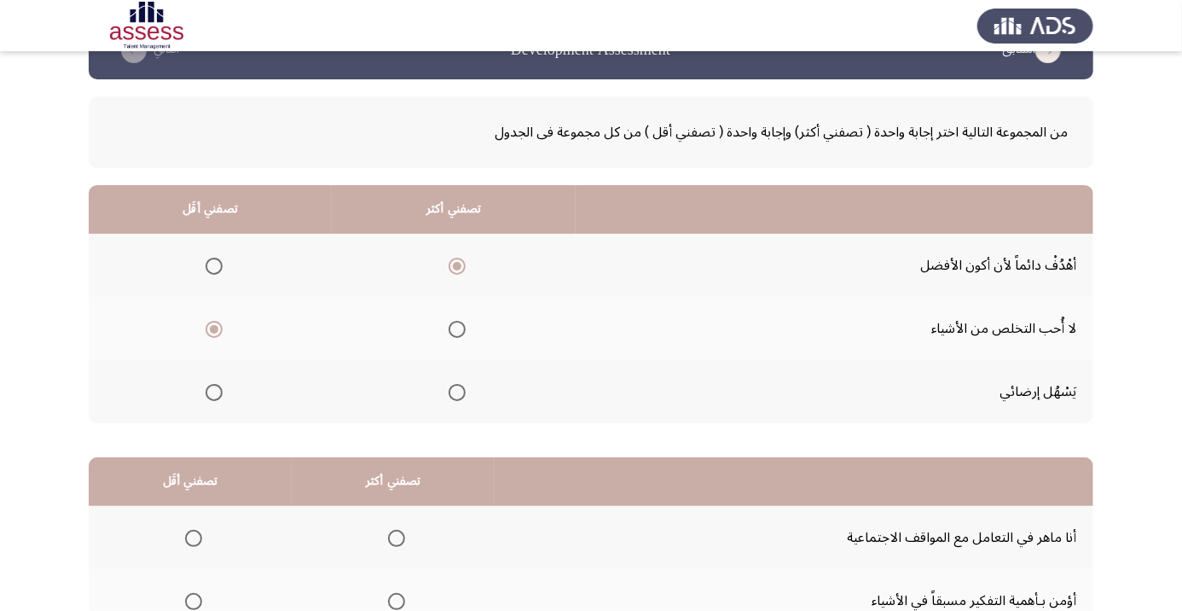
scroll to position [167, 0]
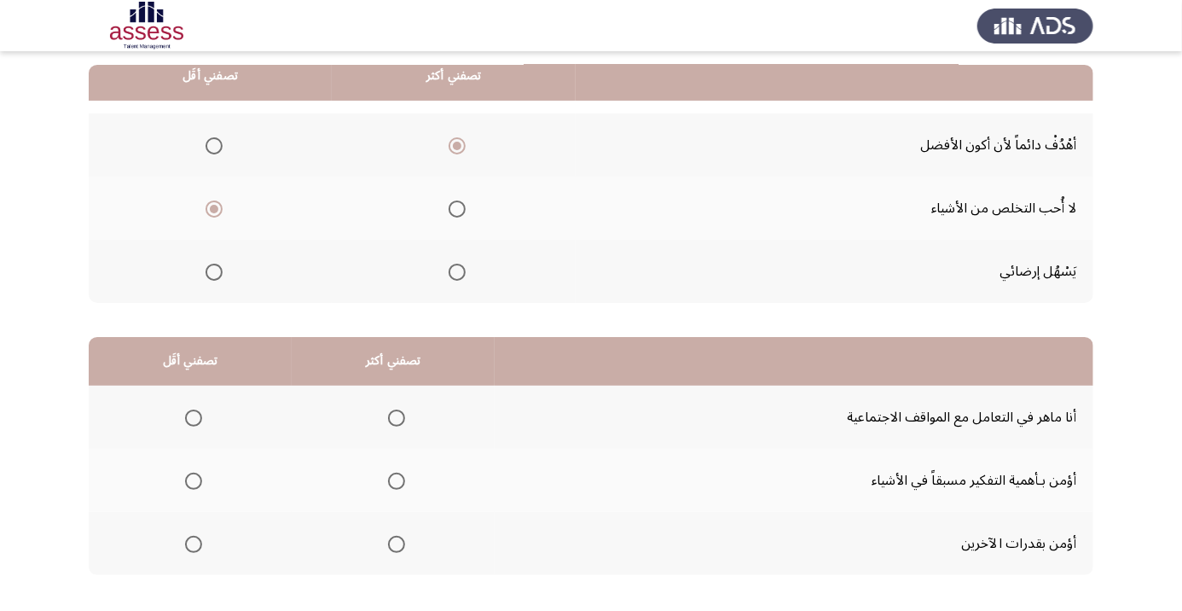
click at [389, 481] on span "Select an option" at bounding box center [396, 481] width 17 height 17
click at [389, 481] on input "Select an option" at bounding box center [396, 481] width 17 height 17
click at [194, 418] on span "Select an option" at bounding box center [194, 418] width 0 height 0
click at [194, 416] on input "Select an option" at bounding box center [193, 417] width 17 height 17
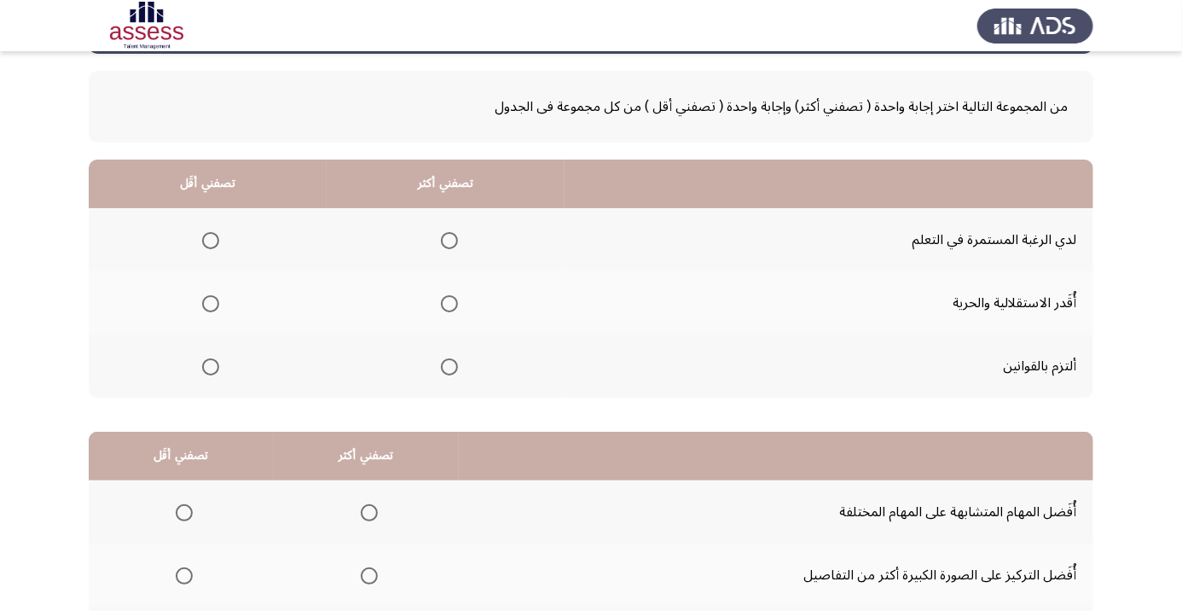
scroll to position [0, 0]
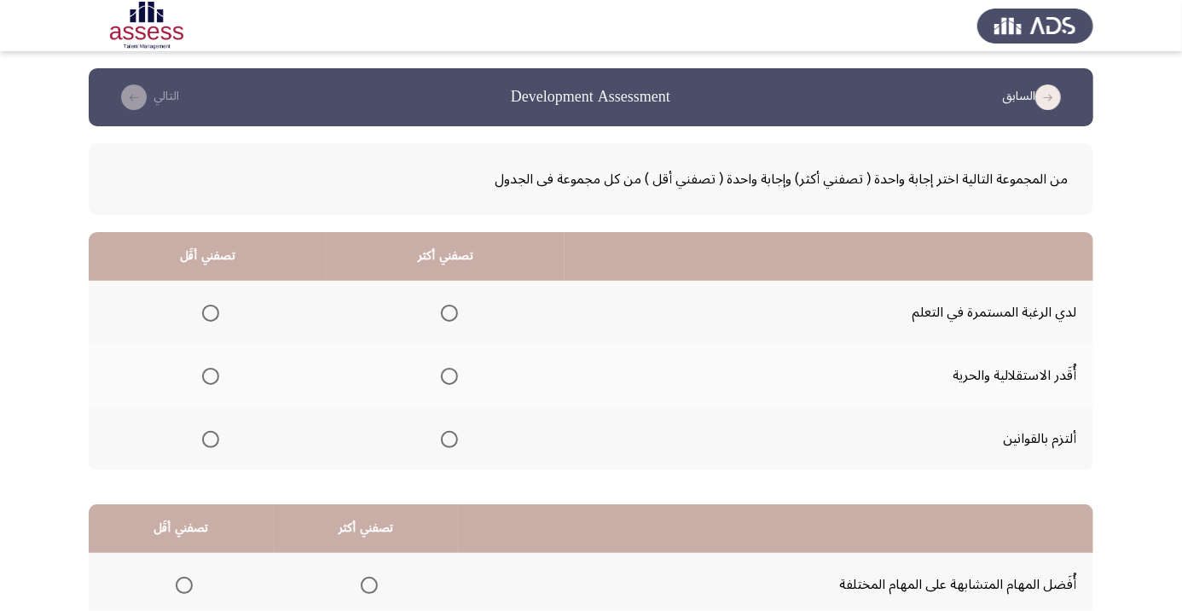
click at [462, 283] on th at bounding box center [446, 312] width 238 height 63
click at [451, 307] on span "Select an option" at bounding box center [449, 313] width 17 height 17
click at [451, 307] on input "Select an option" at bounding box center [449, 313] width 17 height 17
click at [205, 374] on span "Select an option" at bounding box center [210, 376] width 17 height 17
click at [205, 374] on input "Select an option" at bounding box center [210, 376] width 17 height 17
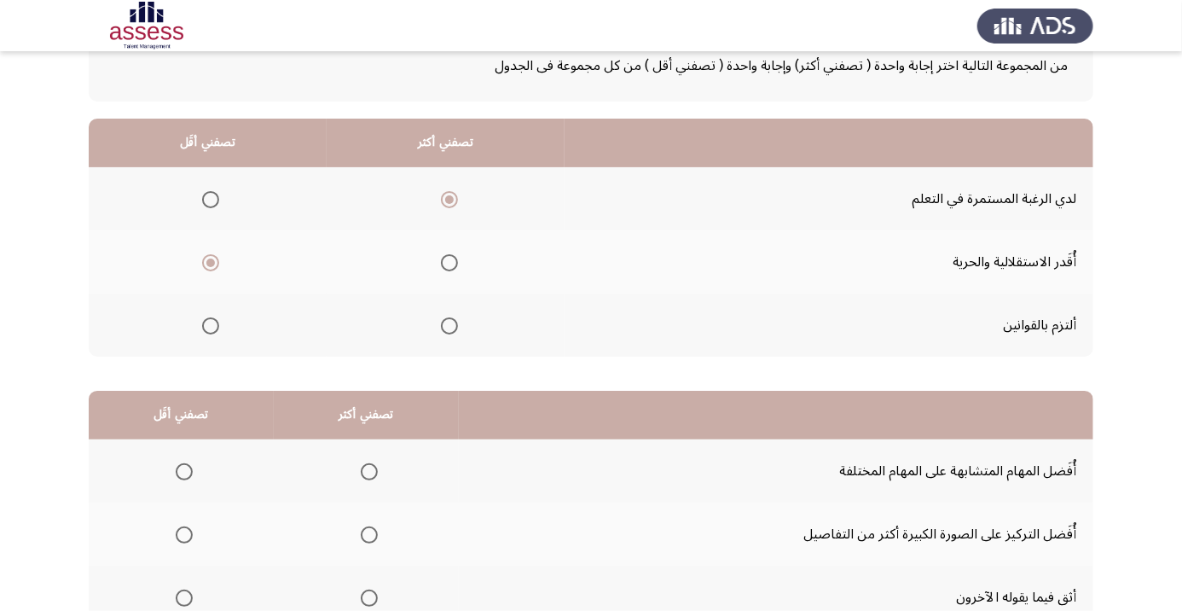
scroll to position [117, 0]
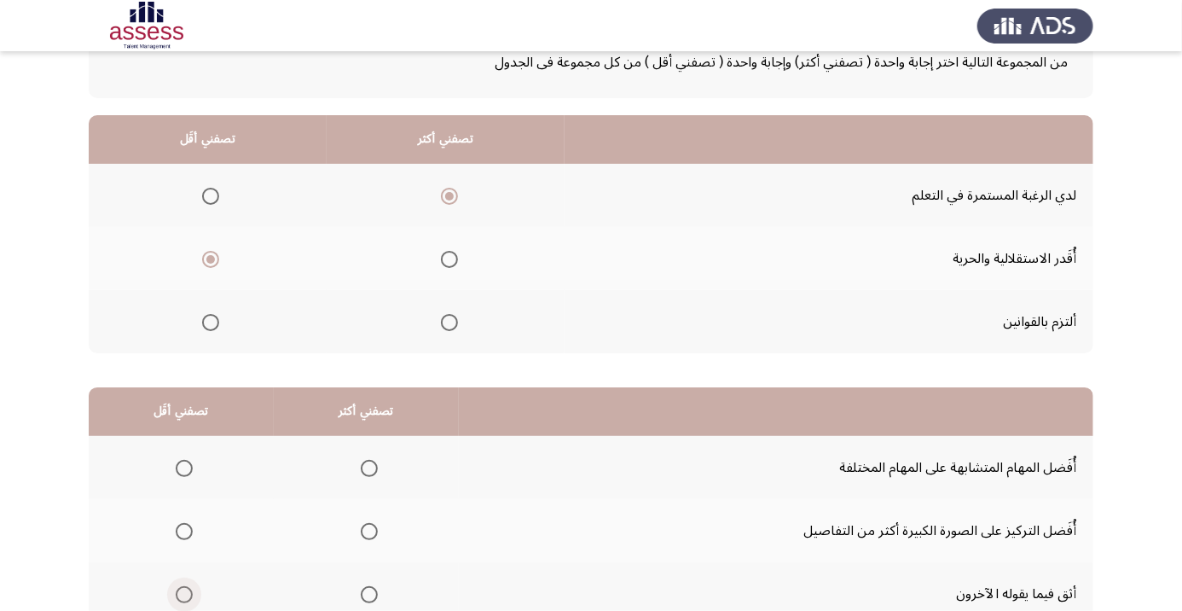
click at [184, 595] on span "Select an option" at bounding box center [184, 595] width 0 height 0
click at [184, 593] on input "Select an option" at bounding box center [184, 594] width 17 height 17
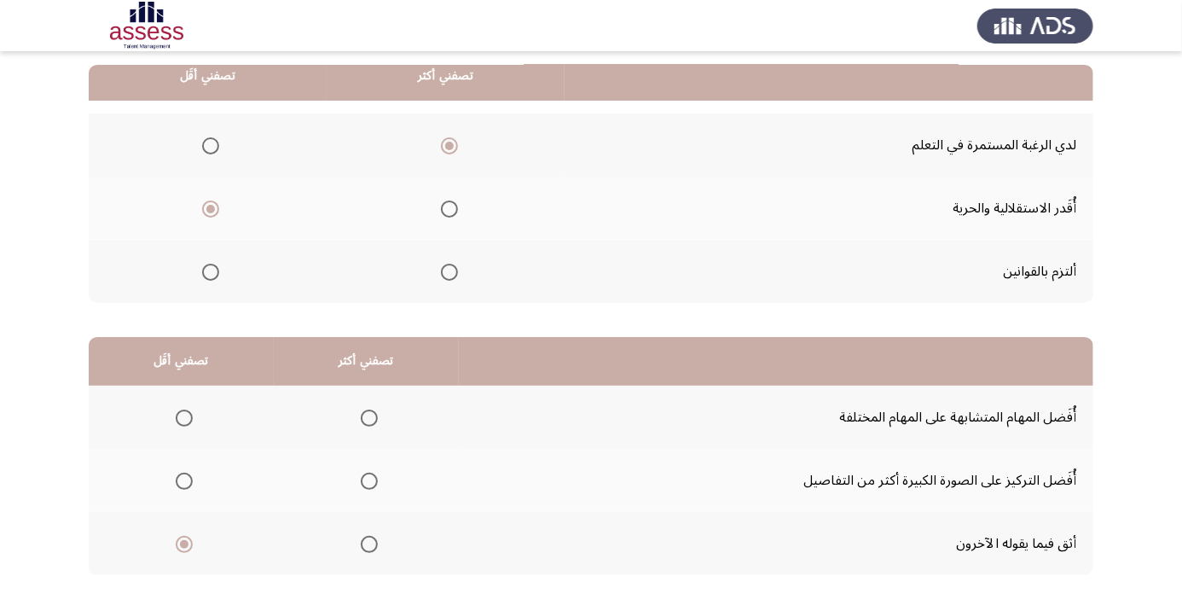
click at [369, 481] on span "Select an option" at bounding box center [369, 481] width 0 height 0
click at [371, 479] on input "Select an option" at bounding box center [369, 481] width 17 height 17
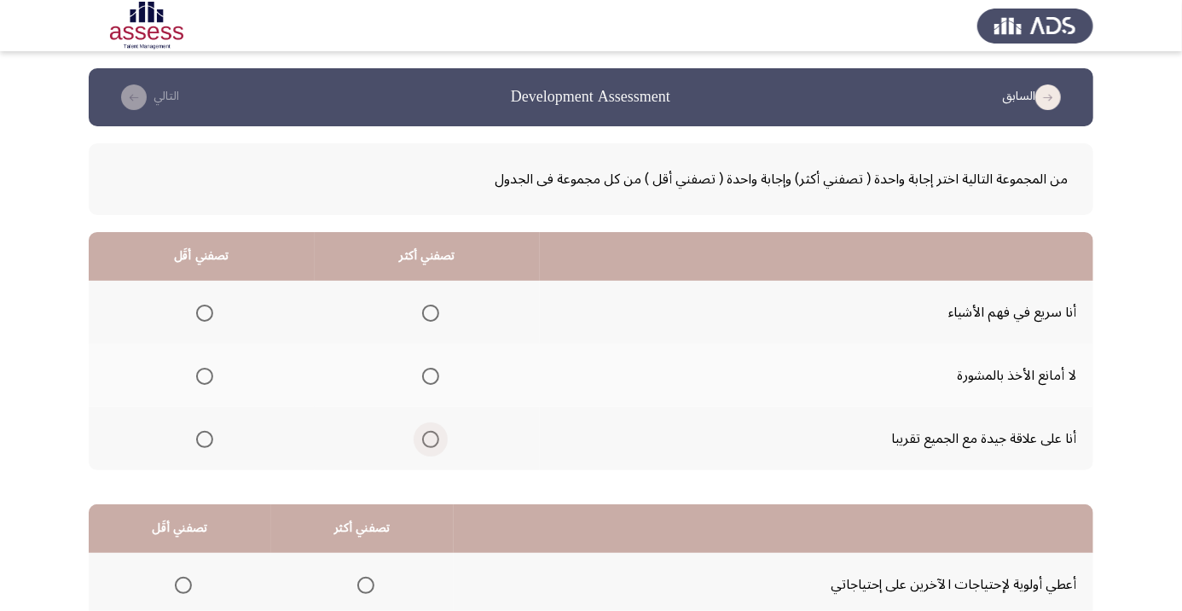
click at [431, 439] on span "Select an option" at bounding box center [431, 439] width 0 height 0
click at [430, 438] on input "Select an option" at bounding box center [430, 439] width 17 height 17
click at [433, 369] on span "Select an option" at bounding box center [430, 376] width 17 height 17
click at [433, 369] on input "Select an option" at bounding box center [430, 376] width 17 height 17
click at [426, 444] on span "Select an option" at bounding box center [430, 439] width 17 height 17
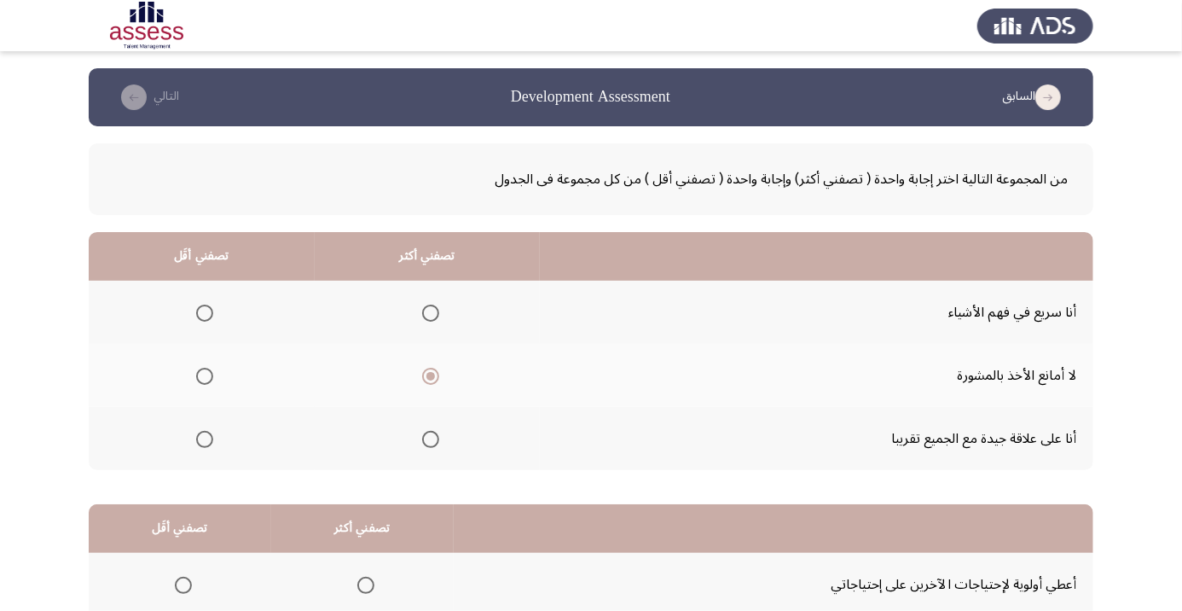
click at [426, 444] on input "Select an option" at bounding box center [430, 439] width 17 height 17
click at [204, 312] on span "Select an option" at bounding box center [204, 313] width 17 height 17
click at [204, 312] on input "Select an option" at bounding box center [204, 313] width 17 height 17
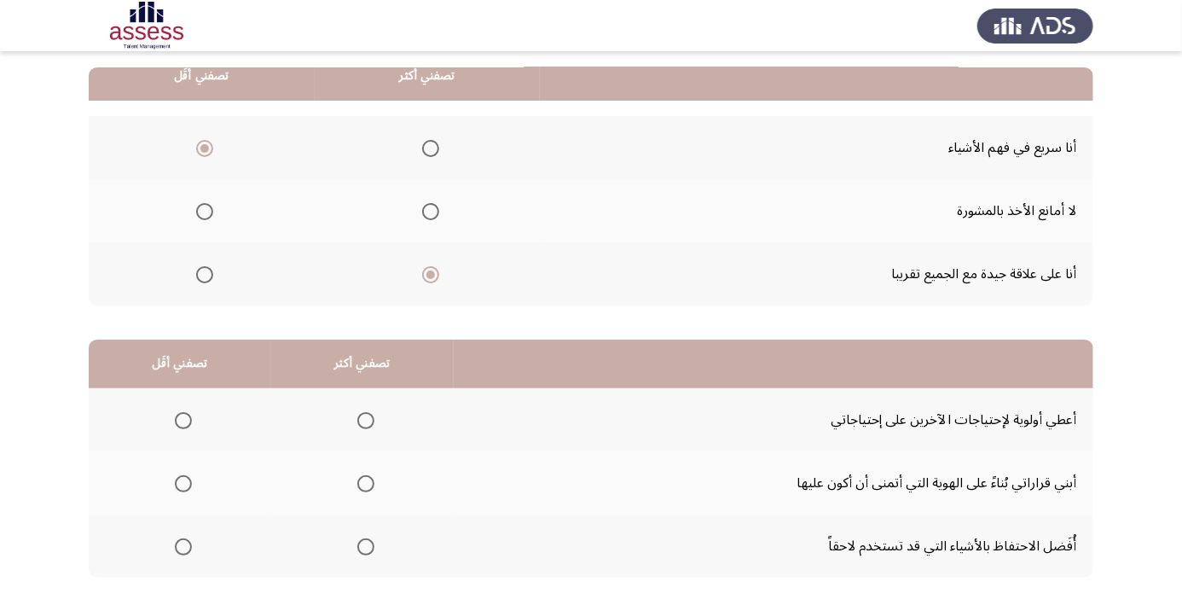
scroll to position [167, 0]
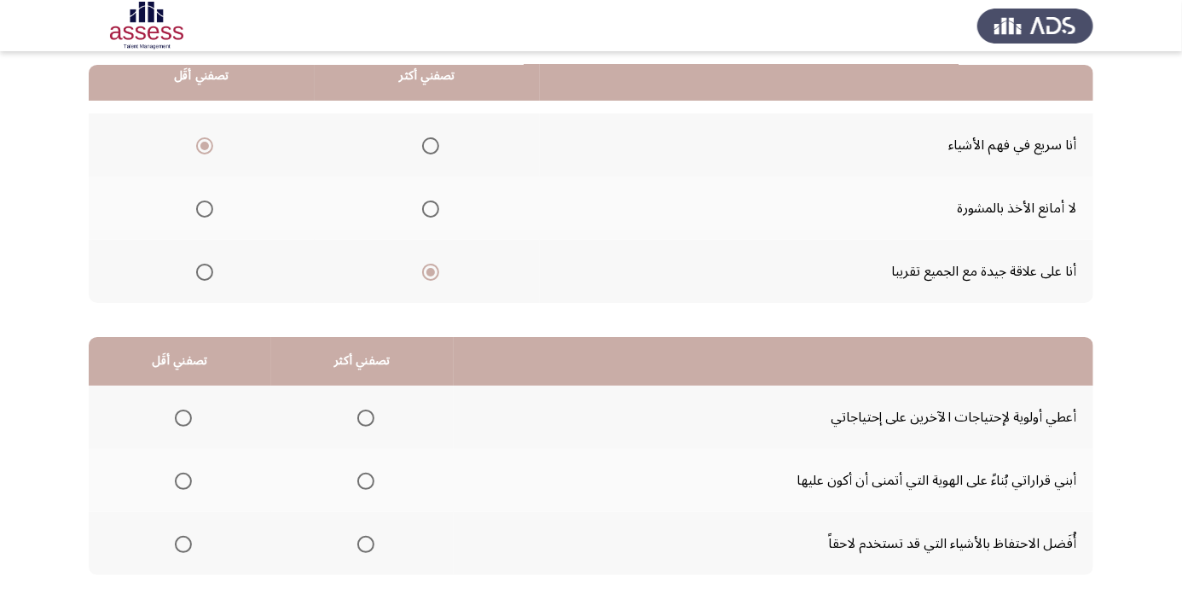
click at [362, 419] on span "Select an option" at bounding box center [365, 417] width 17 height 17
click at [362, 419] on input "Select an option" at bounding box center [365, 417] width 17 height 17
click at [180, 547] on span "Select an option" at bounding box center [183, 544] width 17 height 17
click at [180, 547] on input "Select an option" at bounding box center [183, 544] width 17 height 17
click at [123, 610] on html "السابق Development Assessment التالي من المجموعة التالية اختر إجابة واحدة ( تصف…" at bounding box center [591, 264] width 1182 height 862
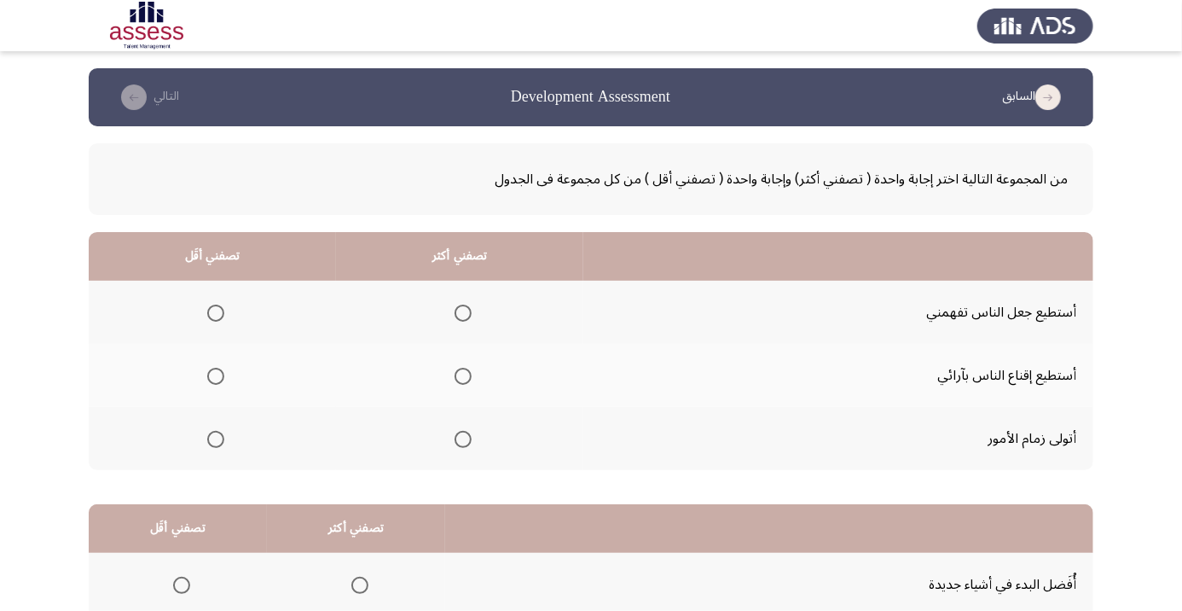
click at [464, 438] on span "Select an option" at bounding box center [463, 439] width 17 height 17
click at [464, 438] on input "Select an option" at bounding box center [463, 439] width 17 height 17
click at [216, 313] on span "Select an option" at bounding box center [216, 313] width 0 height 0
click at [216, 312] on input "Select an option" at bounding box center [215, 313] width 17 height 17
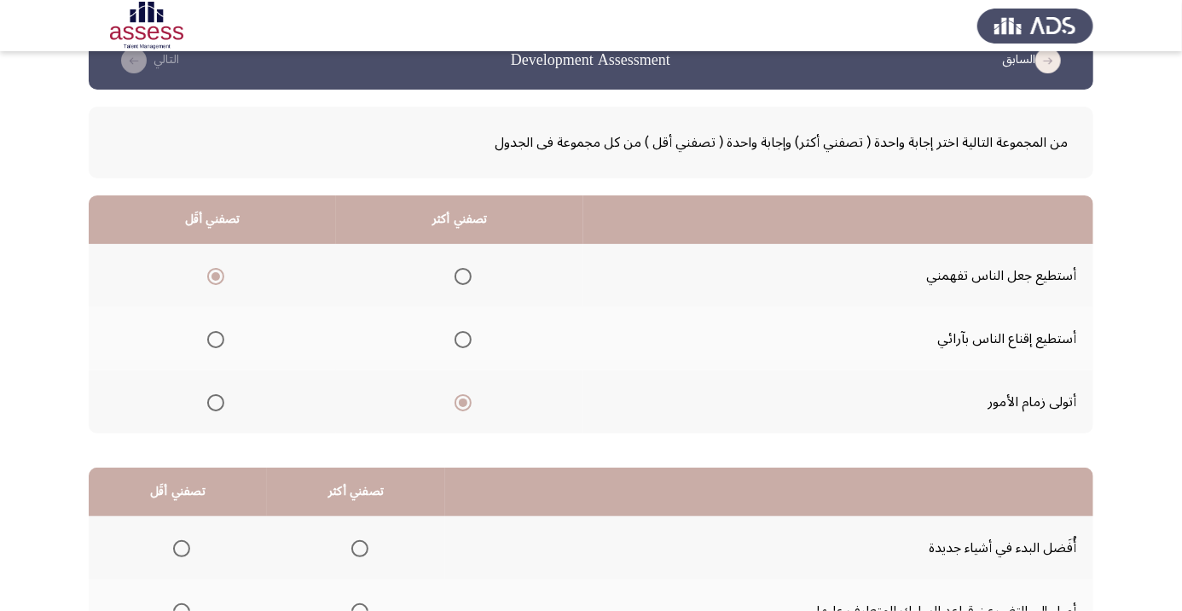
scroll to position [167, 0]
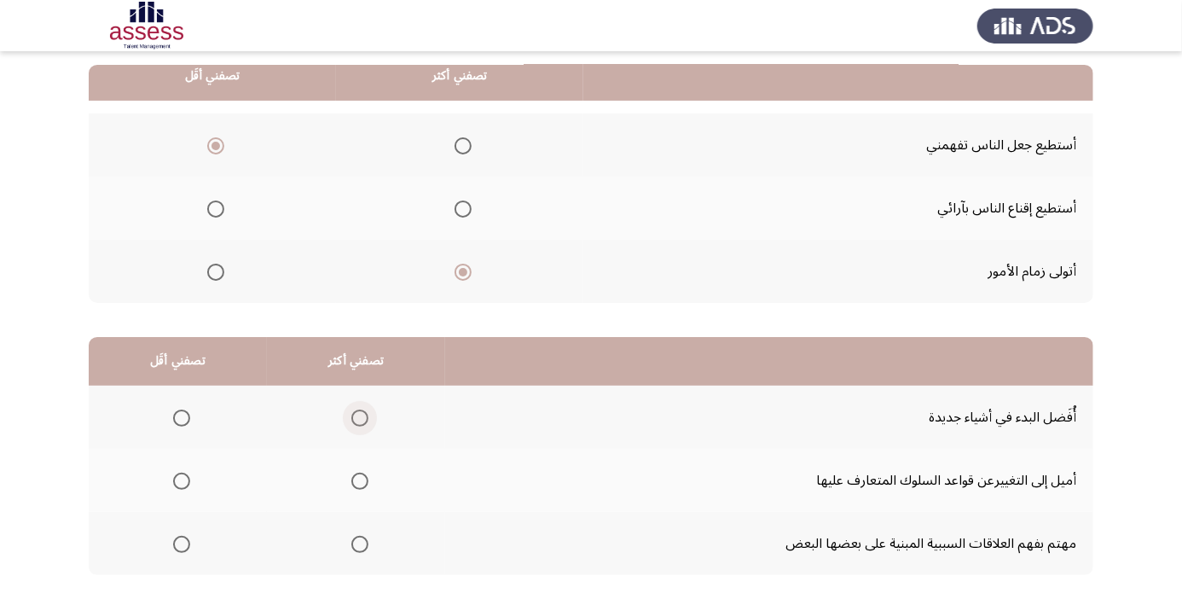
click at [360, 418] on span "Select an option" at bounding box center [360, 418] width 0 height 0
click at [359, 416] on input "Select an option" at bounding box center [359, 417] width 17 height 17
click at [181, 481] on span "Select an option" at bounding box center [181, 481] width 0 height 0
click at [181, 479] on input "Select an option" at bounding box center [181, 481] width 17 height 17
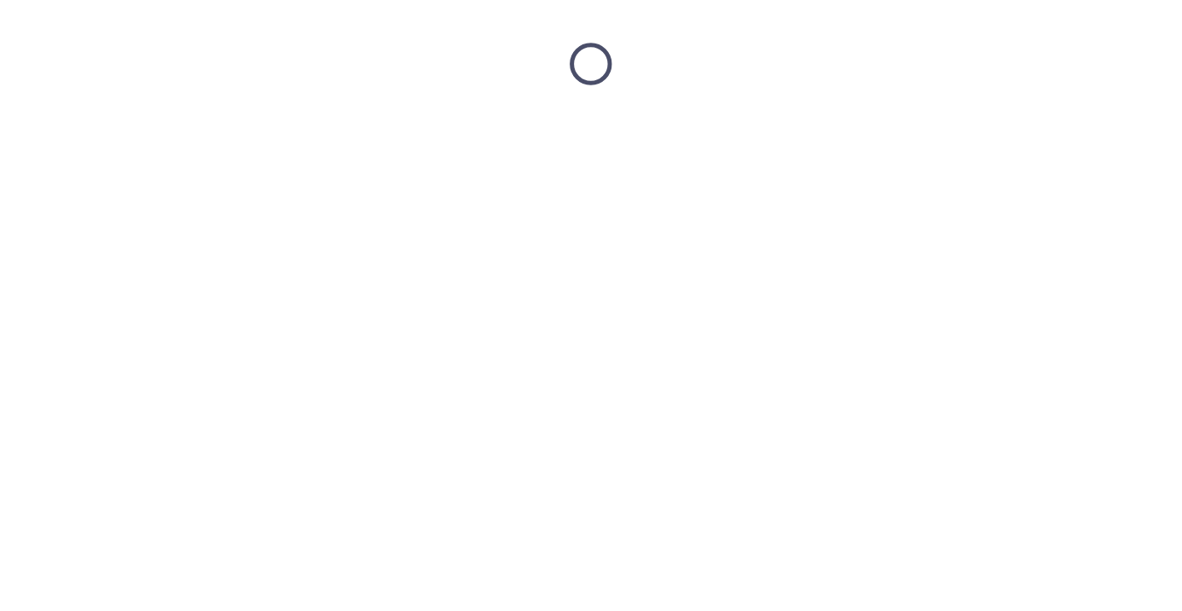
scroll to position [0, 0]
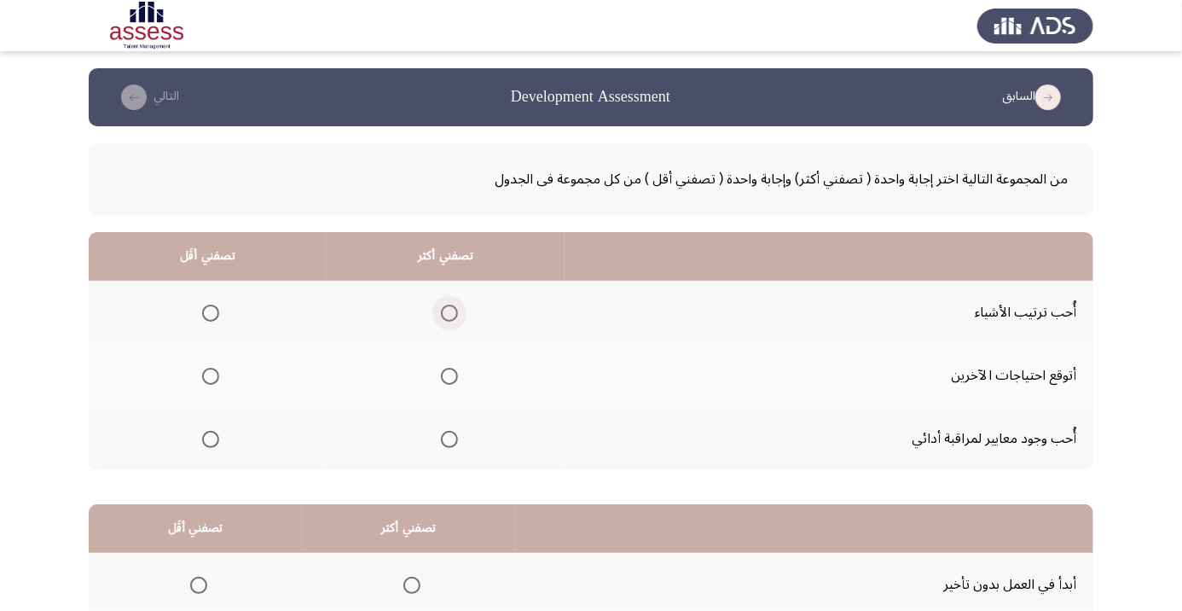
click at [449, 313] on span "Select an option" at bounding box center [449, 313] width 0 height 0
click at [449, 312] on input "Select an option" at bounding box center [449, 313] width 17 height 17
click at [206, 446] on span "Select an option" at bounding box center [210, 439] width 17 height 17
click at [206, 446] on input "Select an option" at bounding box center [210, 439] width 17 height 17
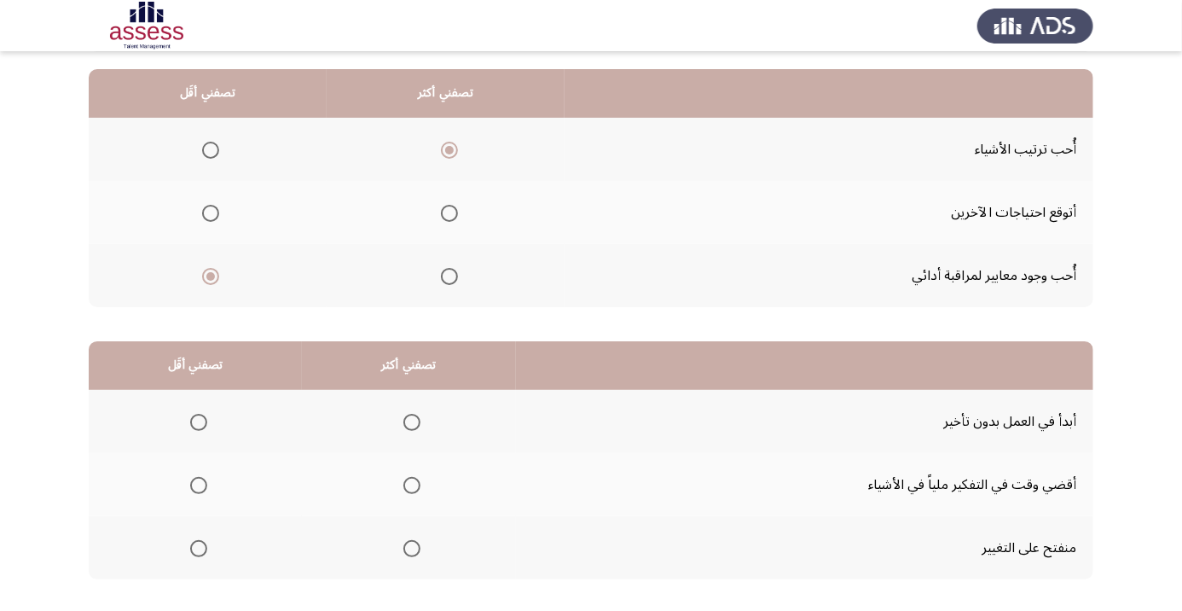
scroll to position [164, 0]
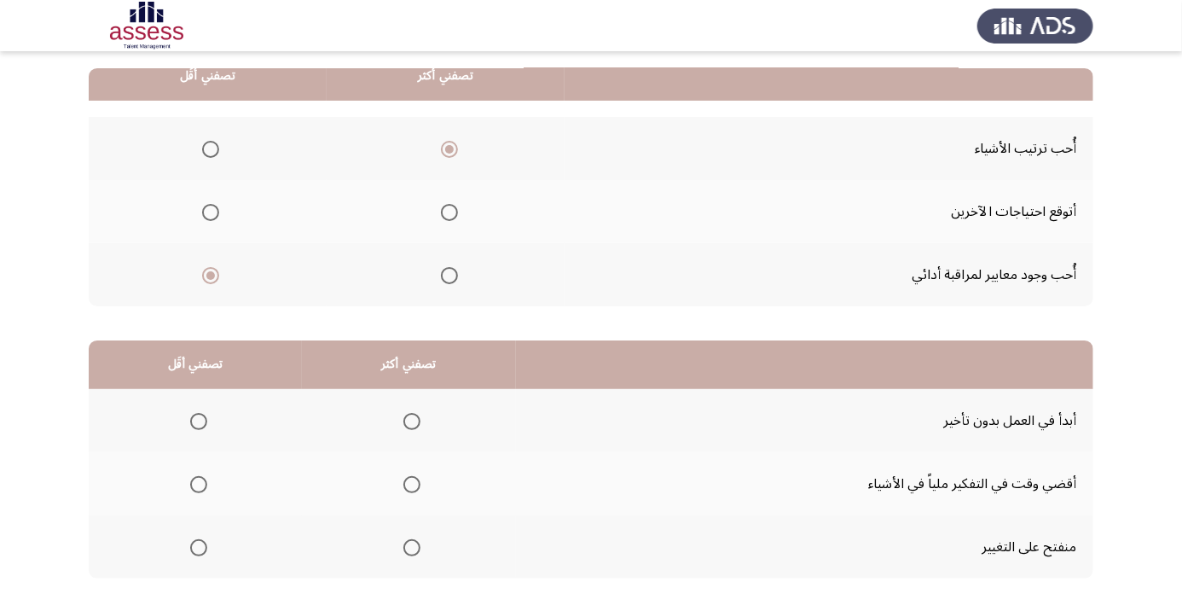
click at [412, 421] on span "Select an option" at bounding box center [412, 421] width 0 height 0
click at [414, 419] on input "Select an option" at bounding box center [411, 421] width 17 height 17
click at [192, 486] on span "Select an option" at bounding box center [198, 484] width 17 height 17
click at [192, 486] on input "Select an option" at bounding box center [198, 484] width 17 height 17
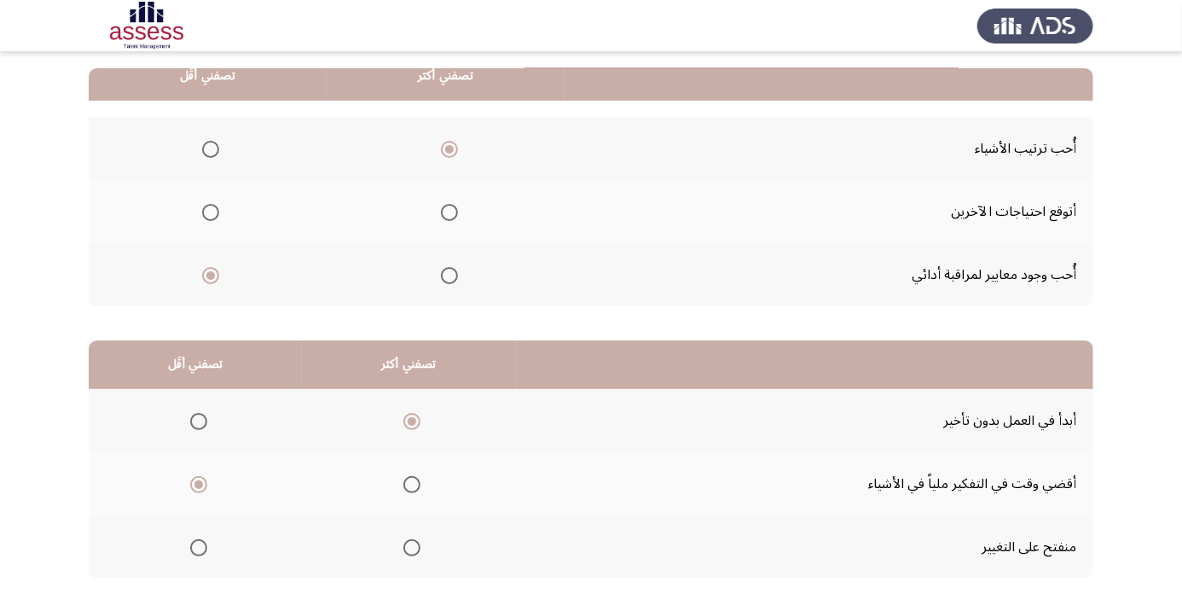
scroll to position [0, 0]
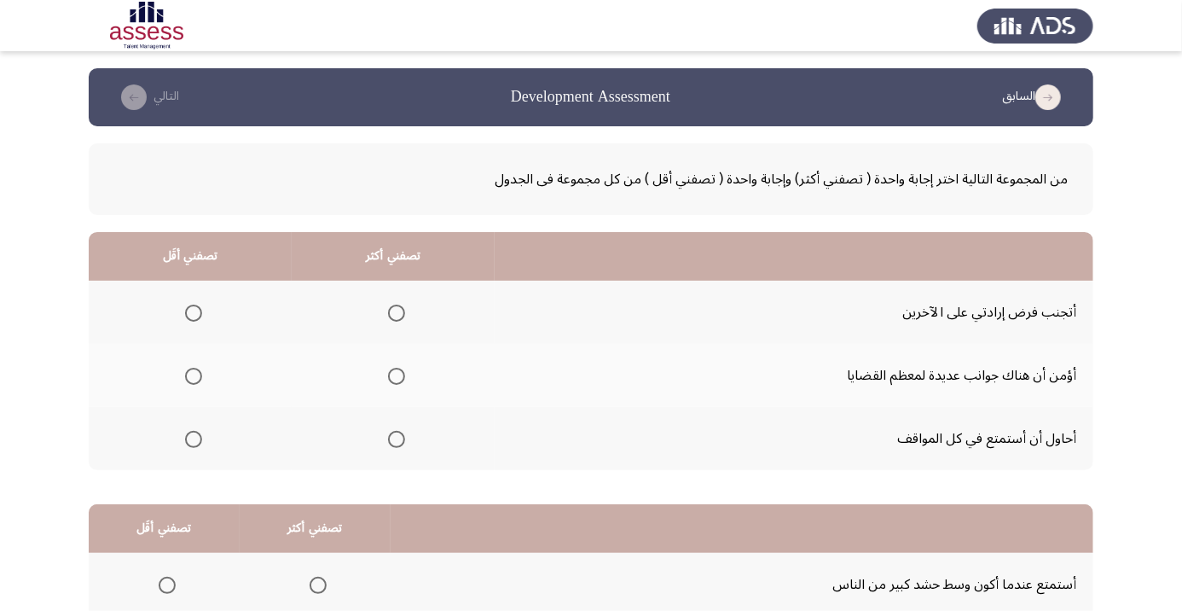
click at [391, 312] on span "Select an option" at bounding box center [396, 313] width 17 height 17
click at [391, 312] on input "Select an option" at bounding box center [396, 313] width 17 height 17
click at [194, 439] on span "Select an option" at bounding box center [194, 439] width 0 height 0
click at [193, 438] on input "Select an option" at bounding box center [193, 439] width 17 height 17
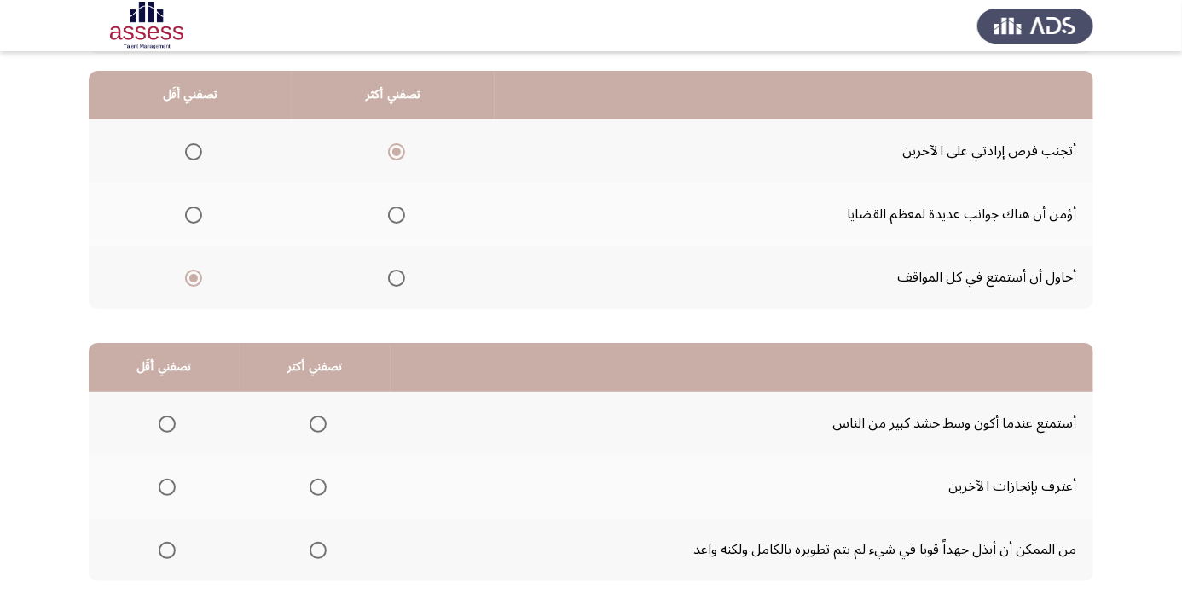
scroll to position [167, 0]
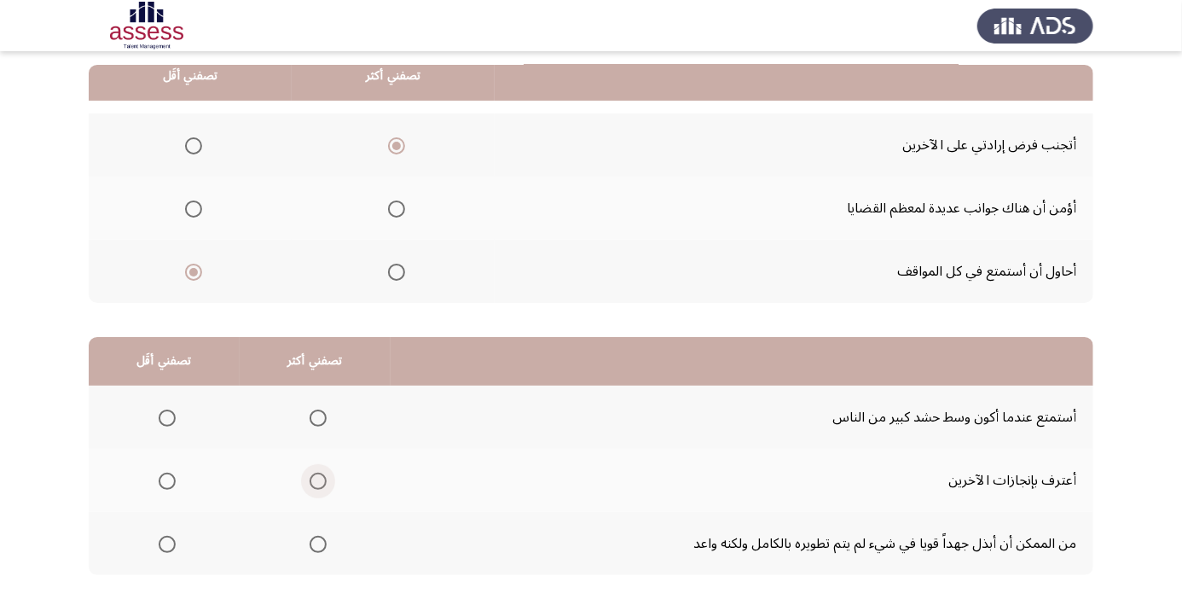
click at [318, 481] on span "Select an option" at bounding box center [318, 481] width 0 height 0
click at [318, 479] on input "Select an option" at bounding box center [318, 481] width 17 height 17
click at [167, 418] on span "Select an option" at bounding box center [167, 418] width 0 height 0
click at [167, 416] on input "Select an option" at bounding box center [167, 417] width 17 height 17
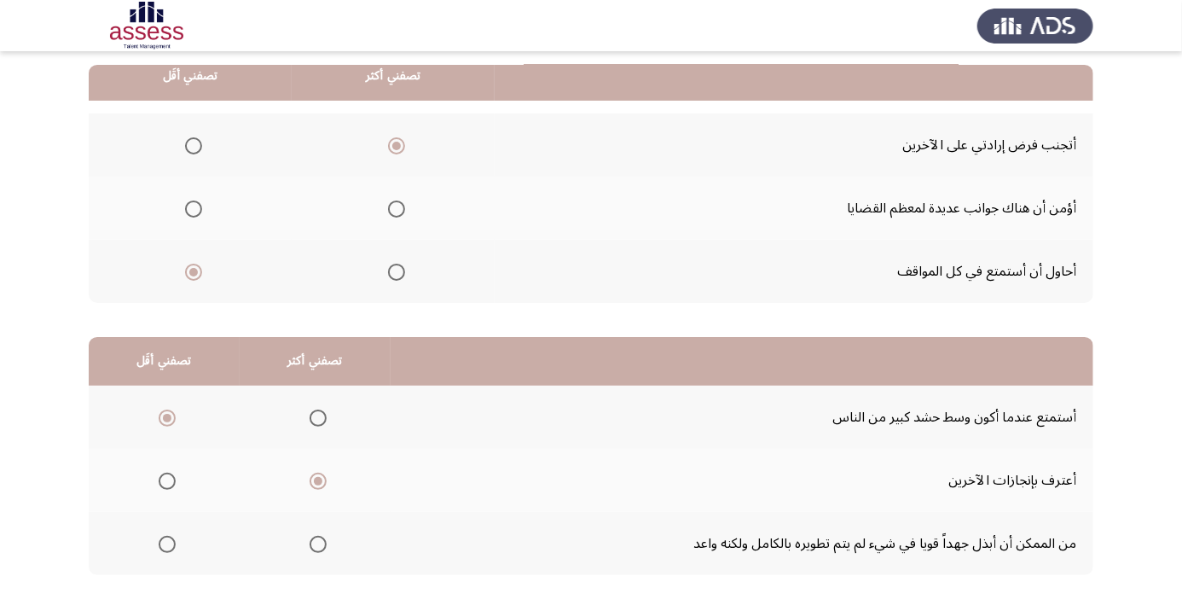
scroll to position [0, 0]
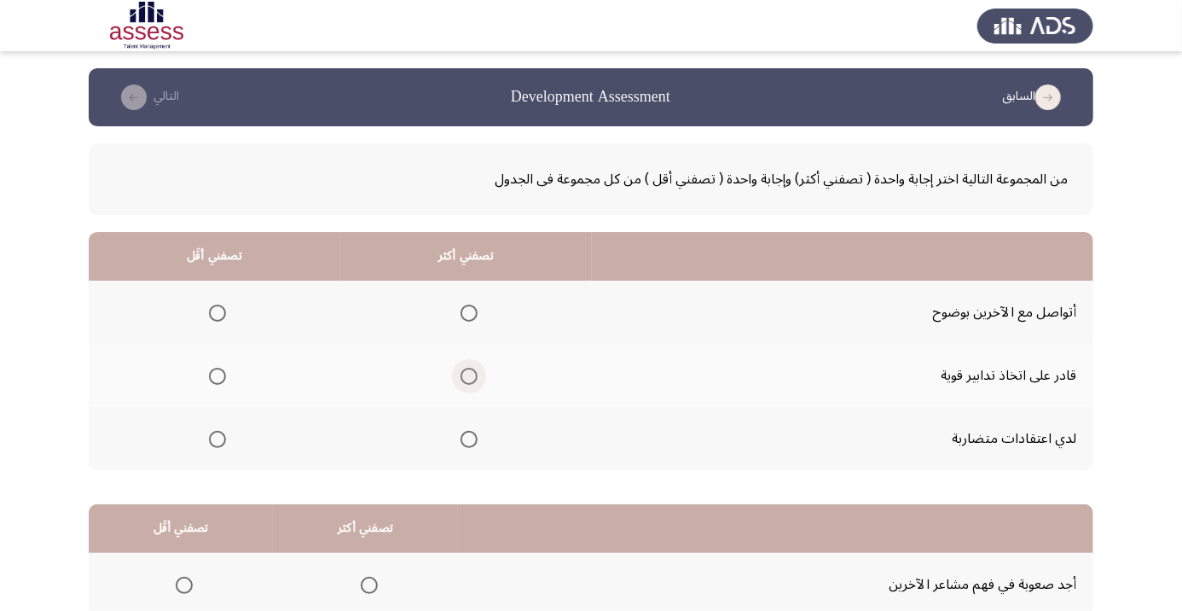
click at [469, 376] on span "Select an option" at bounding box center [469, 376] width 0 height 0
click at [471, 375] on input "Select an option" at bounding box center [469, 376] width 17 height 17
click at [212, 439] on span "Select an option" at bounding box center [217, 439] width 17 height 17
click at [212, 439] on input "Select an option" at bounding box center [217, 439] width 17 height 17
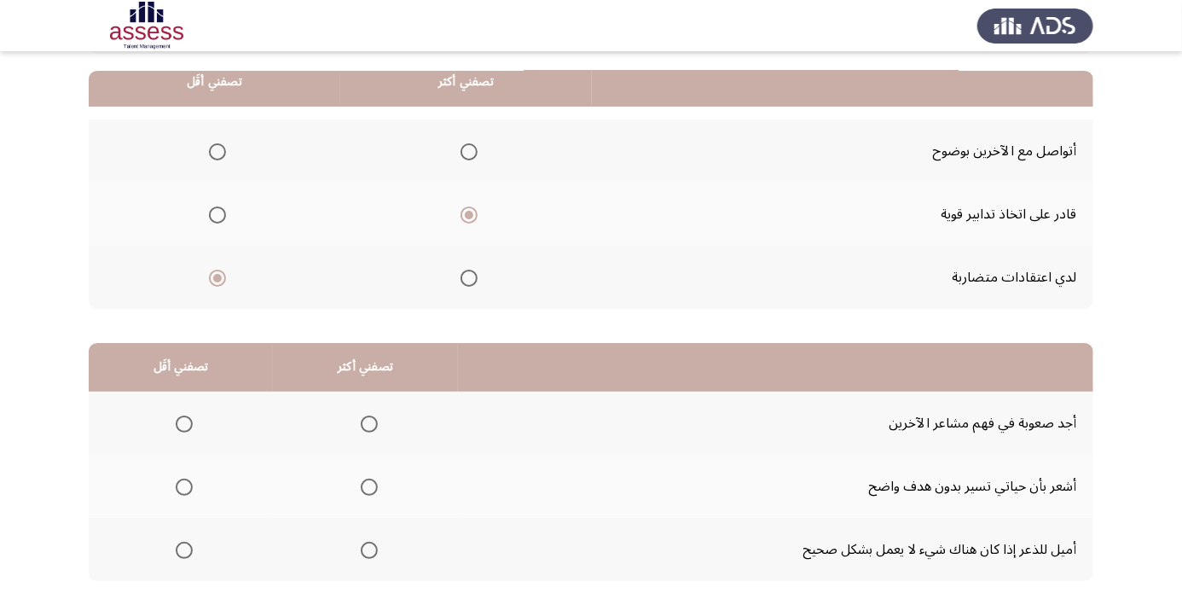
scroll to position [167, 0]
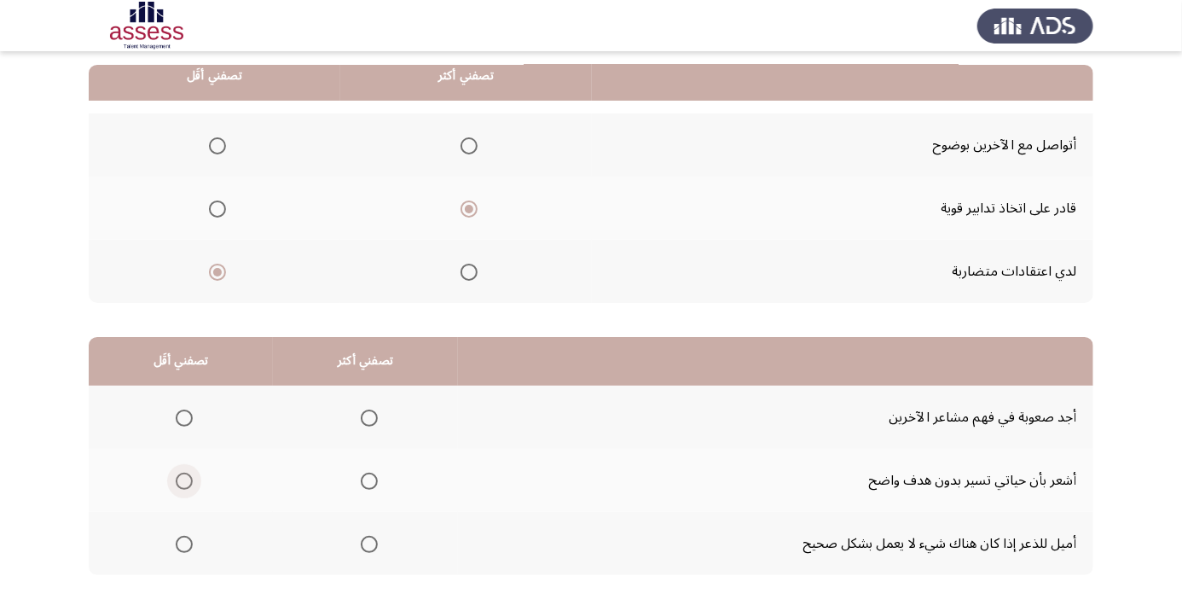
click at [181, 484] on span "Select an option" at bounding box center [184, 481] width 17 height 17
click at [181, 484] on input "Select an option" at bounding box center [184, 481] width 17 height 17
click at [355, 560] on th at bounding box center [365, 543] width 185 height 63
click at [375, 548] on span "Select an option" at bounding box center [369, 544] width 17 height 17
click at [375, 548] on input "Select an option" at bounding box center [369, 544] width 17 height 17
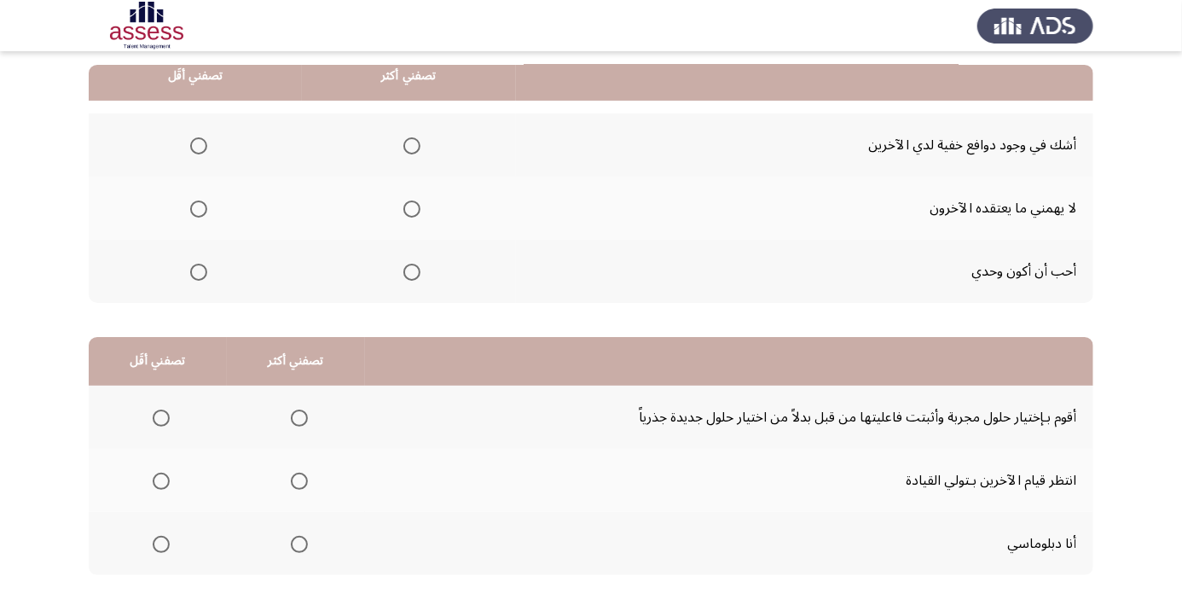
click at [412, 209] on span "Select an option" at bounding box center [412, 209] width 0 height 0
click at [412, 207] on input "Select an option" at bounding box center [411, 208] width 17 height 17
click at [184, 276] on label "Select an option" at bounding box center [195, 272] width 24 height 17
click at [190, 276] on input "Select an option" at bounding box center [198, 272] width 17 height 17
click at [199, 146] on span "Select an option" at bounding box center [199, 146] width 0 height 0
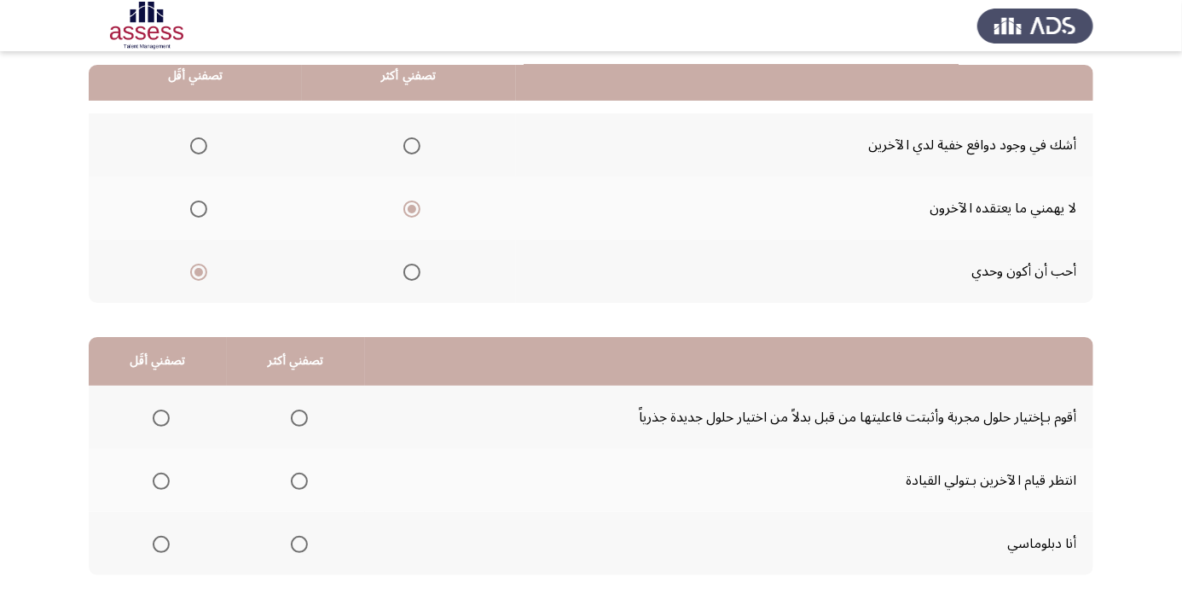
click at [198, 144] on input "Select an option" at bounding box center [198, 145] width 17 height 17
click at [160, 479] on span "Select an option" at bounding box center [161, 481] width 17 height 17
click at [160, 479] on input "Select an option" at bounding box center [161, 481] width 17 height 17
click at [298, 416] on span "Select an option" at bounding box center [299, 417] width 17 height 17
click at [298, 416] on input "Select an option" at bounding box center [299, 417] width 17 height 17
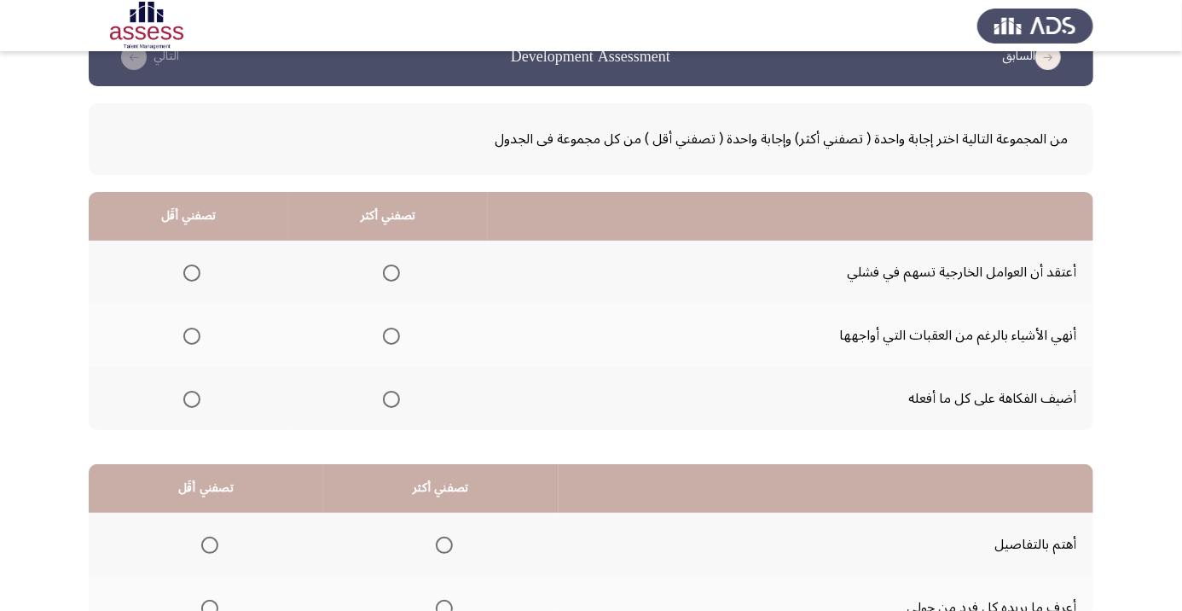
scroll to position [43, 0]
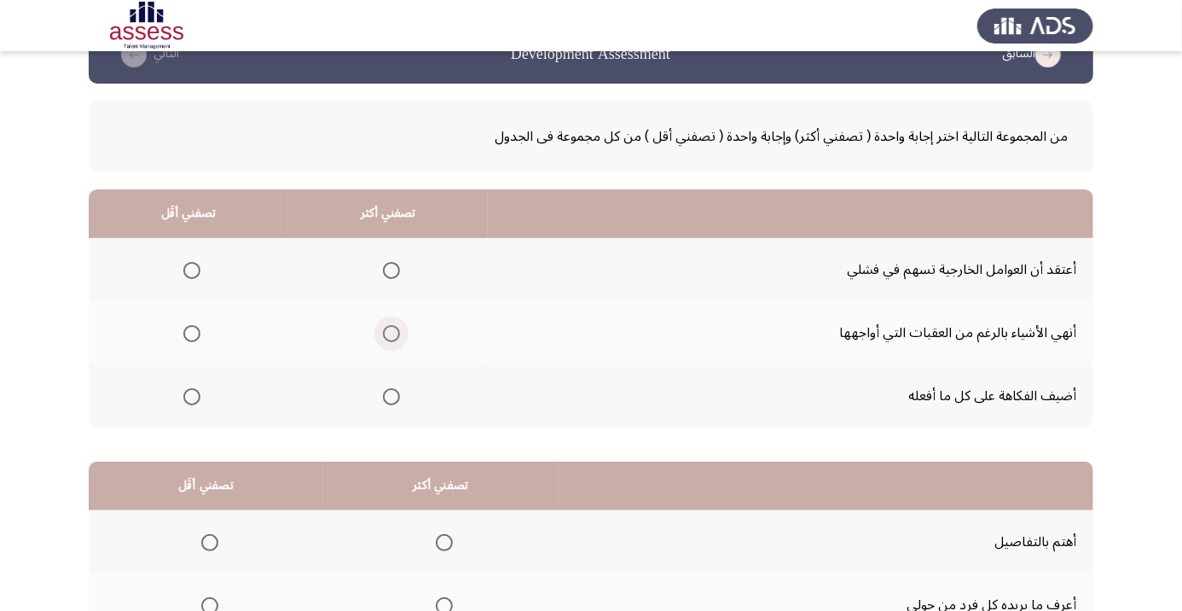
click at [392, 334] on span "Select an option" at bounding box center [392, 334] width 0 height 0
click at [394, 332] on input "Select an option" at bounding box center [391, 333] width 17 height 17
click at [192, 270] on span "Select an option" at bounding box center [192, 270] width 0 height 0
click at [192, 269] on input "Select an option" at bounding box center [191, 270] width 17 height 17
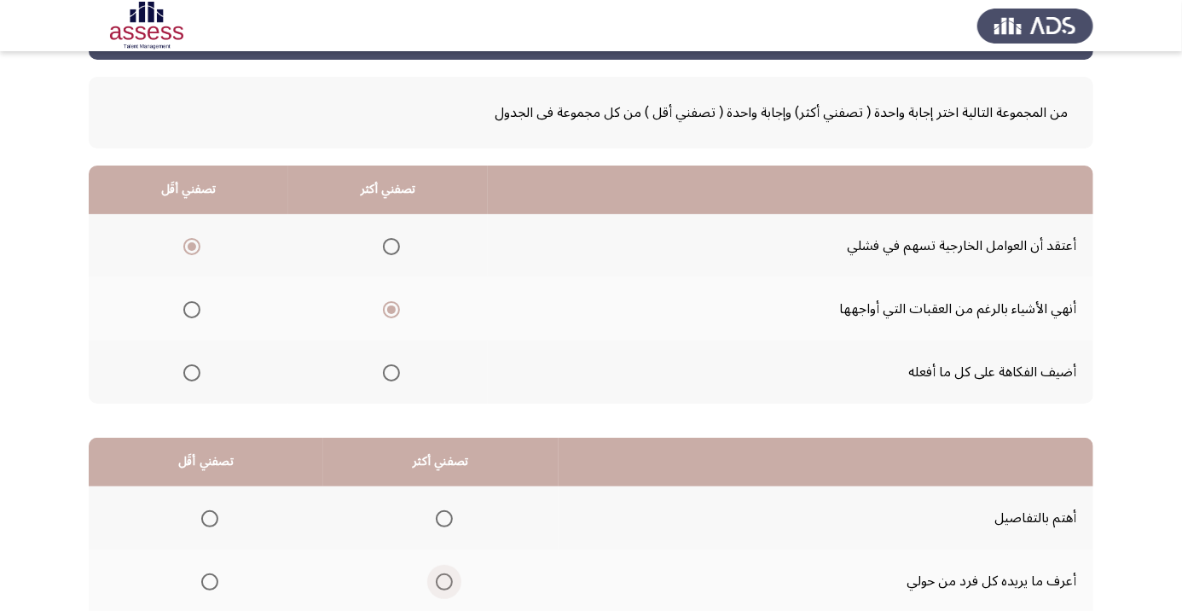
scroll to position [167, 0]
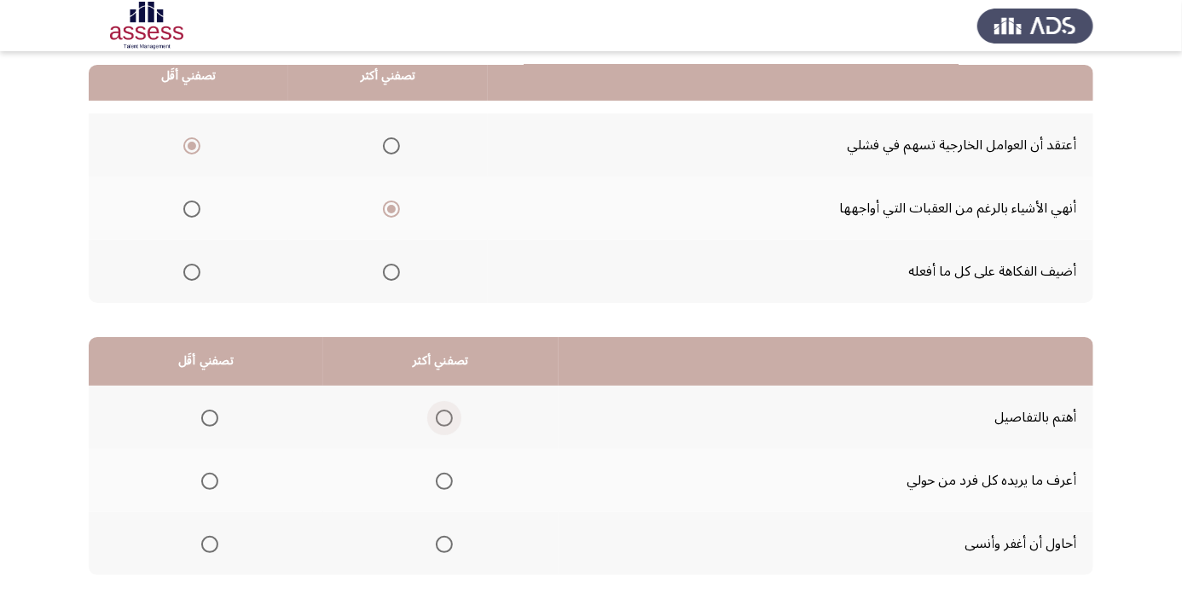
click at [444, 418] on span "Select an option" at bounding box center [444, 418] width 0 height 0
click at [447, 416] on input "Select an option" at bounding box center [444, 417] width 17 height 17
click at [205, 519] on th at bounding box center [206, 543] width 235 height 63
click at [210, 544] on span "Select an option" at bounding box center [210, 544] width 0 height 0
click at [210, 542] on input "Select an option" at bounding box center [209, 544] width 17 height 17
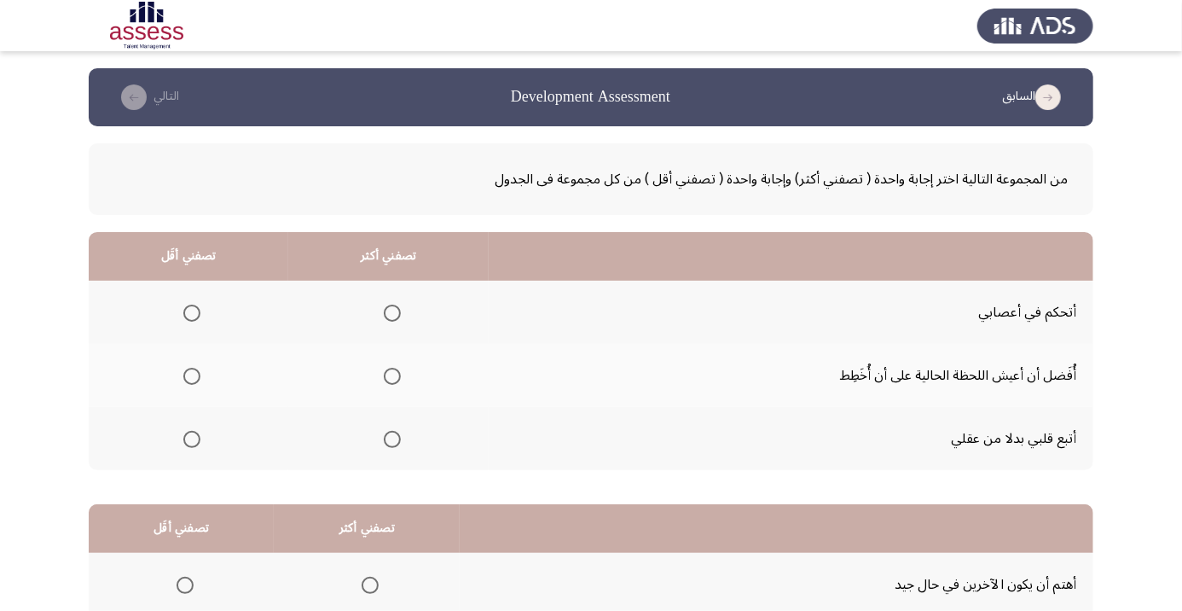
click at [384, 310] on span "Select an option" at bounding box center [392, 313] width 17 height 17
click at [384, 310] on input "Select an option" at bounding box center [392, 313] width 17 height 17
click at [190, 444] on span "Select an option" at bounding box center [191, 439] width 17 height 17
click at [190, 444] on input "Select an option" at bounding box center [191, 439] width 17 height 17
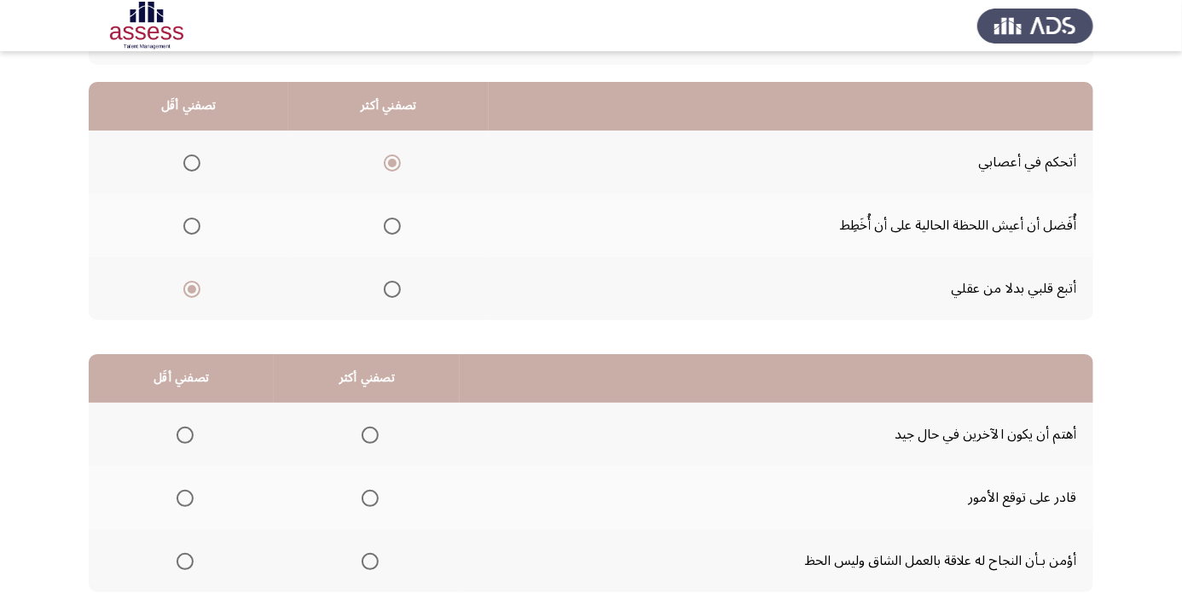
scroll to position [167, 0]
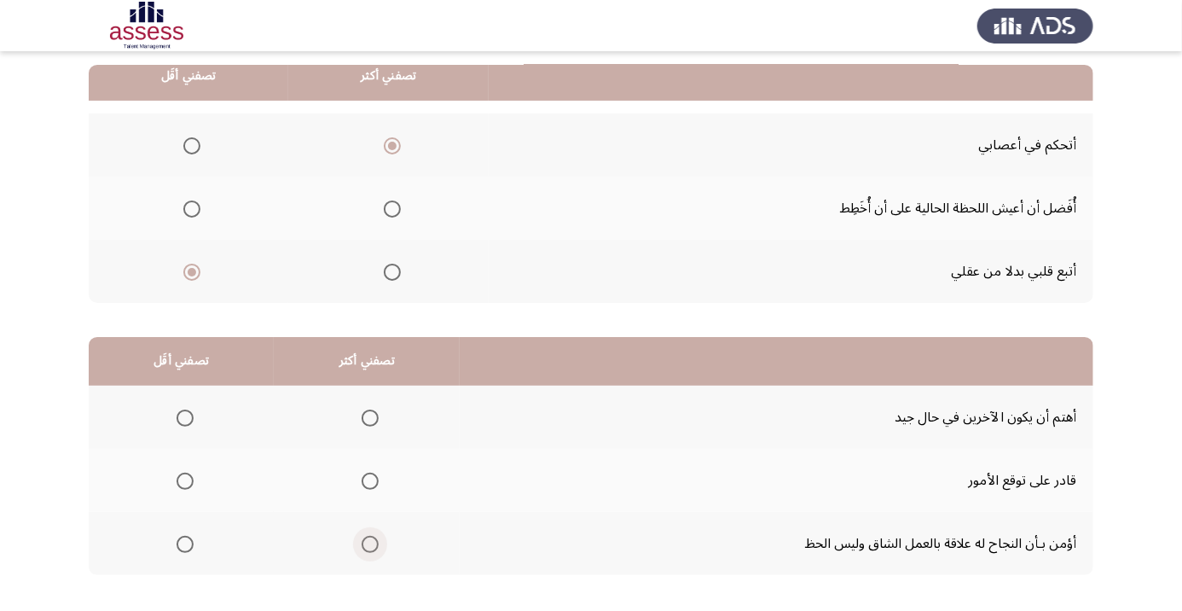
click at [376, 548] on span "Select an option" at bounding box center [370, 544] width 17 height 17
click at [376, 548] on input "Select an option" at bounding box center [370, 544] width 17 height 17
click at [185, 481] on span "Select an option" at bounding box center [185, 481] width 0 height 0
click at [184, 479] on input "Select an option" at bounding box center [185, 481] width 17 height 17
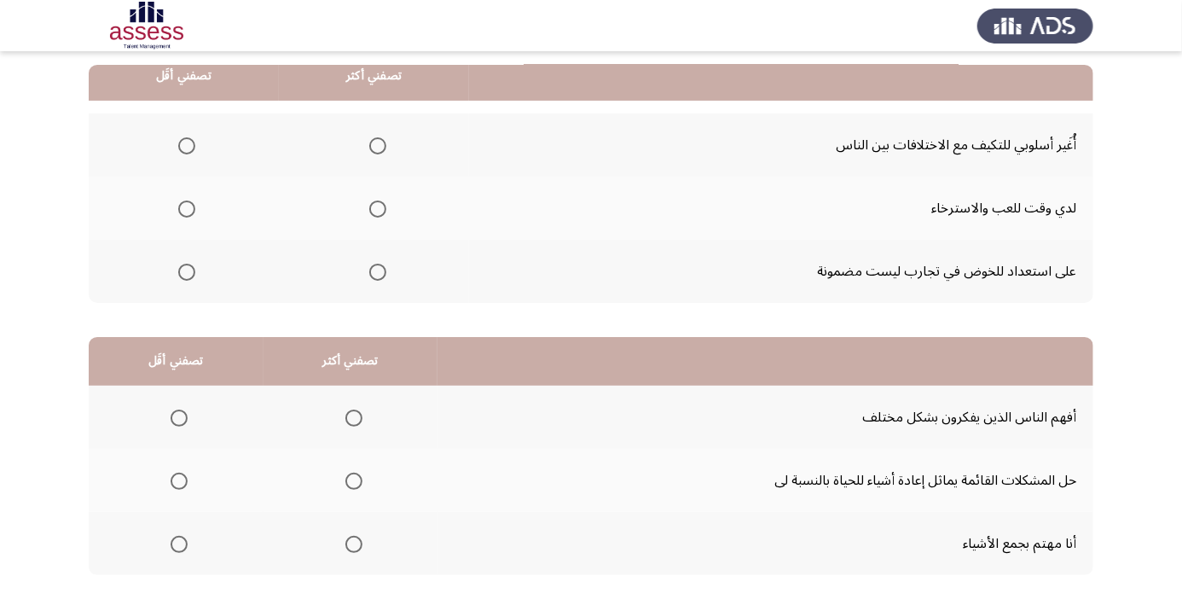
click at [378, 146] on span "Select an option" at bounding box center [378, 146] width 0 height 0
click at [378, 144] on input "Select an option" at bounding box center [377, 145] width 17 height 17
click at [187, 209] on span "Select an option" at bounding box center [187, 209] width 0 height 0
click at [187, 207] on input "Select an option" at bounding box center [186, 208] width 17 height 17
click at [353, 484] on span "Select an option" at bounding box center [353, 481] width 17 height 17
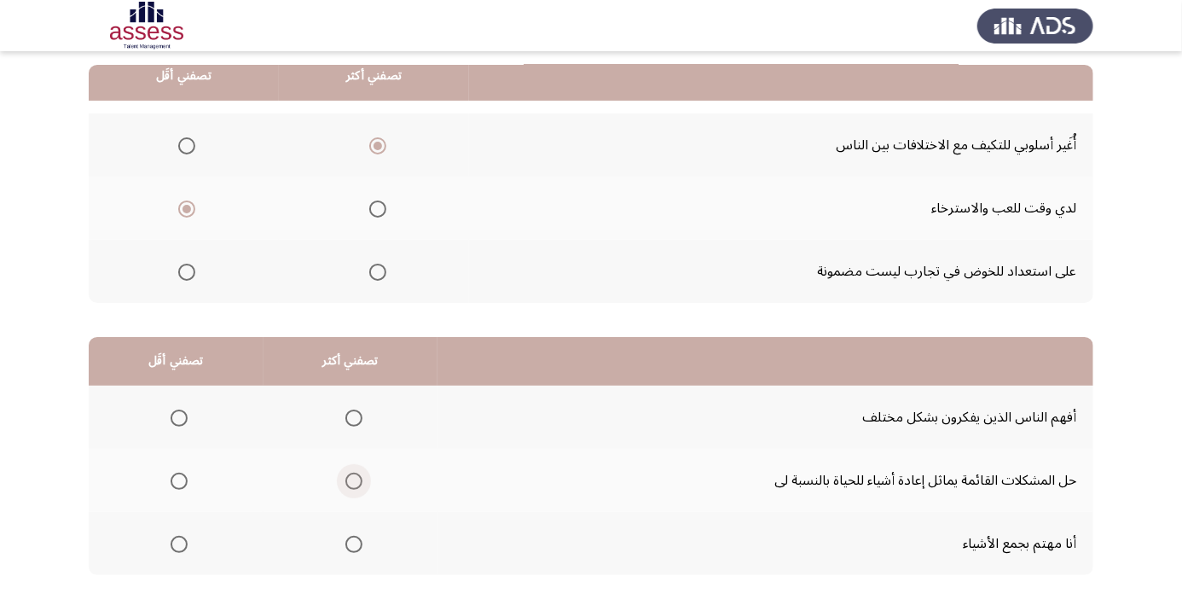
click at [353, 484] on input "Select an option" at bounding box center [353, 481] width 17 height 17
click at [185, 537] on span "Select an option" at bounding box center [179, 544] width 17 height 17
click at [185, 537] on input "Select an option" at bounding box center [179, 544] width 17 height 17
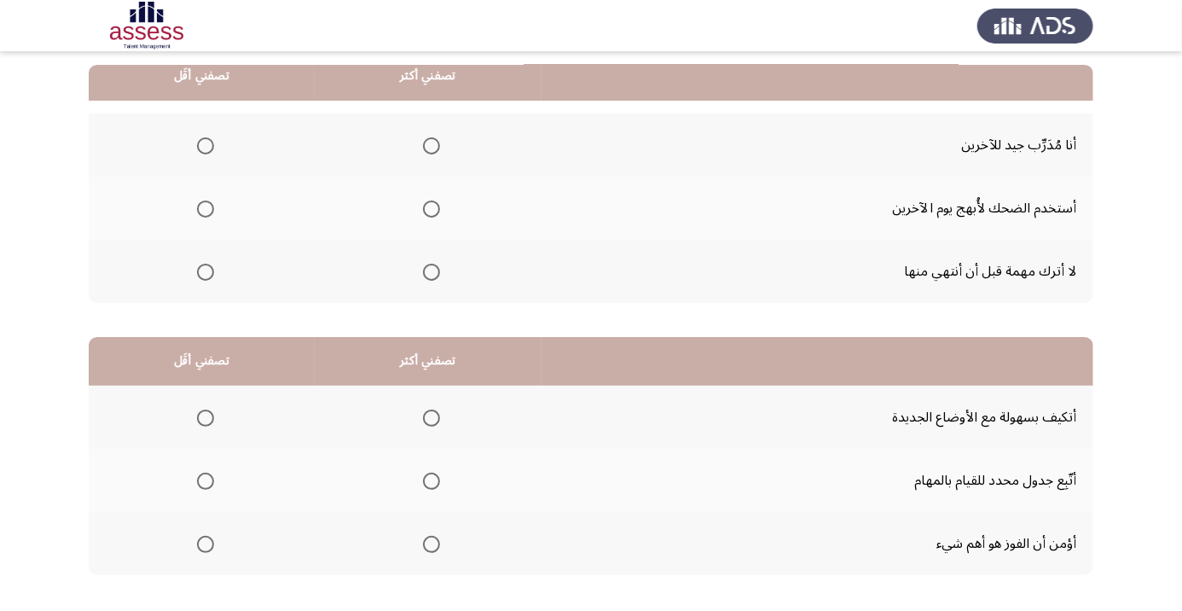
click at [432, 146] on span "Select an option" at bounding box center [432, 146] width 0 height 0
click at [433, 144] on input "Select an option" at bounding box center [431, 145] width 17 height 17
click at [206, 209] on span "Select an option" at bounding box center [206, 209] width 0 height 0
click at [206, 207] on input "Select an option" at bounding box center [205, 208] width 17 height 17
click at [432, 416] on span "Select an option" at bounding box center [431, 417] width 17 height 17
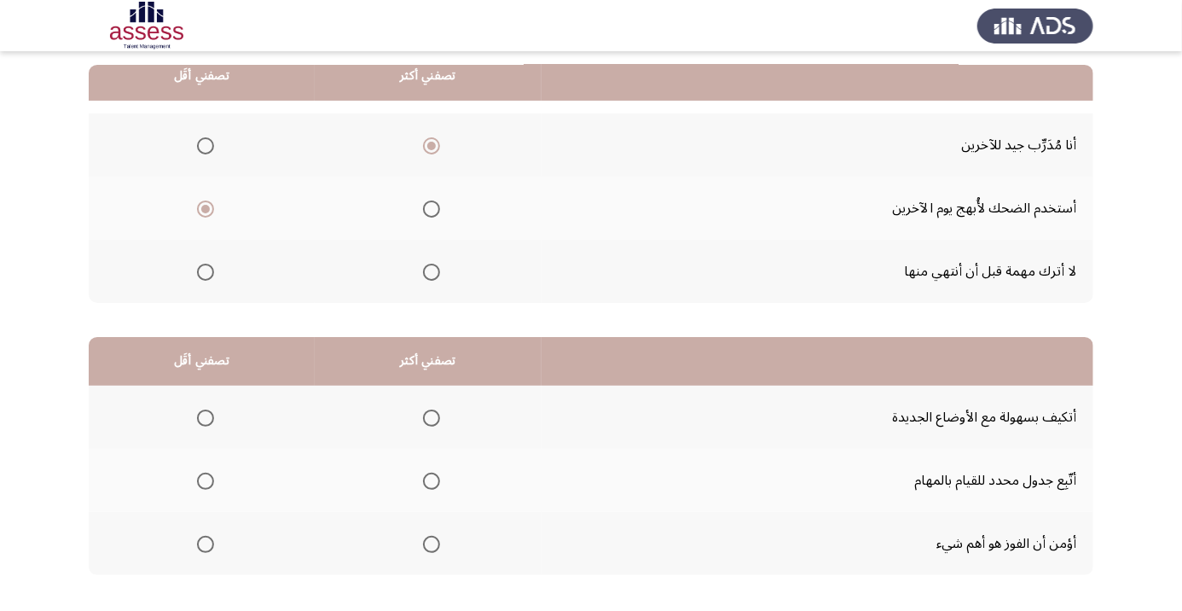
click at [432, 416] on input "Select an option" at bounding box center [431, 417] width 17 height 17
click at [206, 486] on span "Select an option" at bounding box center [205, 481] width 17 height 17
click at [206, 486] on input "Select an option" at bounding box center [205, 481] width 17 height 17
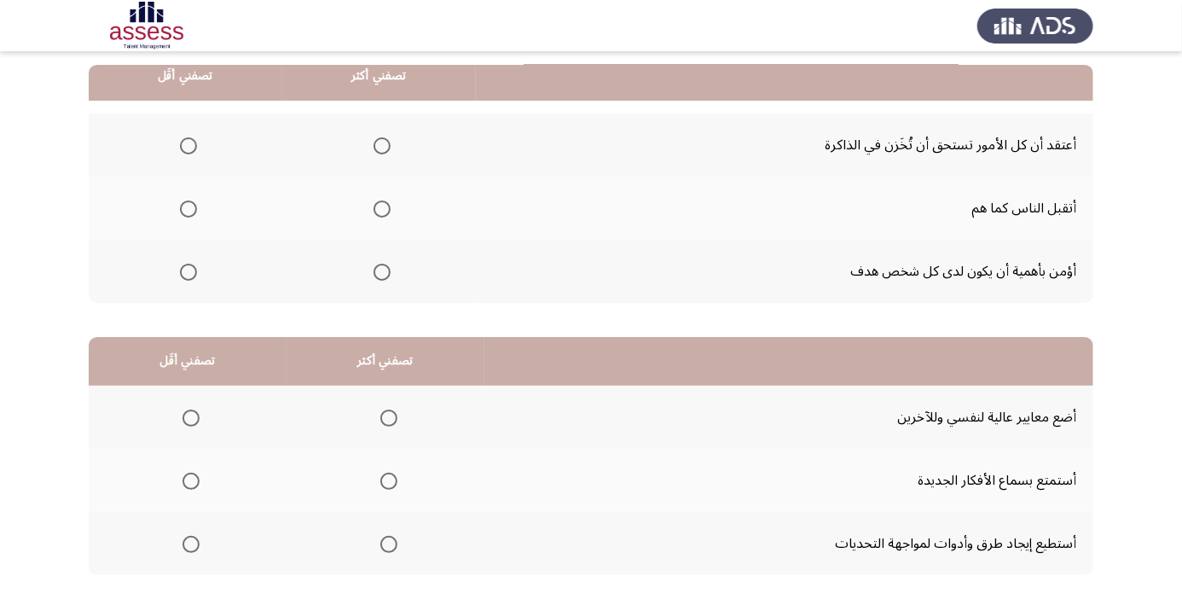
click at [379, 267] on span "Select an option" at bounding box center [382, 272] width 17 height 17
click at [379, 267] on input "Select an option" at bounding box center [382, 272] width 17 height 17
click at [189, 209] on span "Select an option" at bounding box center [189, 209] width 0 height 0
click at [189, 207] on input "Select an option" at bounding box center [188, 208] width 17 height 17
click at [382, 537] on span "Select an option" at bounding box center [388, 544] width 17 height 17
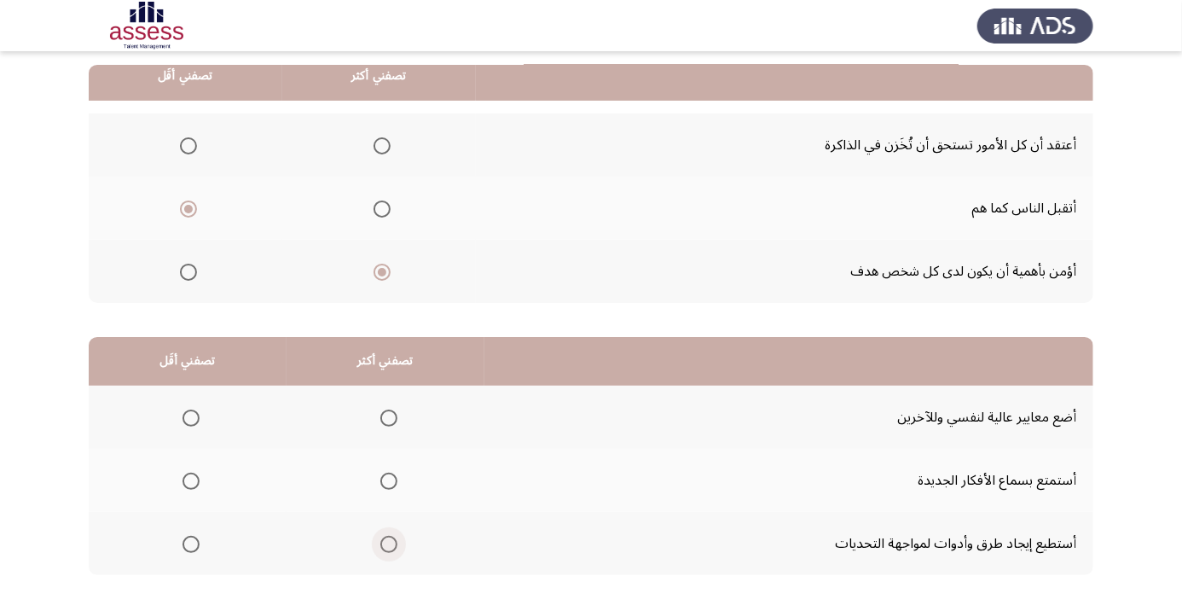
click at [382, 537] on input "Select an option" at bounding box center [388, 544] width 17 height 17
click at [191, 418] on span "Select an option" at bounding box center [191, 418] width 0 height 0
click at [190, 416] on input "Select an option" at bounding box center [191, 417] width 17 height 17
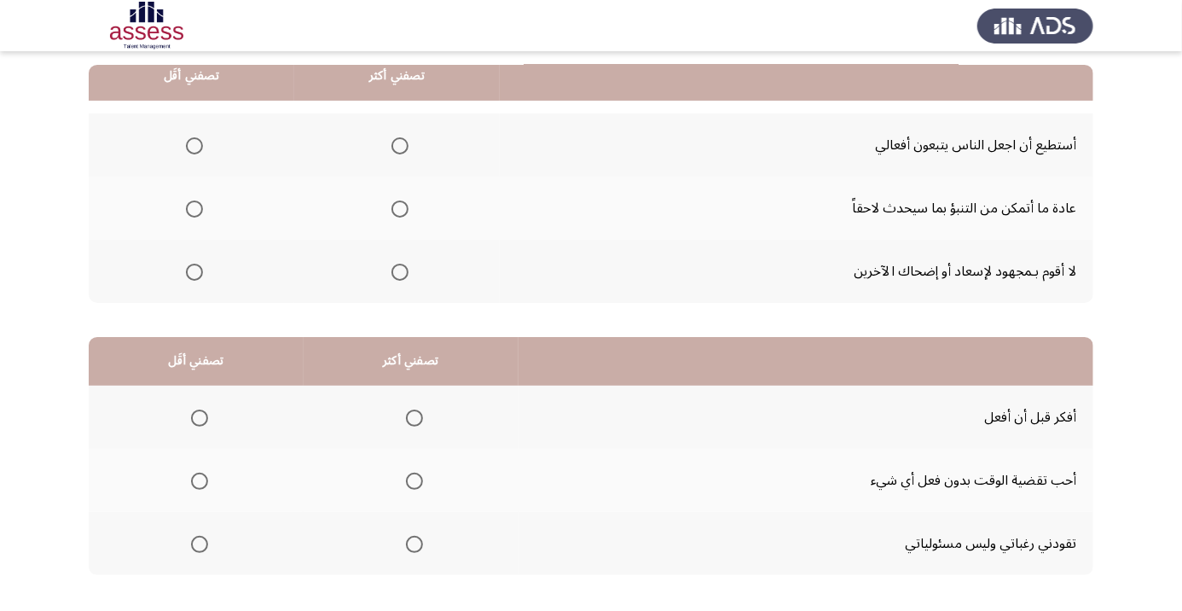
click at [400, 209] on span "Select an option" at bounding box center [400, 209] width 0 height 0
click at [401, 207] on input "Select an option" at bounding box center [400, 208] width 17 height 17
click at [189, 268] on span "Select an option" at bounding box center [194, 272] width 17 height 17
click at [189, 268] on input "Select an option" at bounding box center [194, 272] width 17 height 17
click at [415, 418] on span "Select an option" at bounding box center [415, 418] width 0 height 0
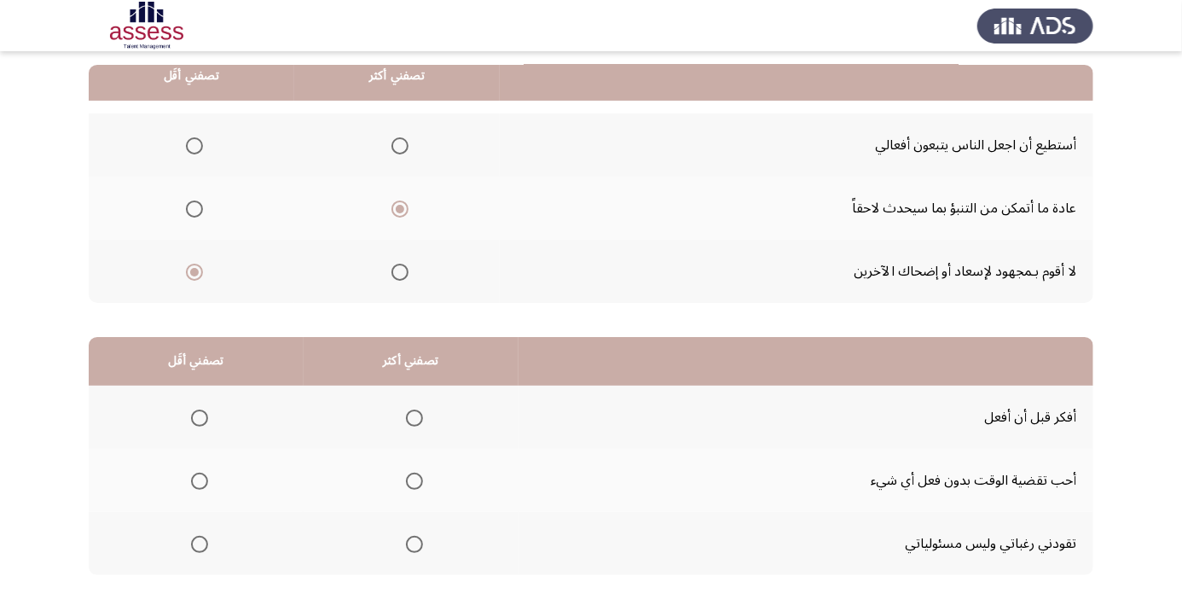
click at [413, 416] on input "Select an option" at bounding box center [414, 417] width 17 height 17
click at [198, 542] on span "Select an option" at bounding box center [199, 544] width 17 height 17
click at [198, 542] on input "Select an option" at bounding box center [199, 544] width 17 height 17
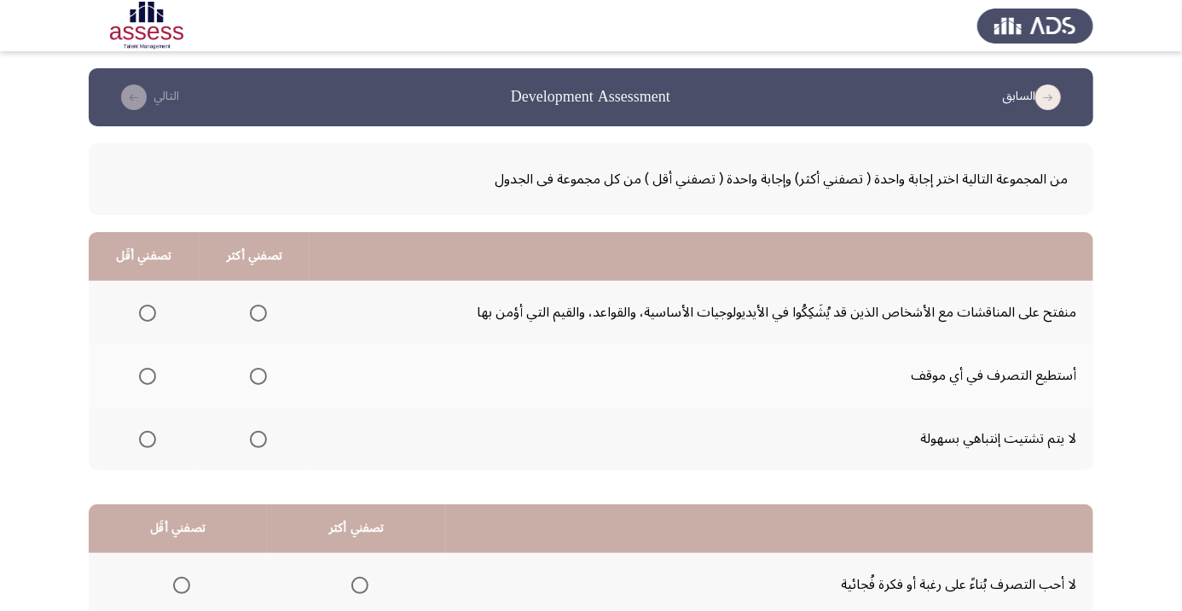
click at [253, 393] on th at bounding box center [255, 375] width 111 height 63
click at [255, 380] on span "Select an option" at bounding box center [258, 376] width 17 height 17
click at [255, 380] on input "Select an option" at bounding box center [258, 376] width 17 height 17
click at [148, 439] on span "Select an option" at bounding box center [148, 439] width 0 height 0
click at [147, 438] on input "Select an option" at bounding box center [147, 439] width 17 height 17
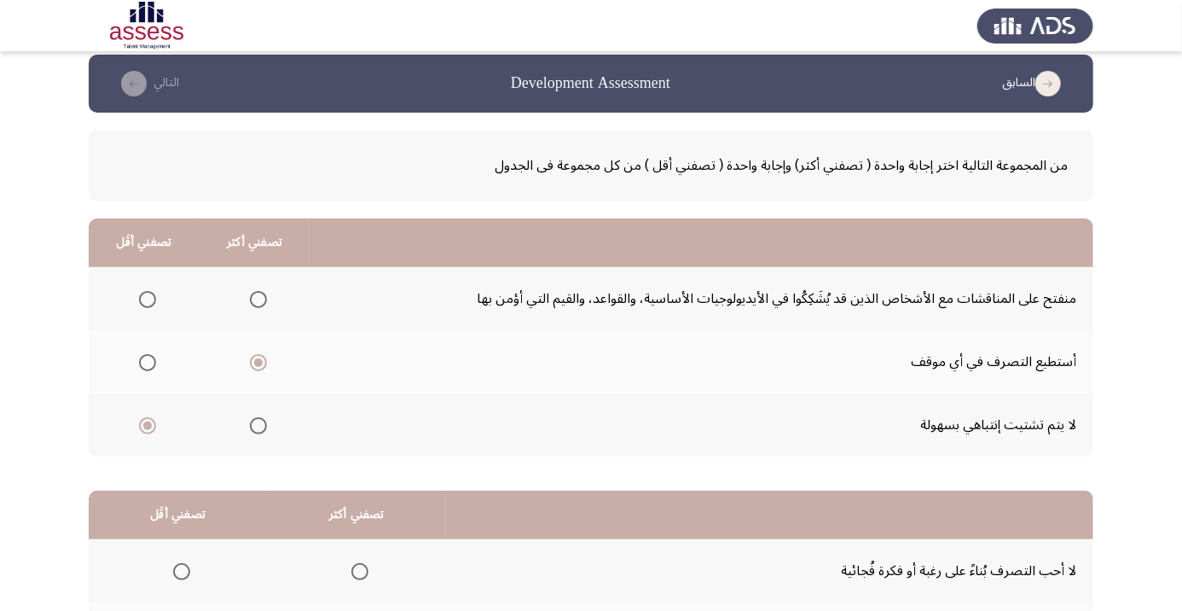
scroll to position [14, 0]
click at [139, 302] on span "Select an option" at bounding box center [147, 299] width 17 height 17
click at [139, 302] on input "Select an option" at bounding box center [147, 299] width 17 height 17
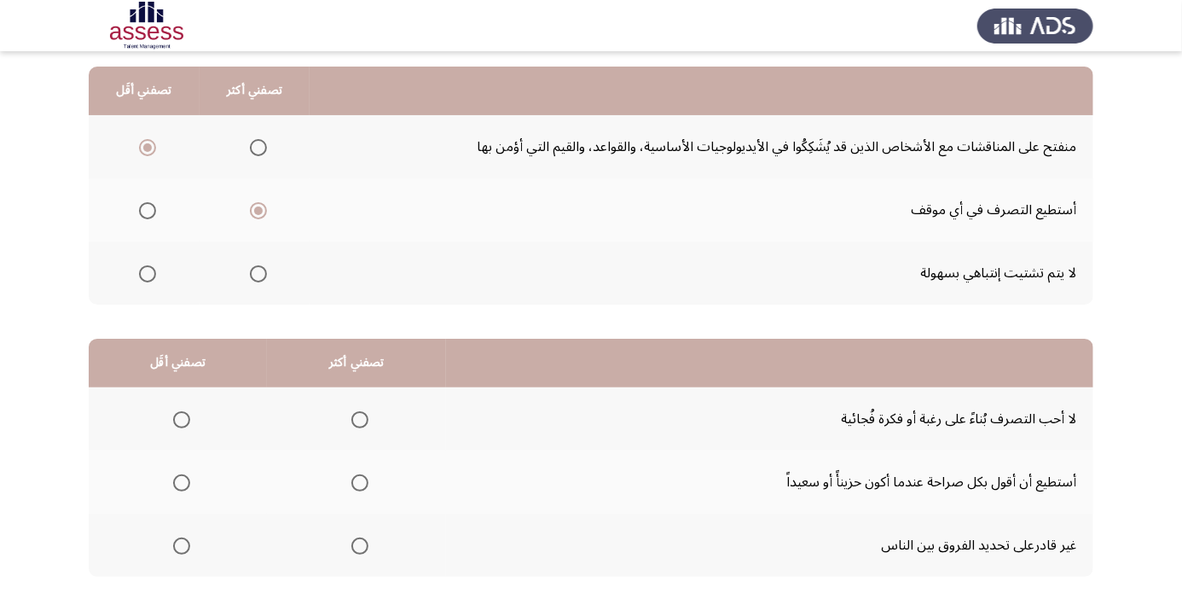
scroll to position [167, 0]
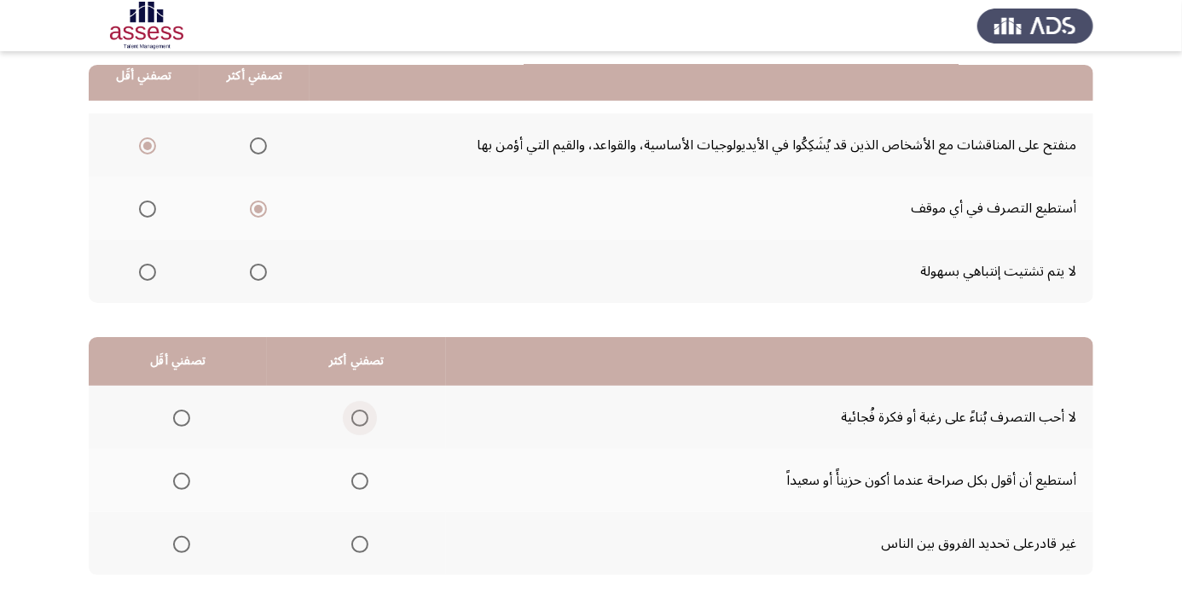
click at [358, 421] on span "Select an option" at bounding box center [359, 417] width 17 height 17
click at [358, 421] on input "Select an option" at bounding box center [359, 417] width 17 height 17
click at [182, 544] on span "Select an option" at bounding box center [182, 544] width 0 height 0
click at [181, 542] on input "Select an option" at bounding box center [181, 544] width 17 height 17
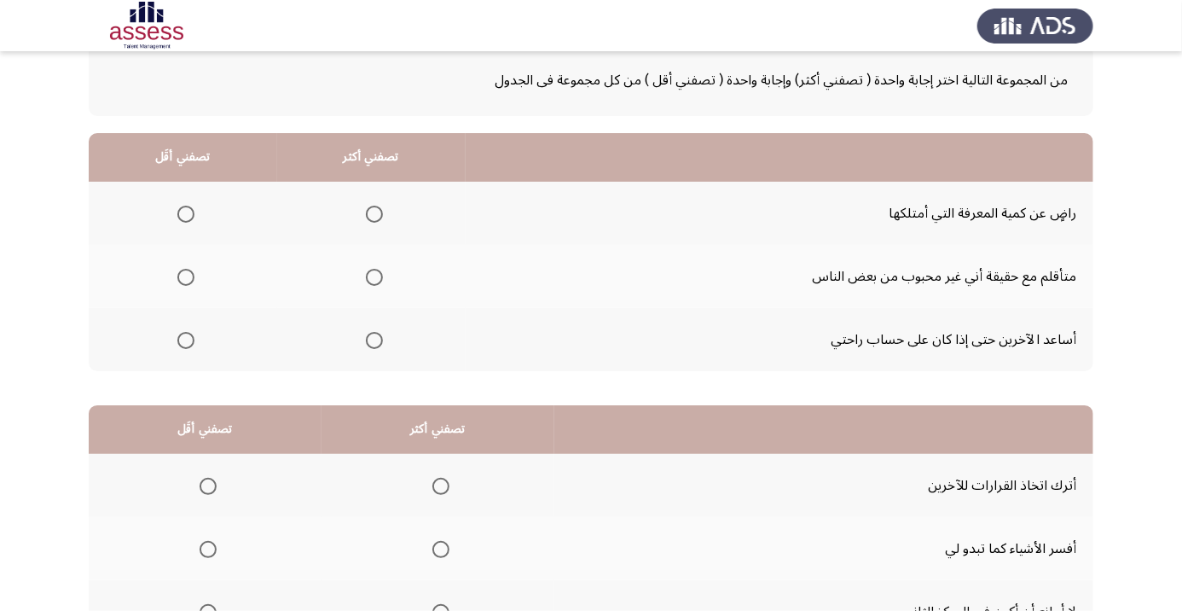
scroll to position [100, 0]
click at [380, 343] on span "Select an option" at bounding box center [374, 339] width 17 height 17
click at [380, 343] on input "Select an option" at bounding box center [374, 339] width 17 height 17
click at [194, 275] on span "Select an option" at bounding box center [185, 276] width 17 height 17
click at [194, 275] on input "Select an option" at bounding box center [185, 276] width 17 height 17
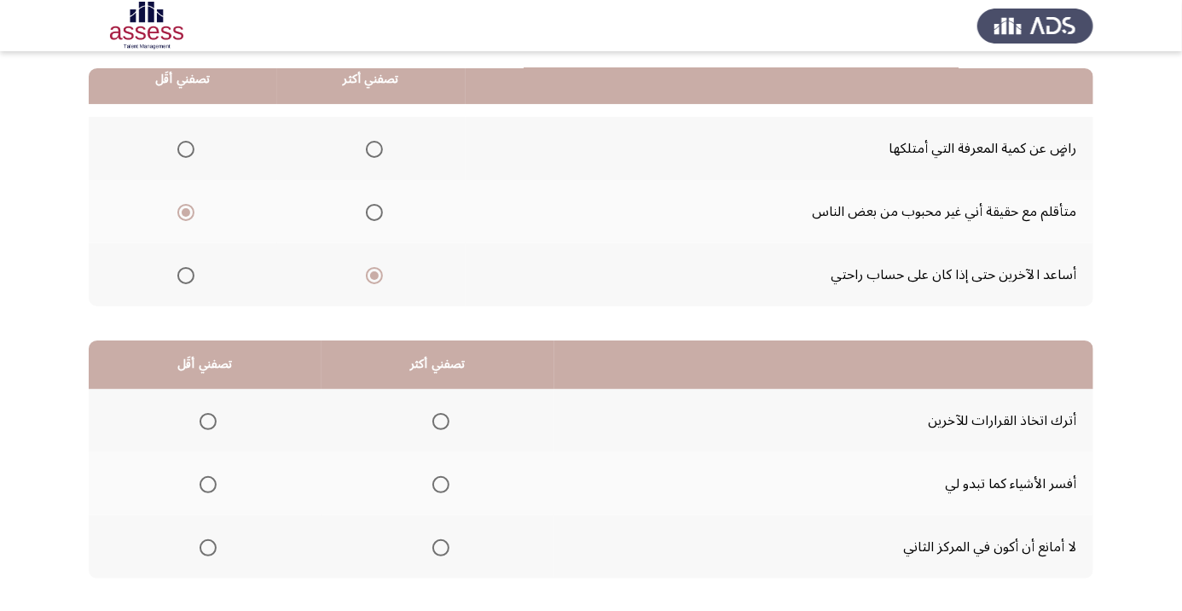
scroll to position [167, 0]
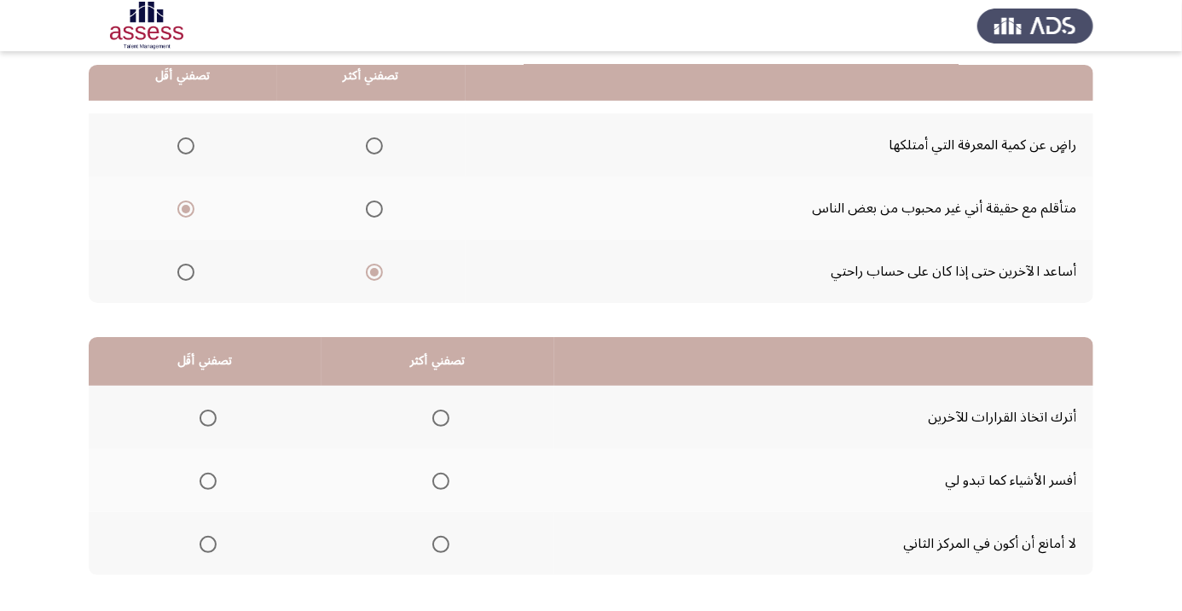
click at [198, 410] on label "Select an option" at bounding box center [205, 417] width 24 height 17
click at [200, 410] on input "Select an option" at bounding box center [208, 417] width 17 height 17
click at [441, 481] on span "Select an option" at bounding box center [441, 481] width 0 height 0
click at [444, 479] on input "Select an option" at bounding box center [440, 481] width 17 height 17
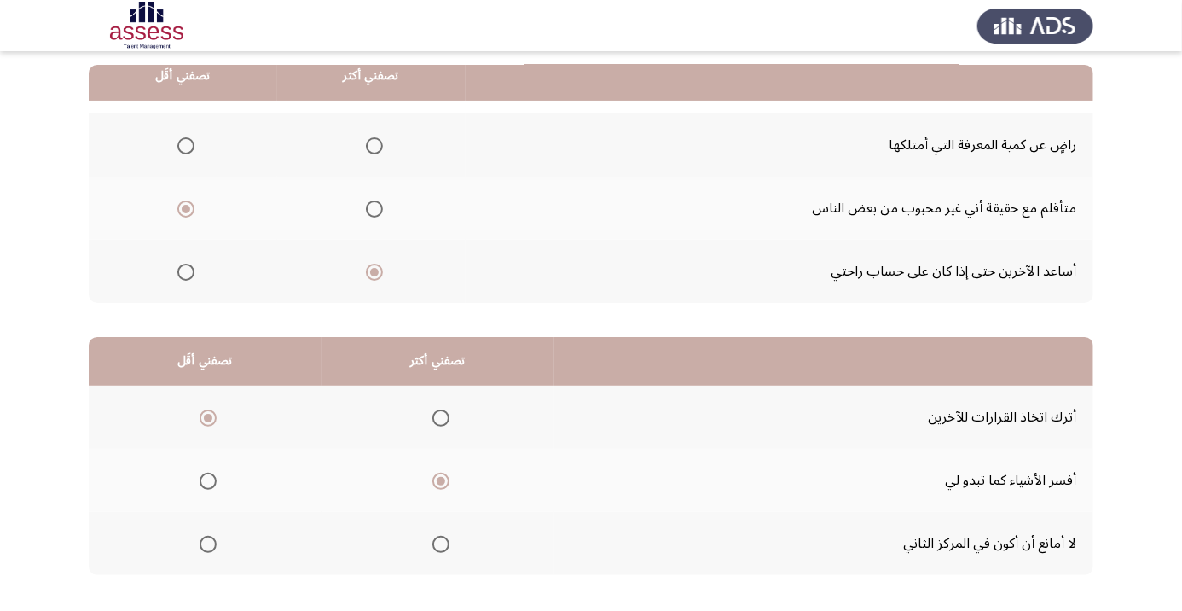
scroll to position [0, 0]
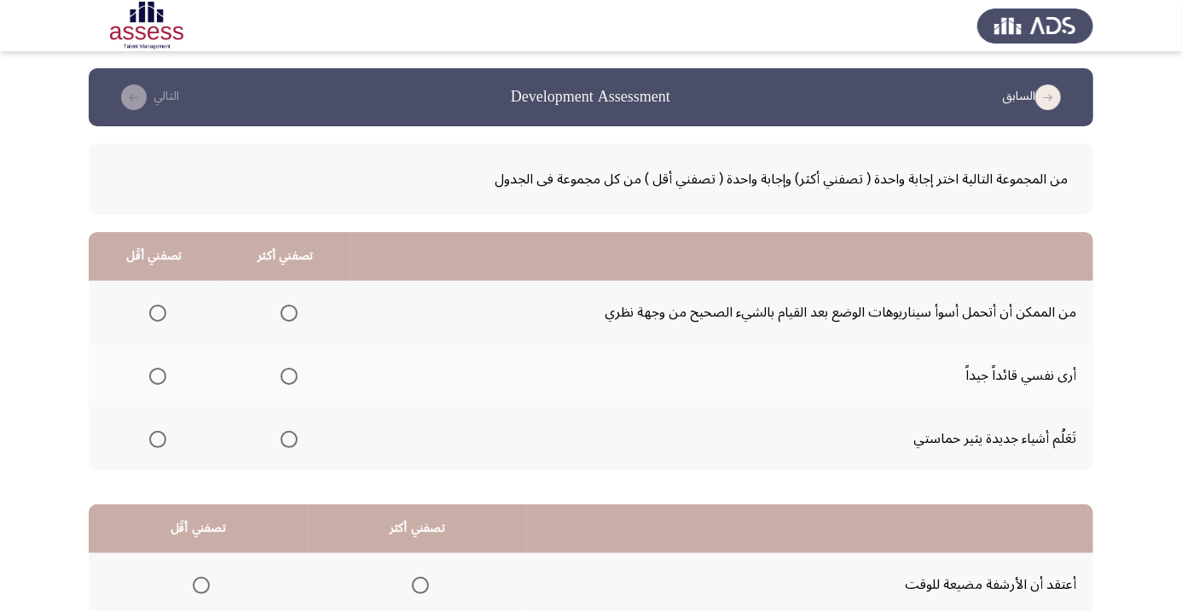
click at [289, 376] on span "Select an option" at bounding box center [289, 376] width 0 height 0
click at [288, 375] on input "Select an option" at bounding box center [289, 376] width 17 height 17
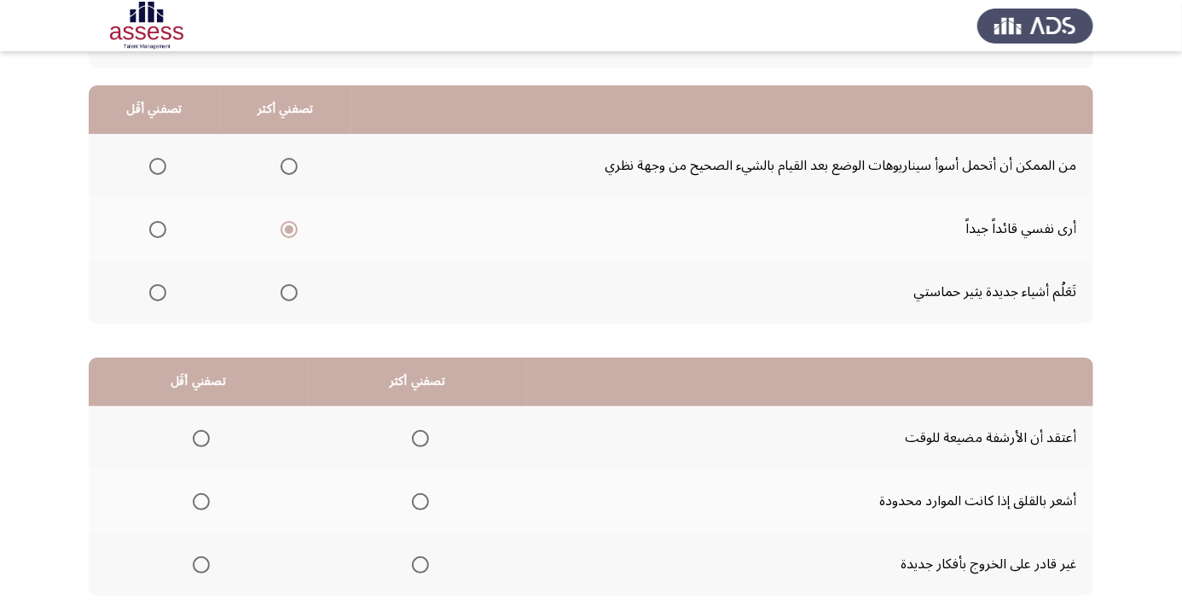
scroll to position [125, 0]
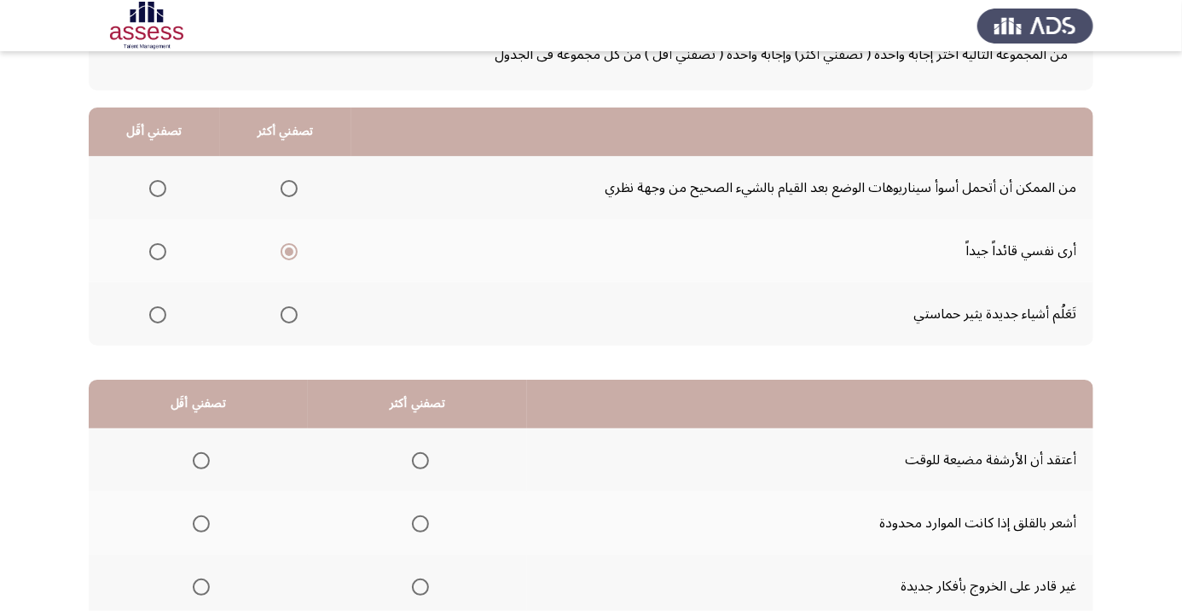
click at [158, 189] on span "Select an option" at bounding box center [158, 189] width 0 height 0
click at [157, 187] on input "Select an option" at bounding box center [157, 188] width 17 height 17
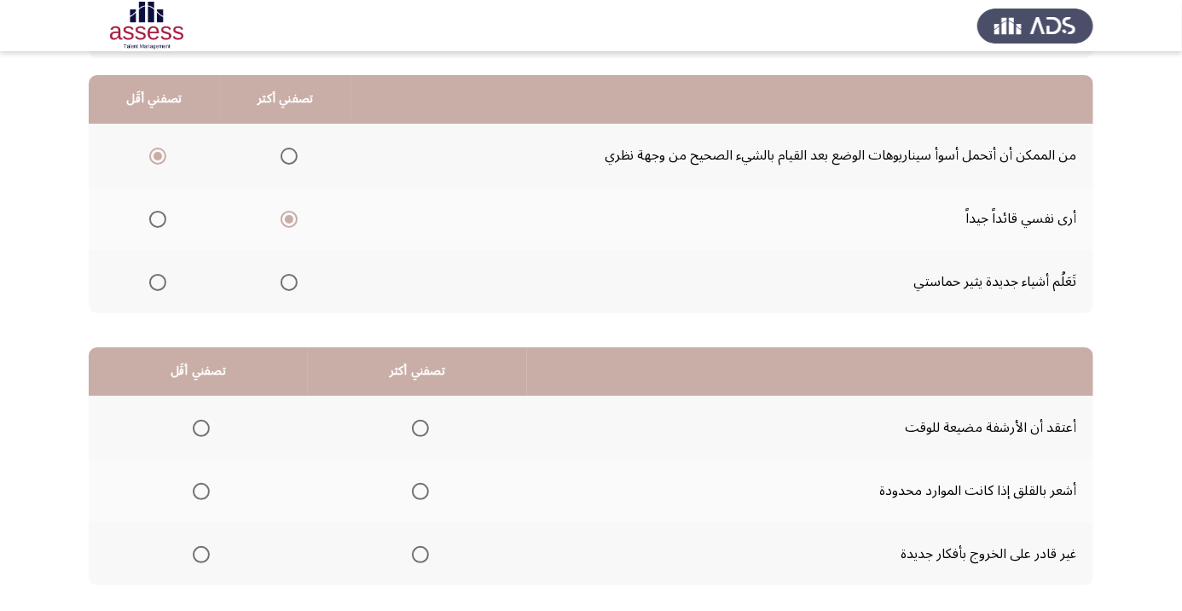
scroll to position [167, 0]
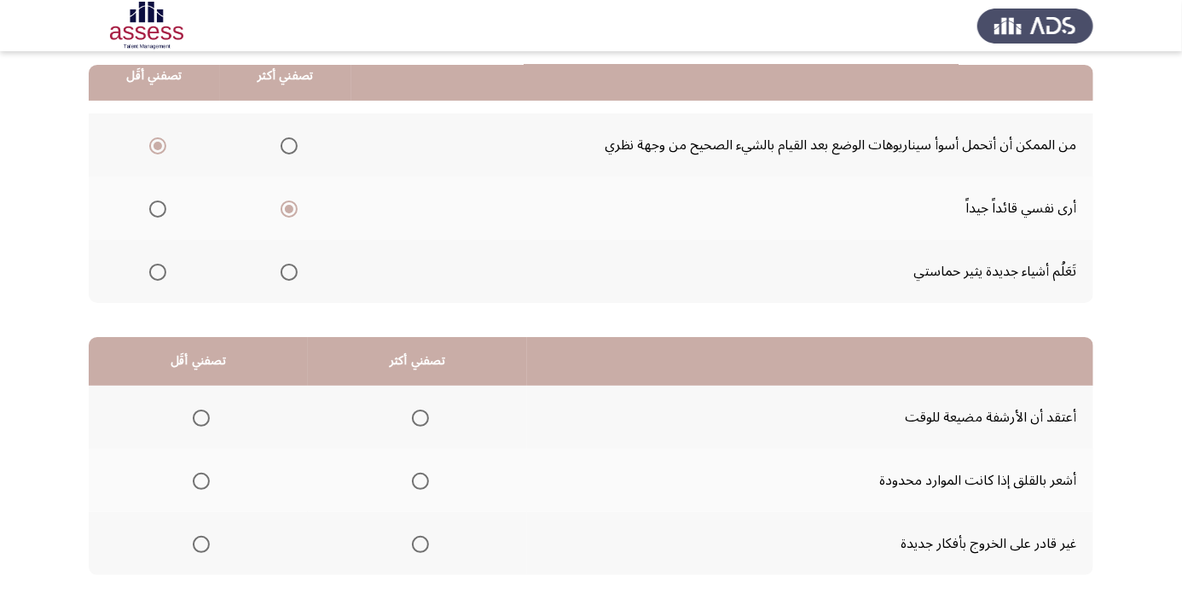
click at [201, 544] on span "Select an option" at bounding box center [201, 544] width 0 height 0
click at [201, 542] on input "Select an option" at bounding box center [201, 544] width 17 height 17
click at [428, 473] on span "Select an option" at bounding box center [420, 481] width 17 height 17
click at [428, 473] on input "Select an option" at bounding box center [420, 481] width 17 height 17
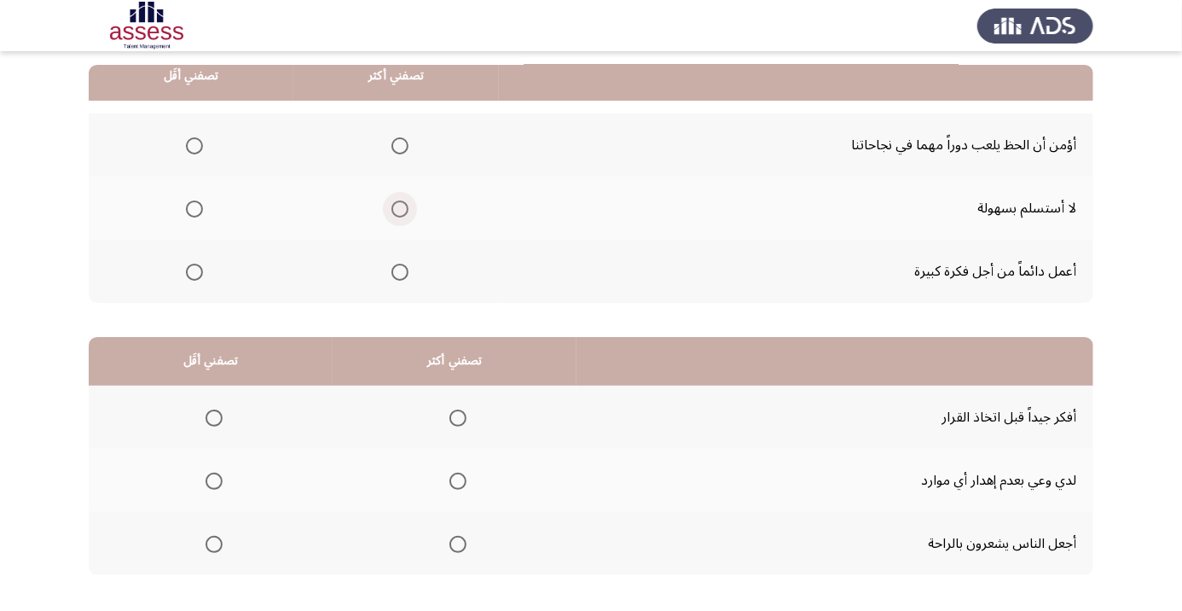
click at [401, 215] on span "Select an option" at bounding box center [400, 208] width 17 height 17
click at [401, 215] on input "Select an option" at bounding box center [400, 208] width 17 height 17
click at [194, 144] on span "Select an option" at bounding box center [194, 145] width 17 height 17
click at [194, 144] on input "Select an option" at bounding box center [194, 145] width 17 height 17
click at [458, 481] on span "Select an option" at bounding box center [458, 481] width 0 height 0
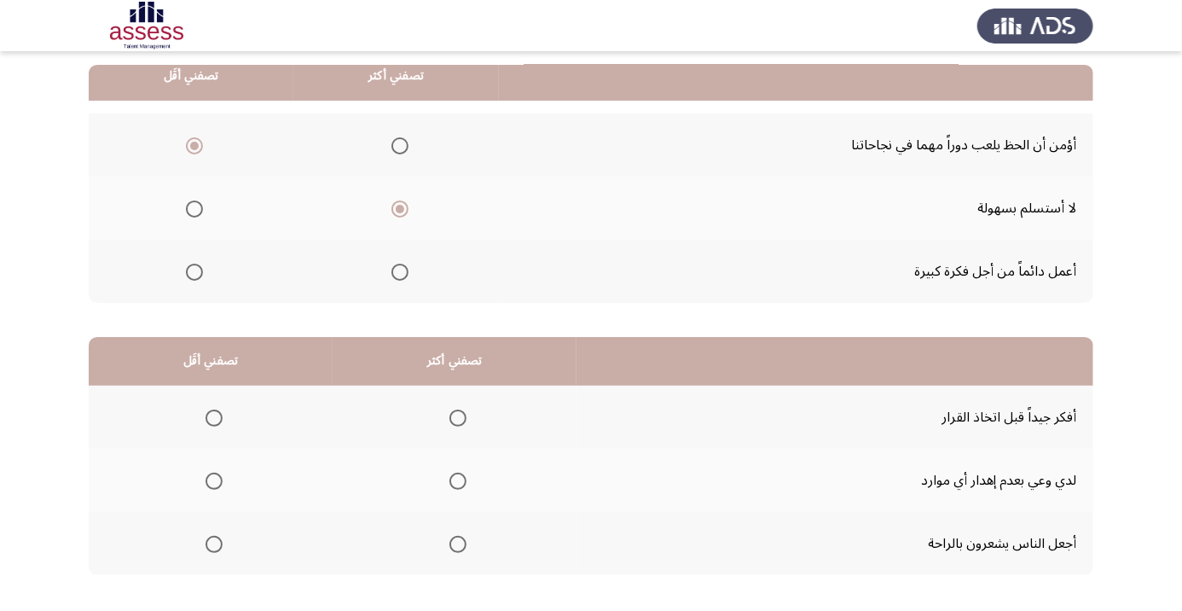
click at [457, 479] on input "Select an option" at bounding box center [458, 481] width 17 height 17
click at [479, 529] on th at bounding box center [455, 543] width 244 height 63
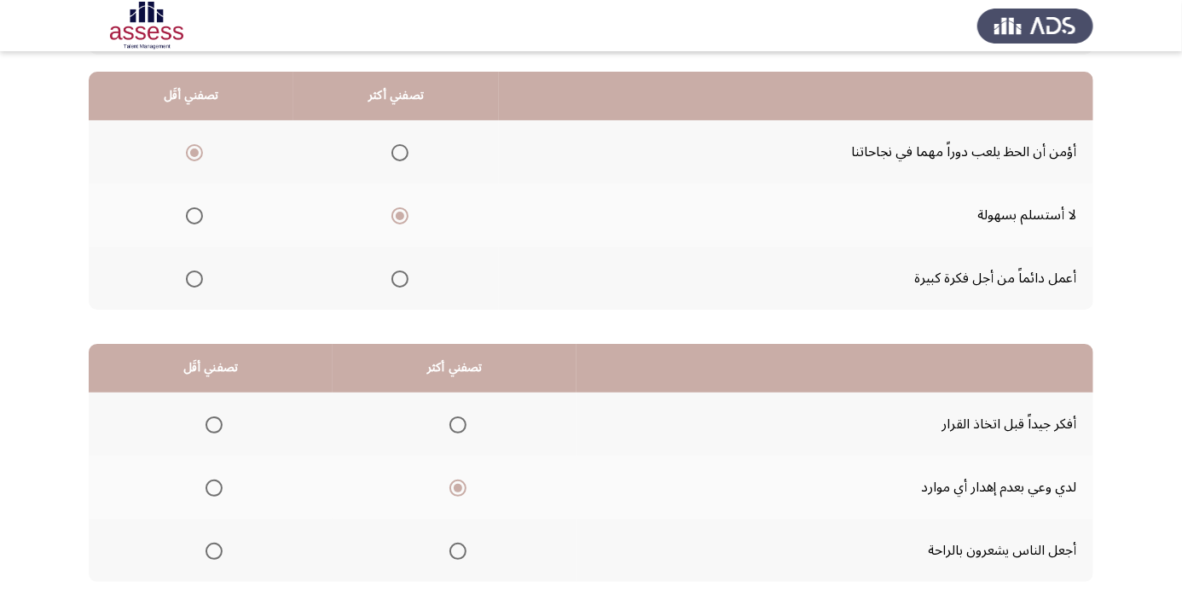
scroll to position [156, 0]
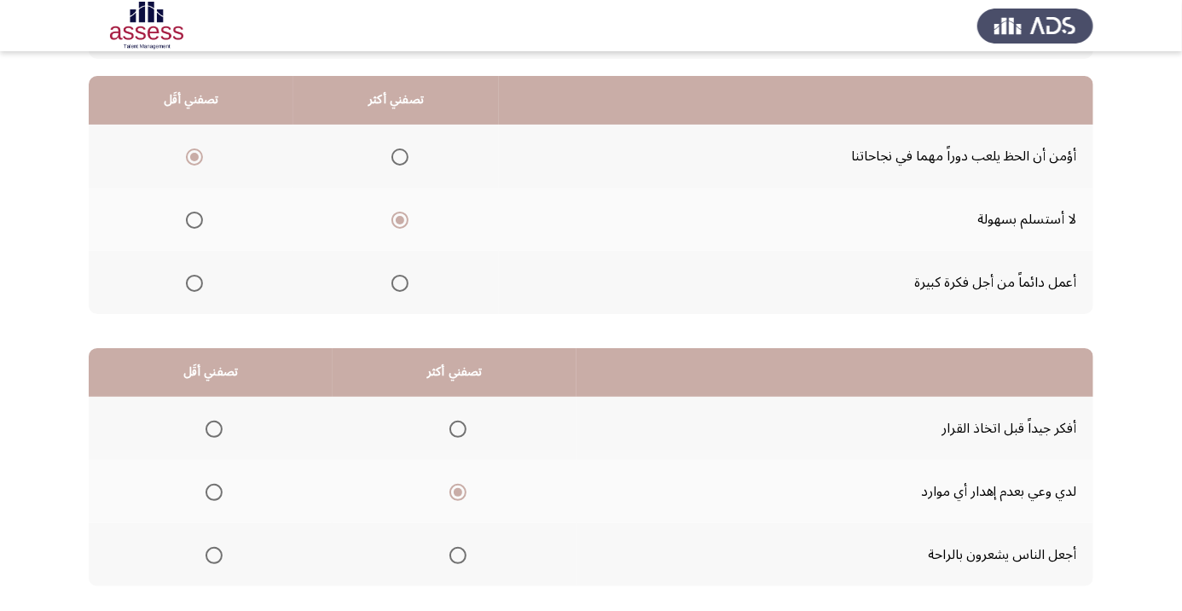
click at [459, 559] on span "Select an option" at bounding box center [458, 555] width 17 height 17
click at [459, 559] on input "Select an option" at bounding box center [458, 555] width 17 height 17
click at [214, 492] on span "Select an option" at bounding box center [214, 492] width 0 height 0
click at [213, 490] on input "Select an option" at bounding box center [214, 492] width 17 height 17
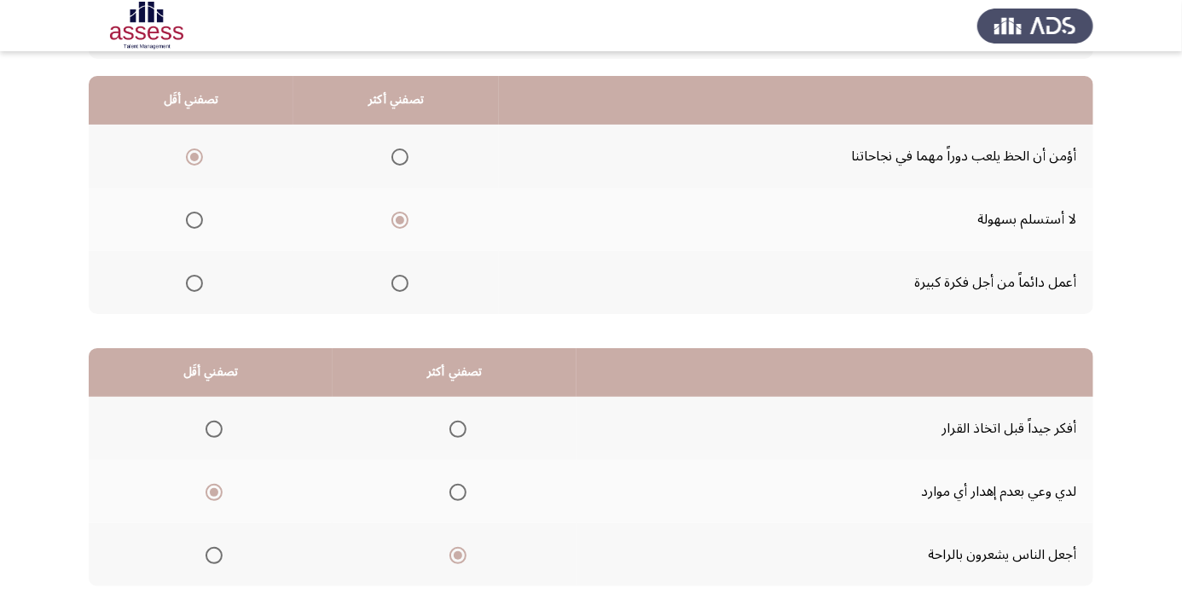
scroll to position [0, 0]
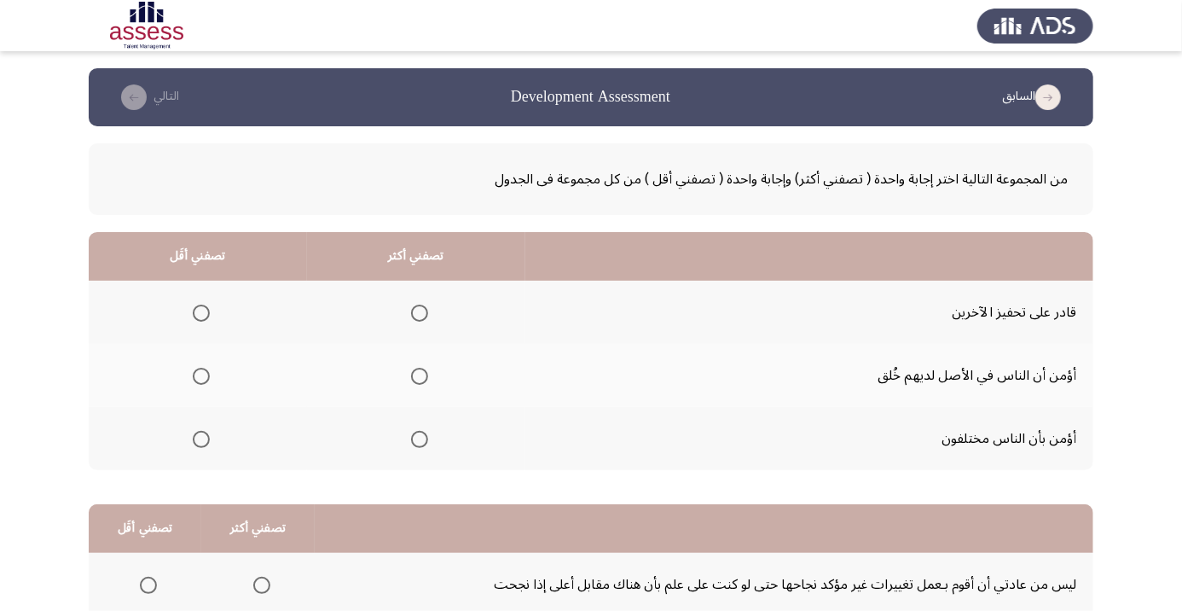
click at [420, 313] on span "Select an option" at bounding box center [420, 313] width 0 height 0
click at [422, 312] on input "Select an option" at bounding box center [419, 313] width 17 height 17
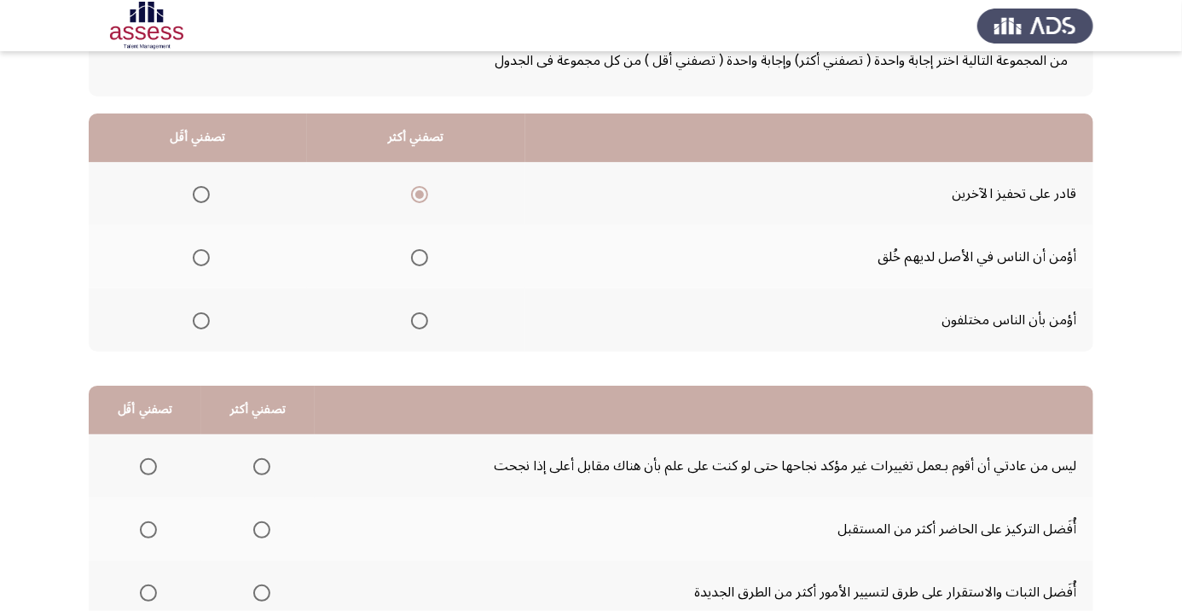
scroll to position [167, 0]
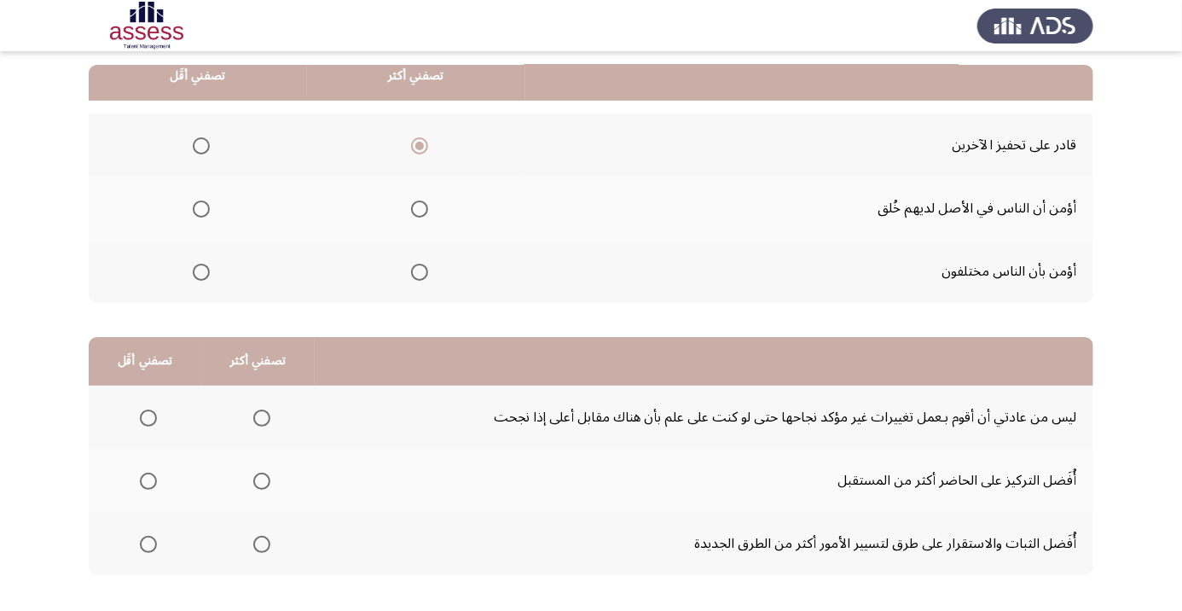
click at [210, 206] on span "Select an option" at bounding box center [201, 208] width 17 height 17
click at [210, 206] on input "Select an option" at bounding box center [201, 208] width 17 height 17
click at [753, 610] on html "السابق Development Assessment التالي من المجموعة التالية اختر إجابة واحدة ( تصف…" at bounding box center [591, 264] width 1182 height 862
click at [757, 610] on div "من المجموعة التالية اختر إجابة واحدة ( تصفني أكثر) وإجابة واحدة ( تصفني أقل ) م…" at bounding box center [591, 292] width 1005 height 667
click at [759, 607] on div "من المجموعة التالية اختر إجابة واحدة ( تصفني أكثر) وإجابة واحدة ( تصفني أقل ) م…" at bounding box center [591, 292] width 1005 height 667
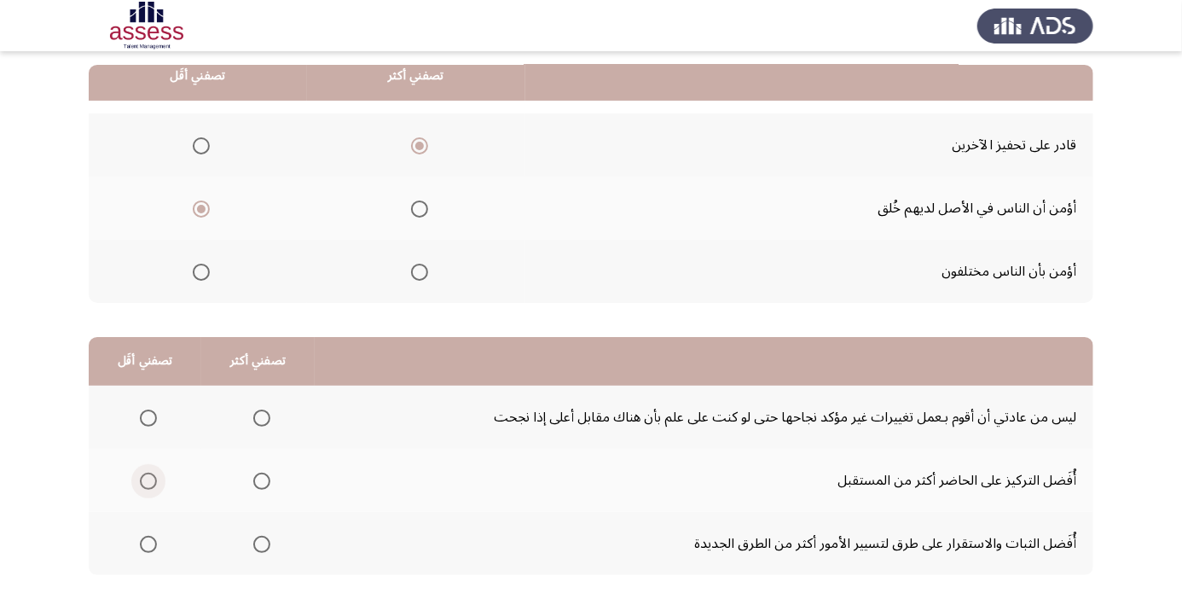
click at [147, 484] on span "Select an option" at bounding box center [148, 481] width 17 height 17
click at [147, 484] on input "Select an option" at bounding box center [148, 481] width 17 height 17
click at [266, 415] on span "Select an option" at bounding box center [261, 417] width 17 height 17
click at [266, 415] on input "Select an option" at bounding box center [261, 417] width 17 height 17
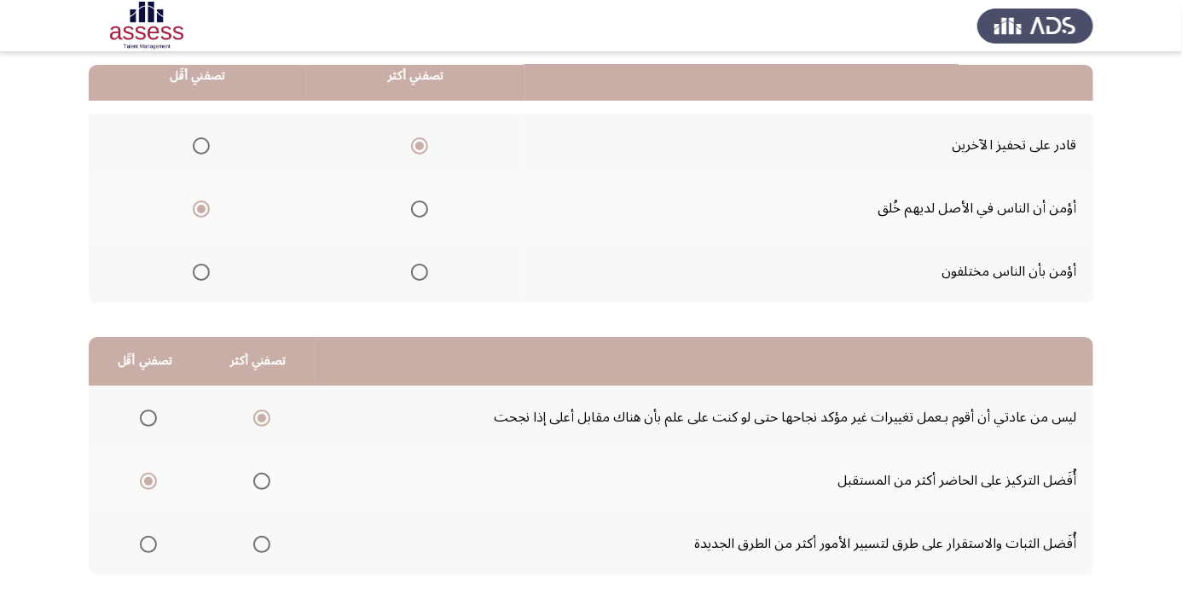
scroll to position [0, 0]
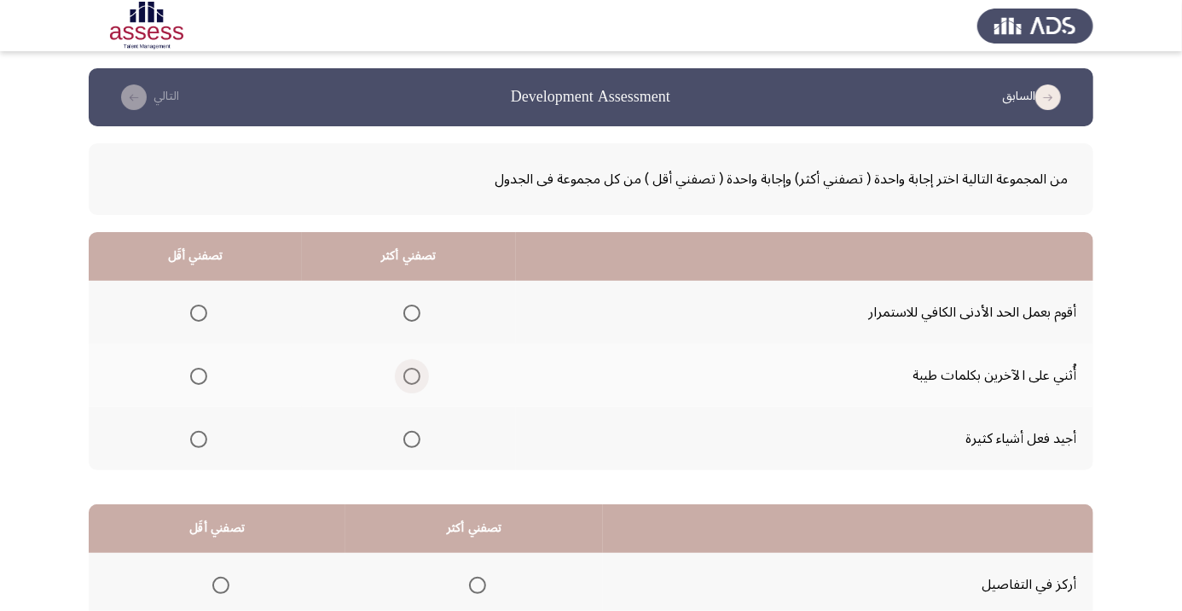
click at [412, 376] on span "Select an option" at bounding box center [412, 376] width 0 height 0
click at [414, 375] on input "Select an option" at bounding box center [411, 376] width 17 height 17
click at [222, 299] on th at bounding box center [195, 312] width 213 height 63
click at [199, 313] on span "Select an option" at bounding box center [199, 313] width 0 height 0
click at [199, 312] on input "Select an option" at bounding box center [198, 313] width 17 height 17
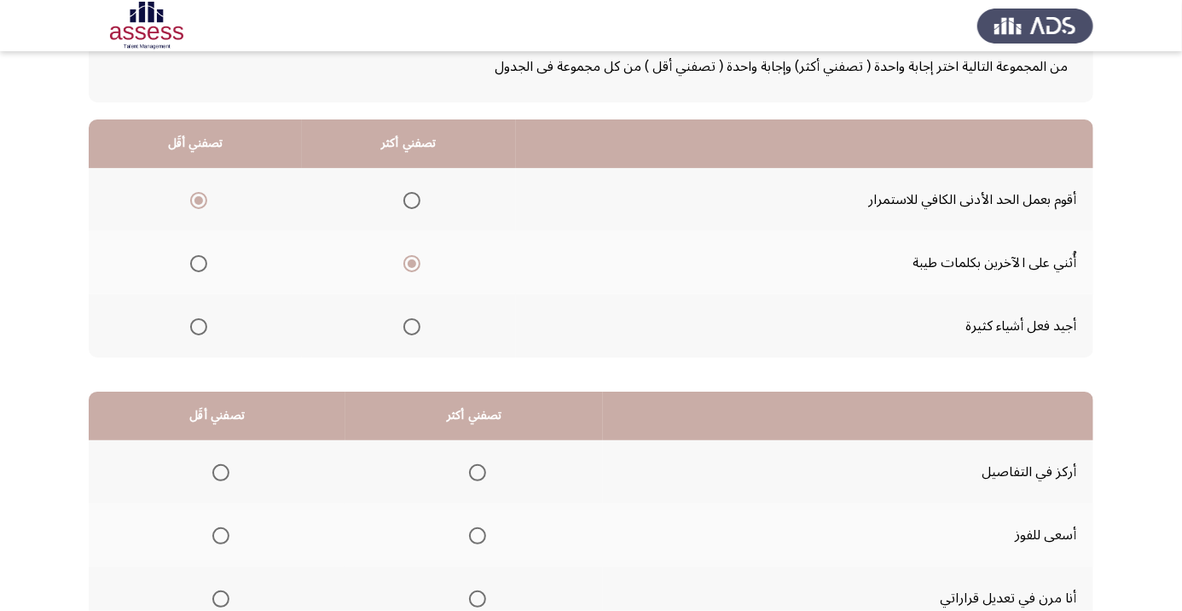
scroll to position [167, 0]
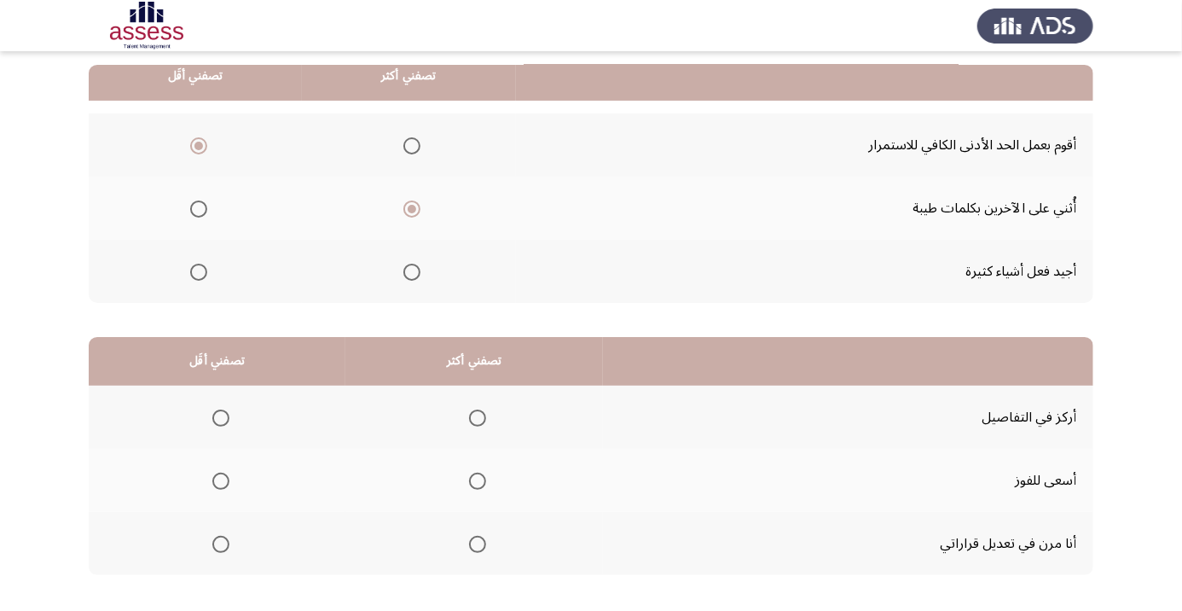
click at [471, 541] on span "Select an option" at bounding box center [477, 544] width 17 height 17
click at [471, 541] on input "Select an option" at bounding box center [477, 544] width 17 height 17
click at [240, 406] on th at bounding box center [217, 417] width 257 height 63
click at [221, 418] on span "Select an option" at bounding box center [221, 418] width 0 height 0
click at [220, 416] on input "Select an option" at bounding box center [220, 417] width 17 height 17
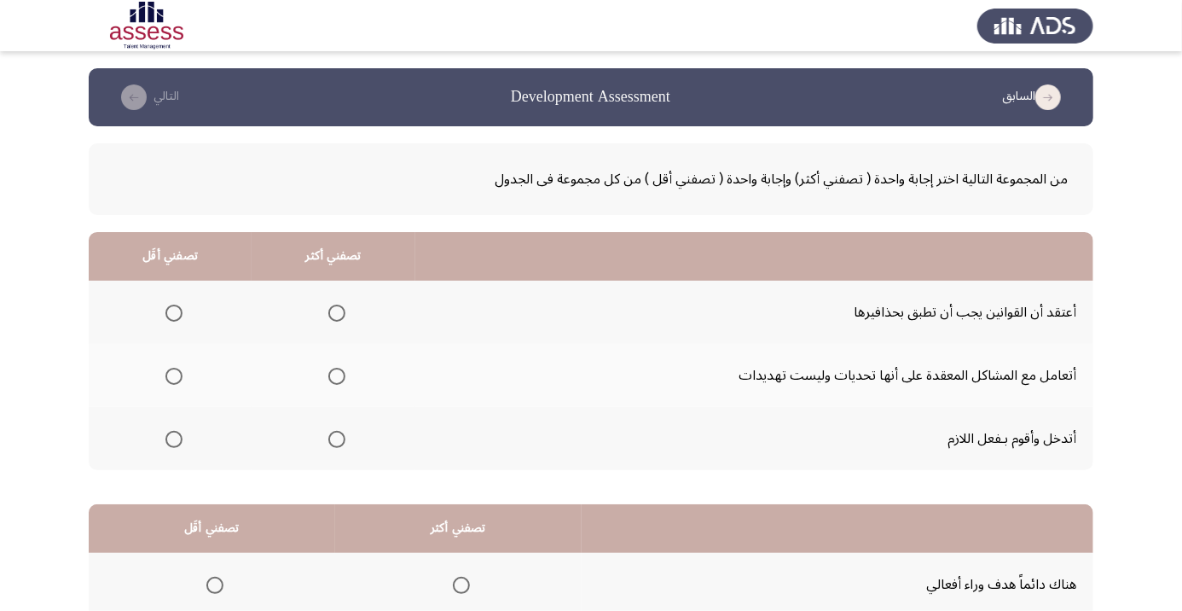
scroll to position [10, 0]
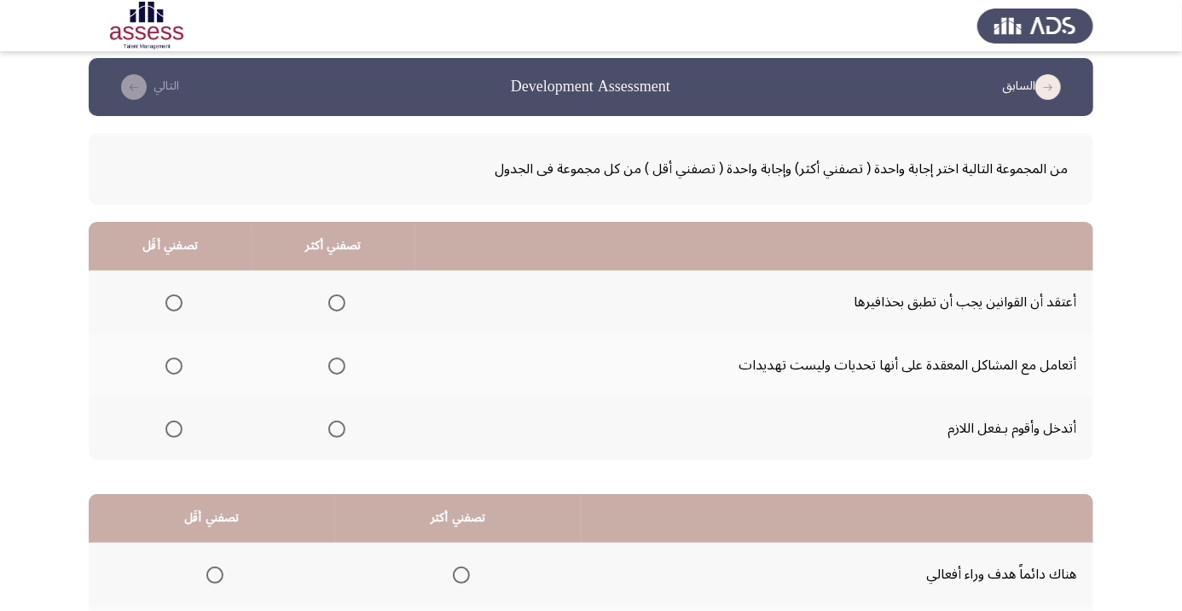
click at [338, 364] on span "Select an option" at bounding box center [336, 365] width 17 height 17
click at [338, 364] on input "Select an option" at bounding box center [336, 365] width 17 height 17
click at [174, 303] on span "Select an option" at bounding box center [174, 303] width 0 height 0
click at [174, 301] on input "Select an option" at bounding box center [173, 302] width 17 height 17
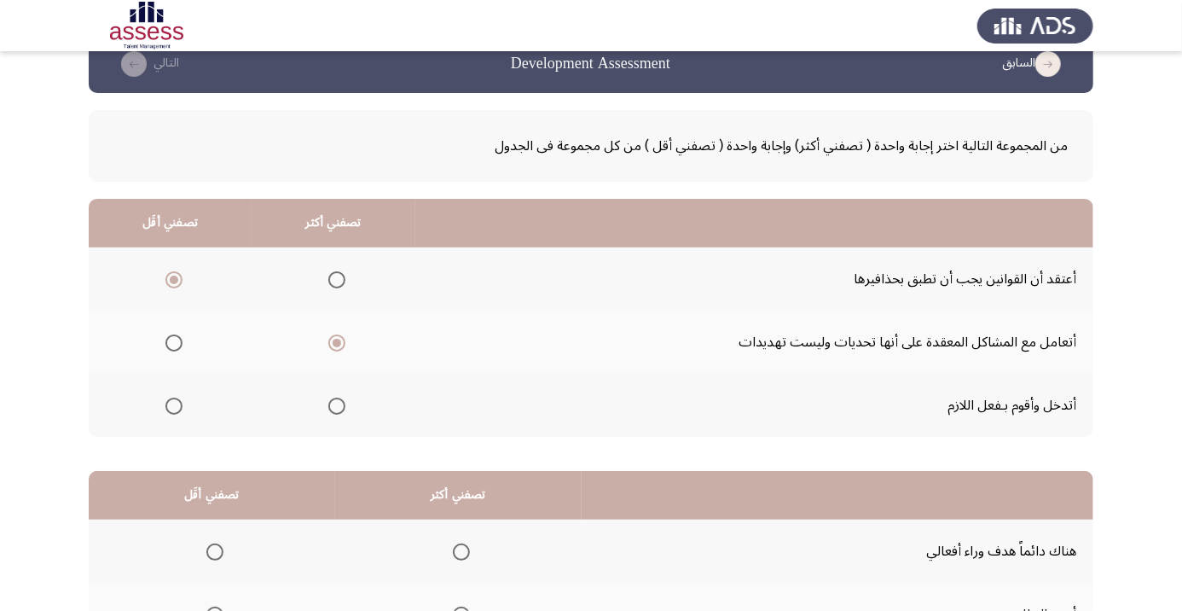
scroll to position [167, 0]
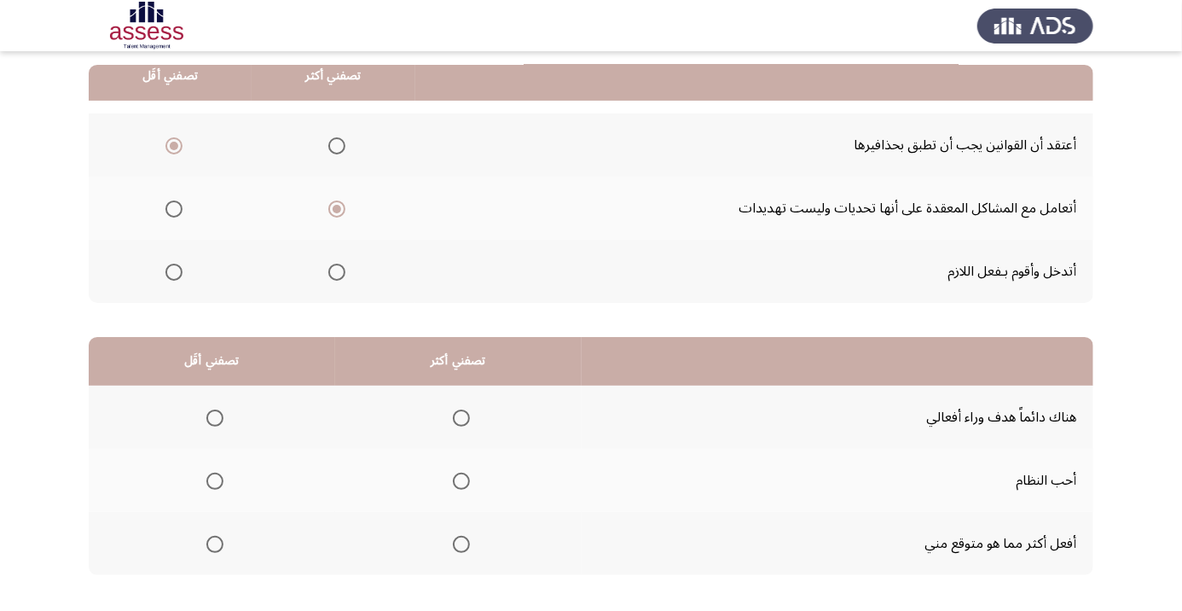
click at [448, 549] on label "Select an option" at bounding box center [458, 544] width 24 height 17
click at [453, 549] on input "Select an option" at bounding box center [461, 544] width 17 height 17
click at [213, 484] on span "Select an option" at bounding box center [214, 481] width 17 height 17
click at [213, 484] on input "Select an option" at bounding box center [214, 481] width 17 height 17
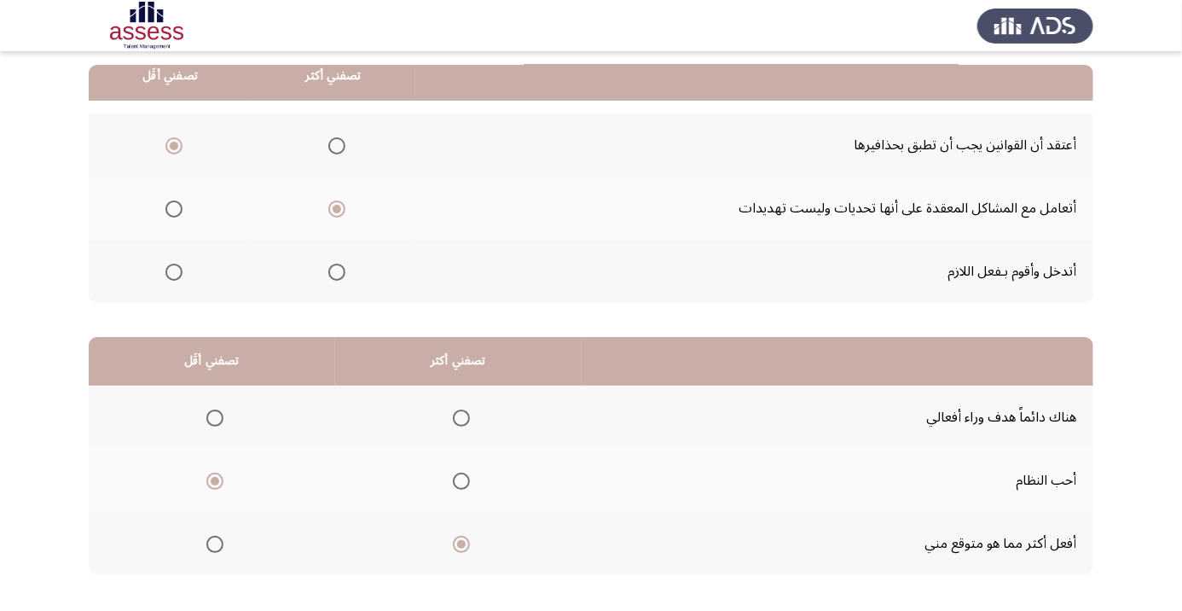
scroll to position [0, 0]
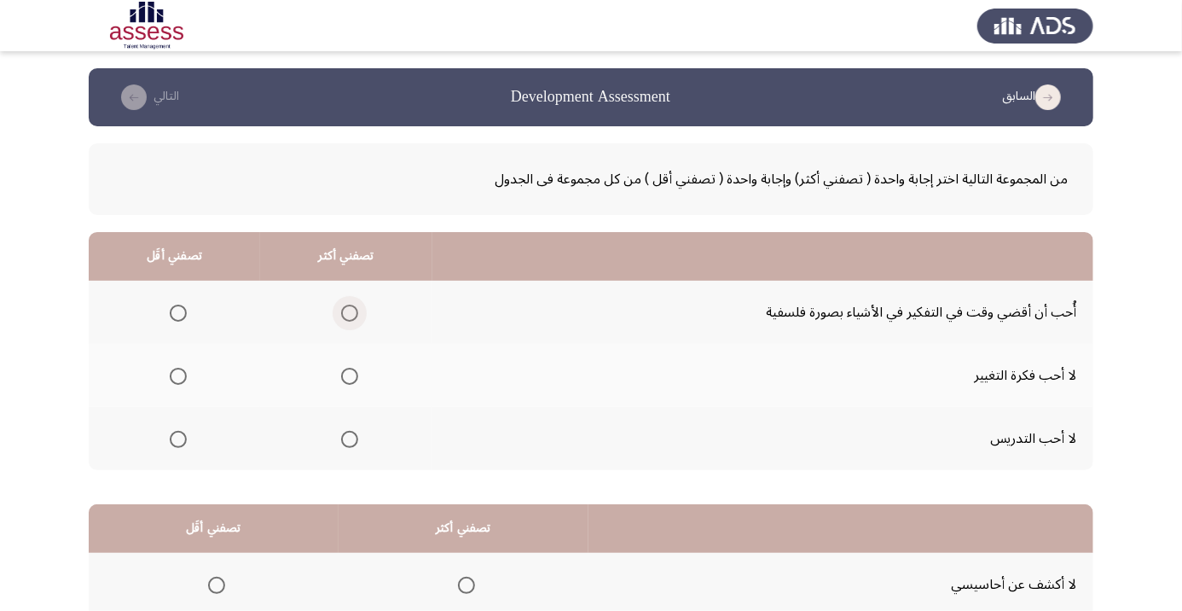
click at [345, 318] on span "Select an option" at bounding box center [349, 313] width 17 height 17
click at [345, 318] on input "Select an option" at bounding box center [349, 313] width 17 height 17
click at [177, 438] on span "Select an option" at bounding box center [178, 439] width 17 height 17
click at [177, 438] on input "Select an option" at bounding box center [178, 439] width 17 height 17
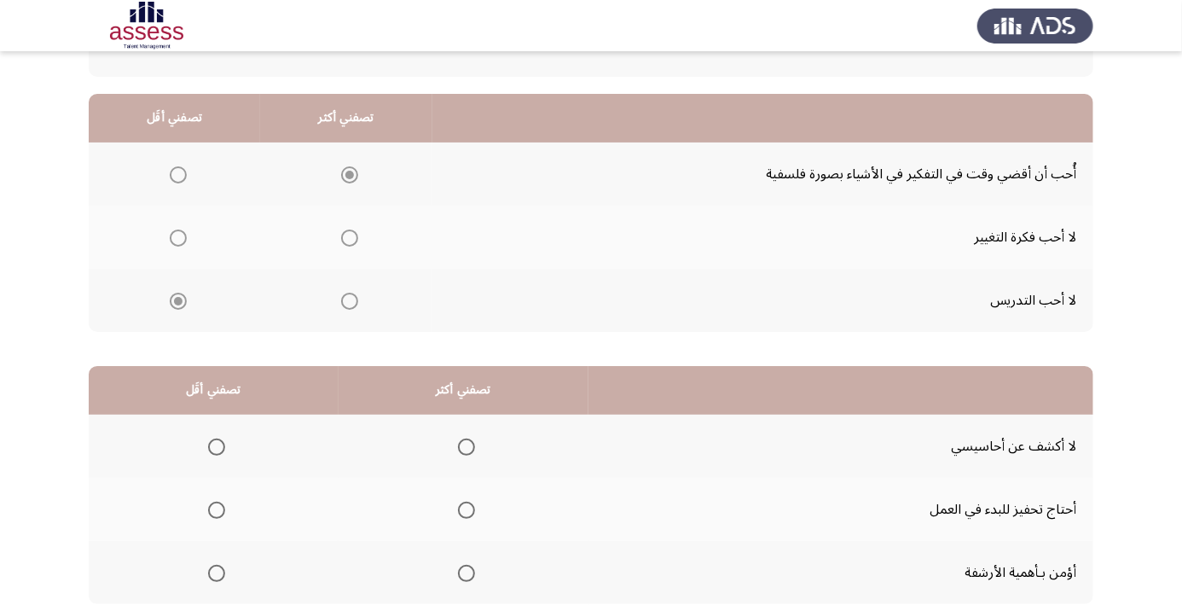
scroll to position [167, 0]
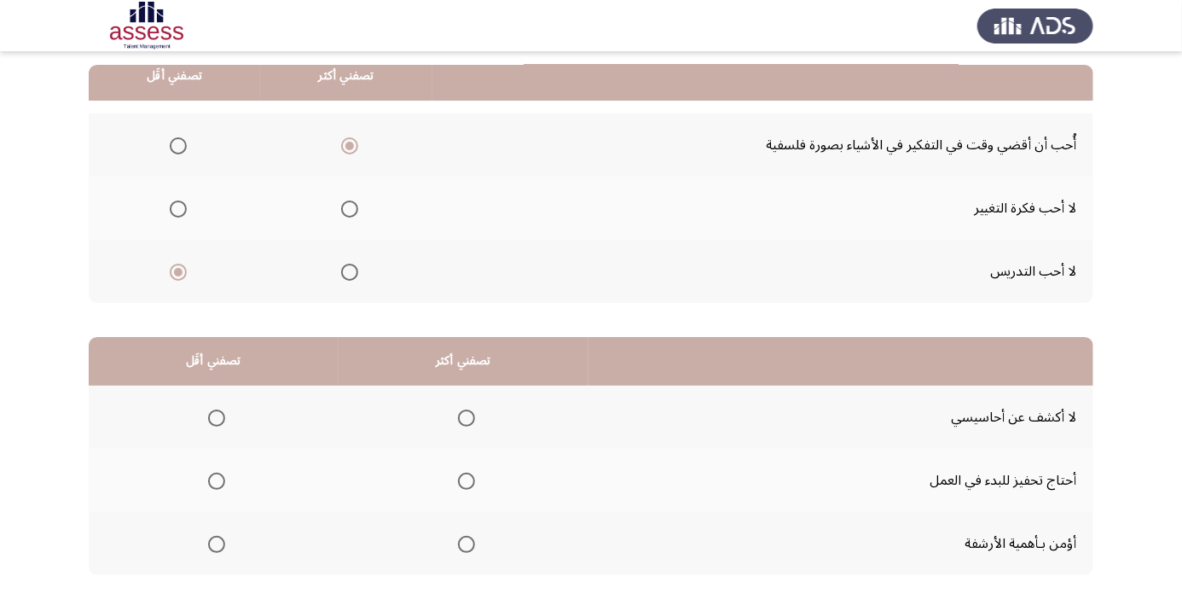
click at [467, 416] on span "Select an option" at bounding box center [466, 417] width 17 height 17
click at [467, 416] on input "Select an option" at bounding box center [466, 417] width 17 height 17
click at [217, 544] on span "Select an option" at bounding box center [217, 544] width 0 height 0
click at [217, 542] on input "Select an option" at bounding box center [216, 544] width 17 height 17
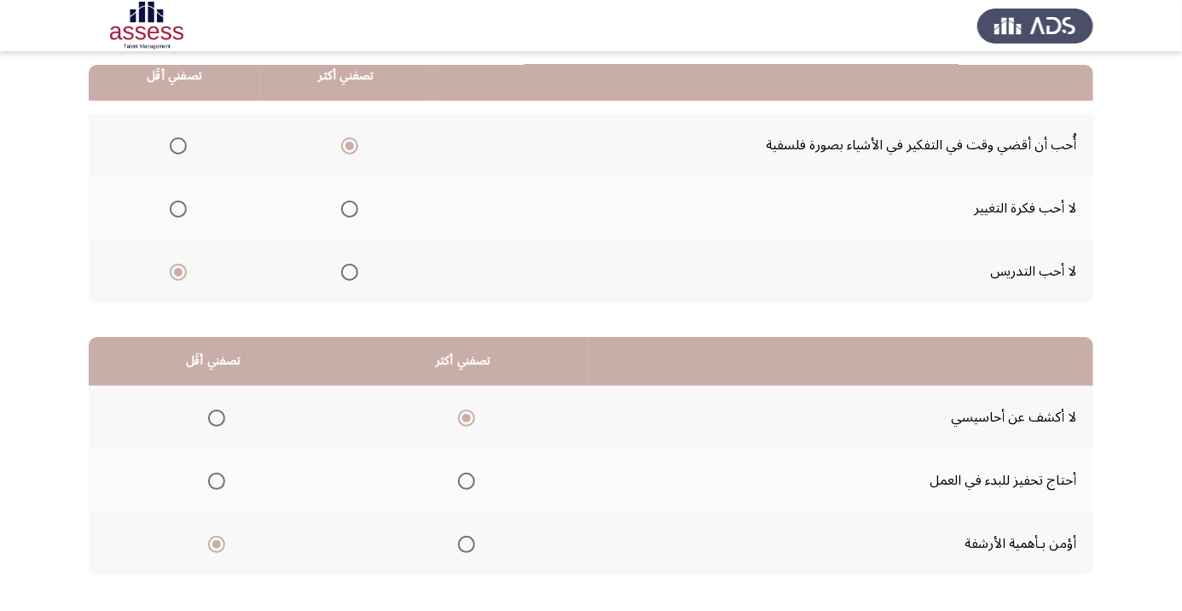
scroll to position [0, 0]
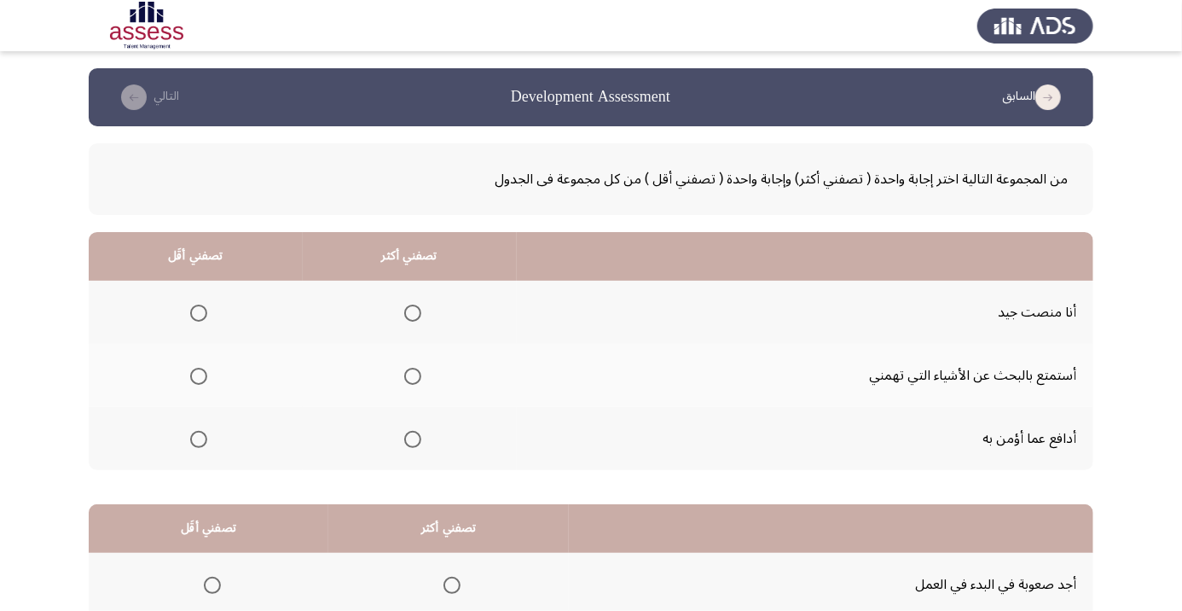
click at [409, 316] on span "Select an option" at bounding box center [412, 313] width 17 height 17
click at [409, 316] on input "Select an option" at bounding box center [412, 313] width 17 height 17
click at [200, 369] on span "Select an option" at bounding box center [198, 376] width 17 height 17
click at [200, 369] on input "Select an option" at bounding box center [198, 376] width 17 height 17
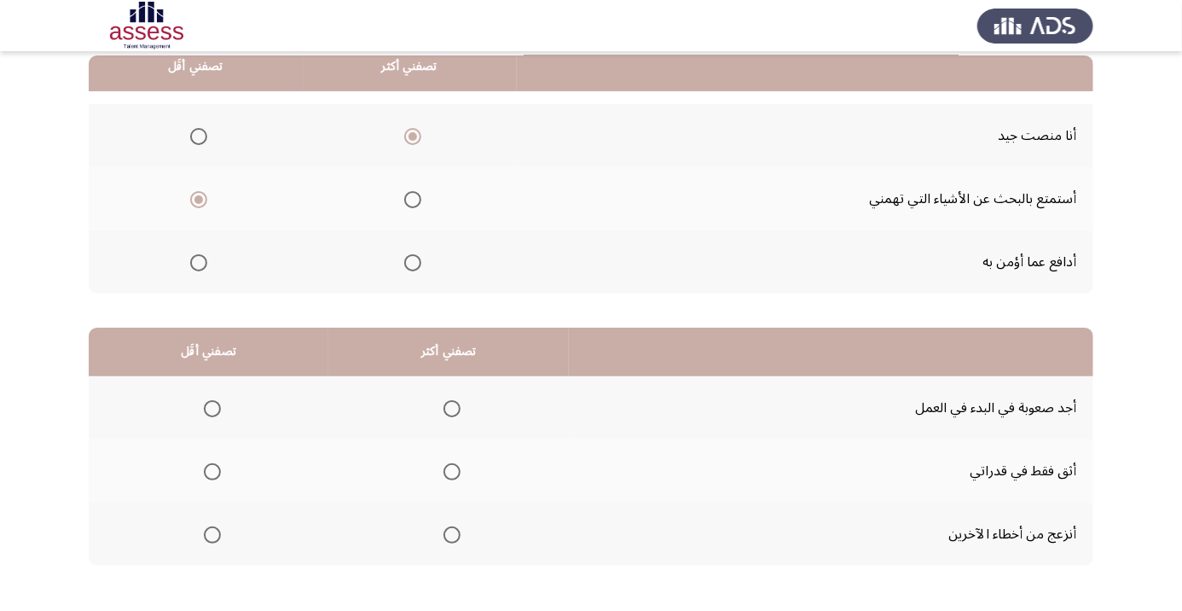
scroll to position [167, 0]
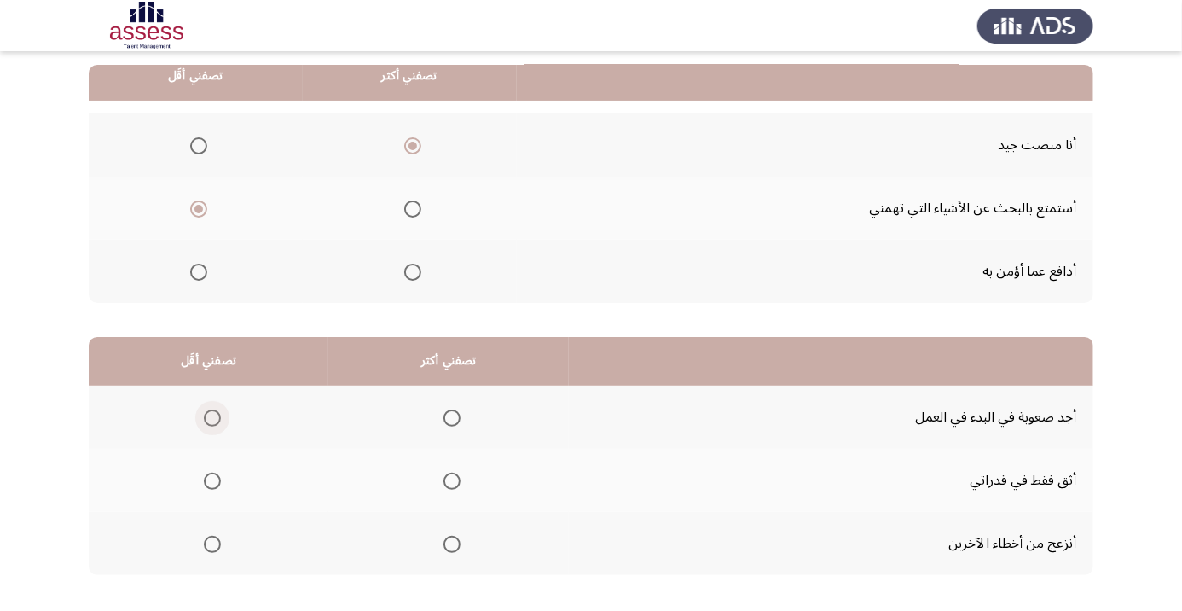
click at [204, 417] on span "Select an option" at bounding box center [212, 417] width 17 height 17
click at [204, 417] on input "Select an option" at bounding box center [212, 417] width 17 height 17
click at [212, 544] on span "Select an option" at bounding box center [212, 544] width 0 height 0
click at [212, 542] on input "Select an option" at bounding box center [212, 544] width 17 height 17
click at [217, 409] on span "Select an option" at bounding box center [212, 417] width 17 height 17
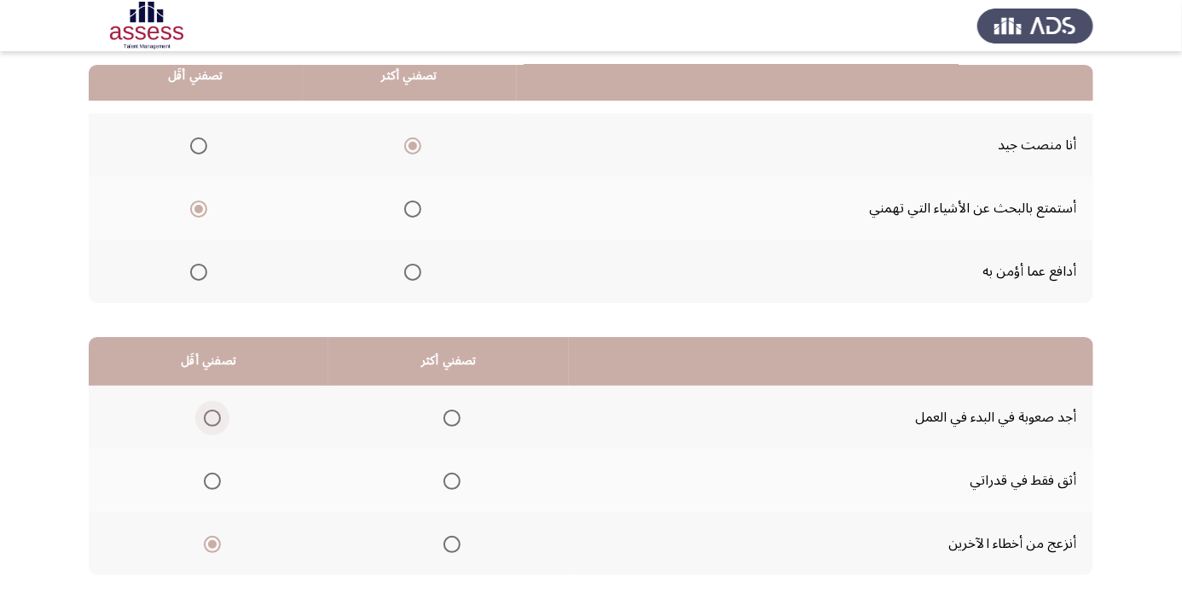
click at [217, 409] on input "Select an option" at bounding box center [212, 417] width 17 height 17
click at [452, 479] on span "Select an option" at bounding box center [452, 481] width 17 height 17
click at [452, 479] on input "Select an option" at bounding box center [452, 481] width 17 height 17
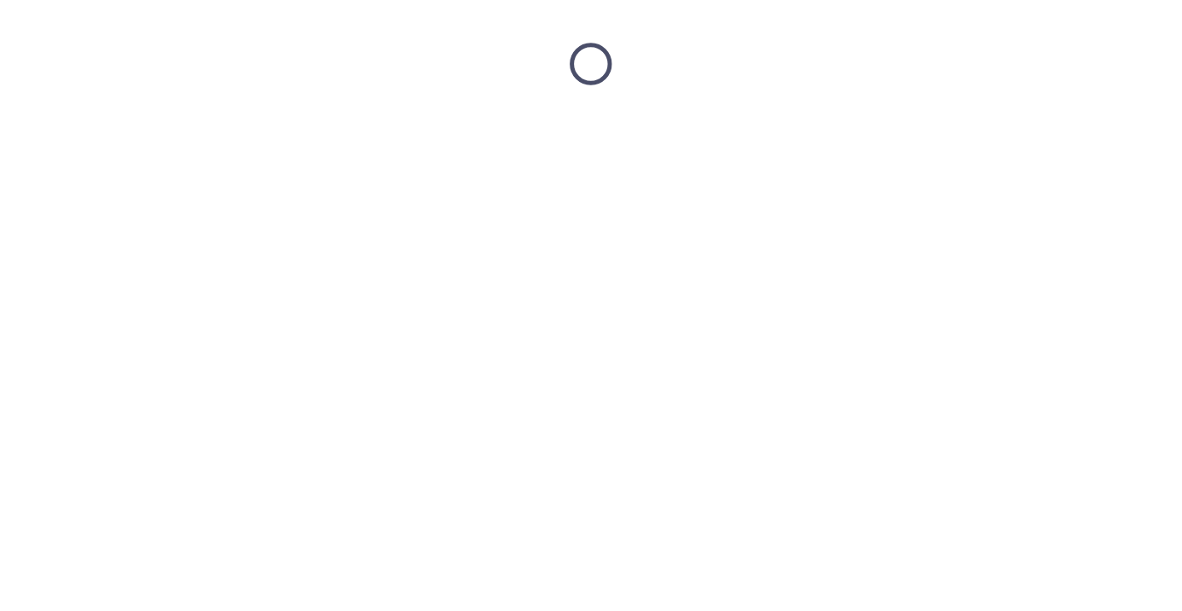
scroll to position [0, 0]
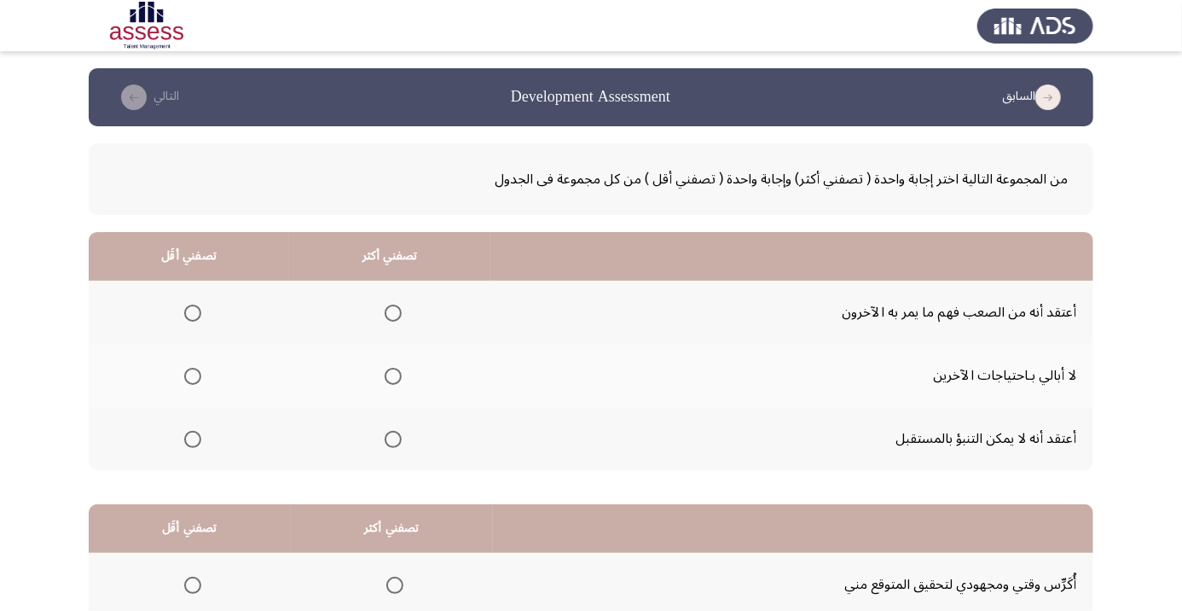
click at [1053, 97] on icon "load previous page" at bounding box center [1049, 97] width 26 height 26
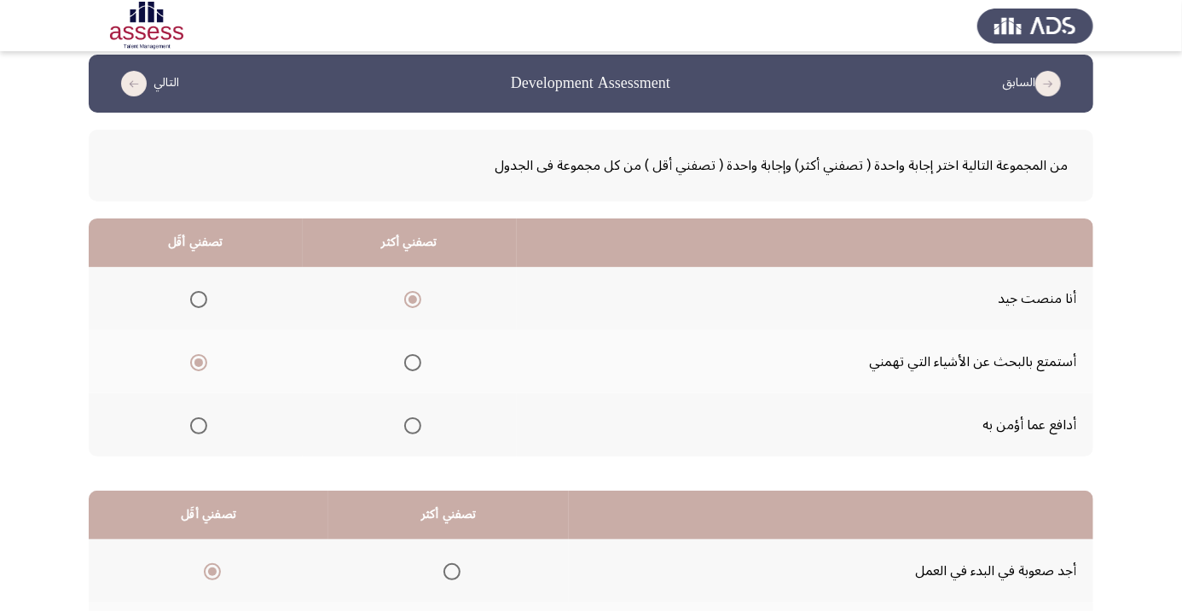
scroll to position [167, 0]
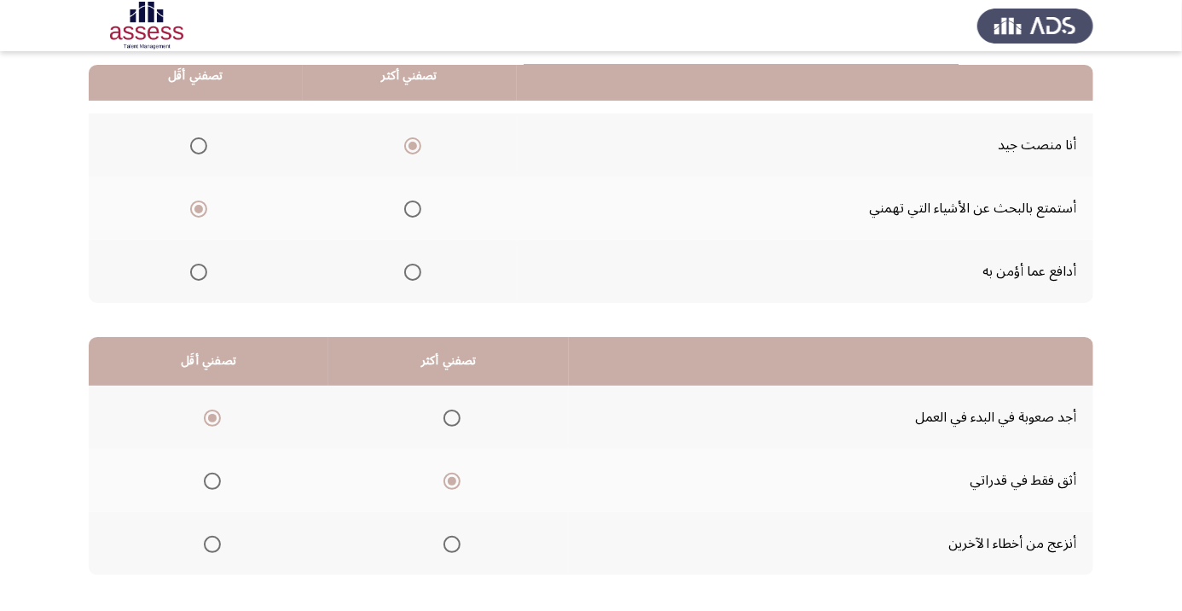
click at [457, 536] on span "Select an option" at bounding box center [452, 544] width 17 height 17
click at [457, 536] on input "Select an option" at bounding box center [452, 544] width 17 height 17
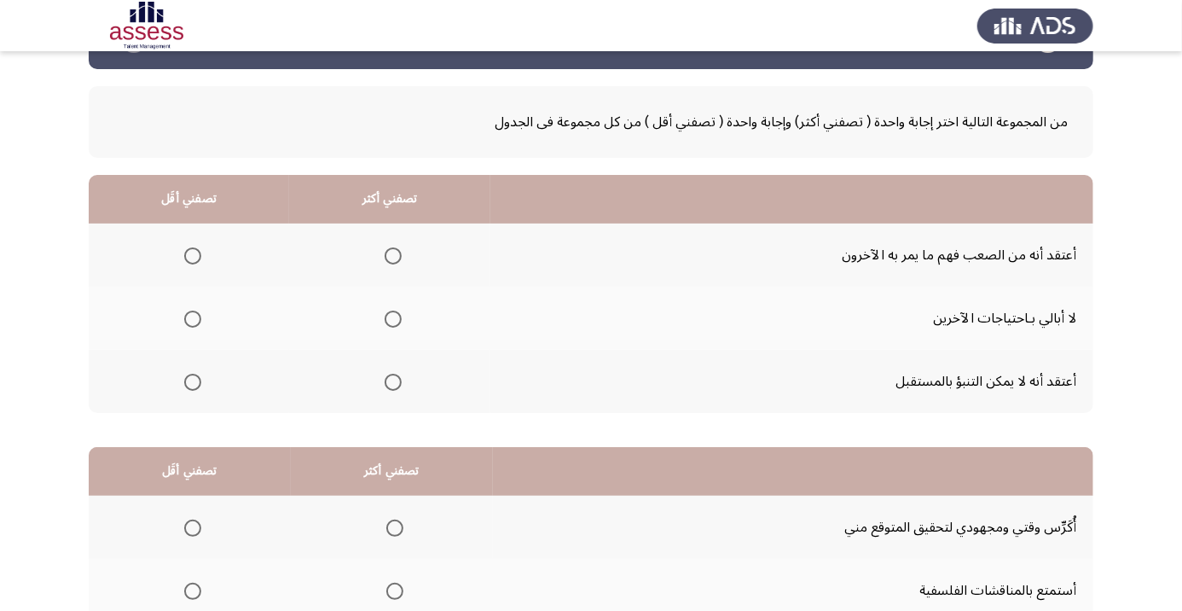
scroll to position [62, 0]
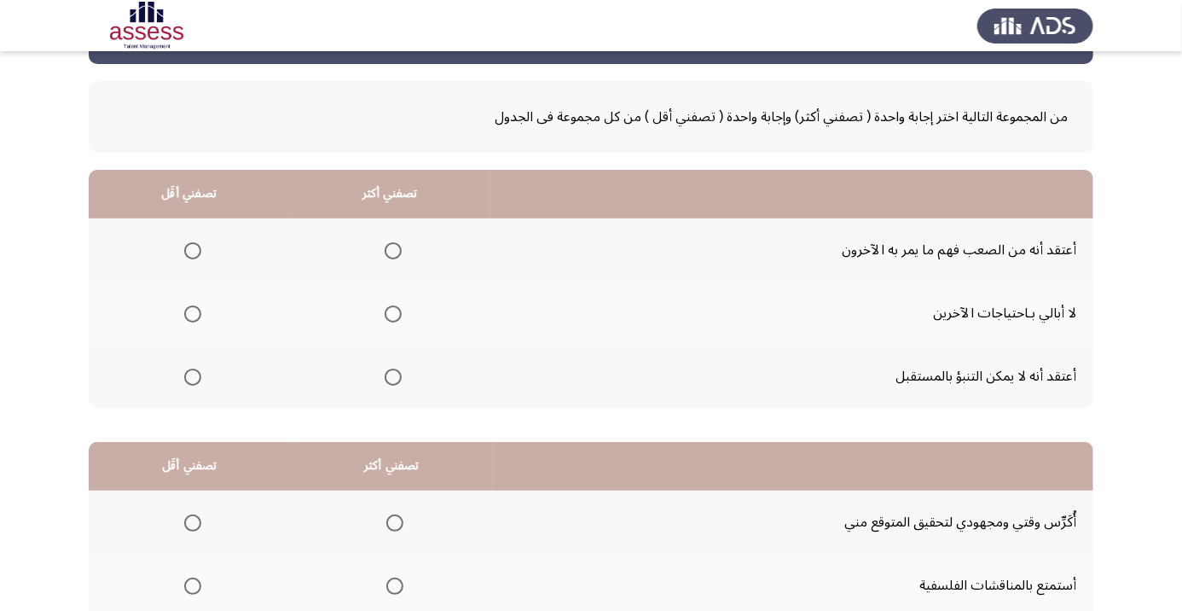
click at [393, 377] on span "Select an option" at bounding box center [393, 377] width 0 height 0
click at [396, 375] on input "Select an option" at bounding box center [393, 376] width 17 height 17
click at [183, 291] on th at bounding box center [189, 312] width 200 height 63
click at [193, 314] on span "Select an option" at bounding box center [193, 314] width 0 height 0
click at [193, 312] on input "Select an option" at bounding box center [192, 313] width 17 height 17
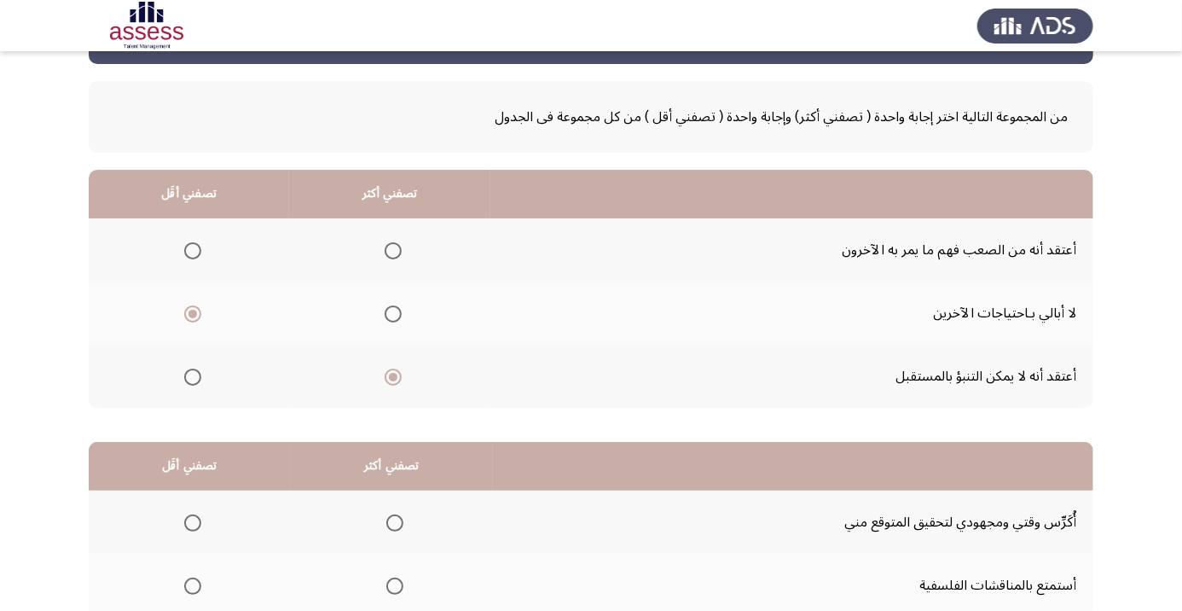
scroll to position [167, 0]
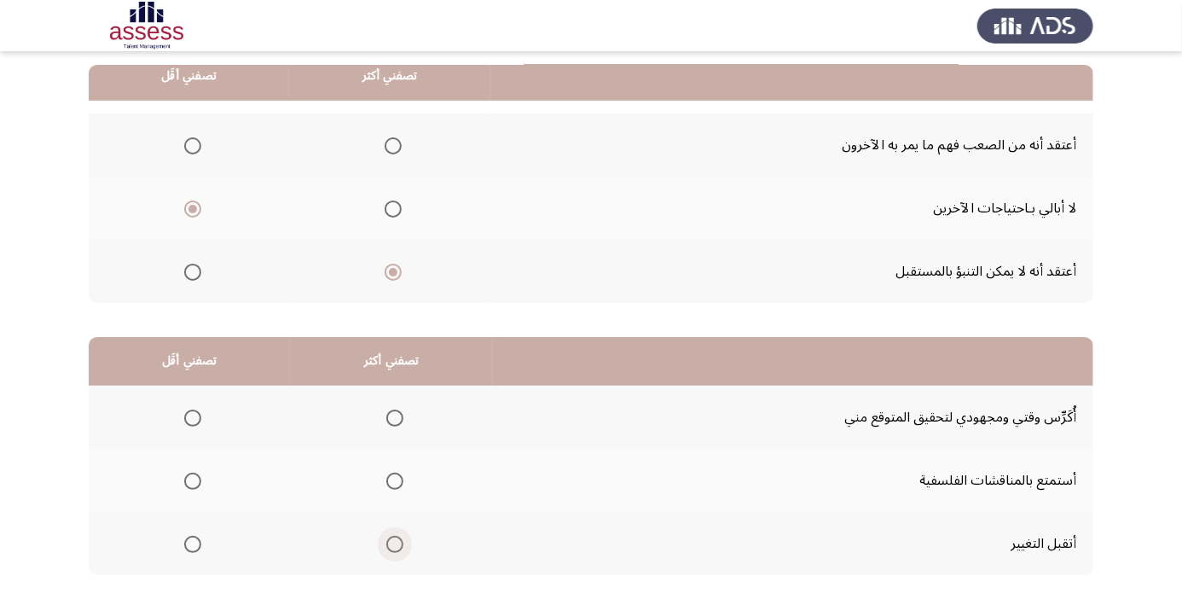
click at [395, 544] on span "Select an option" at bounding box center [395, 544] width 0 height 0
click at [396, 542] on input "Select an option" at bounding box center [394, 544] width 17 height 17
click at [179, 478] on label "Select an option" at bounding box center [189, 481] width 24 height 17
click at [184, 478] on input "Select an option" at bounding box center [192, 481] width 17 height 17
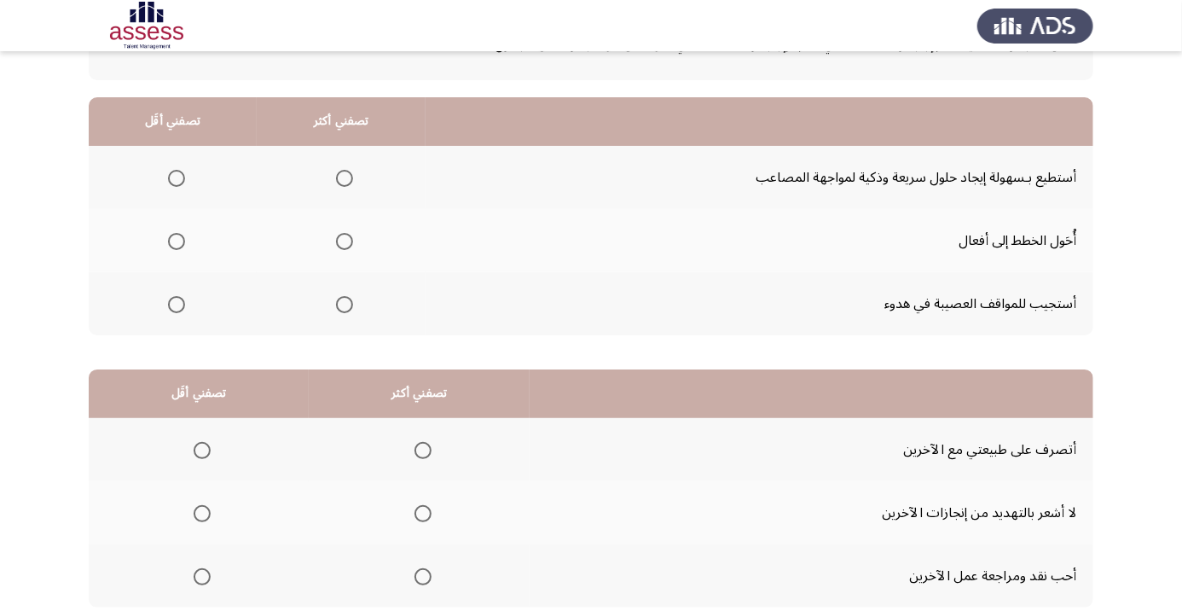
scroll to position [111, 0]
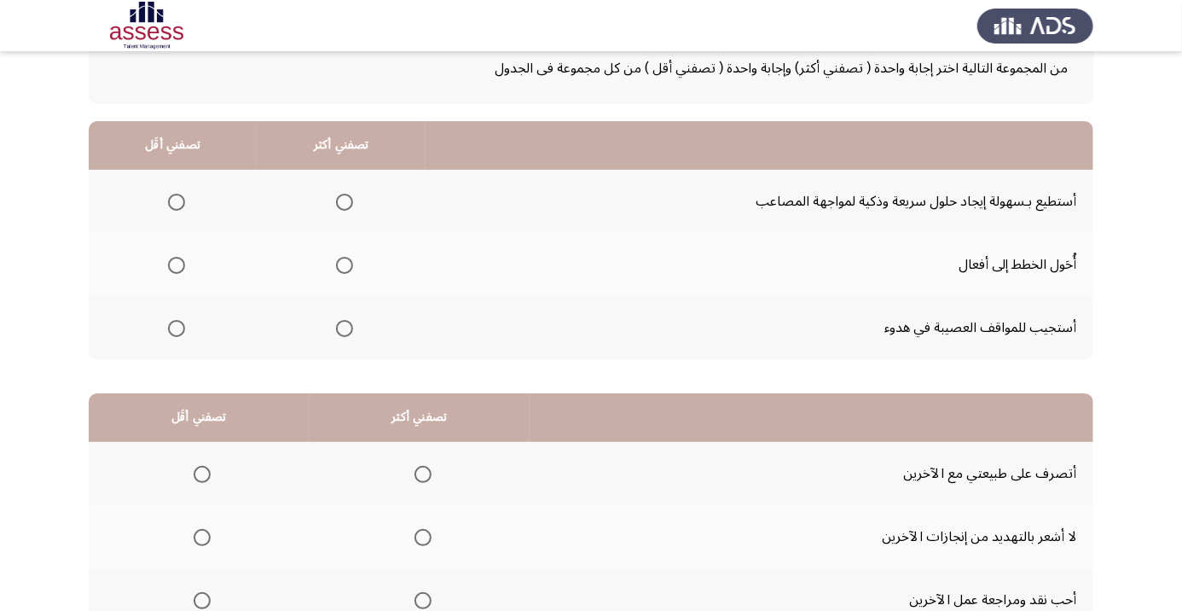
click at [345, 195] on span "Select an option" at bounding box center [344, 202] width 17 height 17
click at [345, 195] on input "Select an option" at bounding box center [344, 202] width 17 height 17
click at [171, 323] on span "Select an option" at bounding box center [176, 328] width 17 height 17
click at [171, 323] on input "Select an option" at bounding box center [176, 328] width 17 height 17
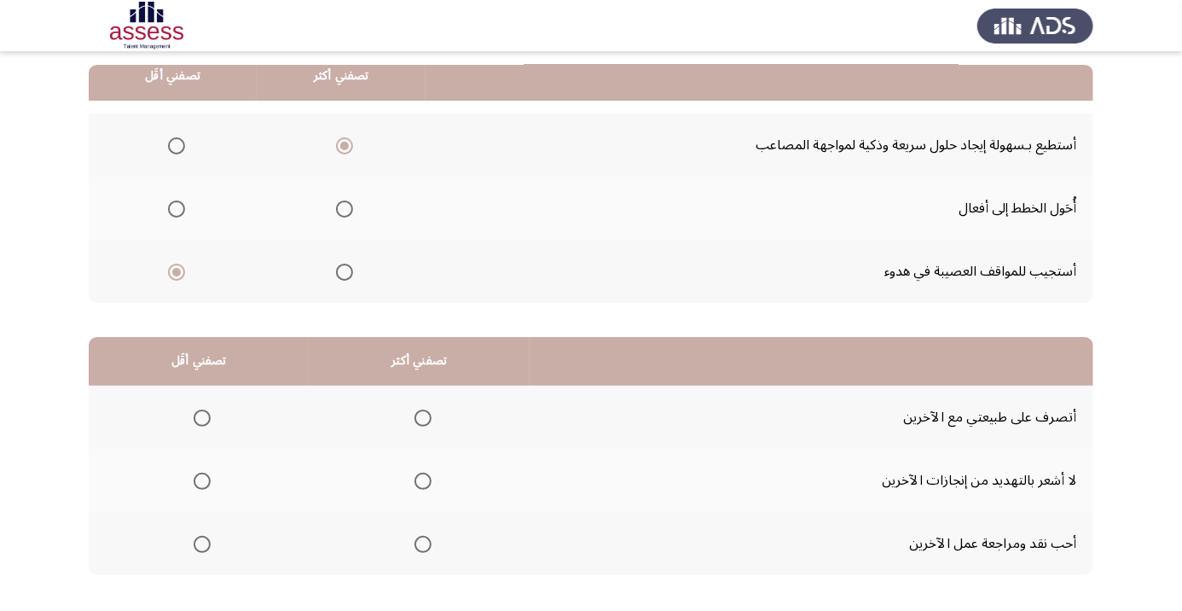
click at [424, 416] on span "Select an option" at bounding box center [423, 417] width 17 height 17
click at [424, 416] on input "Select an option" at bounding box center [423, 417] width 17 height 17
click at [202, 544] on span "Select an option" at bounding box center [202, 544] width 0 height 0
click at [202, 542] on input "Select an option" at bounding box center [202, 544] width 17 height 17
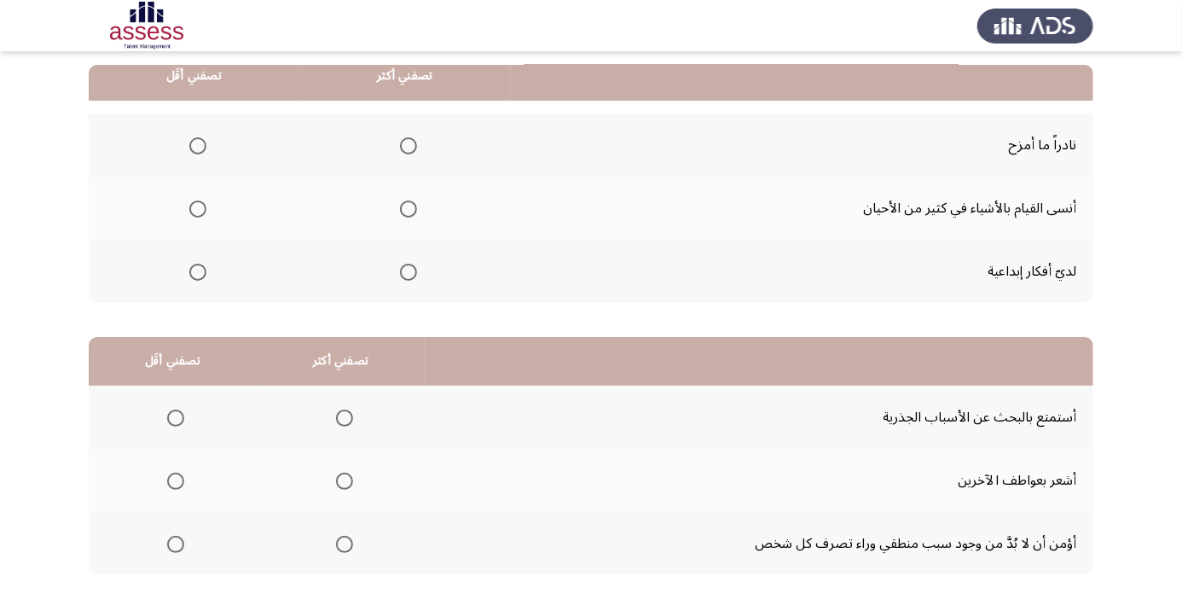
click at [409, 272] on span "Select an option" at bounding box center [409, 272] width 0 height 0
click at [409, 270] on input "Select an option" at bounding box center [408, 272] width 17 height 17
click at [198, 146] on span "Select an option" at bounding box center [198, 146] width 0 height 0
click at [197, 144] on input "Select an option" at bounding box center [197, 145] width 17 height 17
click at [335, 560] on th at bounding box center [341, 543] width 168 height 63
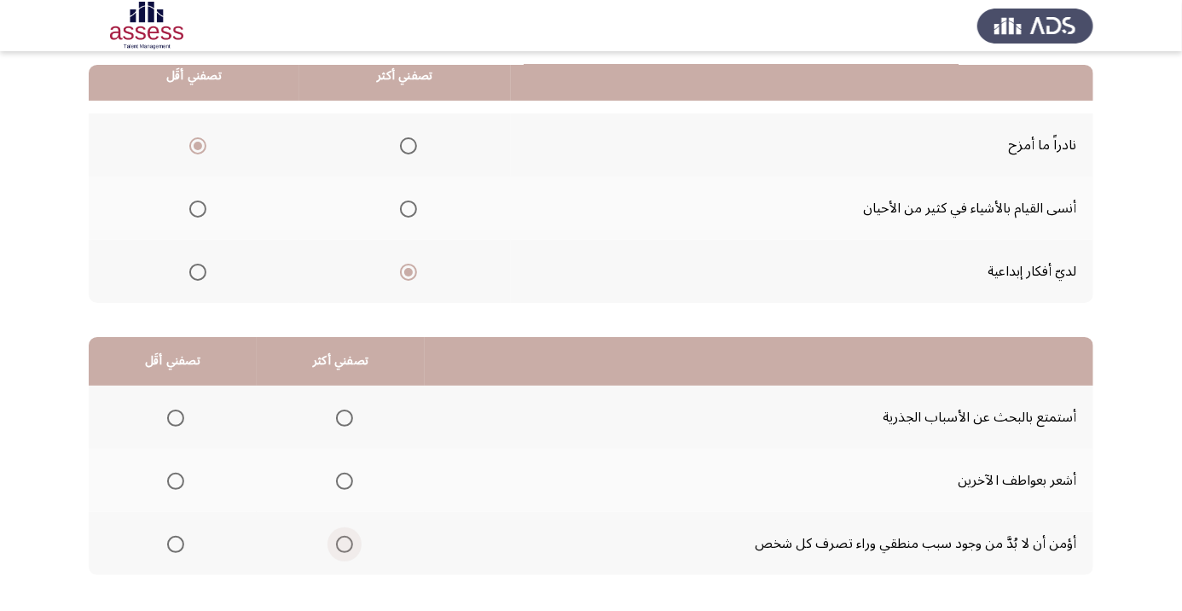
click at [345, 544] on span "Select an option" at bounding box center [345, 544] width 0 height 0
click at [345, 542] on input "Select an option" at bounding box center [344, 544] width 17 height 17
click at [176, 418] on span "Select an option" at bounding box center [176, 418] width 0 height 0
click at [176, 416] on input "Select an option" at bounding box center [175, 417] width 17 height 17
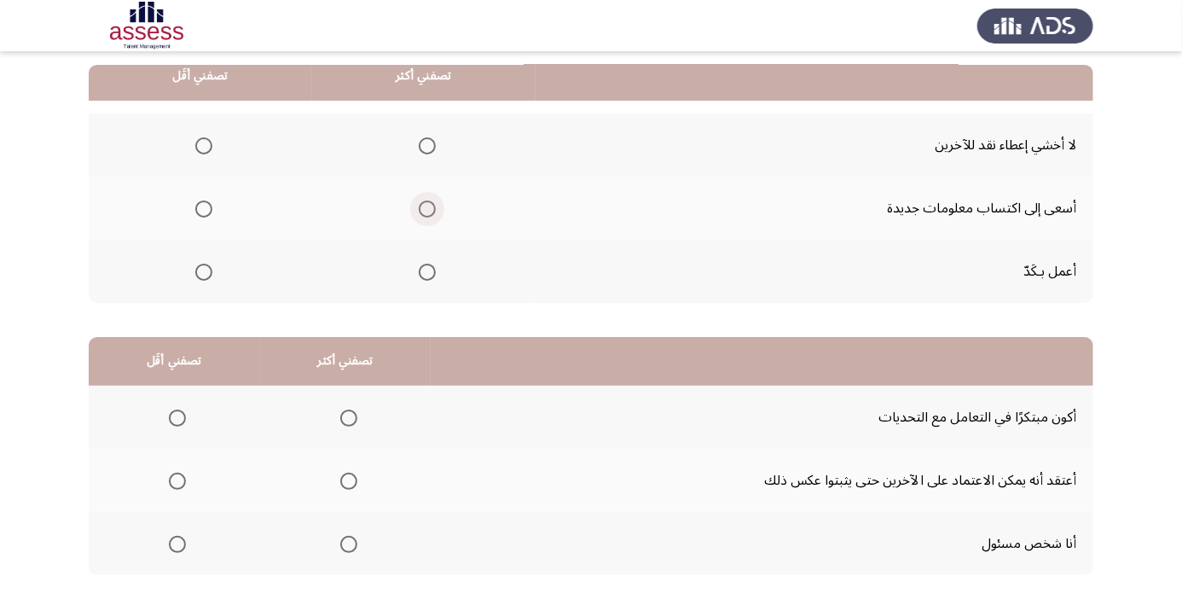
click at [423, 212] on span "Select an option" at bounding box center [427, 208] width 17 height 17
click at [423, 212] on input "Select an option" at bounding box center [427, 208] width 17 height 17
click at [196, 148] on span "Select an option" at bounding box center [203, 145] width 17 height 17
click at [196, 148] on input "Select an option" at bounding box center [203, 145] width 17 height 17
click at [352, 549] on span "Select an option" at bounding box center [348, 544] width 17 height 17
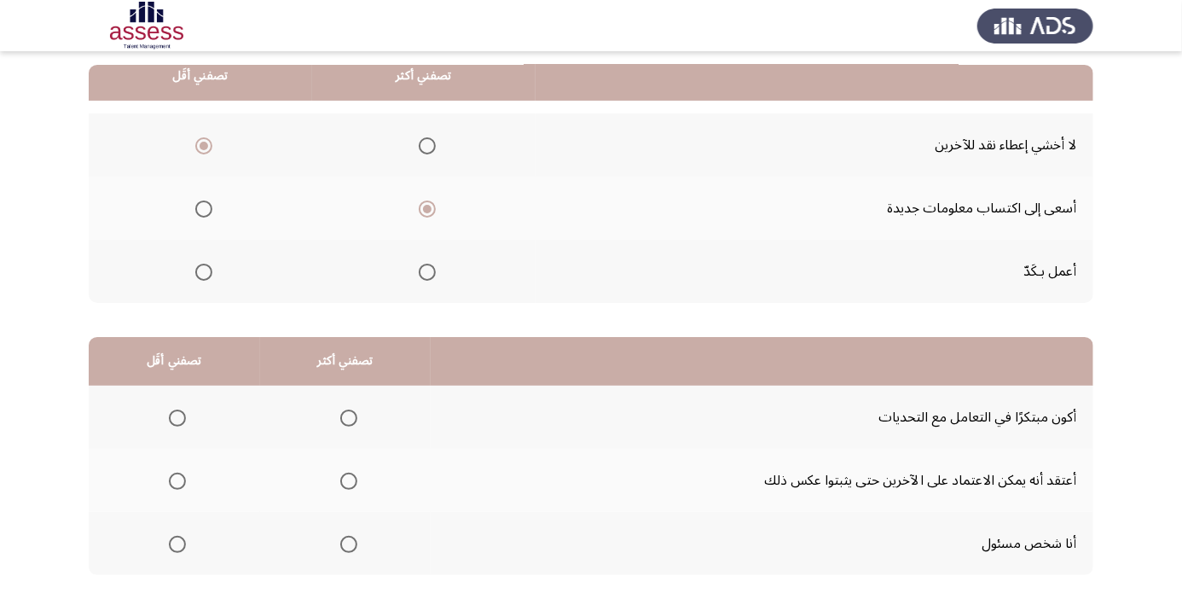
click at [352, 549] on input "Select an option" at bounding box center [348, 544] width 17 height 17
click at [177, 481] on span "Select an option" at bounding box center [177, 481] width 0 height 0
click at [177, 479] on input "Select an option" at bounding box center [177, 481] width 17 height 17
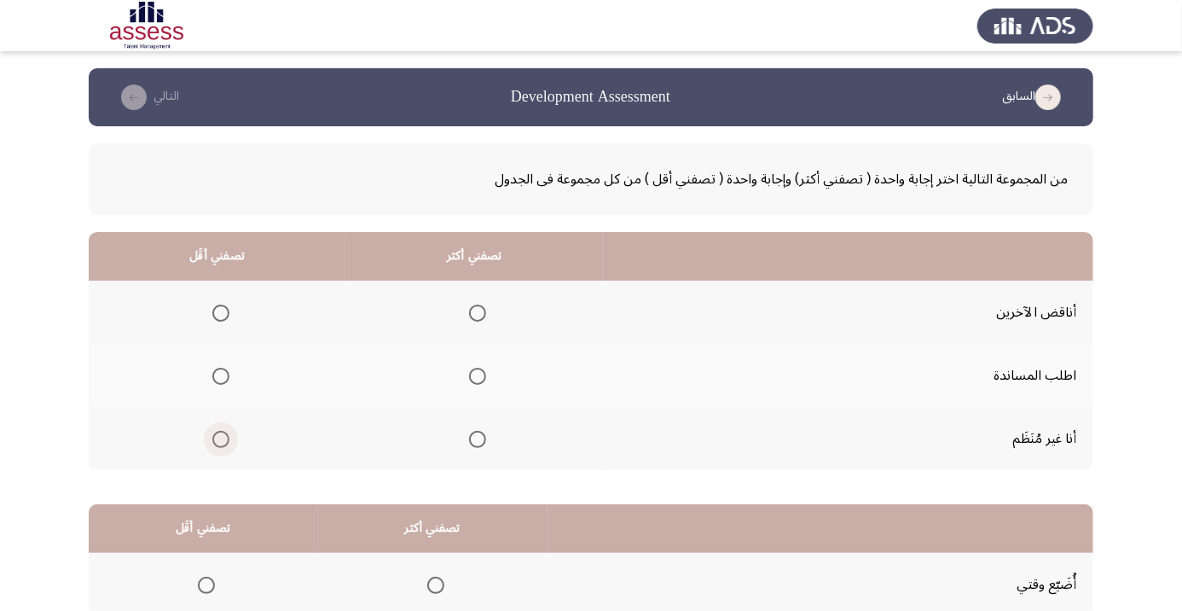
click at [221, 439] on span "Select an option" at bounding box center [221, 439] width 0 height 0
click at [220, 438] on input "Select an option" at bounding box center [220, 439] width 17 height 17
click at [478, 376] on span "Select an option" at bounding box center [478, 376] width 0 height 0
click at [478, 375] on input "Select an option" at bounding box center [477, 376] width 17 height 17
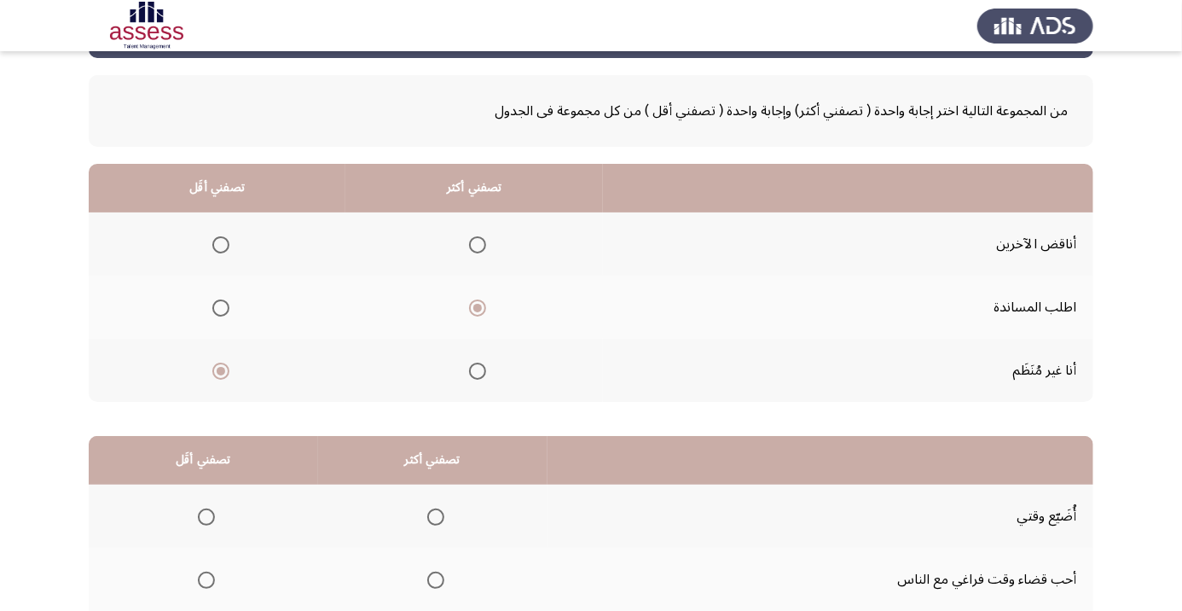
scroll to position [167, 0]
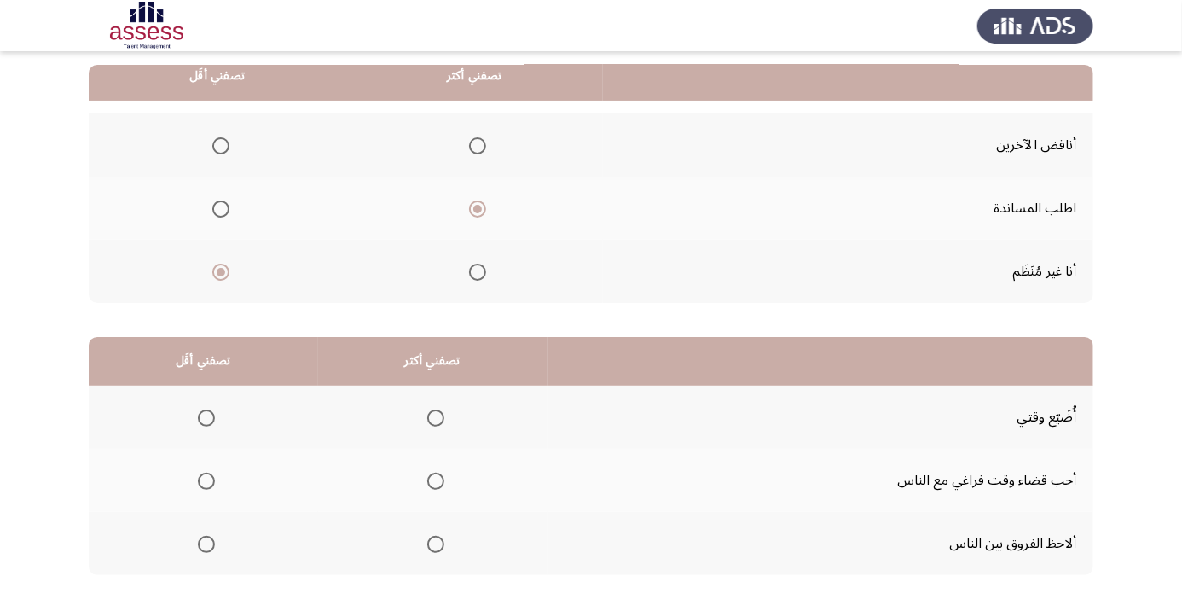
click at [206, 416] on span "Select an option" at bounding box center [206, 417] width 17 height 17
click at [206, 416] on input "Select an option" at bounding box center [206, 417] width 17 height 17
click at [461, 459] on th at bounding box center [432, 480] width 229 height 63
click at [436, 481] on span "Select an option" at bounding box center [436, 481] width 0 height 0
click at [437, 479] on input "Select an option" at bounding box center [435, 481] width 17 height 17
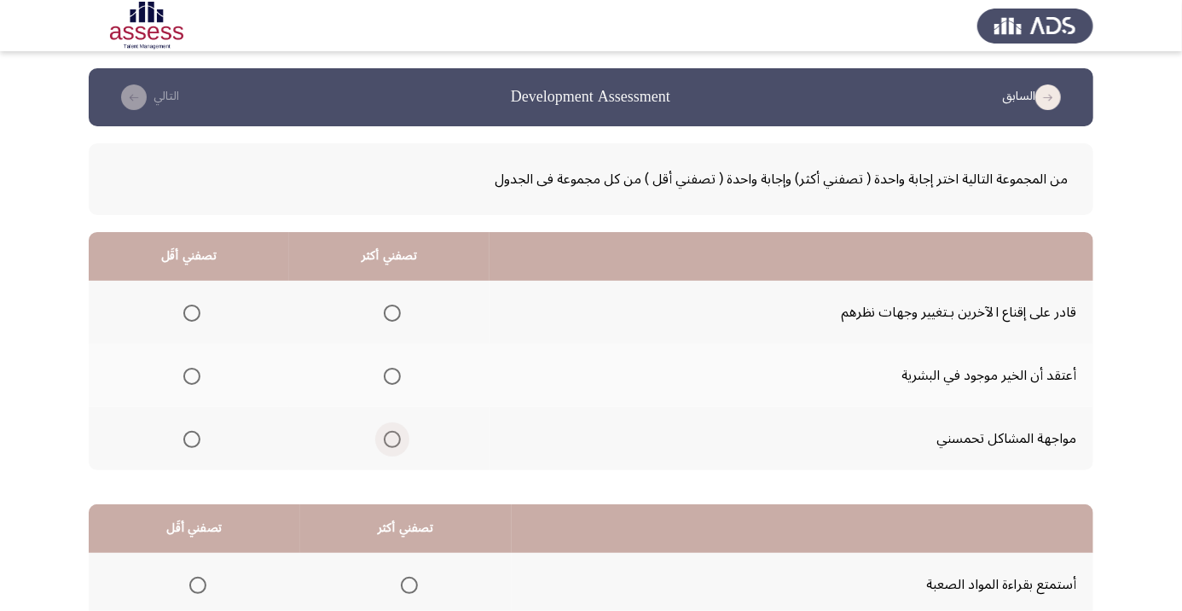
click at [392, 439] on span "Select an option" at bounding box center [392, 439] width 0 height 0
click at [392, 438] on input "Select an option" at bounding box center [392, 439] width 17 height 17
click at [192, 376] on span "Select an option" at bounding box center [192, 376] width 0 height 0
click at [191, 375] on input "Select an option" at bounding box center [191, 376] width 17 height 17
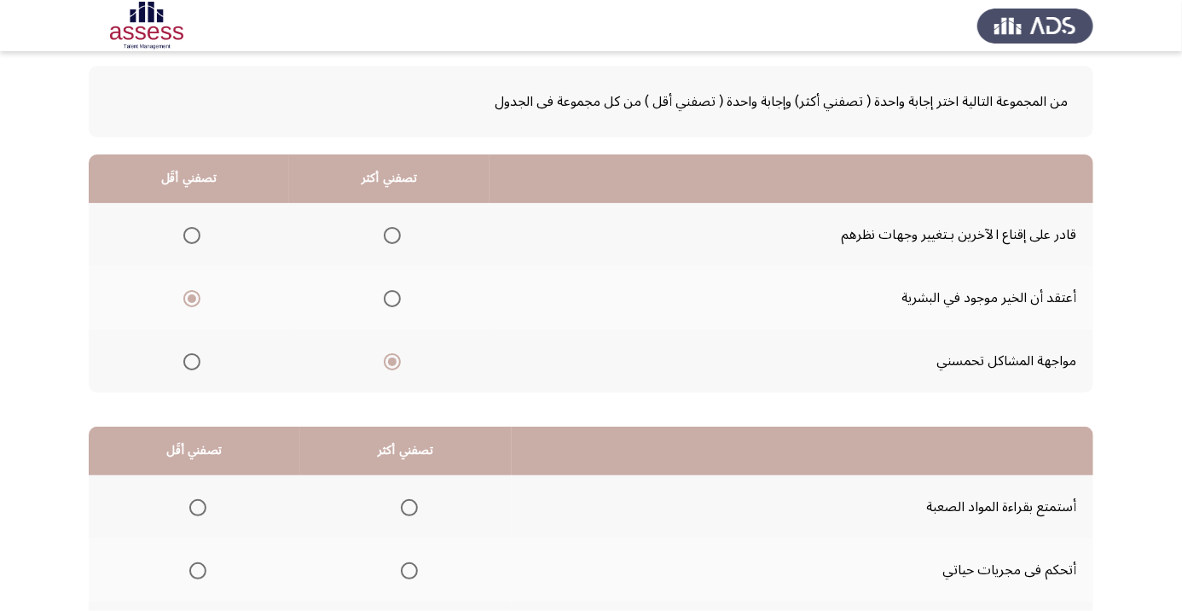
scroll to position [167, 0]
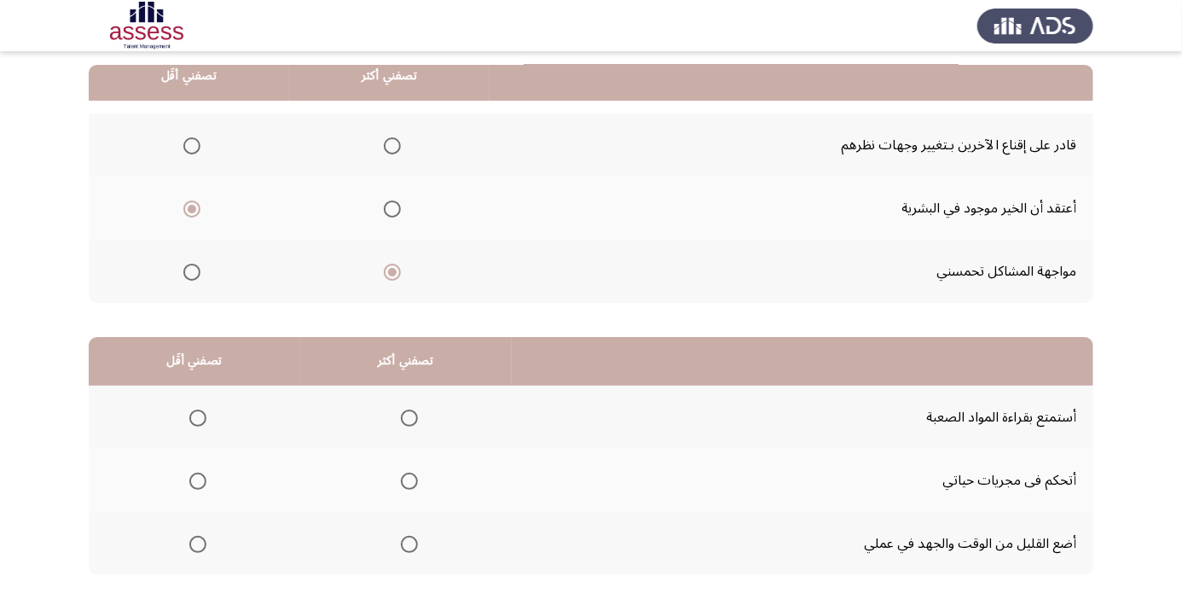
click at [192, 537] on span "Select an option" at bounding box center [197, 544] width 17 height 17
click at [192, 537] on input "Select an option" at bounding box center [197, 544] width 17 height 17
click at [409, 481] on span "Select an option" at bounding box center [409, 481] width 0 height 0
click at [411, 479] on input "Select an option" at bounding box center [409, 481] width 17 height 17
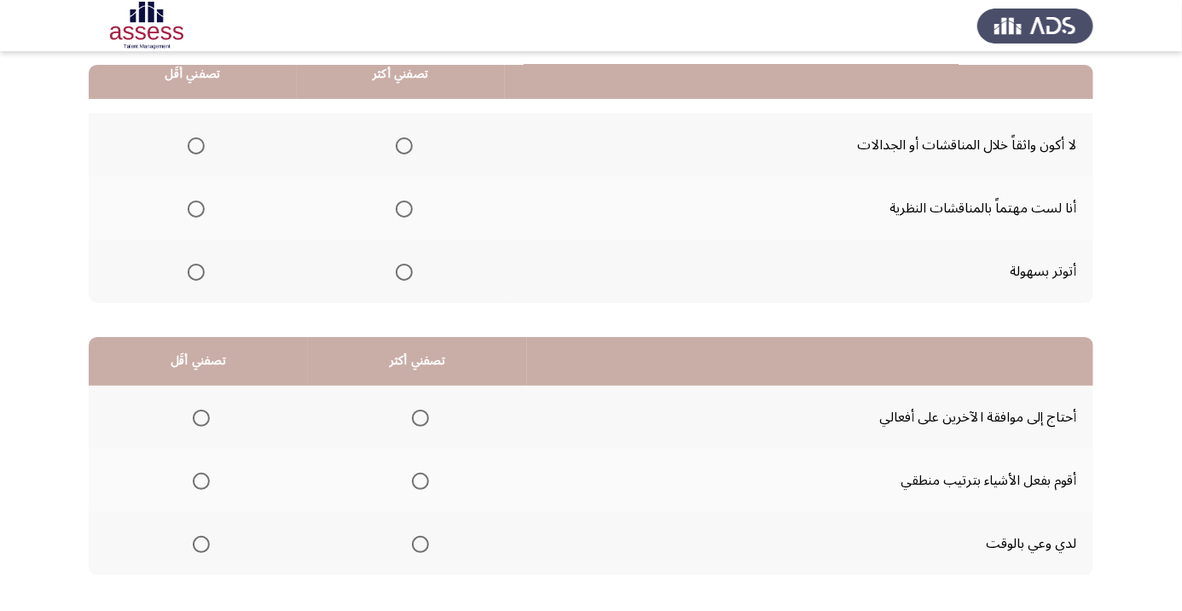
scroll to position [160, 0]
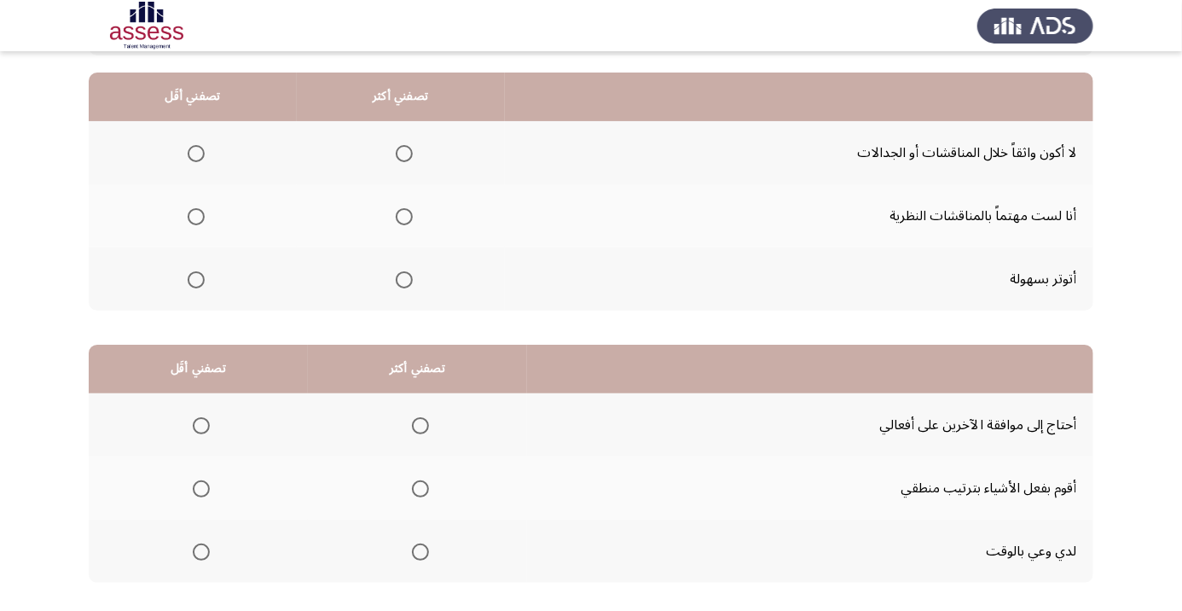
click at [189, 286] on span "Select an option" at bounding box center [196, 279] width 17 height 17
click at [189, 286] on input "Select an option" at bounding box center [196, 279] width 17 height 17
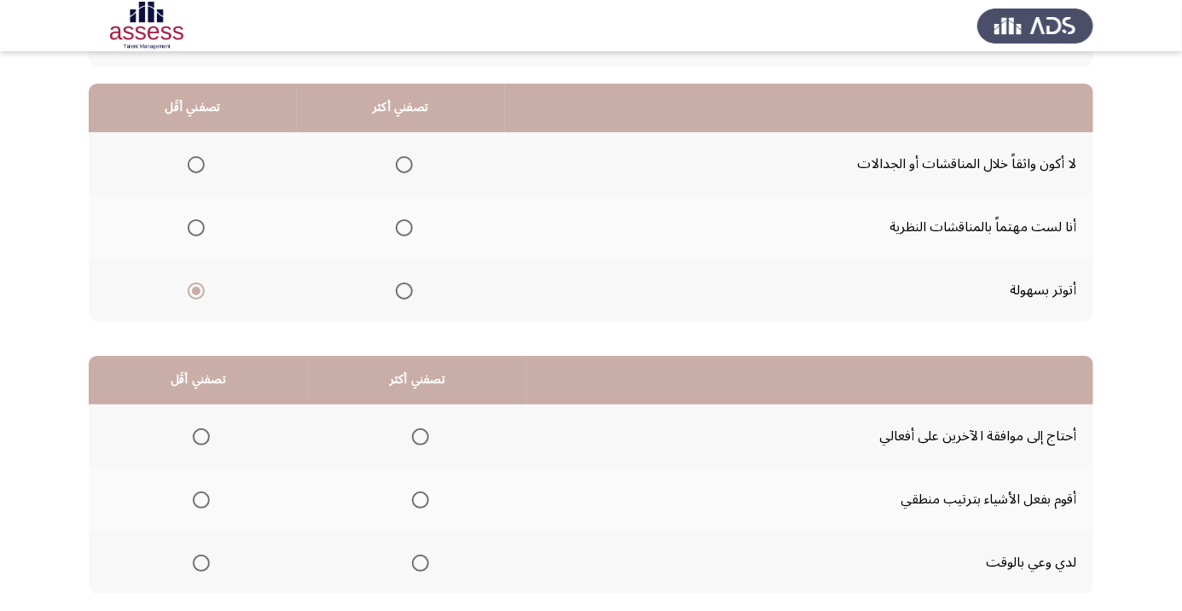
click at [389, 247] on th at bounding box center [401, 226] width 208 height 63
click at [404, 228] on span "Select an option" at bounding box center [404, 228] width 0 height 0
click at [403, 226] on input "Select an option" at bounding box center [404, 227] width 17 height 17
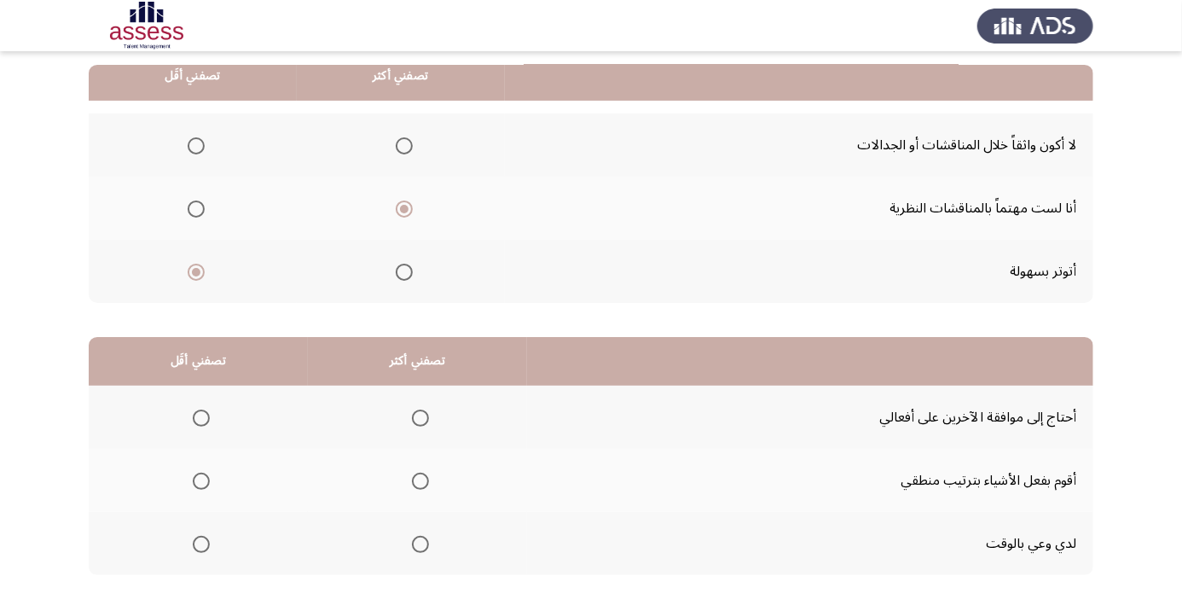
click at [201, 418] on span "Select an option" at bounding box center [201, 418] width 0 height 0
click at [201, 416] on input "Select an option" at bounding box center [201, 417] width 17 height 17
click at [421, 481] on span "Select an option" at bounding box center [421, 481] width 0 height 0
click at [422, 479] on input "Select an option" at bounding box center [420, 481] width 17 height 17
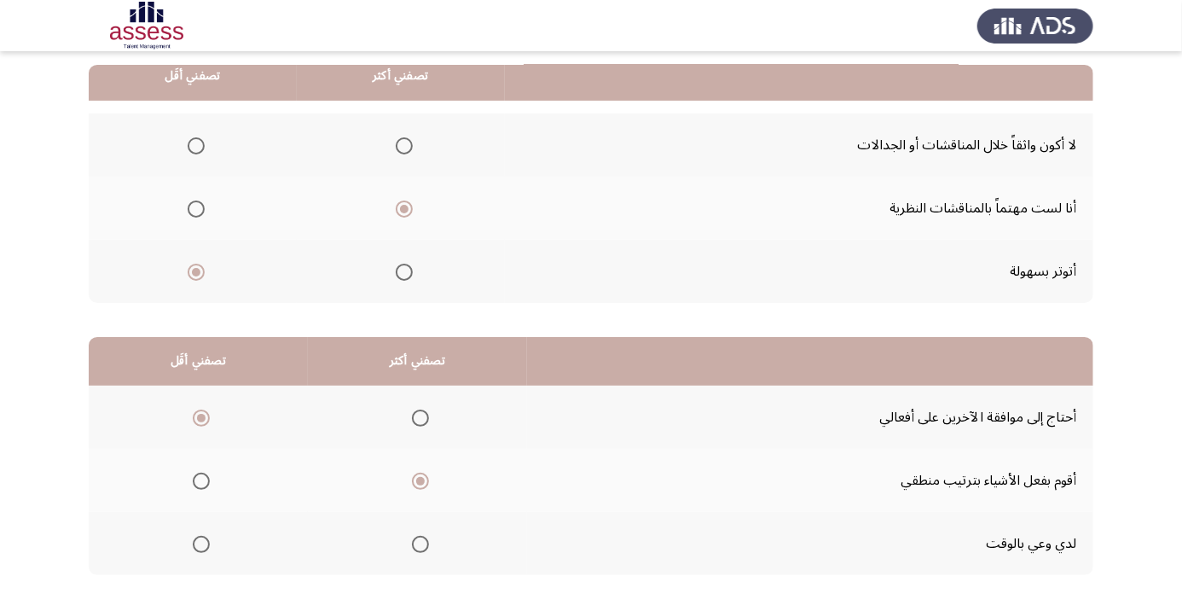
scroll to position [0, 0]
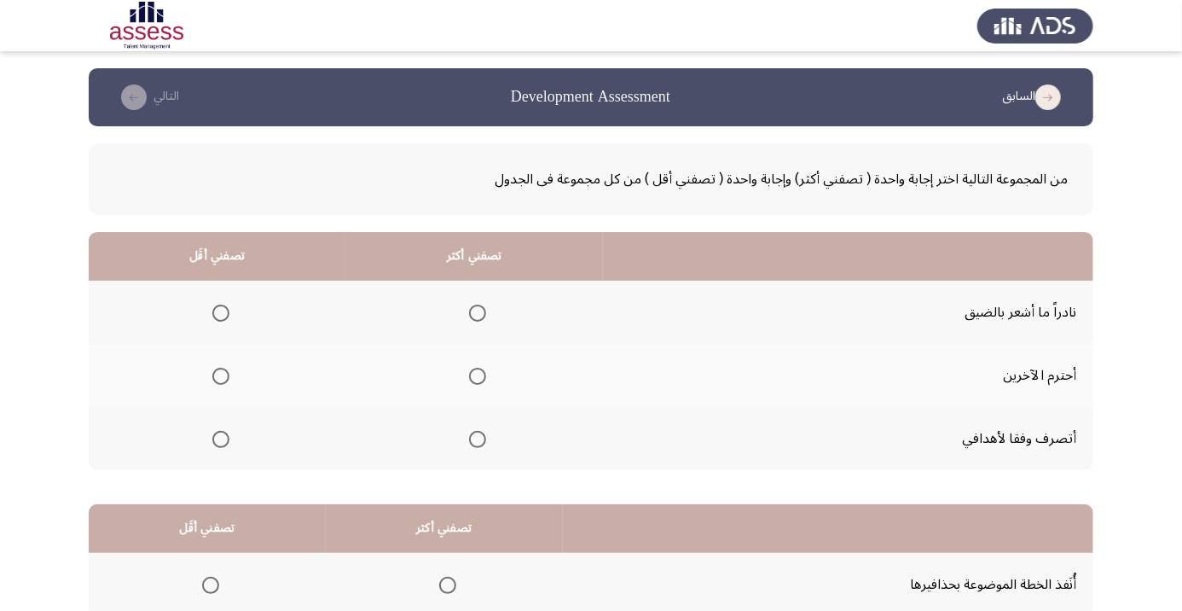
click at [478, 376] on span "Select an option" at bounding box center [478, 376] width 0 height 0
click at [478, 375] on input "Select an option" at bounding box center [477, 376] width 17 height 17
click at [221, 313] on span "Select an option" at bounding box center [221, 313] width 0 height 0
click at [220, 312] on input "Select an option" at bounding box center [220, 313] width 17 height 17
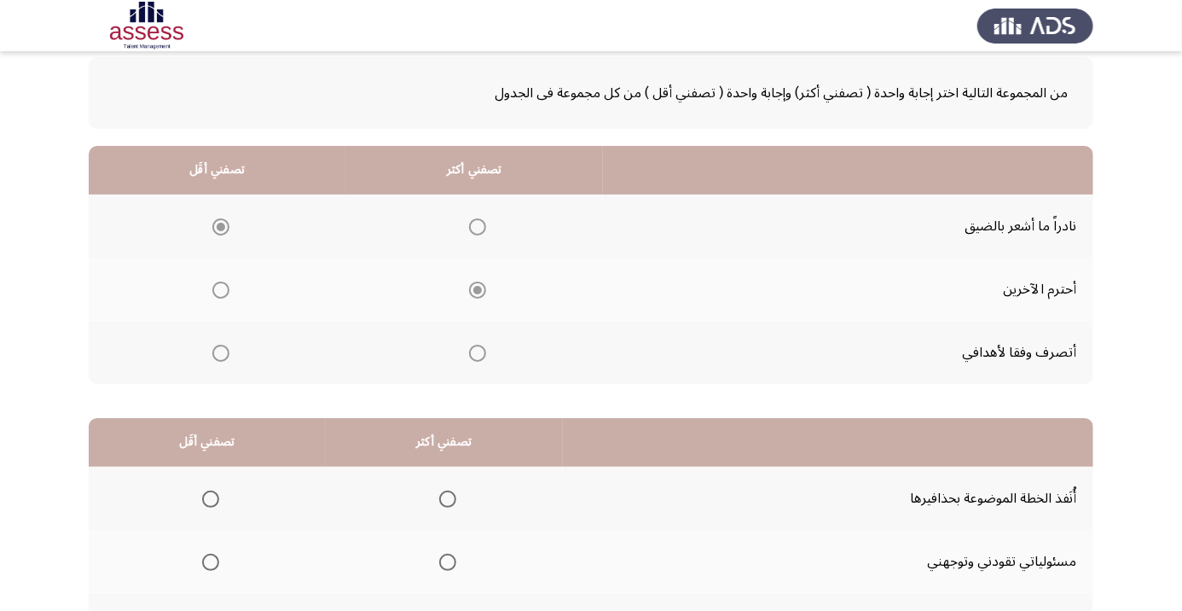
scroll to position [167, 0]
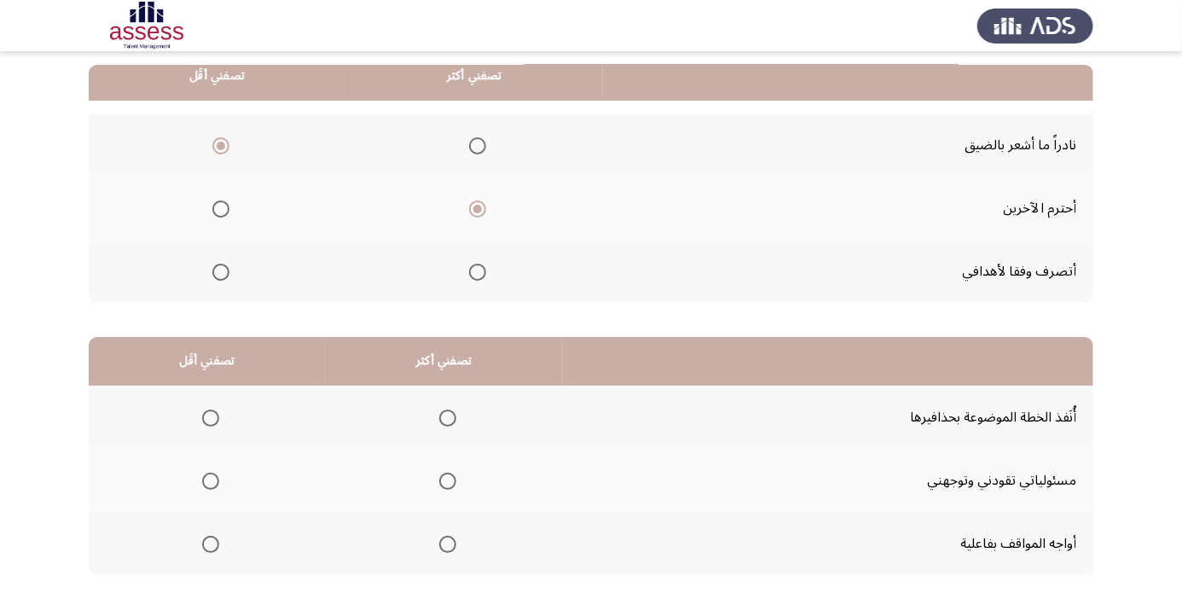
click at [445, 479] on span "Select an option" at bounding box center [447, 481] width 17 height 17
click at [445, 479] on input "Select an option" at bounding box center [447, 481] width 17 height 17
click at [211, 544] on span "Select an option" at bounding box center [211, 544] width 0 height 0
click at [210, 542] on input "Select an option" at bounding box center [210, 544] width 17 height 17
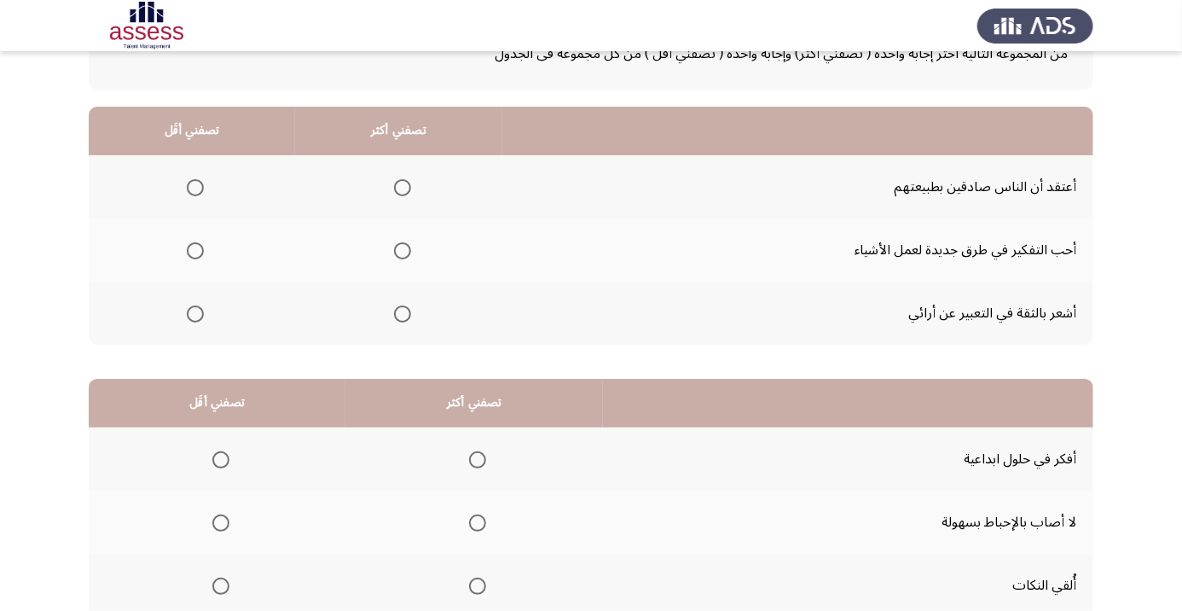
scroll to position [90, 0]
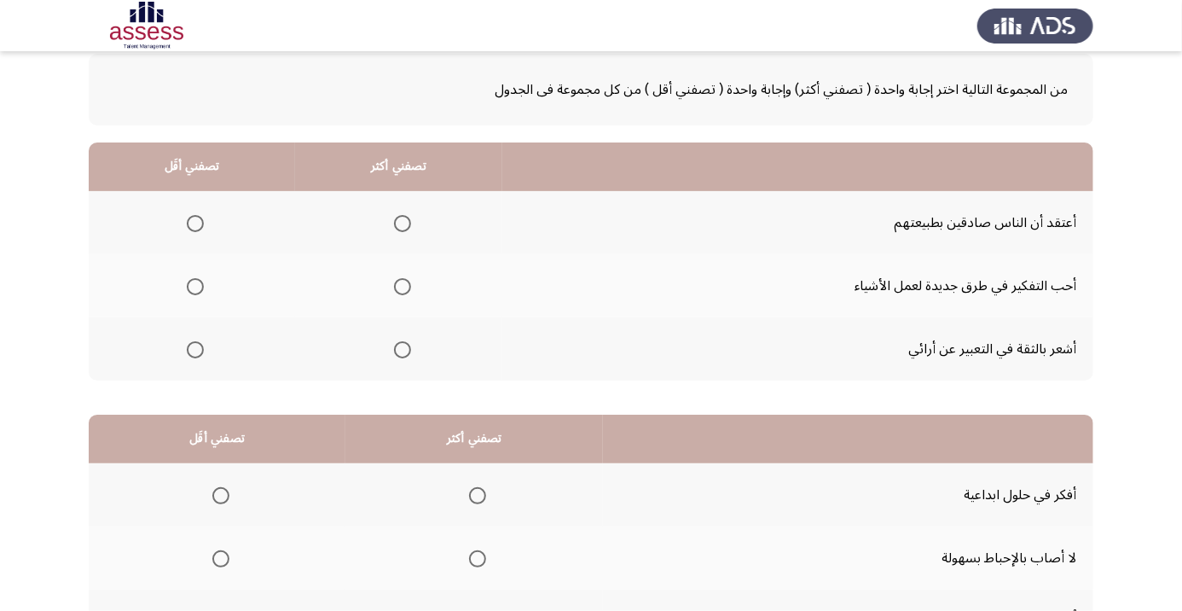
click at [406, 291] on span "Select an option" at bounding box center [402, 286] width 17 height 17
click at [406, 291] on input "Select an option" at bounding box center [402, 286] width 17 height 17
click at [195, 217] on span "Select an option" at bounding box center [195, 223] width 17 height 17
click at [195, 217] on input "Select an option" at bounding box center [195, 223] width 17 height 17
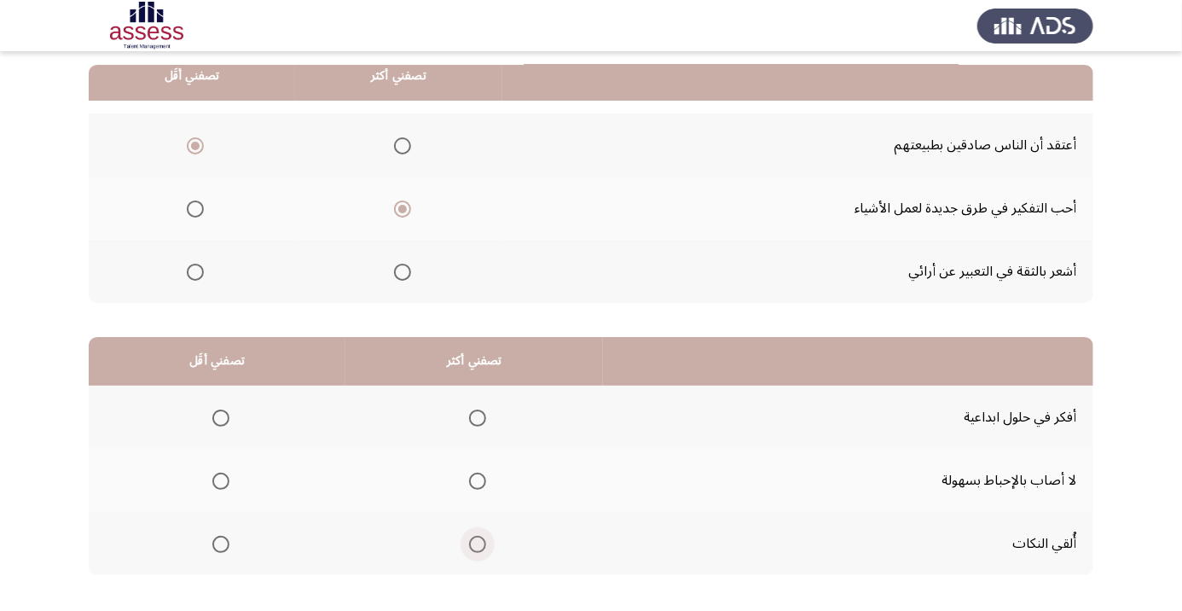
click at [471, 542] on span "Select an option" at bounding box center [477, 544] width 17 height 17
click at [471, 542] on input "Select an option" at bounding box center [477, 544] width 17 height 17
click at [223, 473] on span "Select an option" at bounding box center [220, 481] width 17 height 17
click at [223, 473] on input "Select an option" at bounding box center [220, 481] width 17 height 17
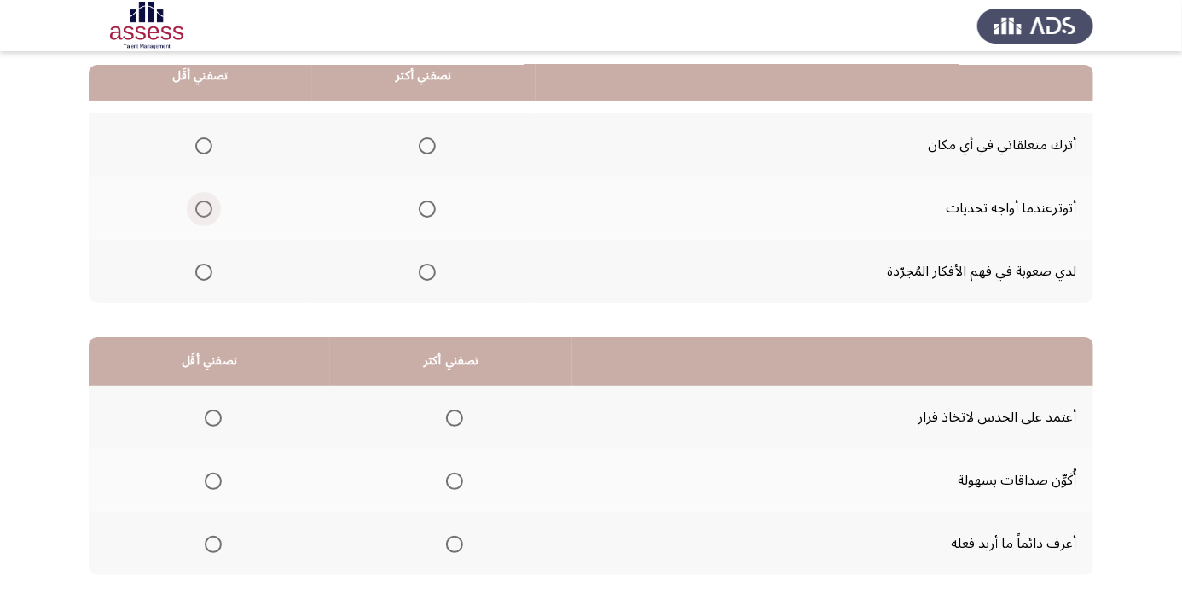
click at [200, 213] on span "Select an option" at bounding box center [203, 208] width 17 height 17
click at [200, 213] on input "Select an option" at bounding box center [203, 208] width 17 height 17
click at [427, 146] on span "Select an option" at bounding box center [427, 146] width 0 height 0
click at [430, 144] on input "Select an option" at bounding box center [427, 145] width 17 height 17
click at [455, 481] on span "Select an option" at bounding box center [455, 481] width 0 height 0
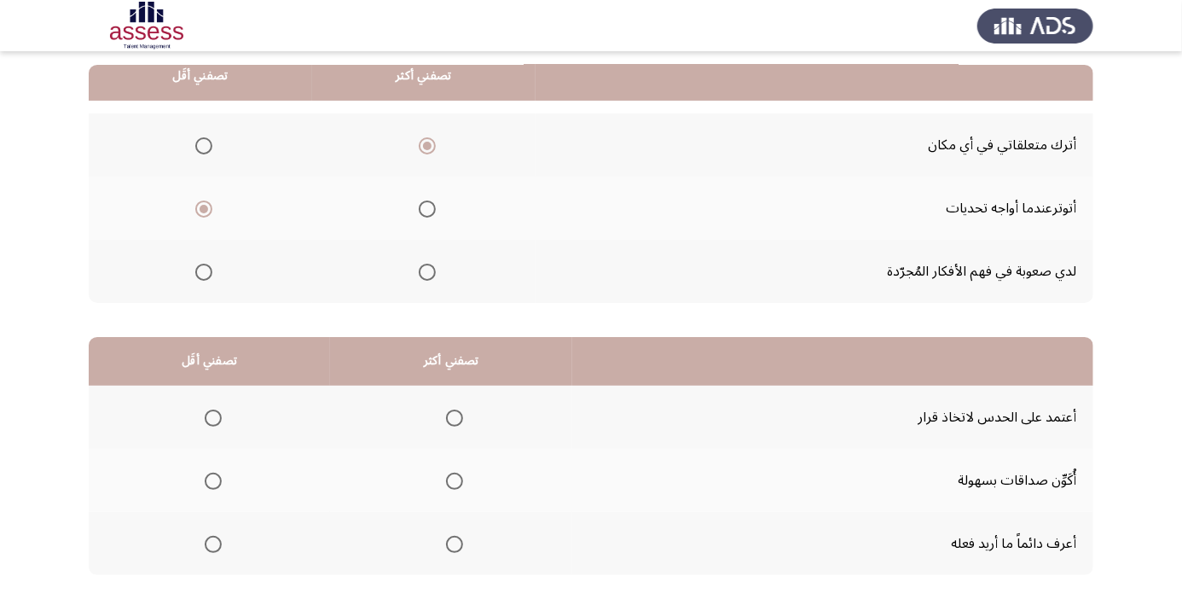
click at [457, 479] on input "Select an option" at bounding box center [454, 481] width 17 height 17
click at [213, 416] on span "Select an option" at bounding box center [213, 417] width 17 height 17
click at [213, 416] on input "Select an option" at bounding box center [213, 417] width 17 height 17
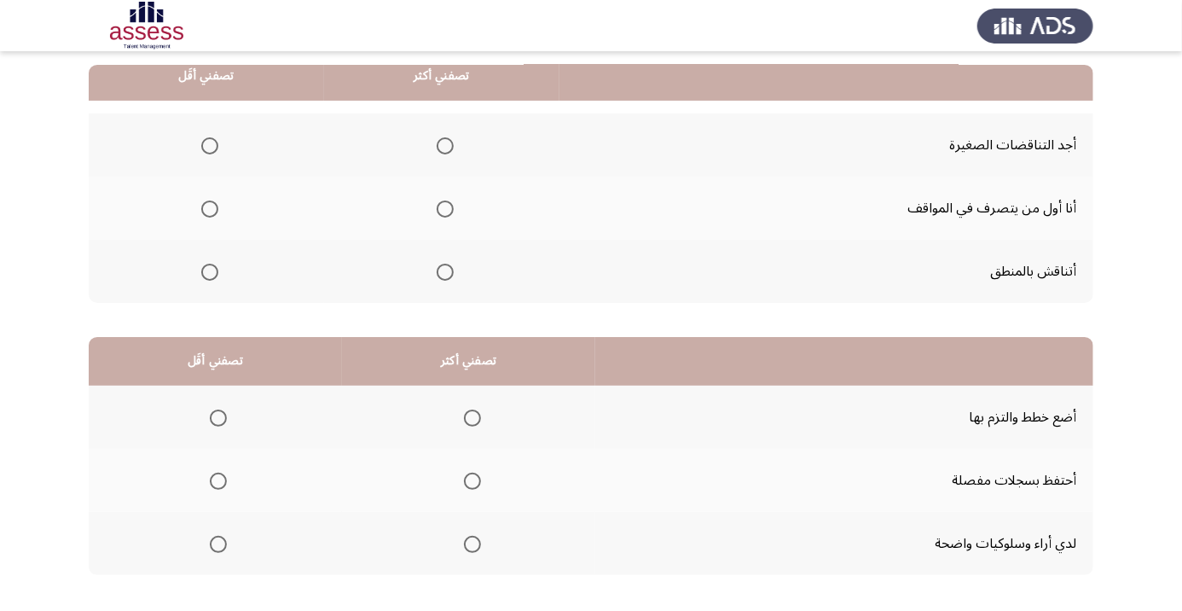
click at [445, 272] on span "Select an option" at bounding box center [445, 272] width 0 height 0
click at [446, 270] on input "Select an option" at bounding box center [445, 272] width 17 height 17
click at [212, 148] on span "Select an option" at bounding box center [209, 145] width 17 height 17
click at [212, 148] on input "Select an option" at bounding box center [209, 145] width 17 height 17
click at [472, 416] on span "Select an option" at bounding box center [472, 417] width 17 height 17
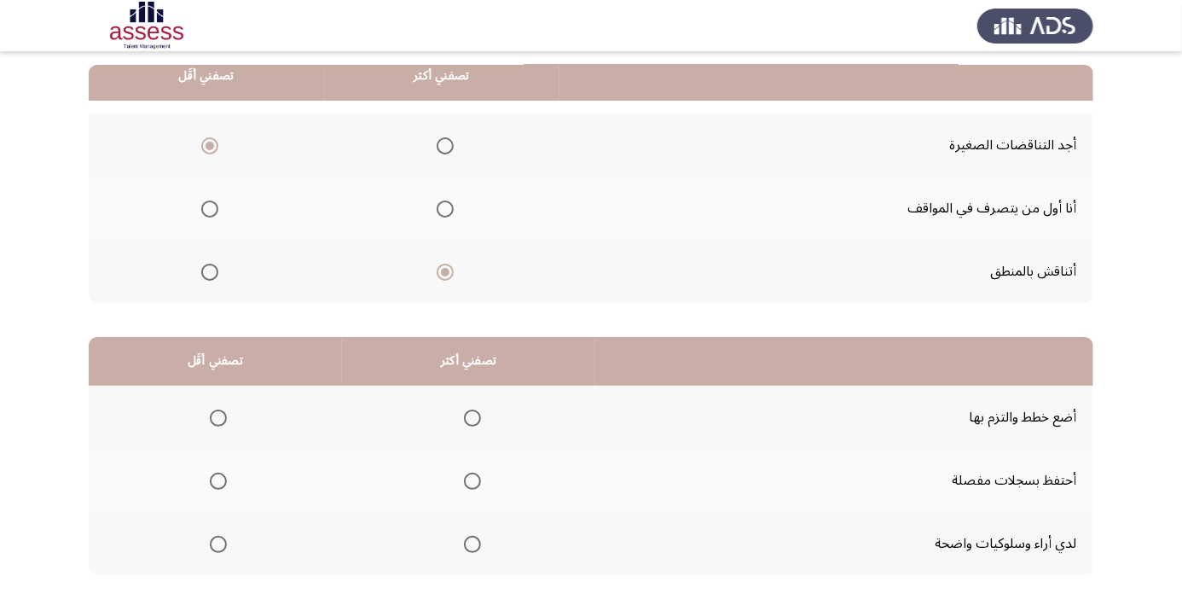
click at [472, 416] on input "Select an option" at bounding box center [472, 417] width 17 height 17
click at [218, 481] on span "Select an option" at bounding box center [218, 481] width 0 height 0
click at [218, 479] on input "Select an option" at bounding box center [218, 481] width 17 height 17
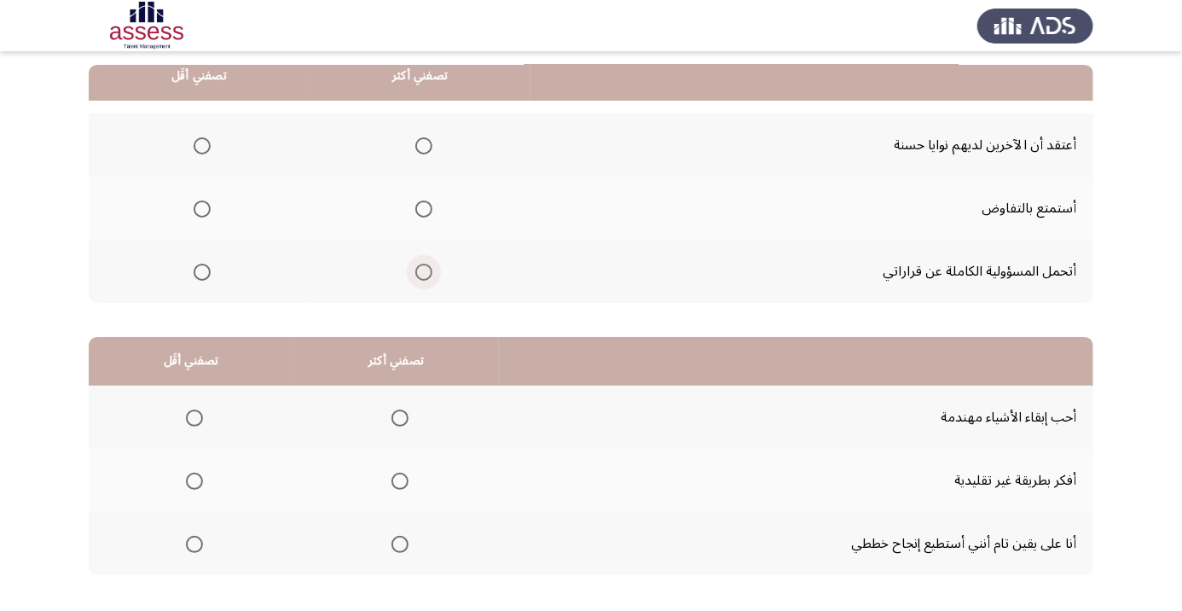
click at [429, 273] on span "Select an option" at bounding box center [423, 272] width 17 height 17
click at [429, 273] on input "Select an option" at bounding box center [423, 272] width 17 height 17
click at [202, 144] on span "Select an option" at bounding box center [202, 145] width 17 height 17
click at [202, 144] on input "Select an option" at bounding box center [202, 145] width 17 height 17
click at [394, 418] on span "Select an option" at bounding box center [400, 417] width 17 height 17
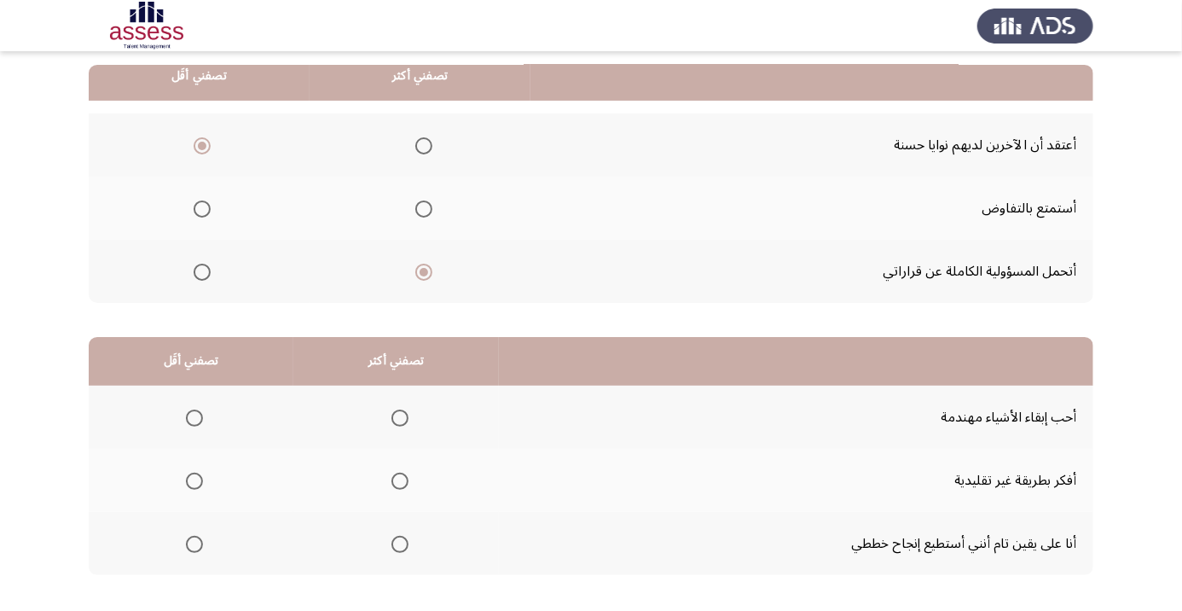
click at [394, 418] on input "Select an option" at bounding box center [400, 417] width 17 height 17
click at [213, 480] on th at bounding box center [191, 480] width 205 height 63
click at [190, 484] on span "Select an option" at bounding box center [194, 481] width 17 height 17
click at [190, 484] on input "Select an option" at bounding box center [194, 481] width 17 height 17
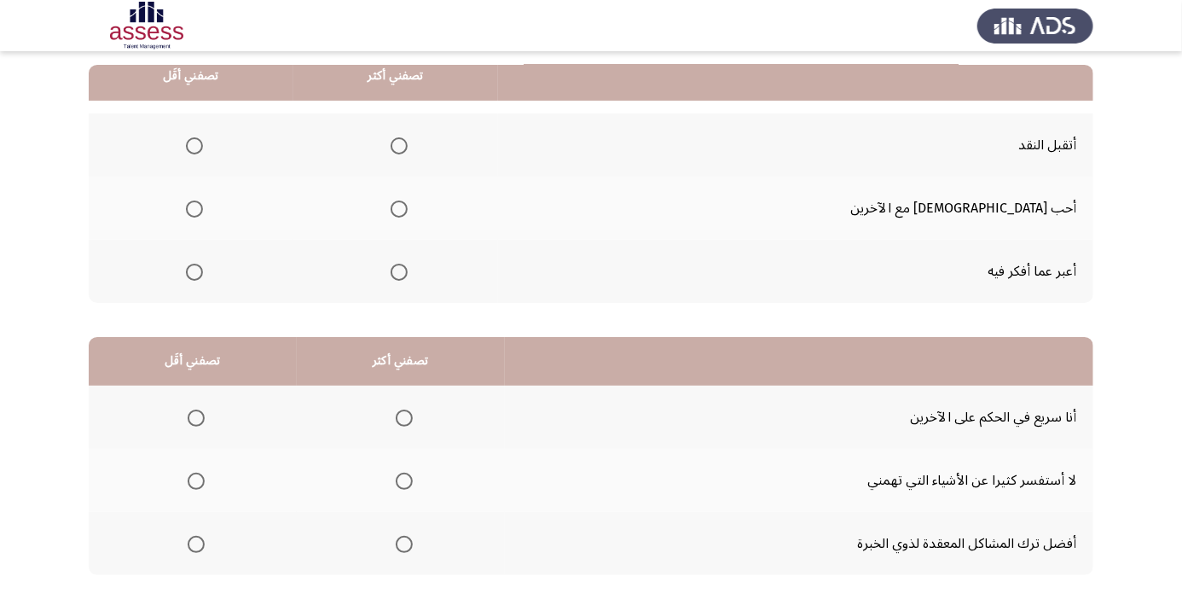
click at [399, 146] on span "Select an option" at bounding box center [399, 146] width 0 height 0
click at [408, 144] on input "Select an option" at bounding box center [399, 145] width 17 height 17
click at [194, 272] on span "Select an option" at bounding box center [194, 272] width 0 height 0
click at [203, 270] on input "Select an option" at bounding box center [194, 272] width 17 height 17
click at [423, 529] on th at bounding box center [401, 543] width 208 height 63
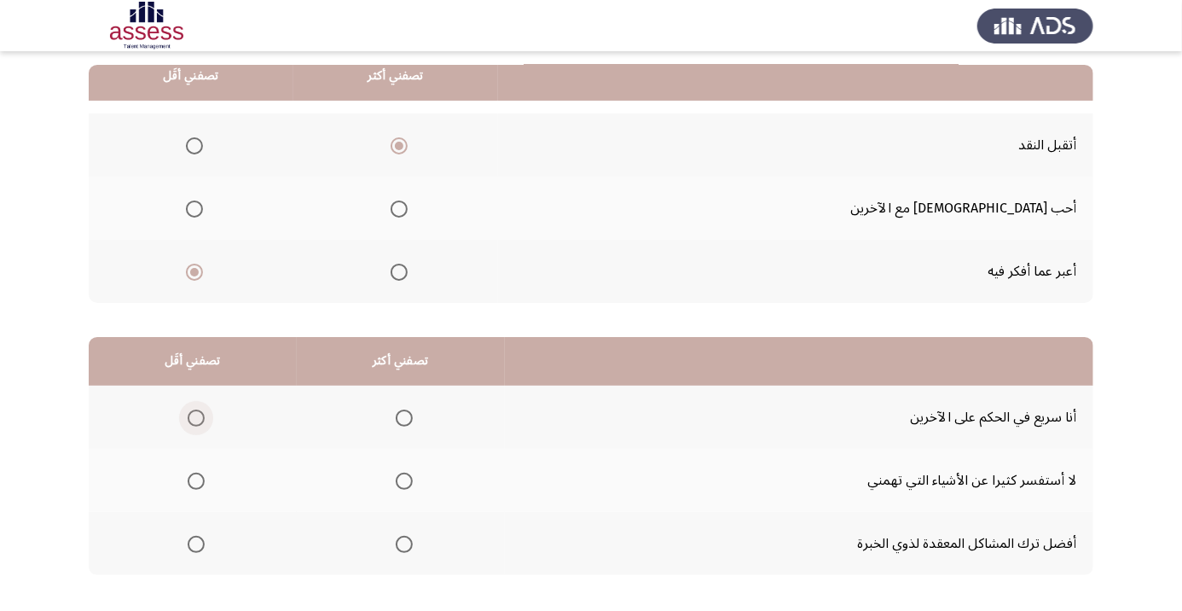
click at [204, 409] on span "Select an option" at bounding box center [196, 417] width 17 height 17
click at [204, 409] on input "Select an option" at bounding box center [196, 417] width 17 height 17
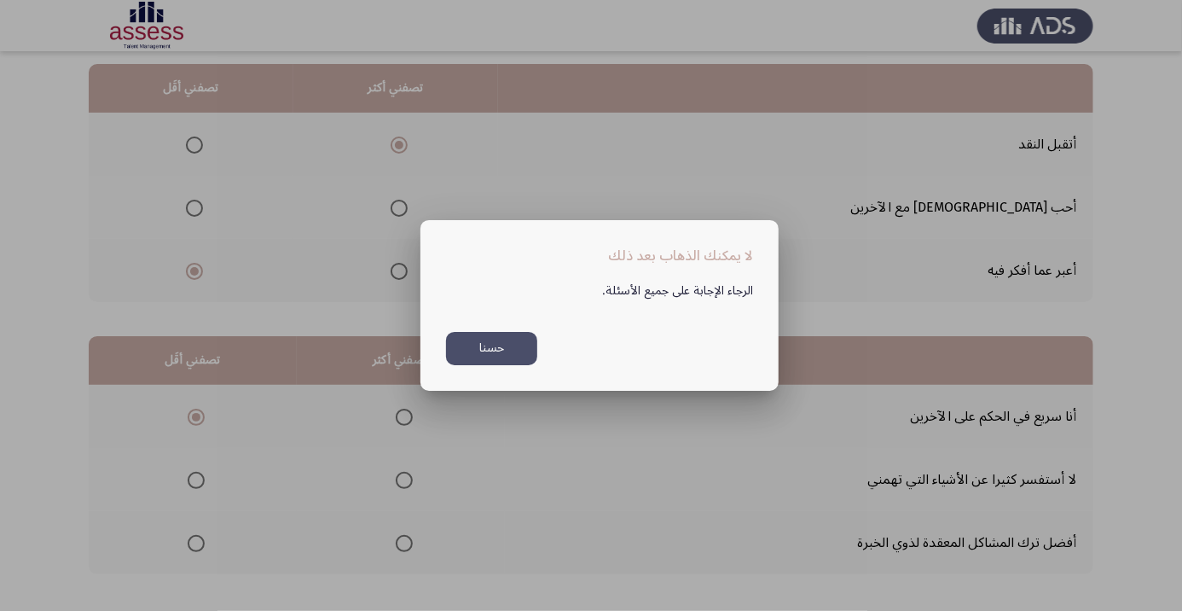
click at [498, 365] on button "حسنا" at bounding box center [491, 348] width 91 height 33
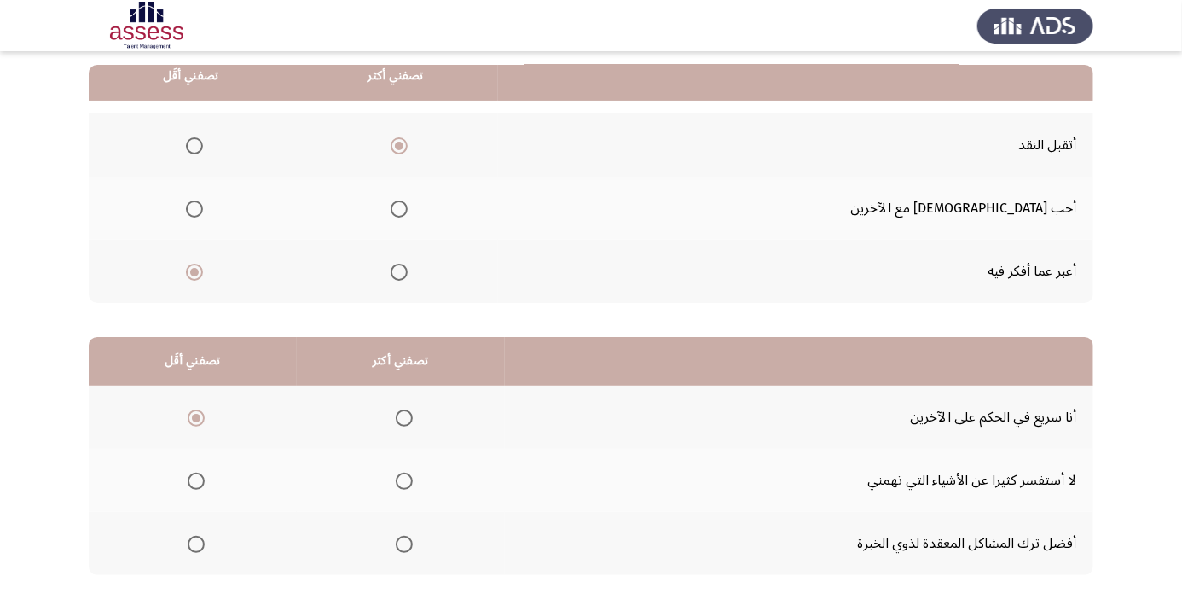
click at [198, 473] on span "Select an option" at bounding box center [196, 481] width 17 height 17
click at [198, 473] on input "Select an option" at bounding box center [196, 481] width 17 height 17
click at [404, 544] on span "Select an option" at bounding box center [404, 544] width 0 height 0
click at [405, 542] on input "Select an option" at bounding box center [404, 544] width 17 height 17
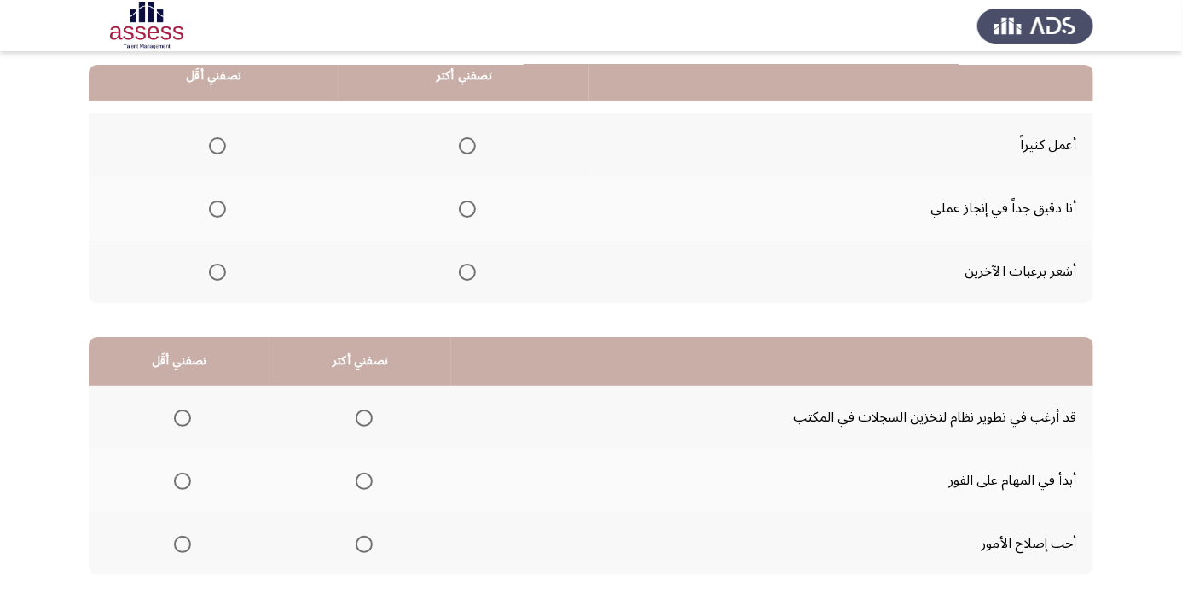
scroll to position [187, 0]
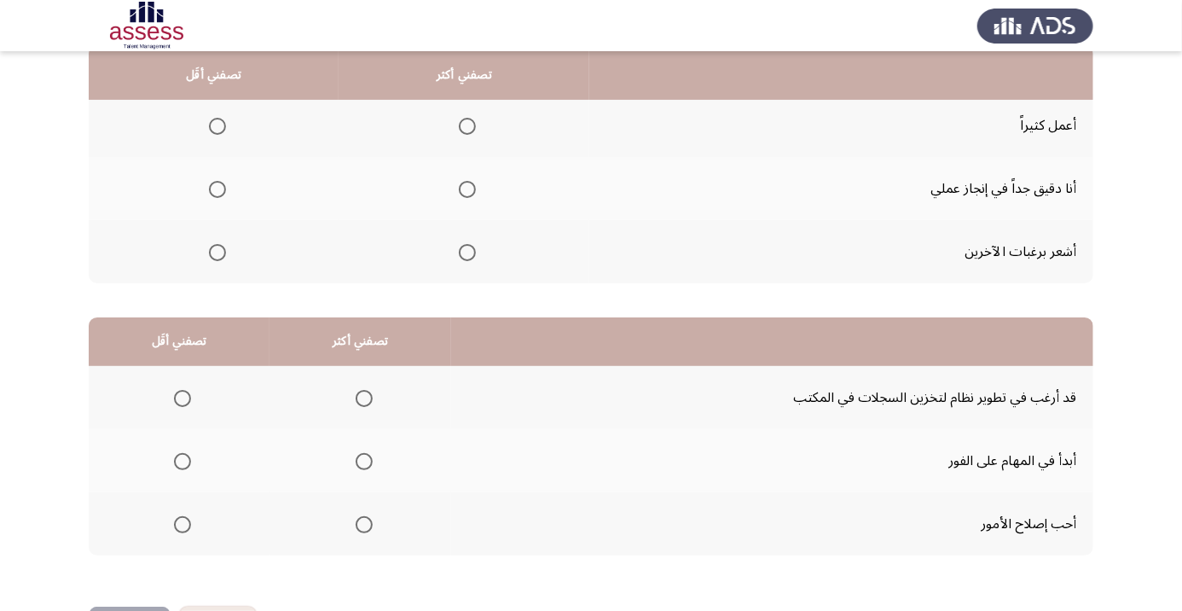
click at [467, 189] on span "Select an option" at bounding box center [467, 189] width 0 height 0
click at [467, 188] on input "Select an option" at bounding box center [467, 189] width 17 height 17
click at [223, 252] on span "Select an option" at bounding box center [217, 252] width 17 height 17
click at [223, 252] on input "Select an option" at bounding box center [217, 252] width 17 height 17
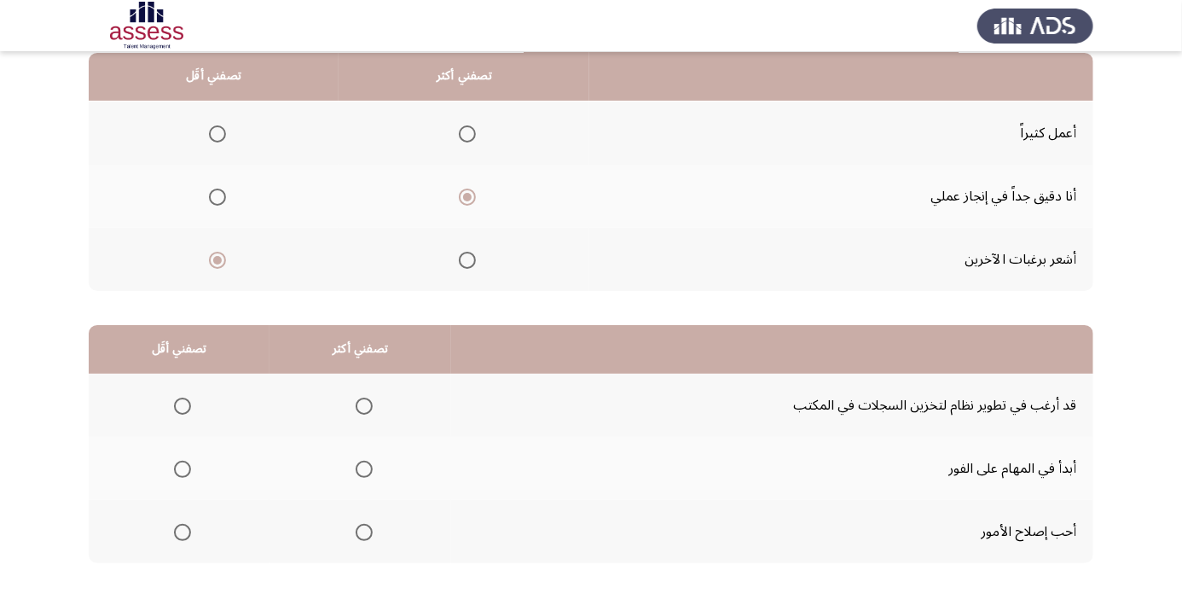
scroll to position [167, 0]
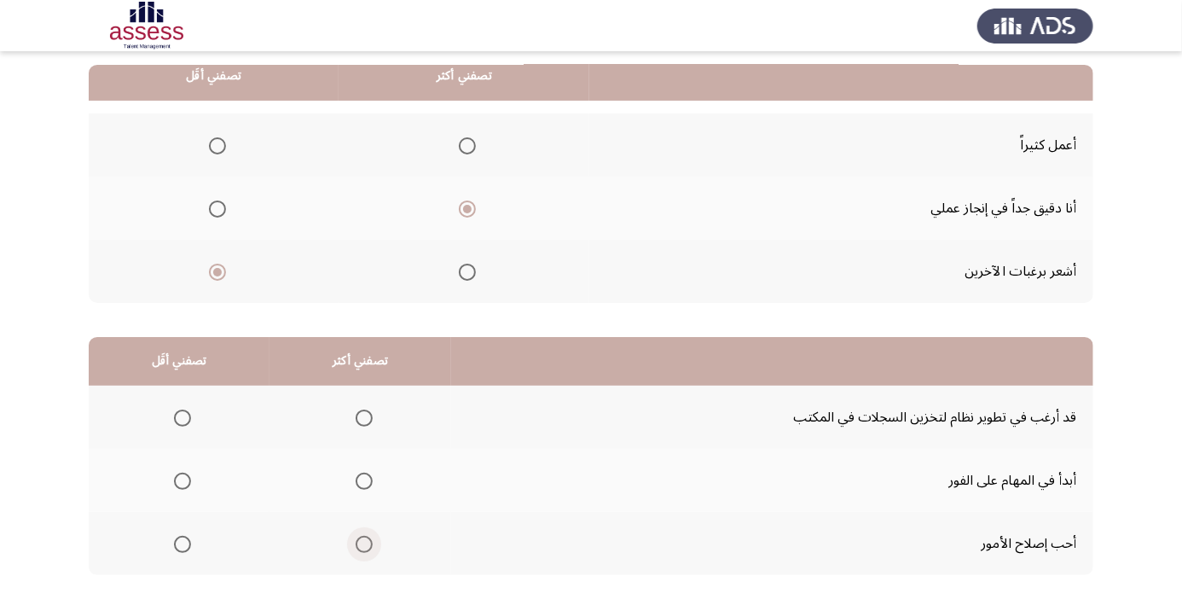
click at [357, 541] on span "Select an option" at bounding box center [364, 544] width 17 height 17
click at [357, 541] on input "Select an option" at bounding box center [364, 544] width 17 height 17
click at [183, 481] on span "Select an option" at bounding box center [183, 481] width 0 height 0
click at [182, 479] on input "Select an option" at bounding box center [182, 481] width 17 height 17
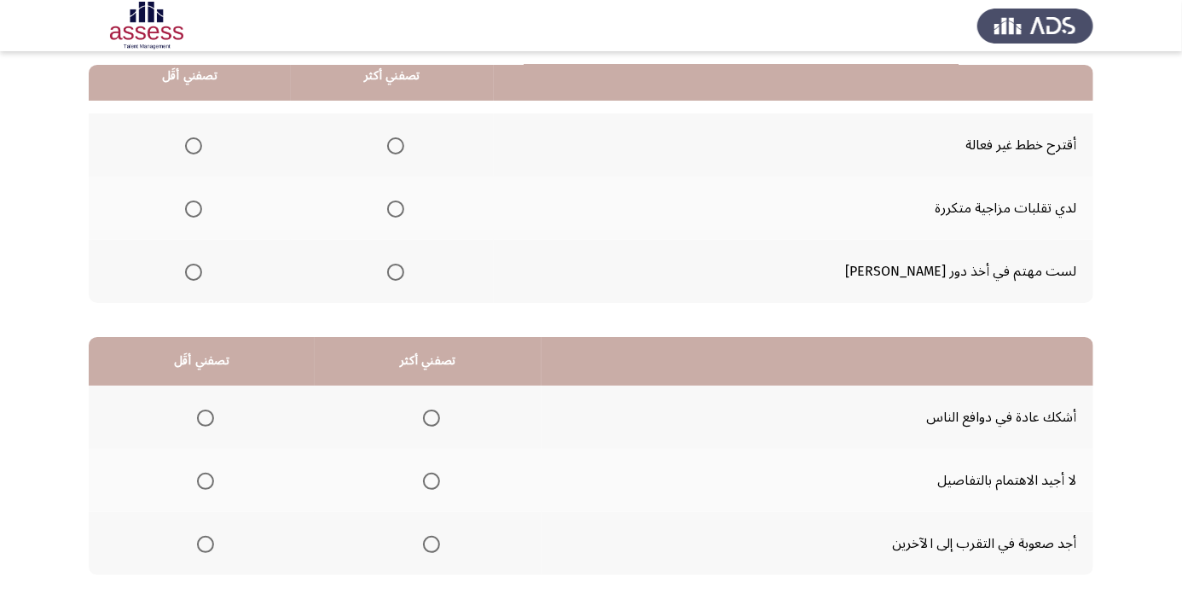
click at [202, 275] on span "Select an option" at bounding box center [193, 272] width 17 height 17
click at [202, 275] on input "Select an option" at bounding box center [193, 272] width 17 height 17
click at [404, 207] on span "Select an option" at bounding box center [395, 208] width 17 height 17
click at [404, 207] on input "Select an option" at bounding box center [395, 208] width 17 height 17
click at [432, 418] on span "Select an option" at bounding box center [432, 418] width 0 height 0
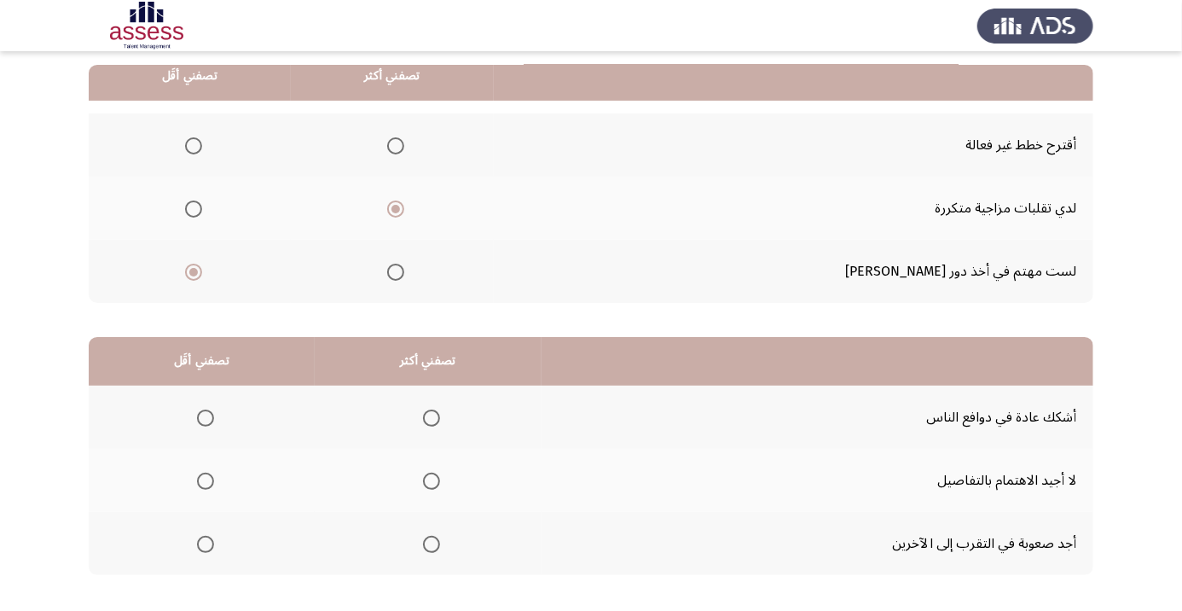
click at [432, 416] on input "Select an option" at bounding box center [431, 417] width 17 height 17
click at [200, 544] on span "Select an option" at bounding box center [205, 544] width 17 height 17
click at [200, 544] on input "Select an option" at bounding box center [205, 544] width 17 height 17
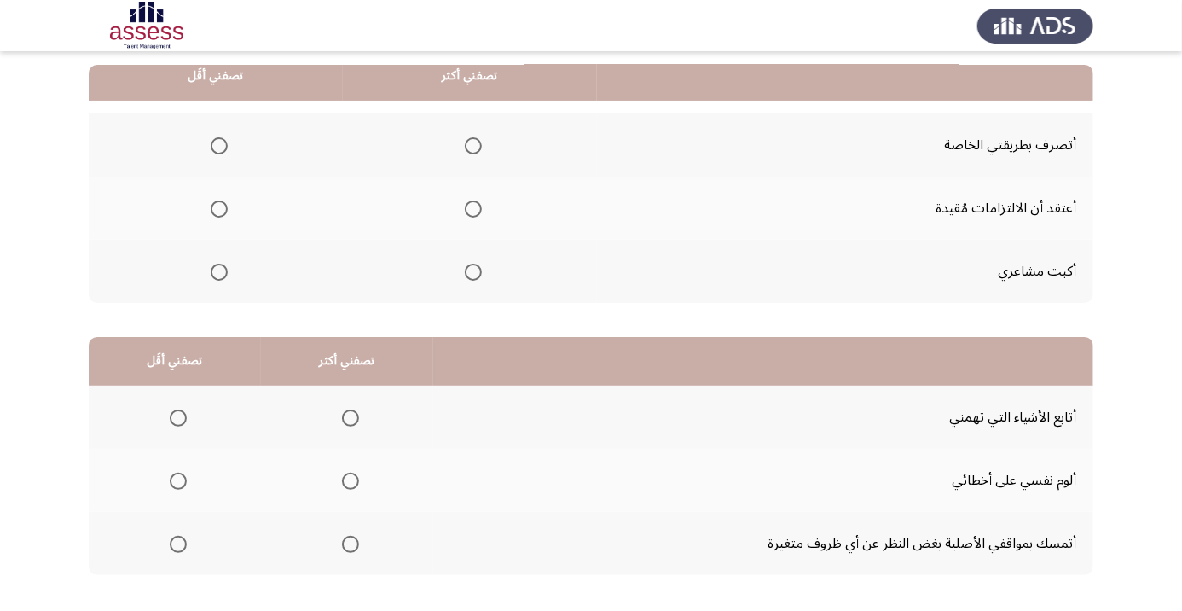
click at [481, 142] on span "Select an option" at bounding box center [473, 145] width 17 height 17
click at [481, 142] on input "Select an option" at bounding box center [473, 145] width 17 height 17
click at [225, 264] on span "Select an option" at bounding box center [219, 272] width 17 height 17
click at [225, 264] on input "Select an option" at bounding box center [219, 272] width 17 height 17
click at [351, 544] on span "Select an option" at bounding box center [351, 544] width 0 height 0
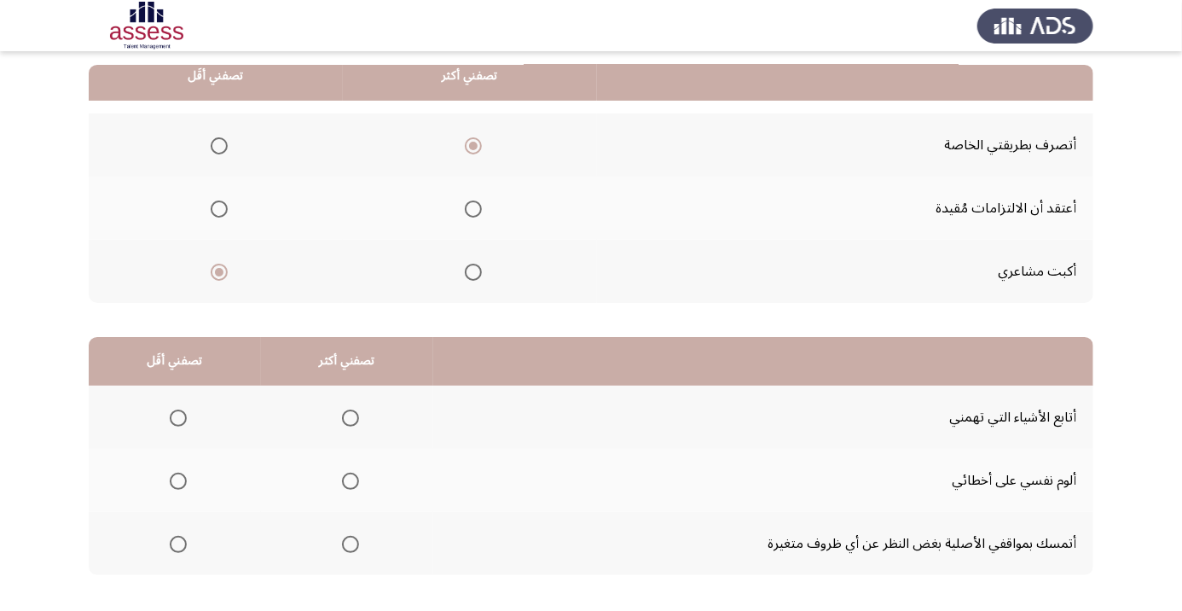
click at [351, 542] on input "Select an option" at bounding box center [350, 544] width 17 height 17
click at [177, 474] on span "Select an option" at bounding box center [178, 481] width 17 height 17
click at [177, 474] on input "Select an option" at bounding box center [178, 481] width 17 height 17
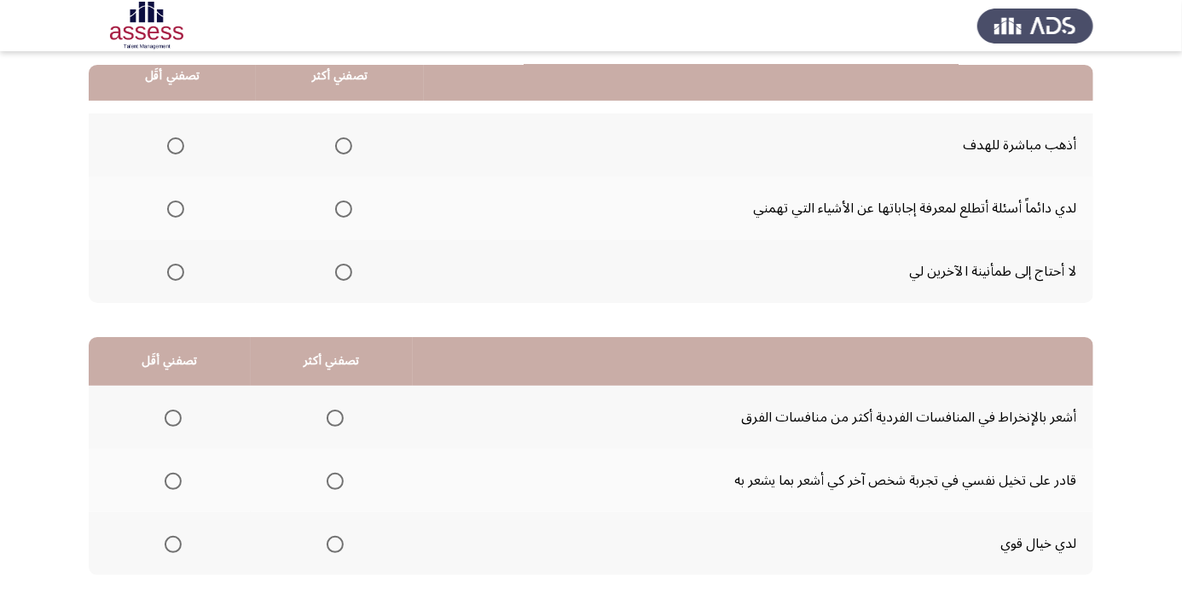
click at [539, 500] on td "قادر على تخيل نفسي في تجربة شخص آخر كي أشعر بما يشعر به" at bounding box center [753, 480] width 681 height 63
click at [342, 215] on span "Select an option" at bounding box center [343, 208] width 17 height 17
click at [342, 215] on input "Select an option" at bounding box center [343, 208] width 17 height 17
click at [165, 290] on th at bounding box center [172, 271] width 167 height 63
click at [195, 267] on th at bounding box center [172, 271] width 167 height 63
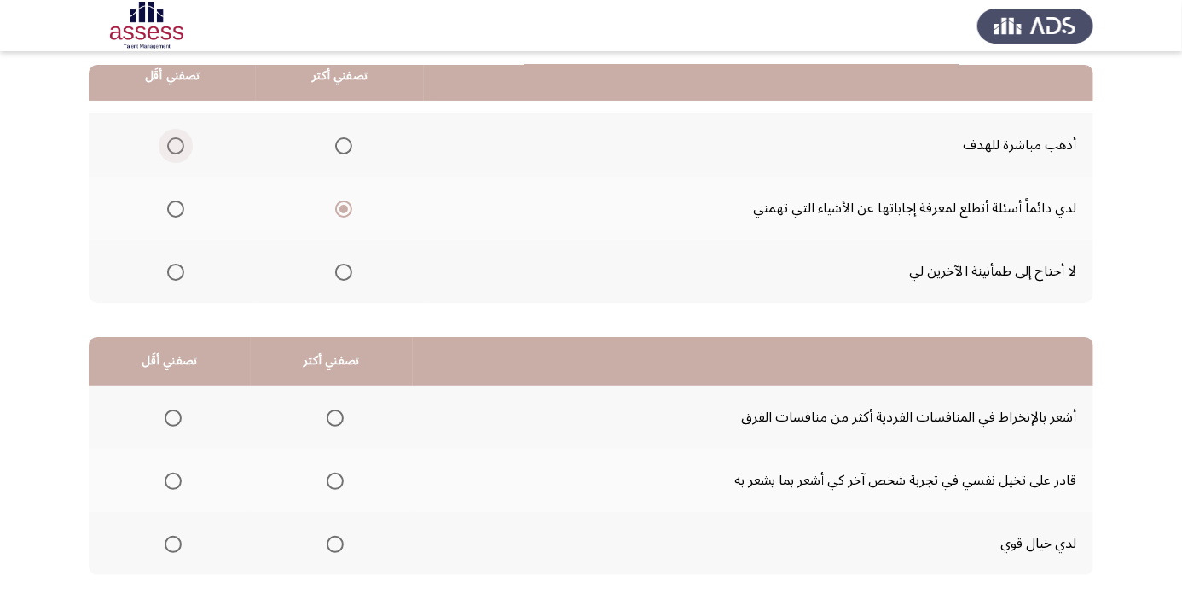
click at [170, 140] on span "Select an option" at bounding box center [175, 145] width 17 height 17
click at [170, 140] on input "Select an option" at bounding box center [175, 145] width 17 height 17
click at [339, 478] on span "Select an option" at bounding box center [335, 481] width 17 height 17
click at [339, 478] on input "Select an option" at bounding box center [335, 481] width 17 height 17
click at [173, 418] on span "Select an option" at bounding box center [173, 418] width 0 height 0
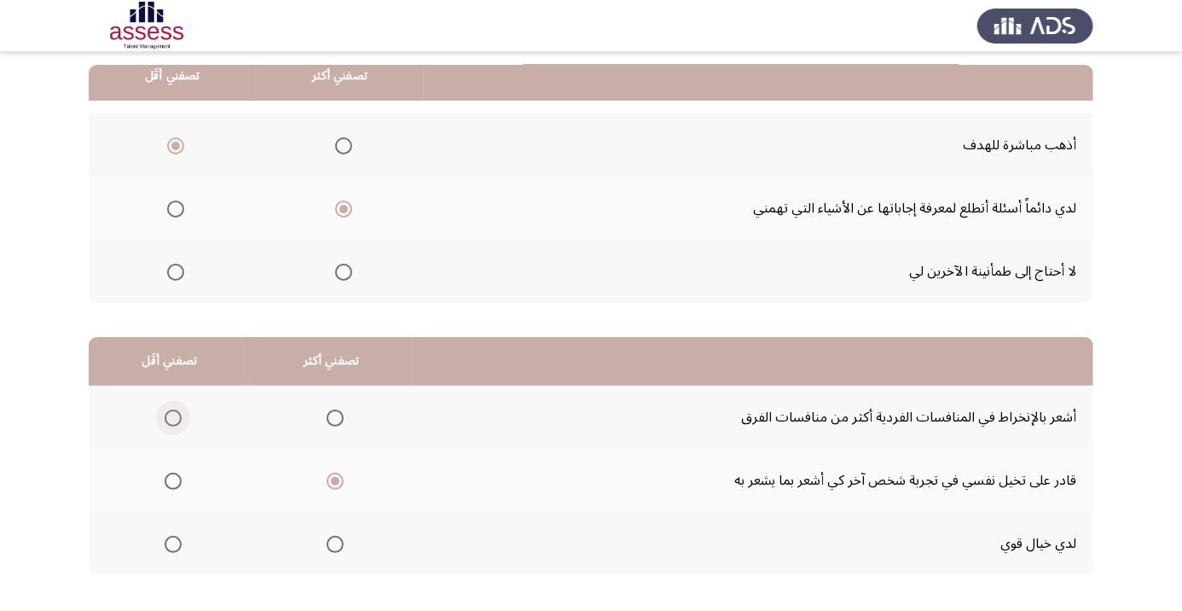
click at [172, 416] on input "Select an option" at bounding box center [173, 417] width 17 height 17
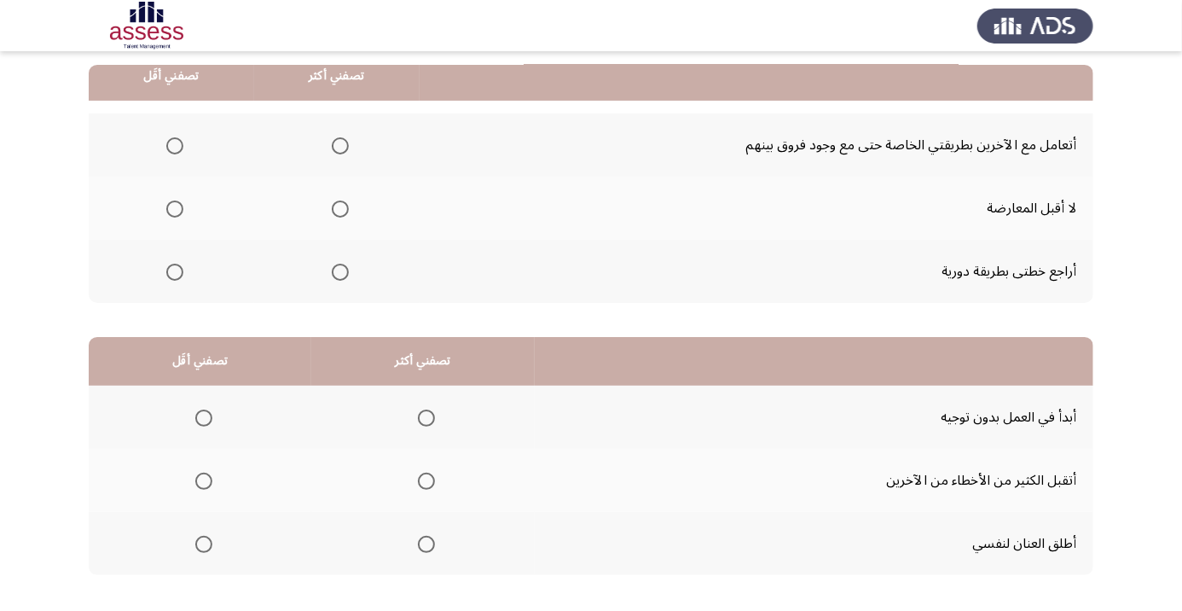
click at [175, 213] on span "Select an option" at bounding box center [174, 208] width 17 height 17
click at [175, 213] on input "Select an option" at bounding box center [174, 208] width 17 height 17
click at [347, 137] on span "Select an option" at bounding box center [340, 145] width 17 height 17
click at [347, 137] on input "Select an option" at bounding box center [340, 145] width 17 height 17
click at [434, 537] on span "Select an option" at bounding box center [426, 544] width 17 height 17
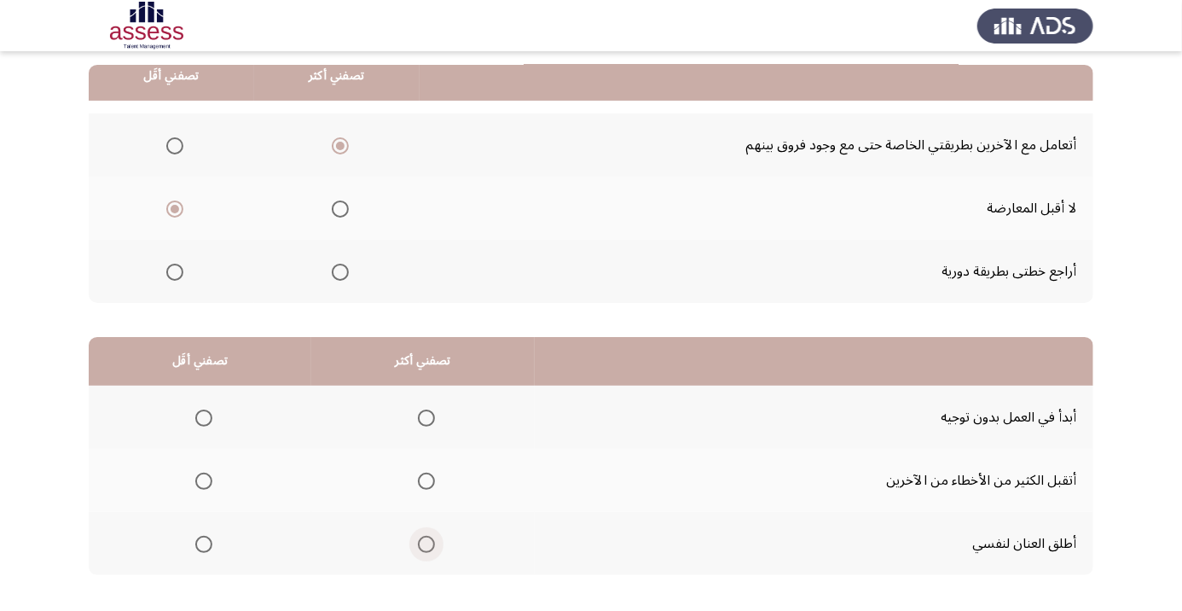
click at [434, 537] on input "Select an option" at bounding box center [426, 544] width 17 height 17
click at [219, 388] on th at bounding box center [200, 417] width 223 height 63
click at [209, 414] on span "Select an option" at bounding box center [203, 417] width 17 height 17
click at [209, 414] on input "Select an option" at bounding box center [203, 417] width 17 height 17
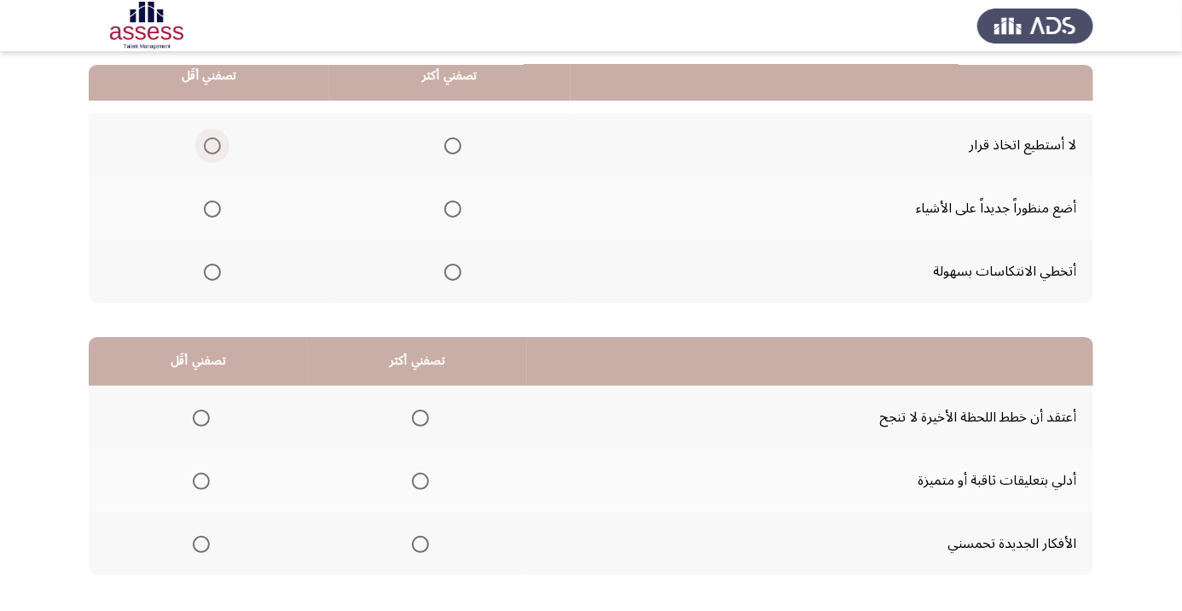
click at [212, 144] on span "Select an option" at bounding box center [212, 145] width 17 height 17
click at [212, 144] on input "Select an option" at bounding box center [212, 145] width 17 height 17
click at [453, 209] on span "Select an option" at bounding box center [453, 209] width 0 height 0
click at [452, 207] on input "Select an option" at bounding box center [452, 208] width 17 height 17
click at [418, 537] on span "Select an option" at bounding box center [420, 544] width 17 height 17
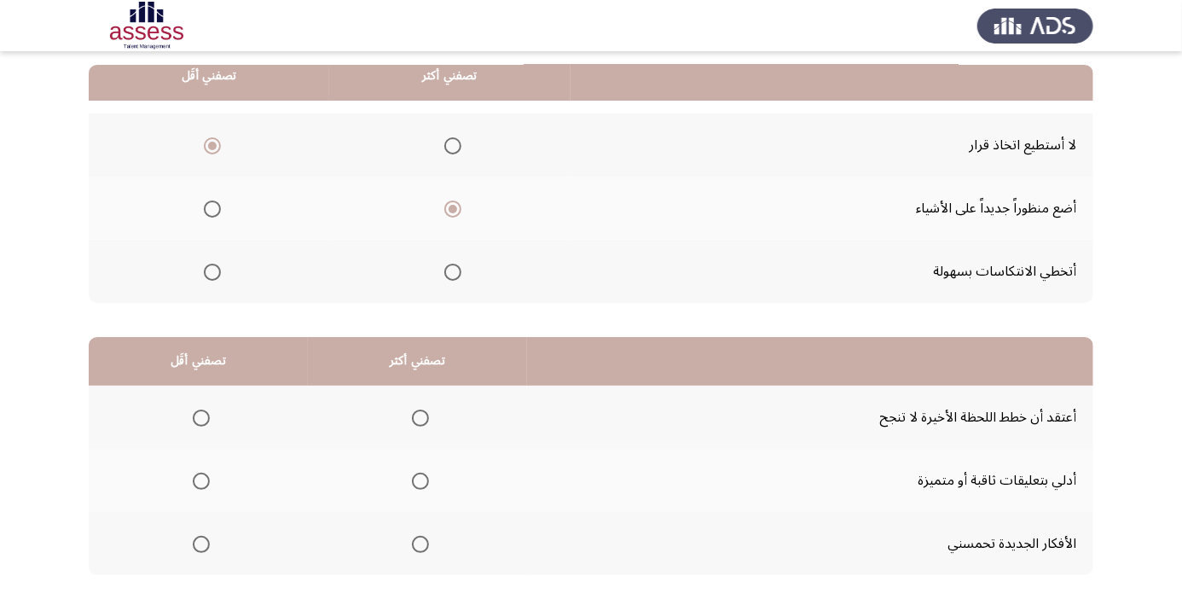
click at [418, 537] on input "Select an option" at bounding box center [420, 544] width 17 height 17
click at [200, 479] on span "Select an option" at bounding box center [201, 481] width 17 height 17
click at [200, 479] on input "Select an option" at bounding box center [201, 481] width 17 height 17
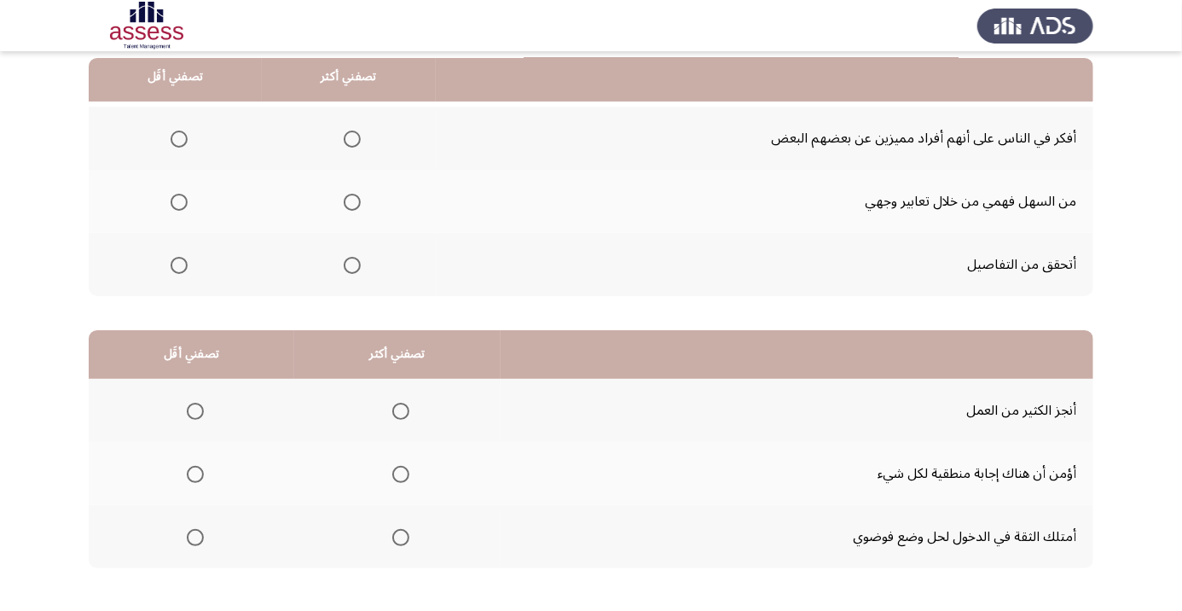
scroll to position [175, 0]
click at [352, 201] on span "Select an option" at bounding box center [352, 201] width 0 height 0
click at [354, 200] on input "Select an option" at bounding box center [352, 201] width 17 height 17
click at [179, 138] on span "Select an option" at bounding box center [179, 138] width 0 height 0
click at [179, 136] on input "Select an option" at bounding box center [179, 138] width 17 height 17
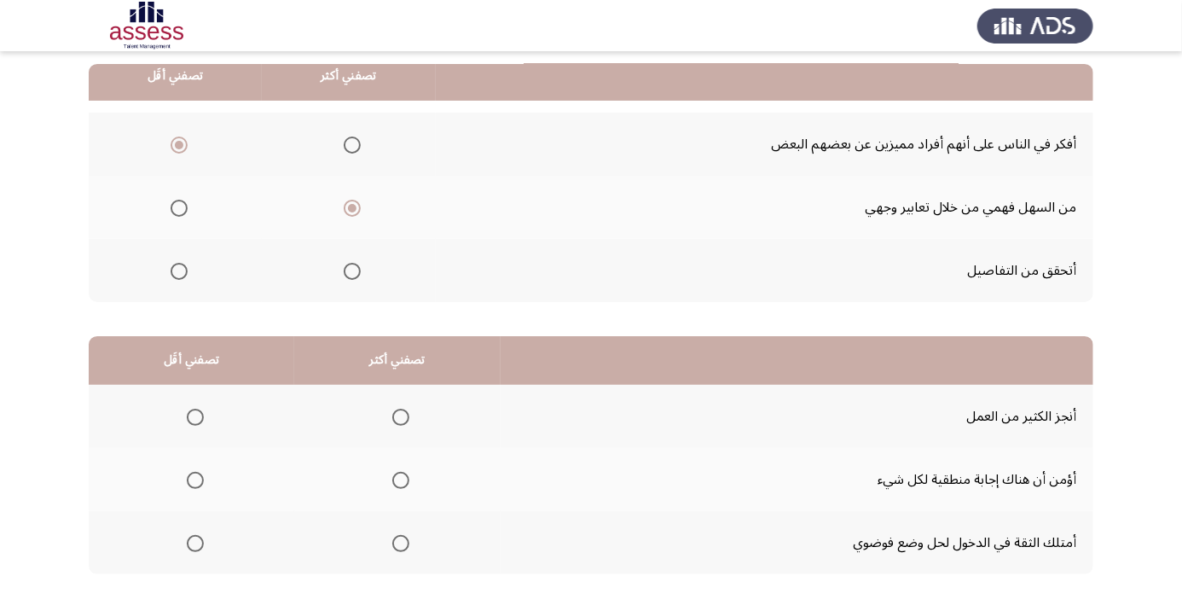
scroll to position [167, 0]
click at [402, 537] on span "Select an option" at bounding box center [400, 544] width 17 height 17
click at [402, 537] on input "Select an option" at bounding box center [400, 544] width 17 height 17
click at [195, 481] on span "Select an option" at bounding box center [195, 481] width 0 height 0
click at [194, 479] on input "Select an option" at bounding box center [195, 481] width 17 height 17
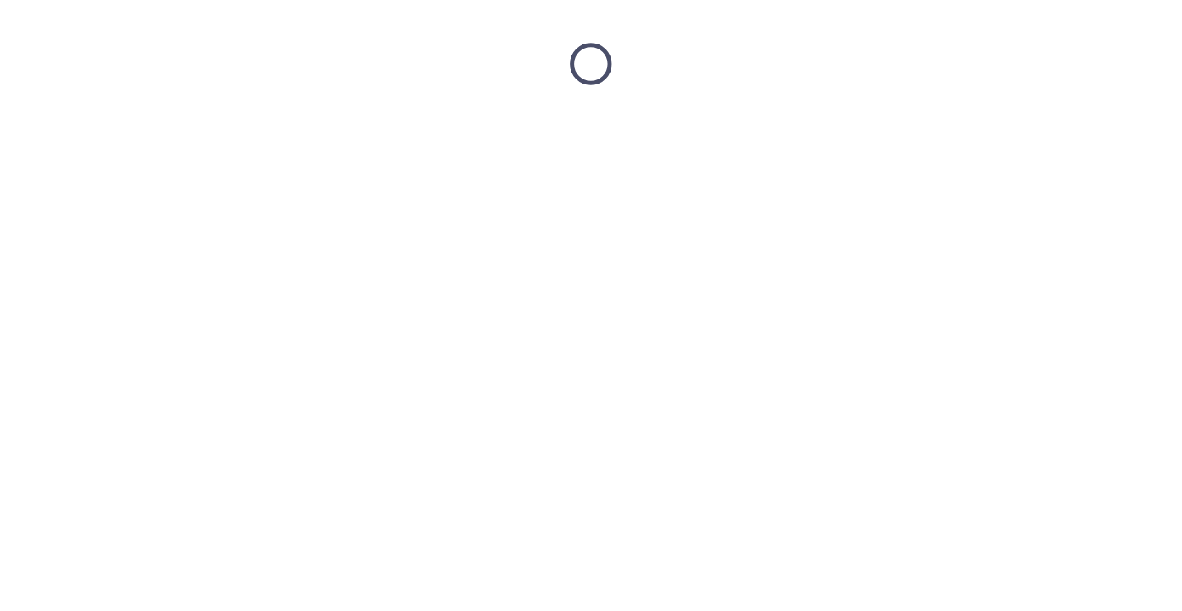
scroll to position [0, 0]
